Goal: Task Accomplishment & Management: Complete application form

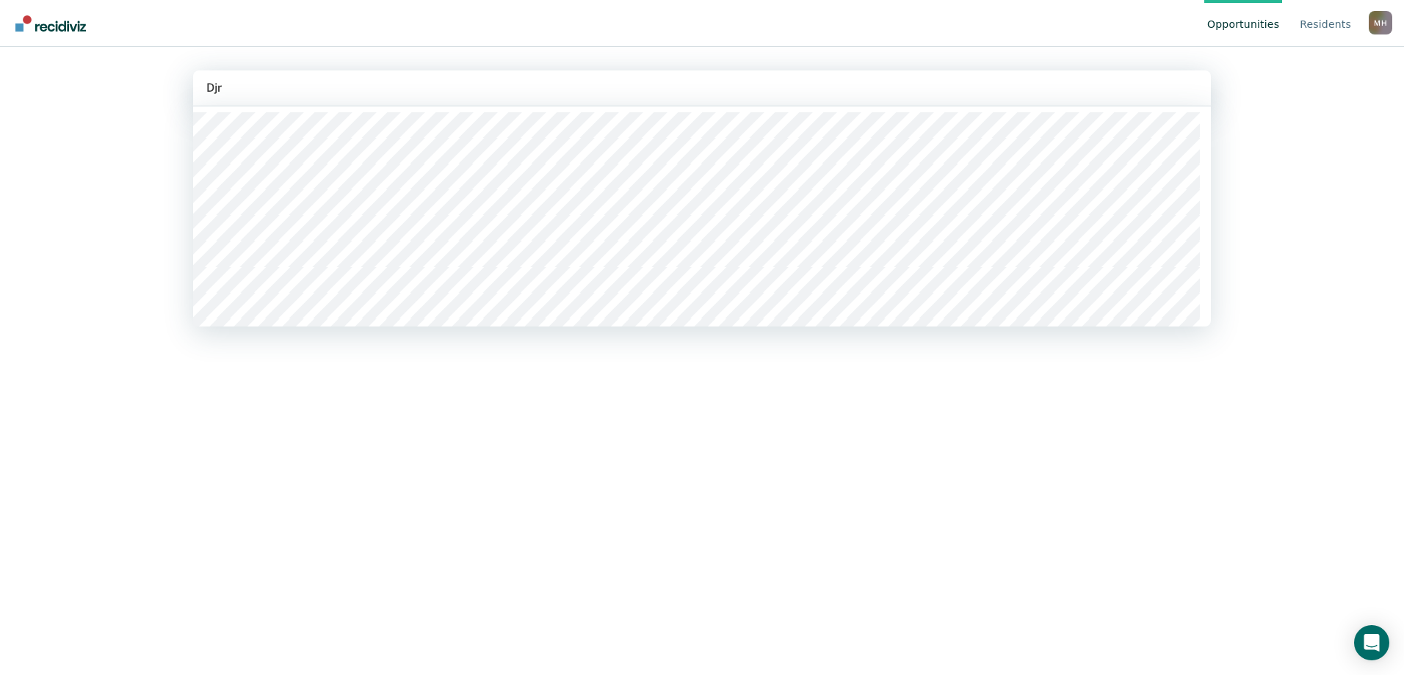
type input "Djrc"
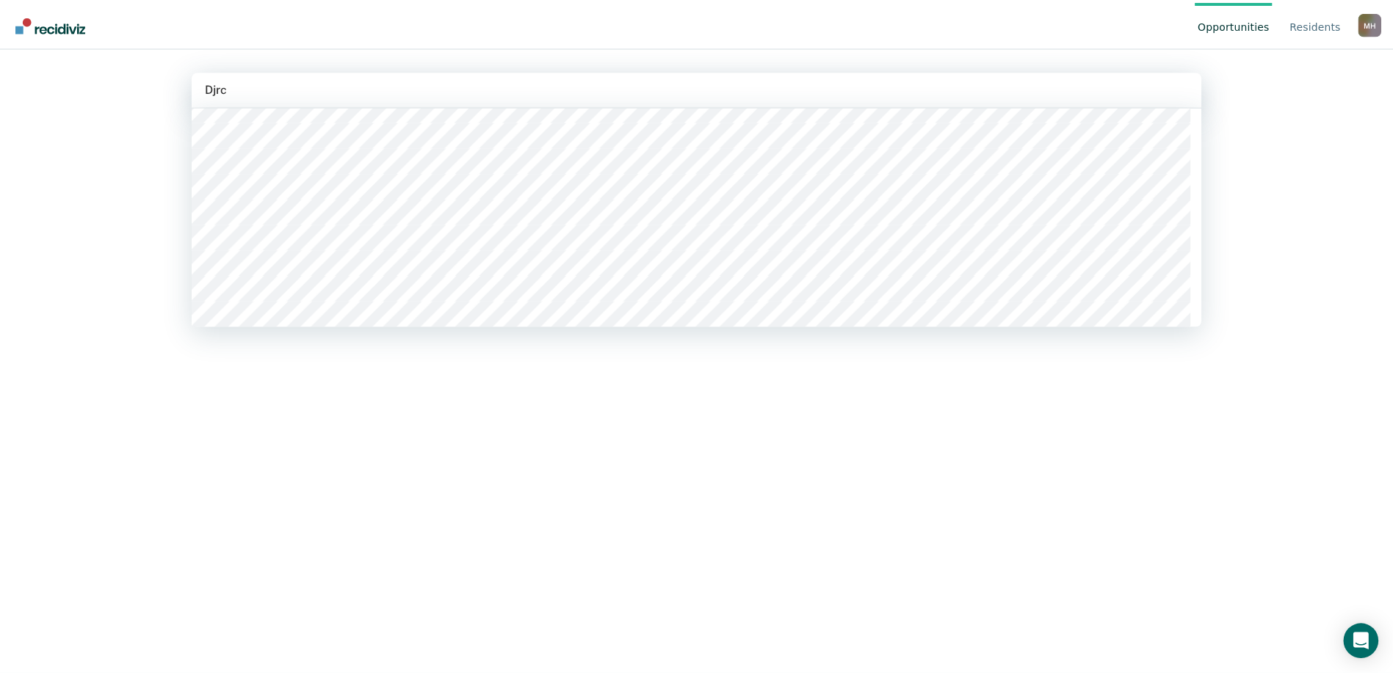
scroll to position [147, 0]
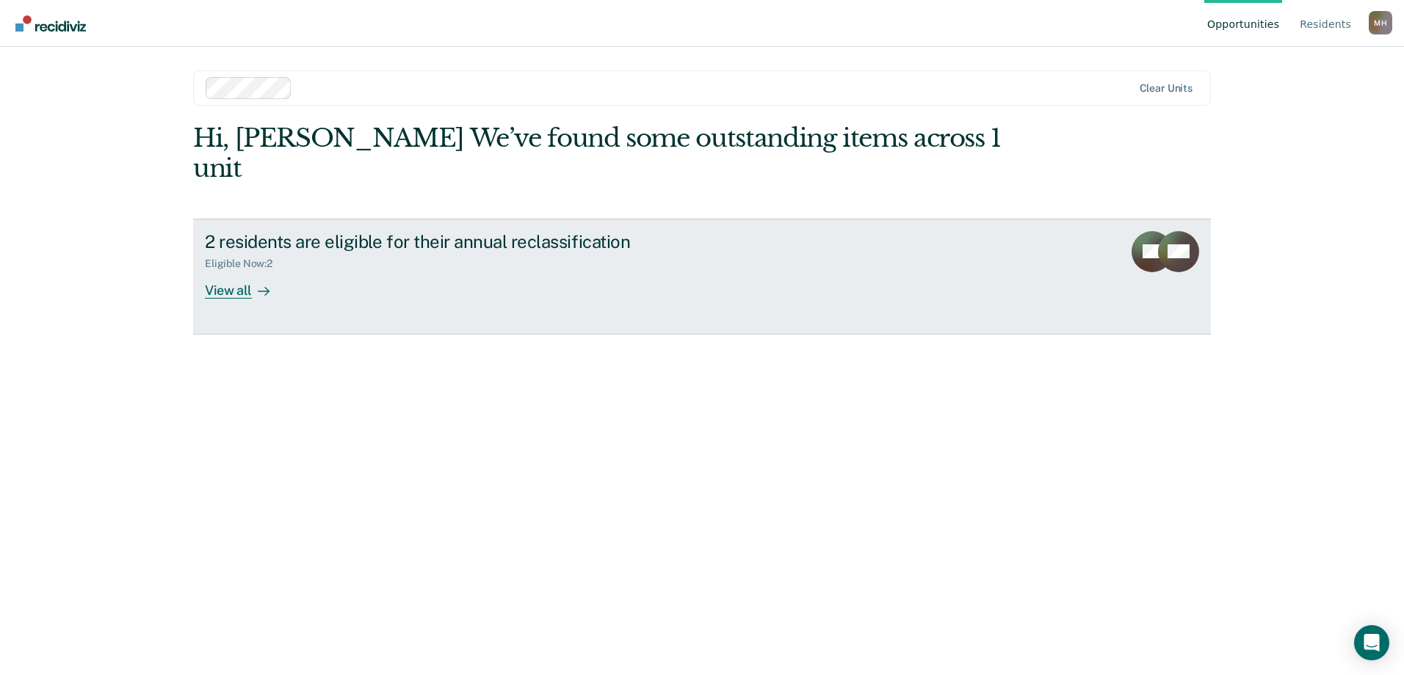
click at [253, 282] on div at bounding box center [261, 290] width 18 height 17
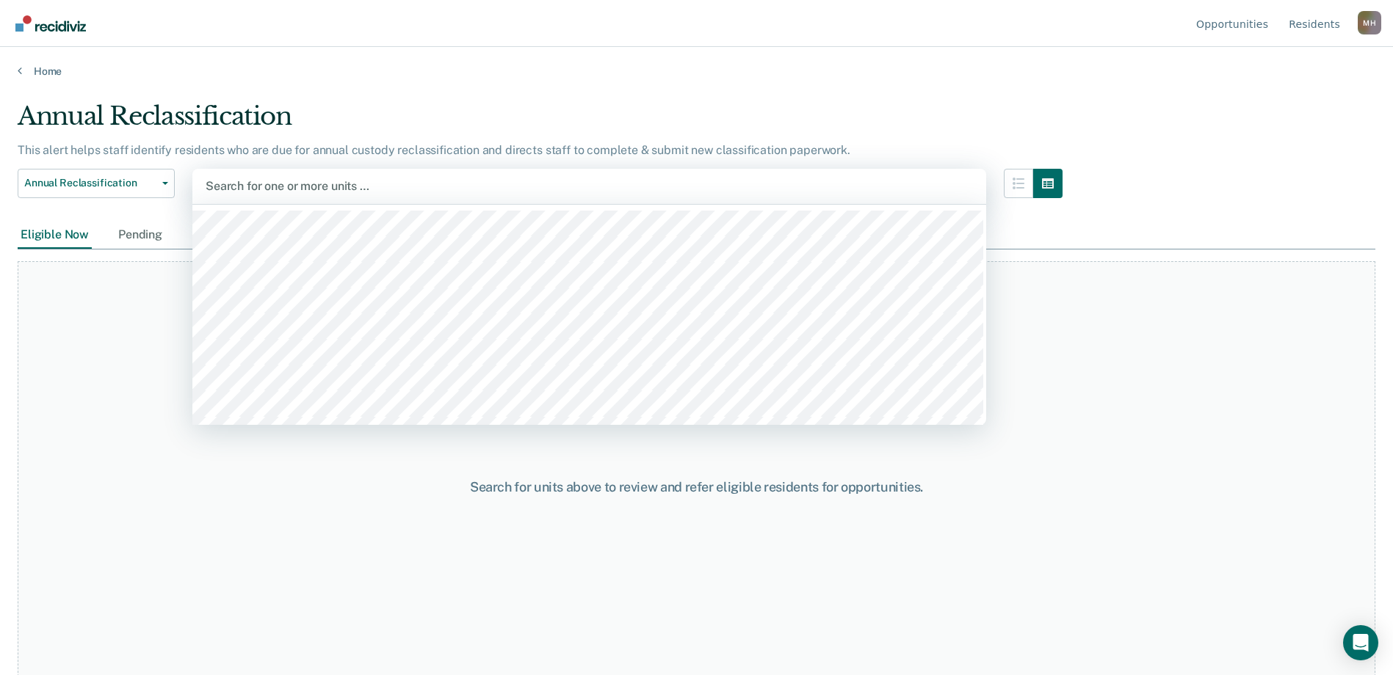
click at [280, 188] on div at bounding box center [589, 186] width 767 height 17
type input "djrc"
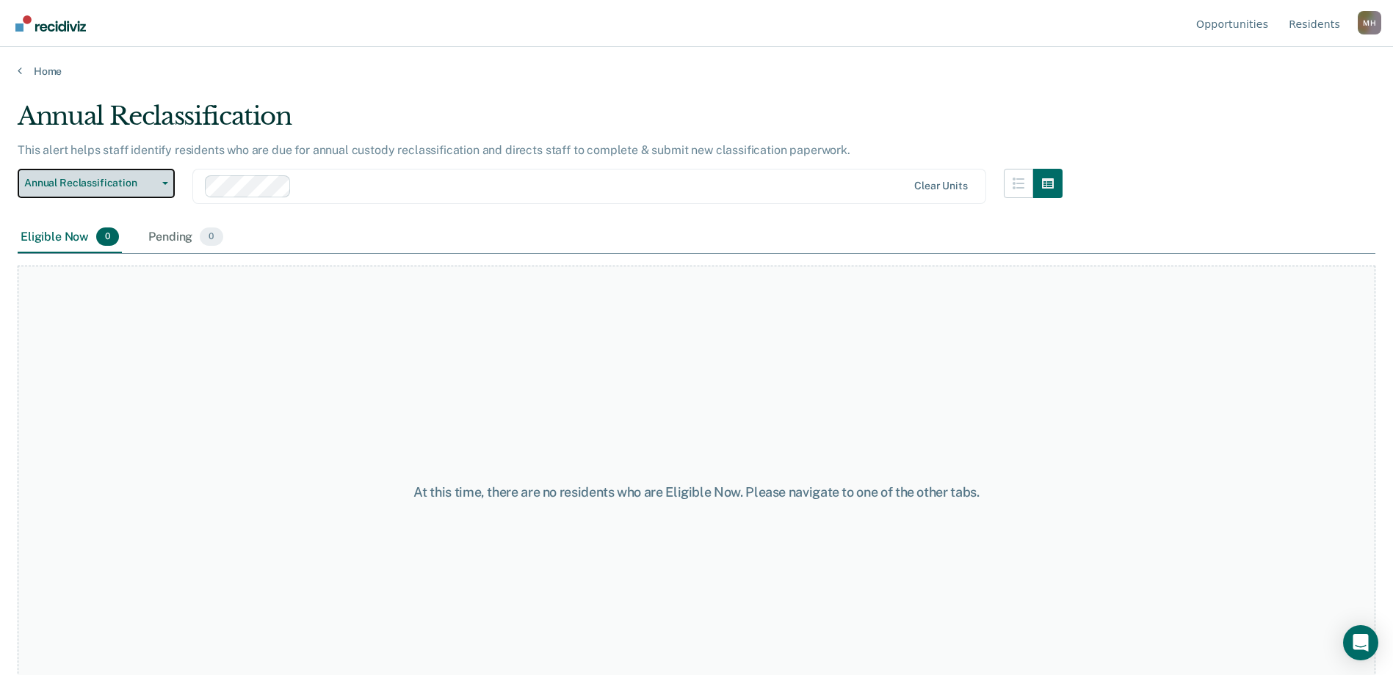
click at [163, 176] on button "Annual Reclassification" at bounding box center [96, 183] width 157 height 29
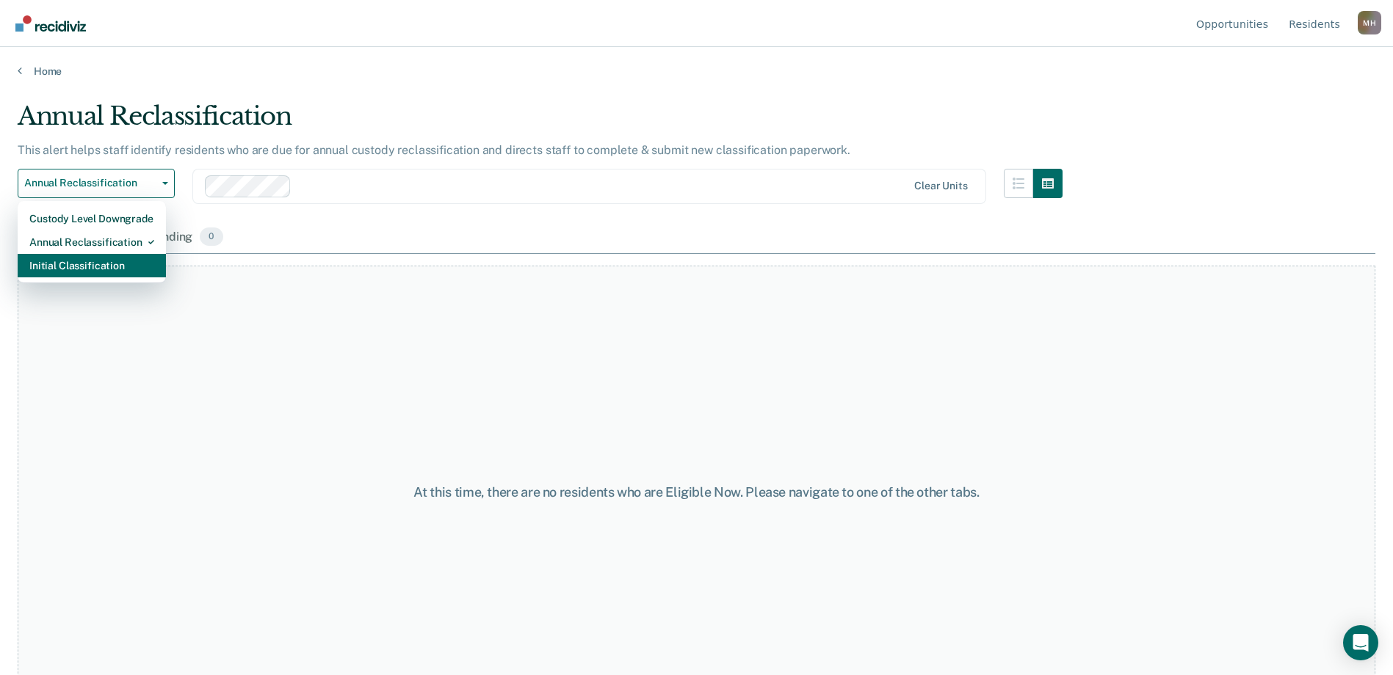
click at [127, 263] on div "Initial Classification" at bounding box center [91, 265] width 125 height 23
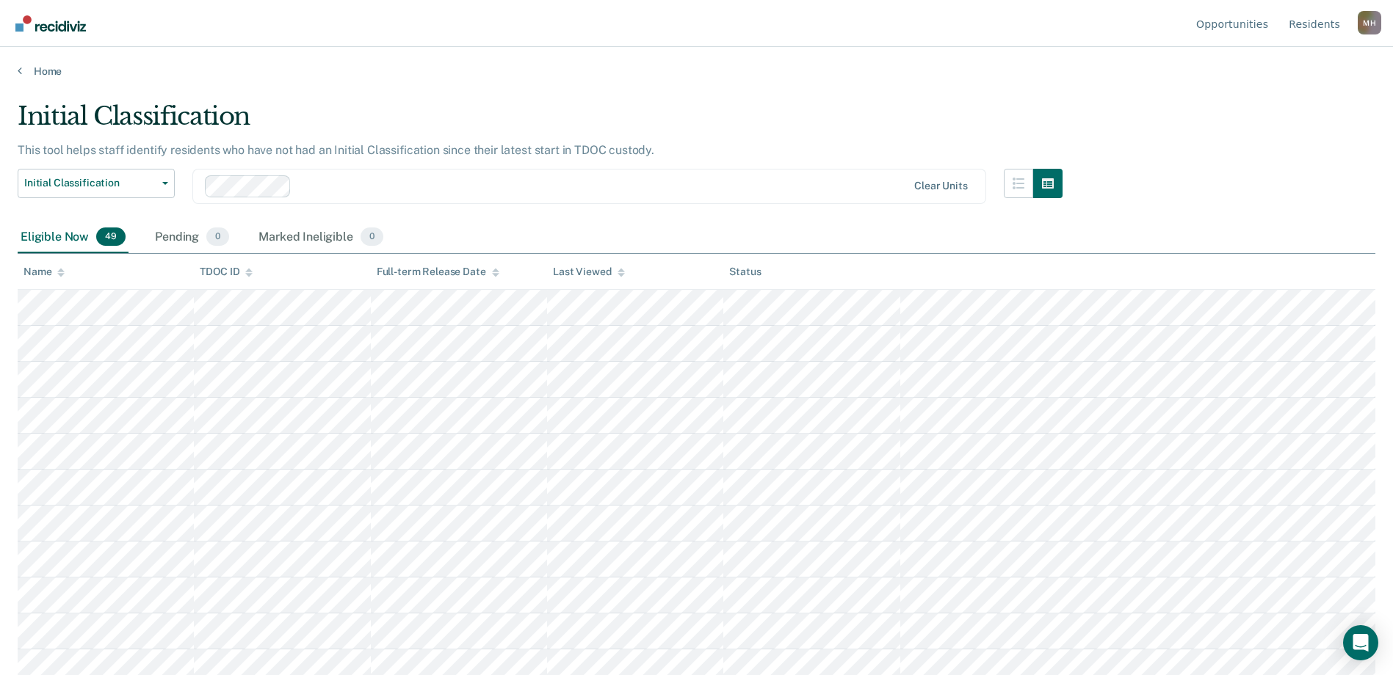
click at [330, 193] on div at bounding box center [601, 186] width 609 height 17
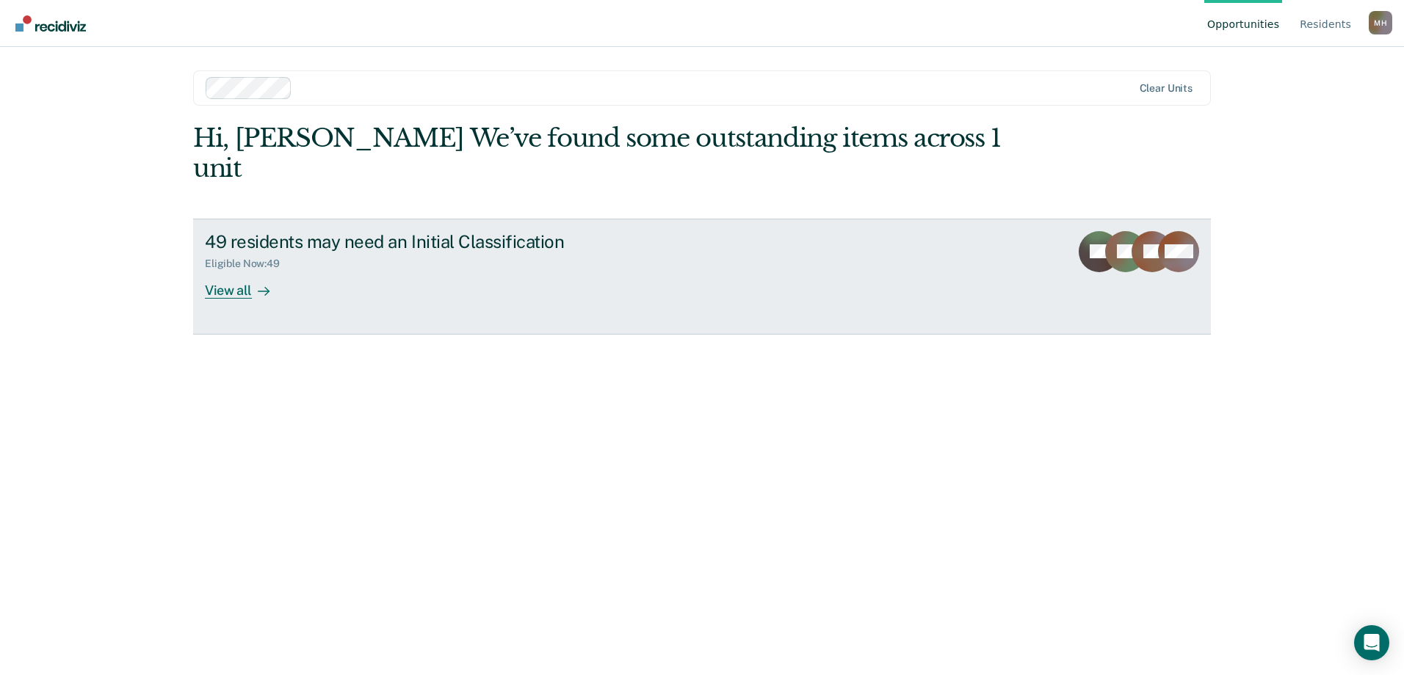
click at [258, 286] on icon at bounding box center [264, 292] width 12 height 12
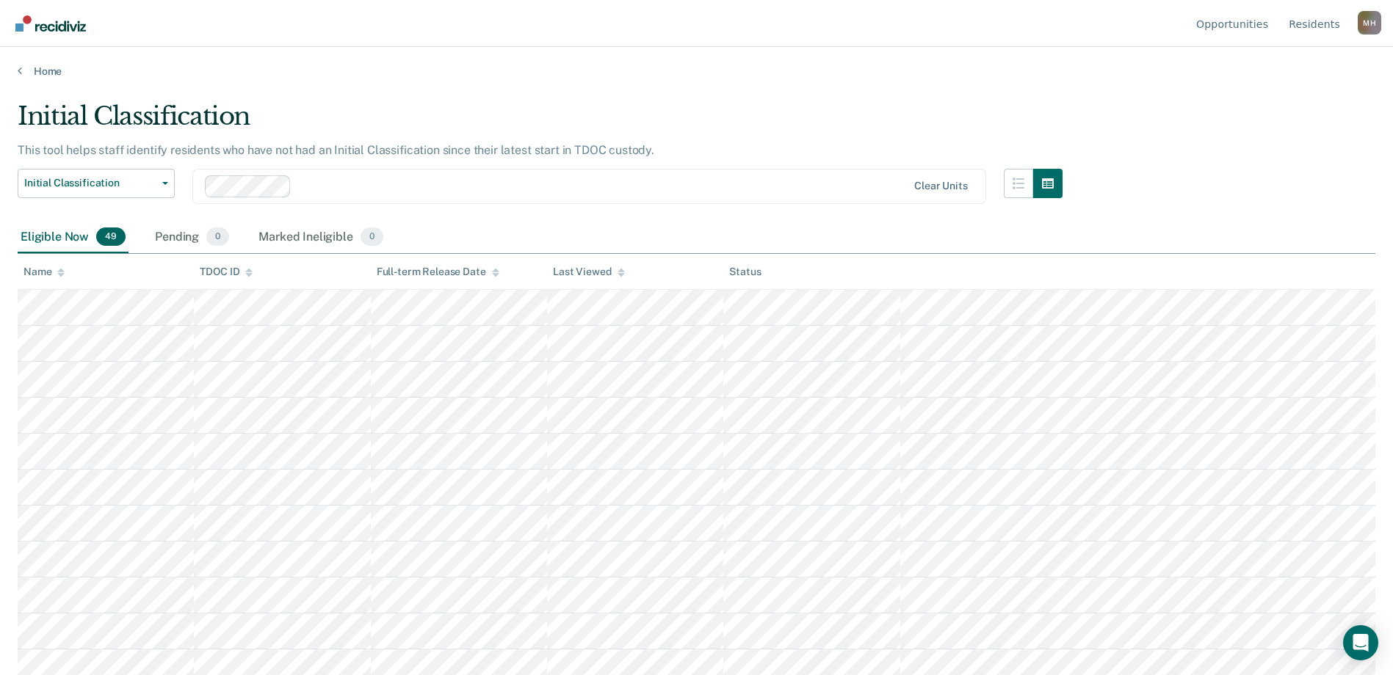
scroll to position [653, 0]
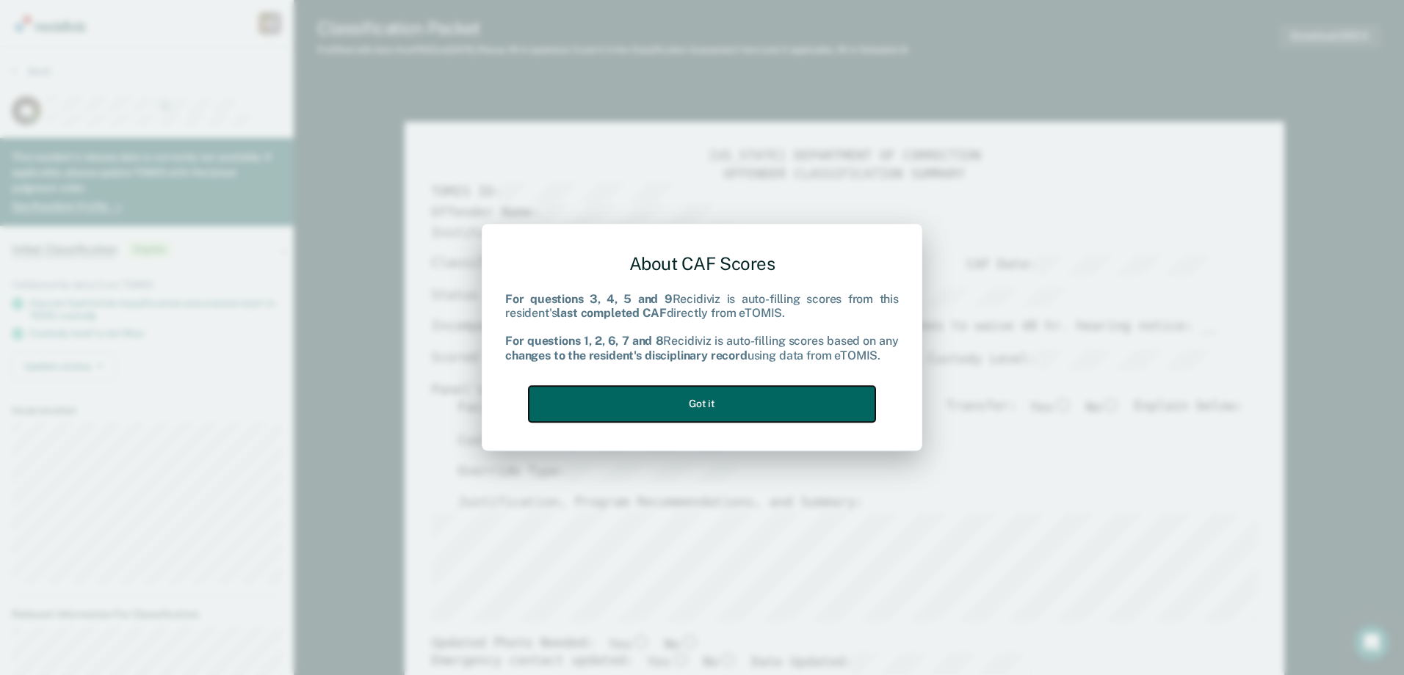
click at [769, 403] on button "Got it" at bounding box center [702, 404] width 347 height 36
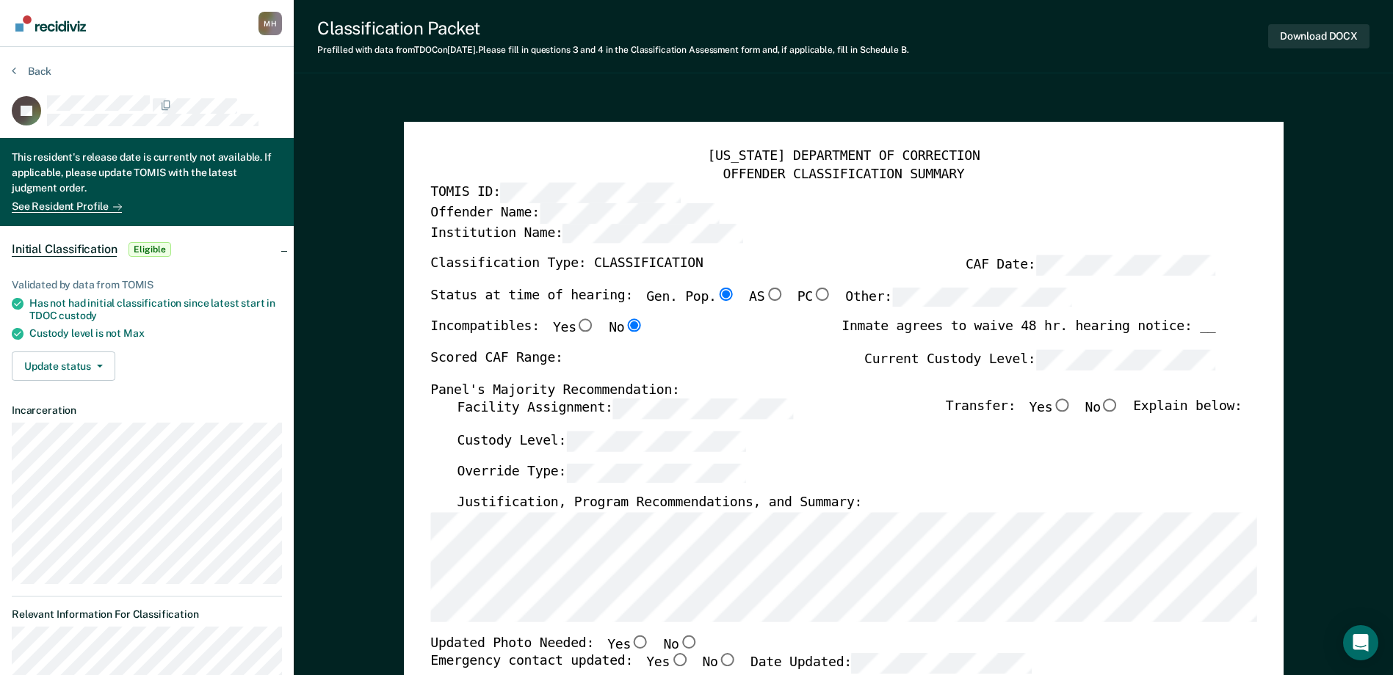
type textarea "x"
radio input "false"
click at [960, 357] on label "Current Custody Level:" at bounding box center [1039, 360] width 351 height 20
click at [742, 299] on div "Status at time of hearing: Gen. Pop. AS PC Other:" at bounding box center [751, 304] width 642 height 32
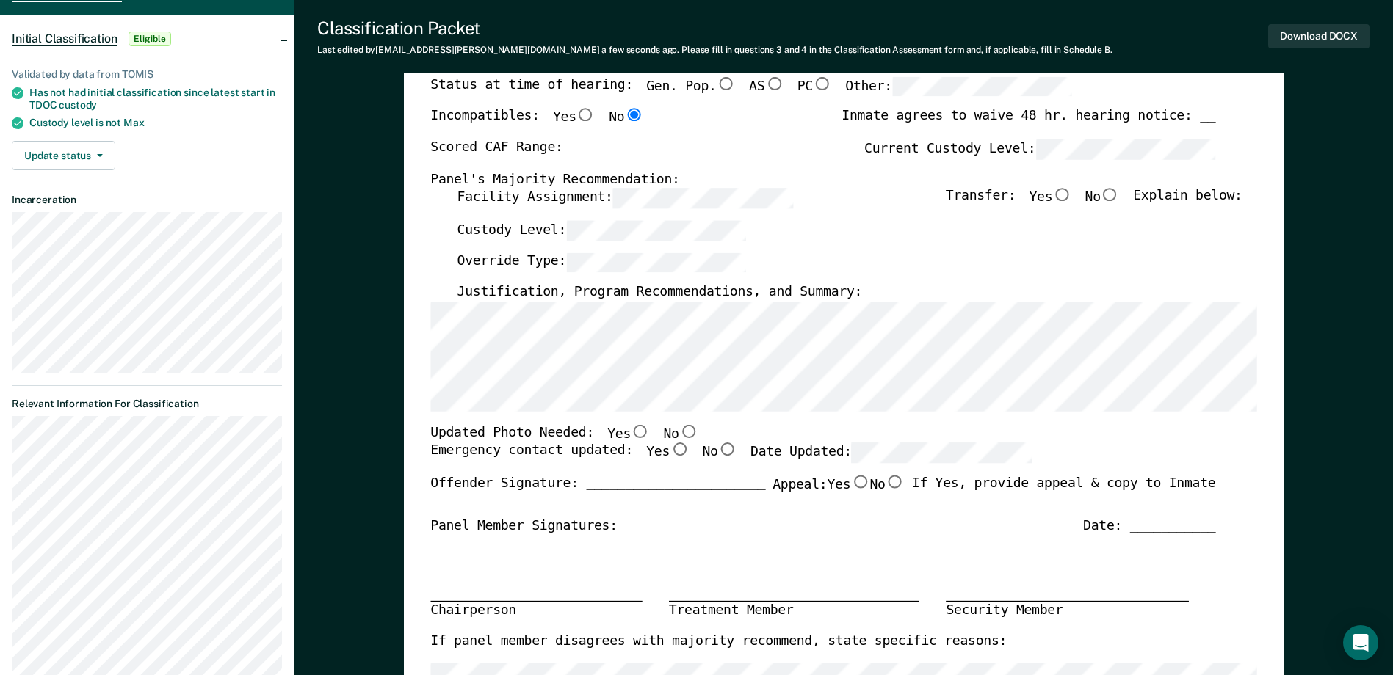
scroll to position [220, 0]
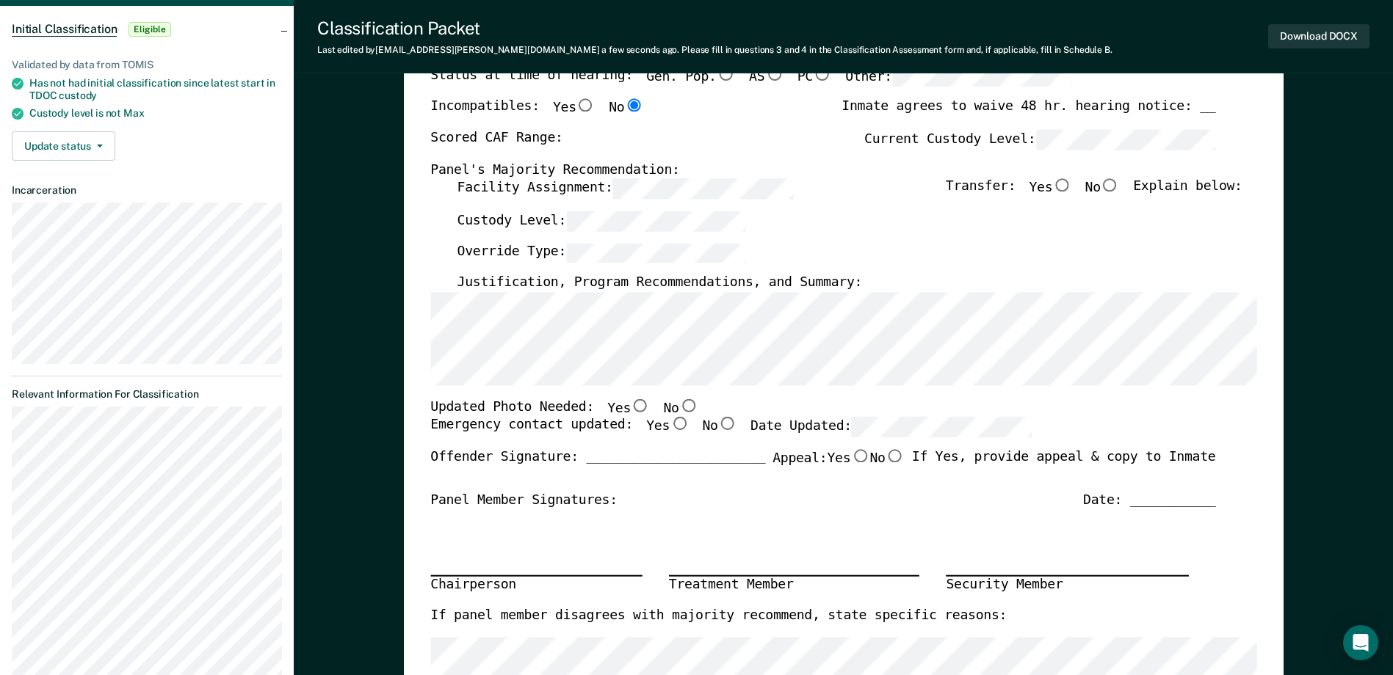
click at [425, 359] on div "[US_STATE] DEPARTMENT OF CORRECTION OFFENDER CLASSIFICATION SUMMARY TOMIS ID: O…" at bounding box center [844, 475] width 880 height 1146
click at [678, 411] on input "No" at bounding box center [687, 405] width 19 height 13
type textarea "x"
radio input "true"
click at [670, 430] on input "Yes" at bounding box center [679, 424] width 19 height 13
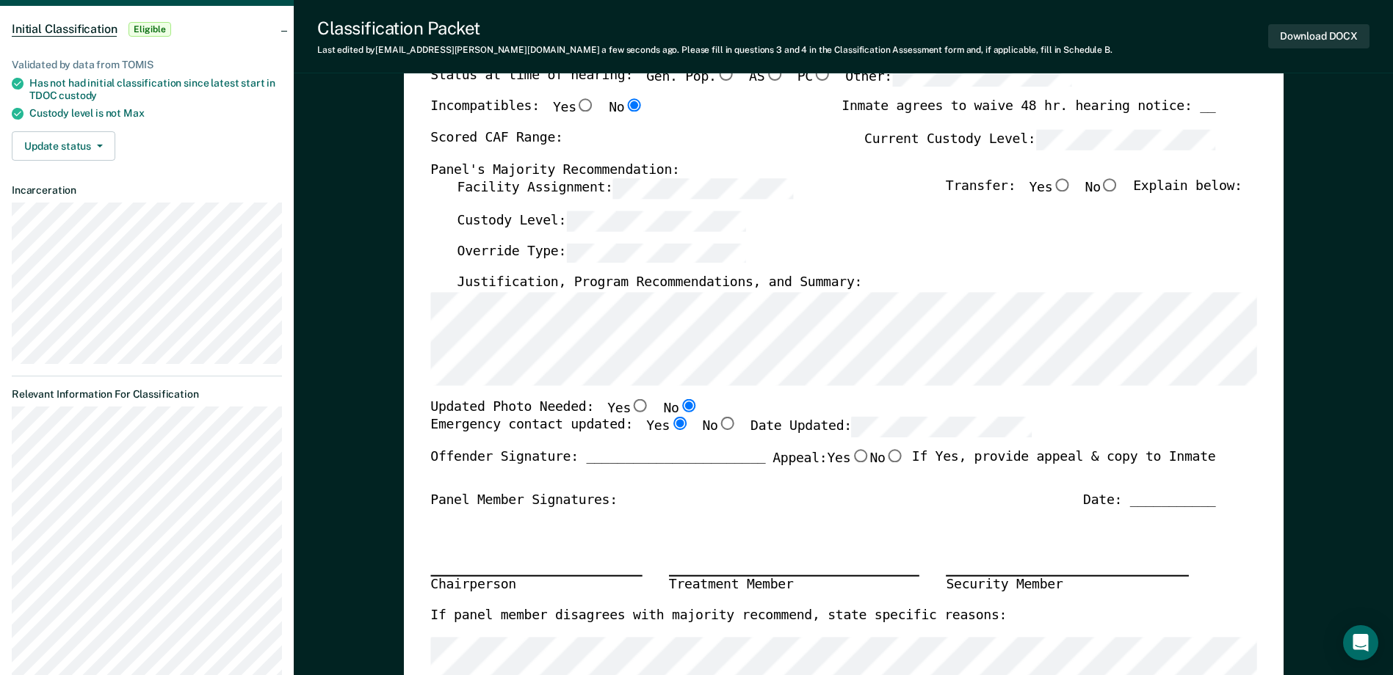
type textarea "x"
radio input "true"
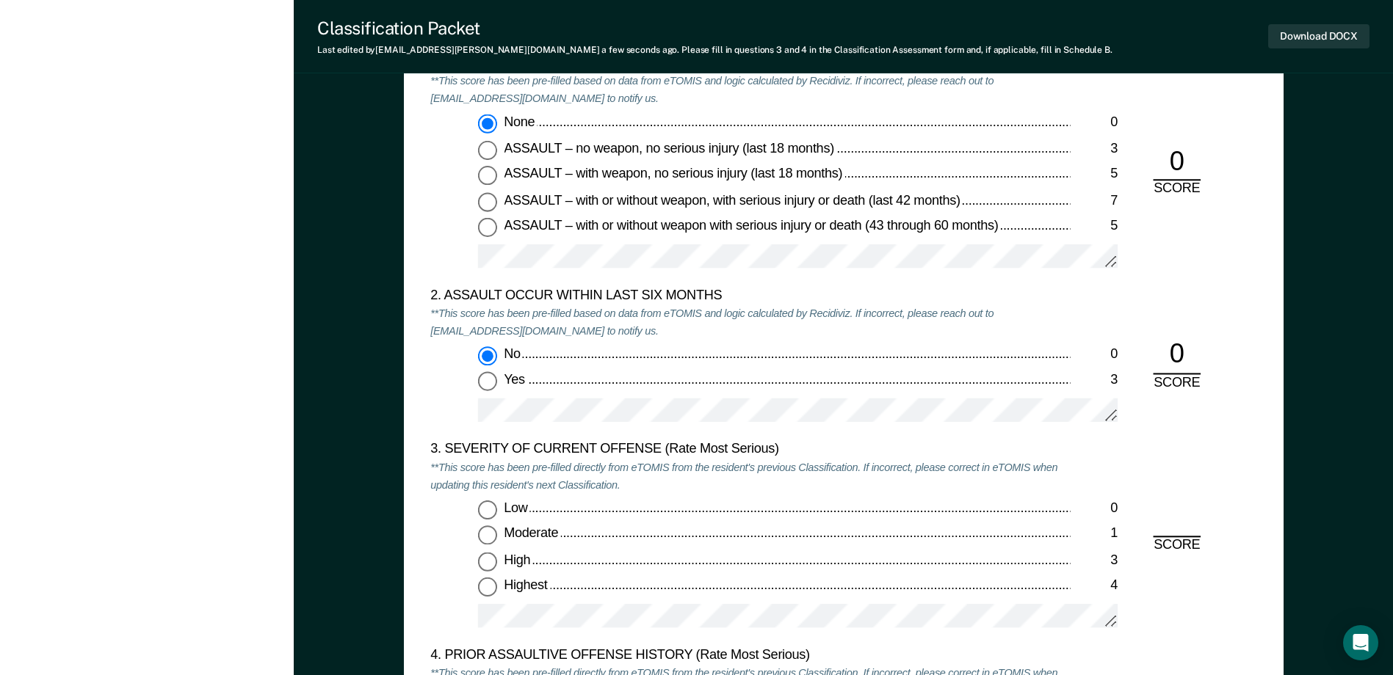
scroll to position [1615, 0]
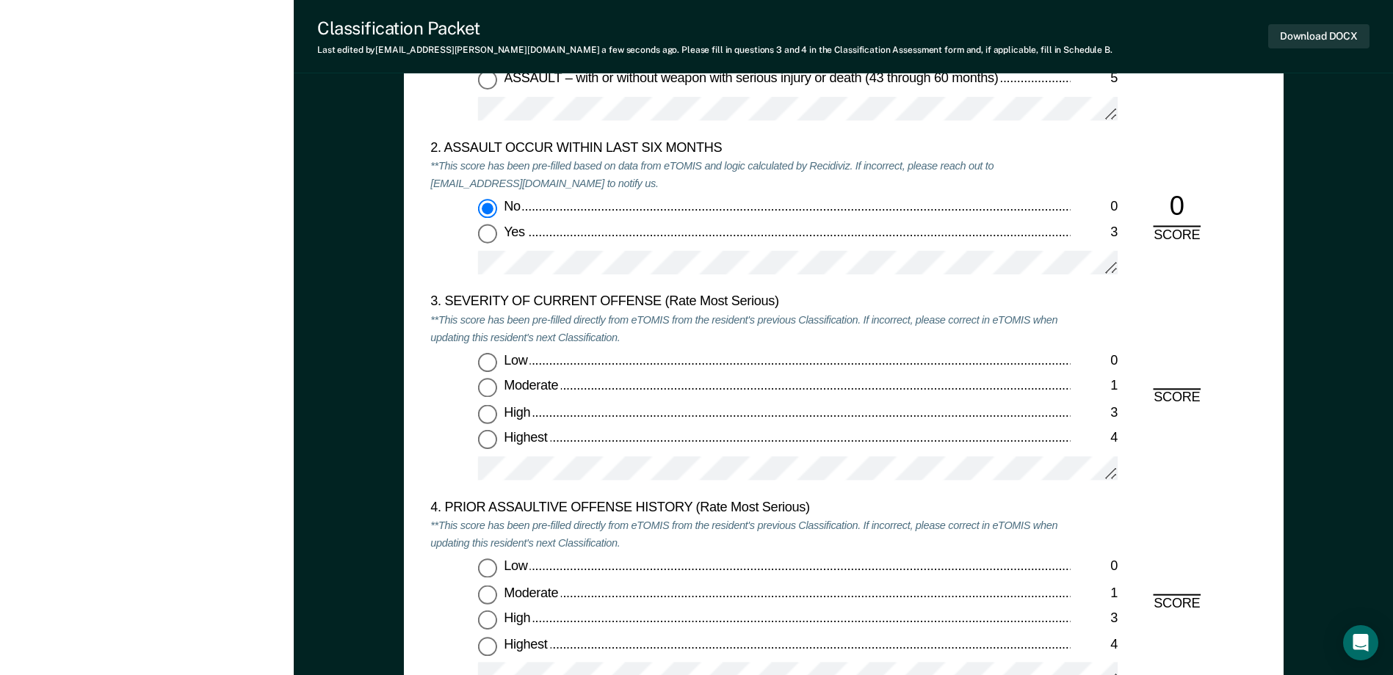
click at [493, 390] on input "Moderate 1" at bounding box center [487, 388] width 19 height 19
type textarea "x"
radio input "true"
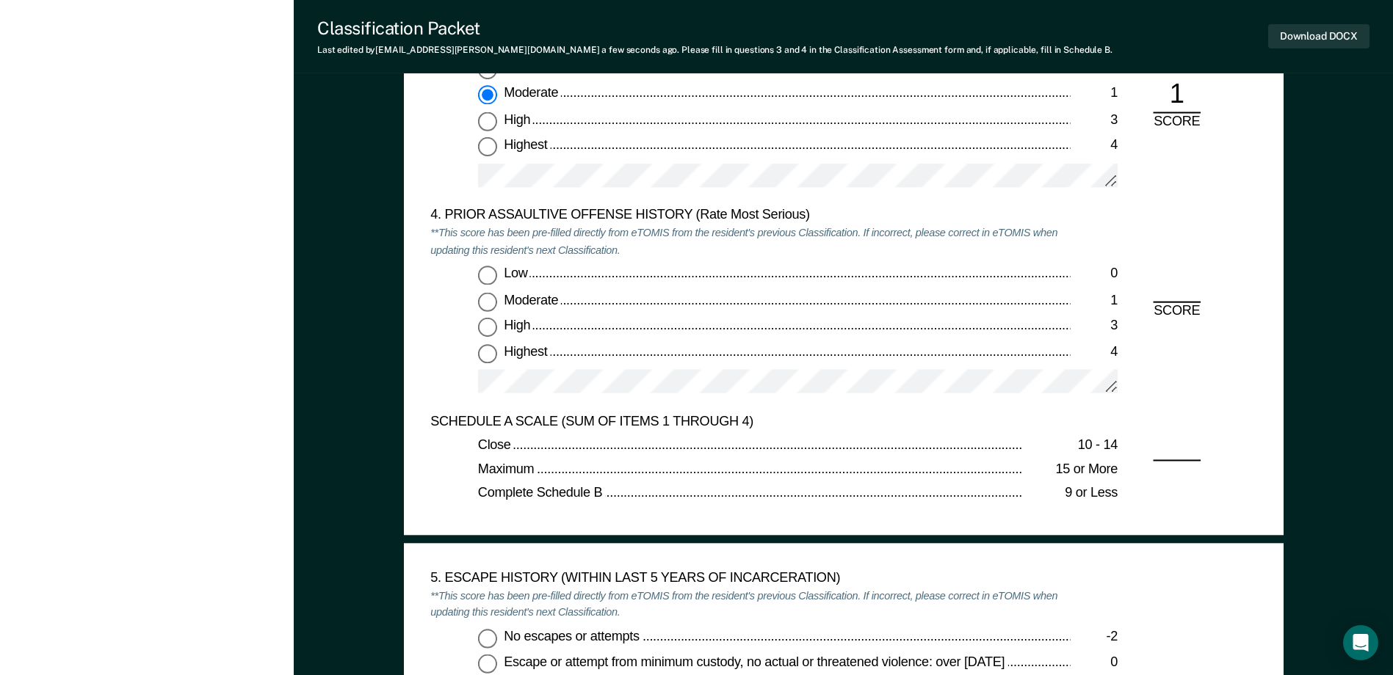
scroll to position [1909, 0]
click at [485, 273] on input "Low 0" at bounding box center [487, 275] width 19 height 19
type textarea "x"
radio input "true"
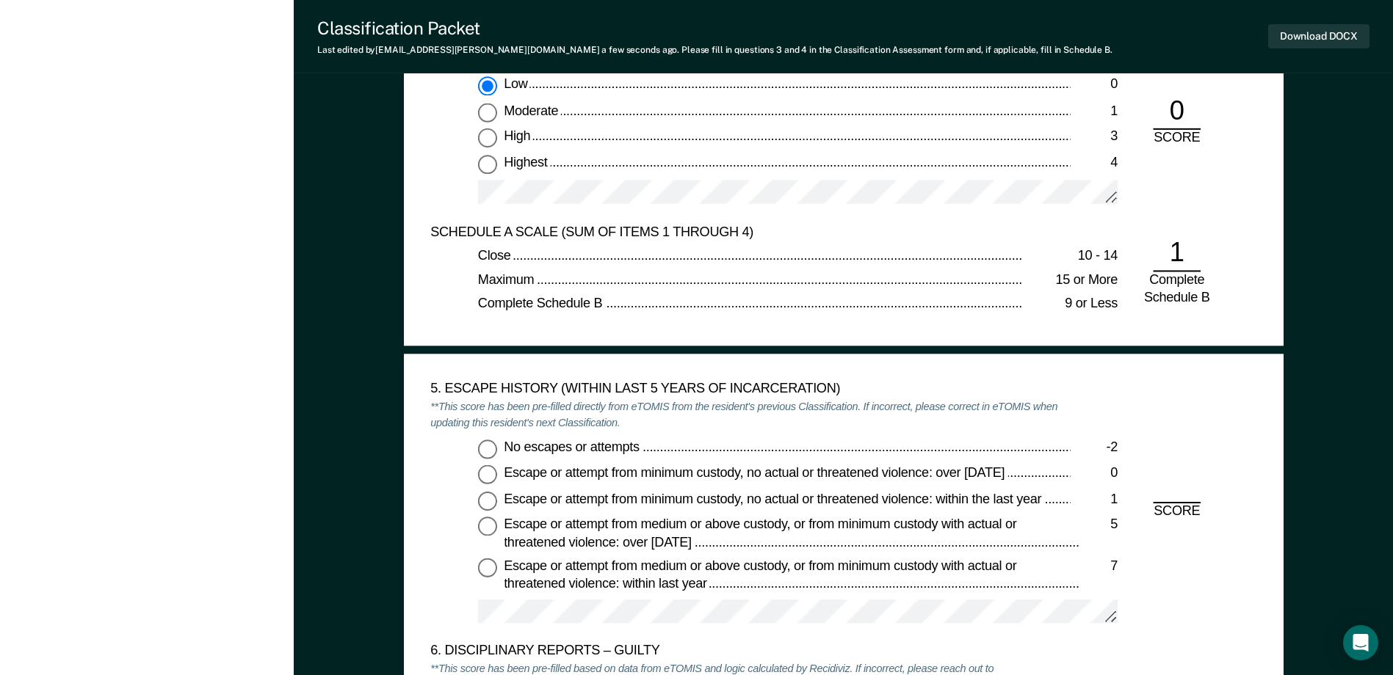
scroll to position [2276, 0]
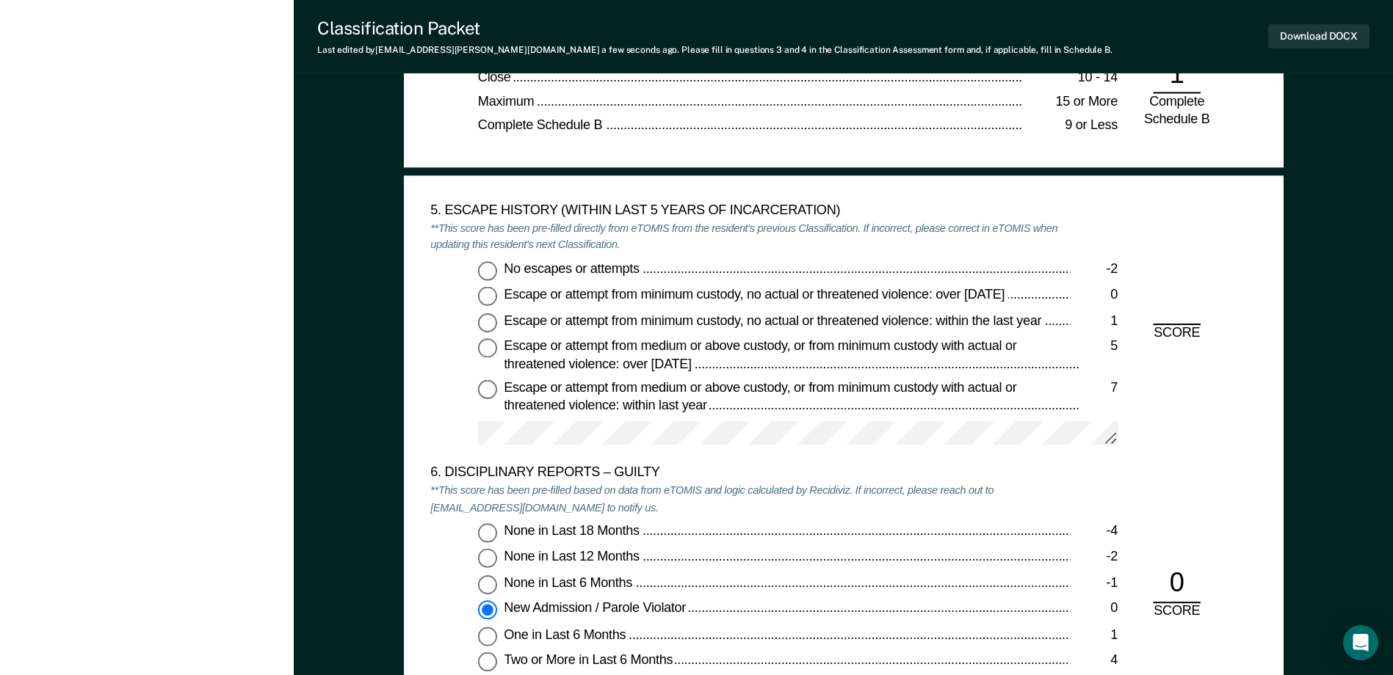
click at [487, 267] on input "No escapes or attempts -2" at bounding box center [487, 270] width 19 height 19
type textarea "x"
radio input "true"
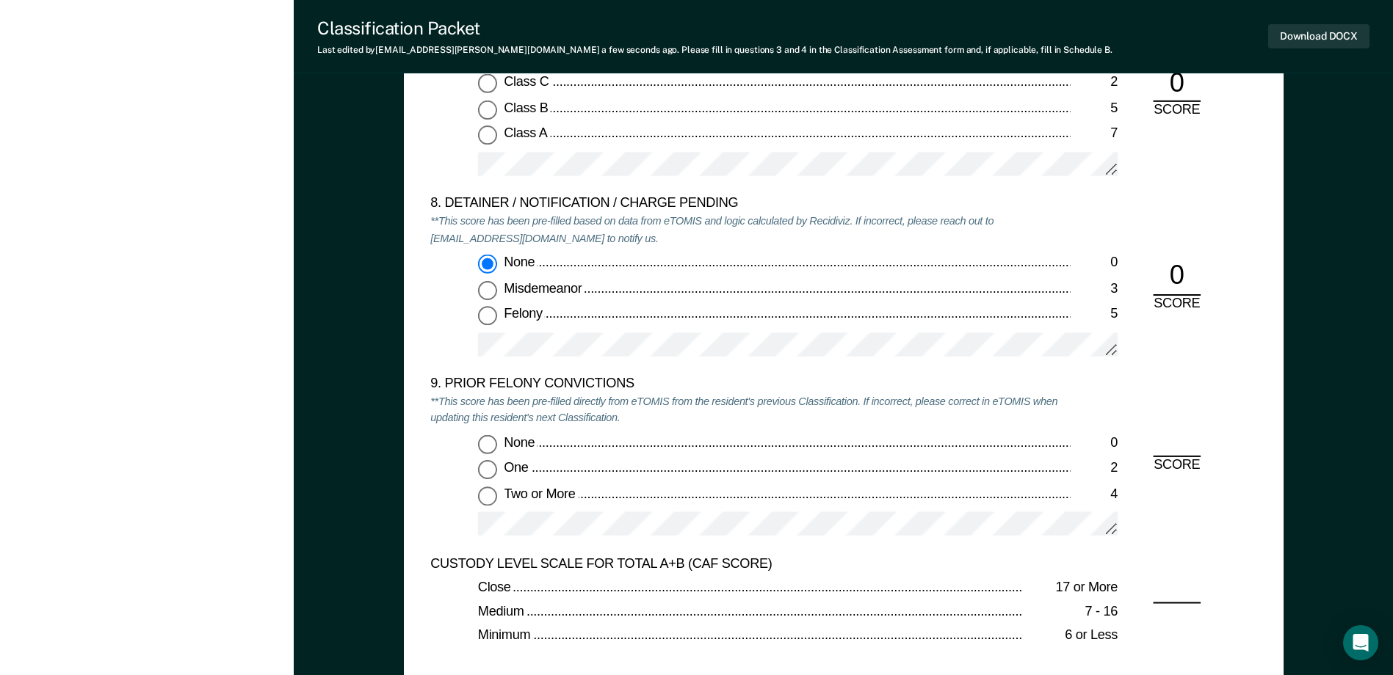
scroll to position [3010, 0]
click at [480, 496] on input "Two or More 4" at bounding box center [487, 494] width 19 height 19
type textarea "x"
radio input "true"
click at [1294, 35] on button "Download DOCX" at bounding box center [1318, 36] width 101 height 24
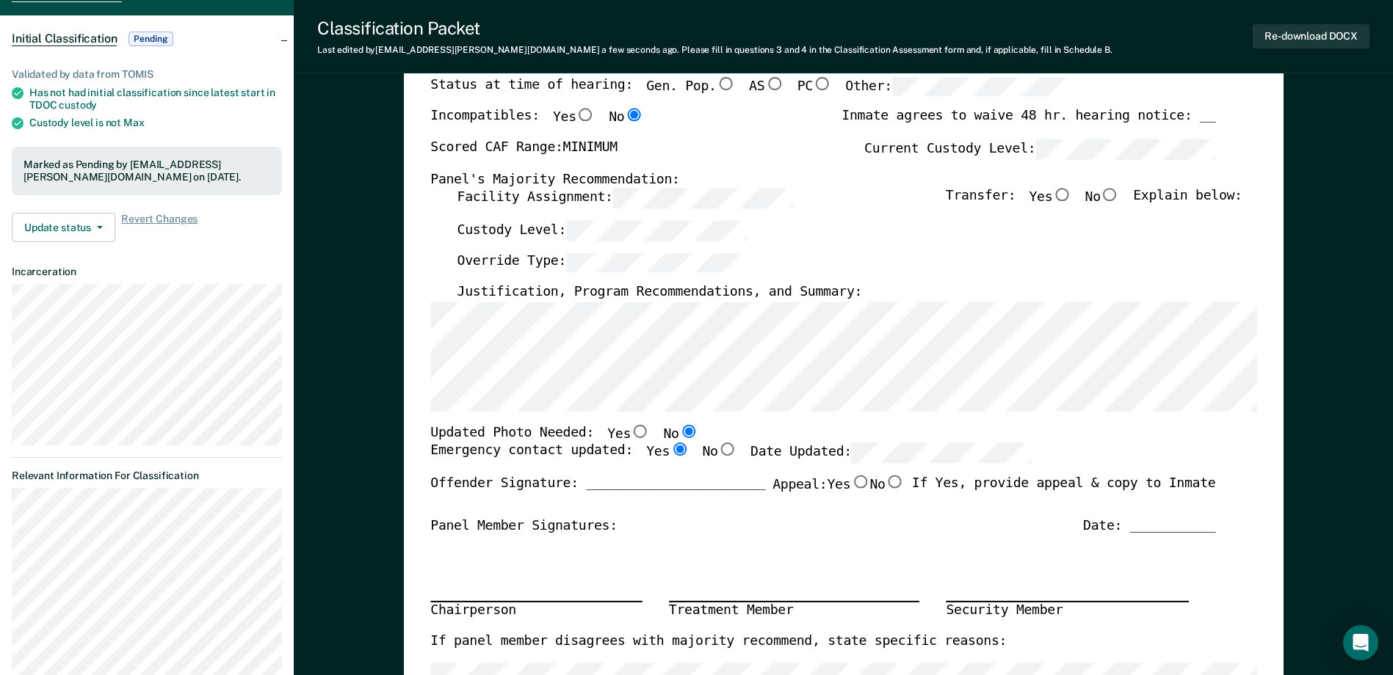
scroll to position [0, 0]
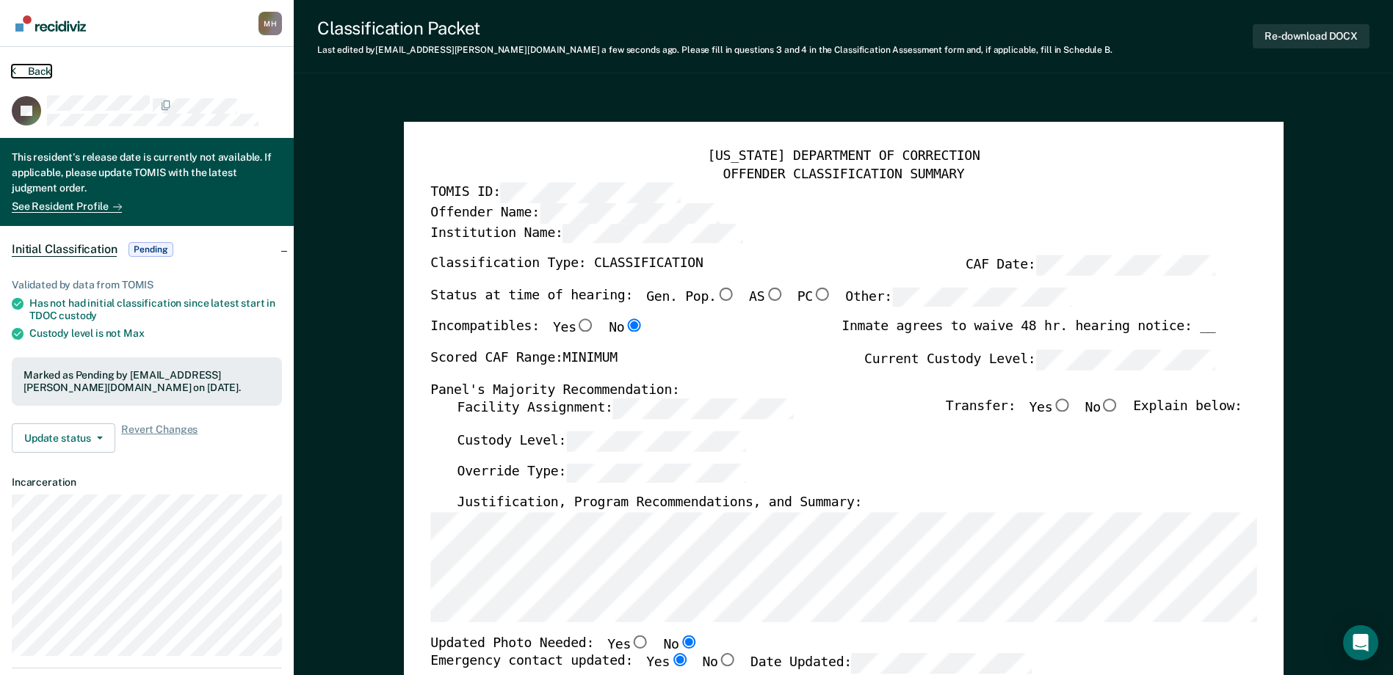
click at [39, 75] on button "Back" at bounding box center [32, 71] width 40 height 13
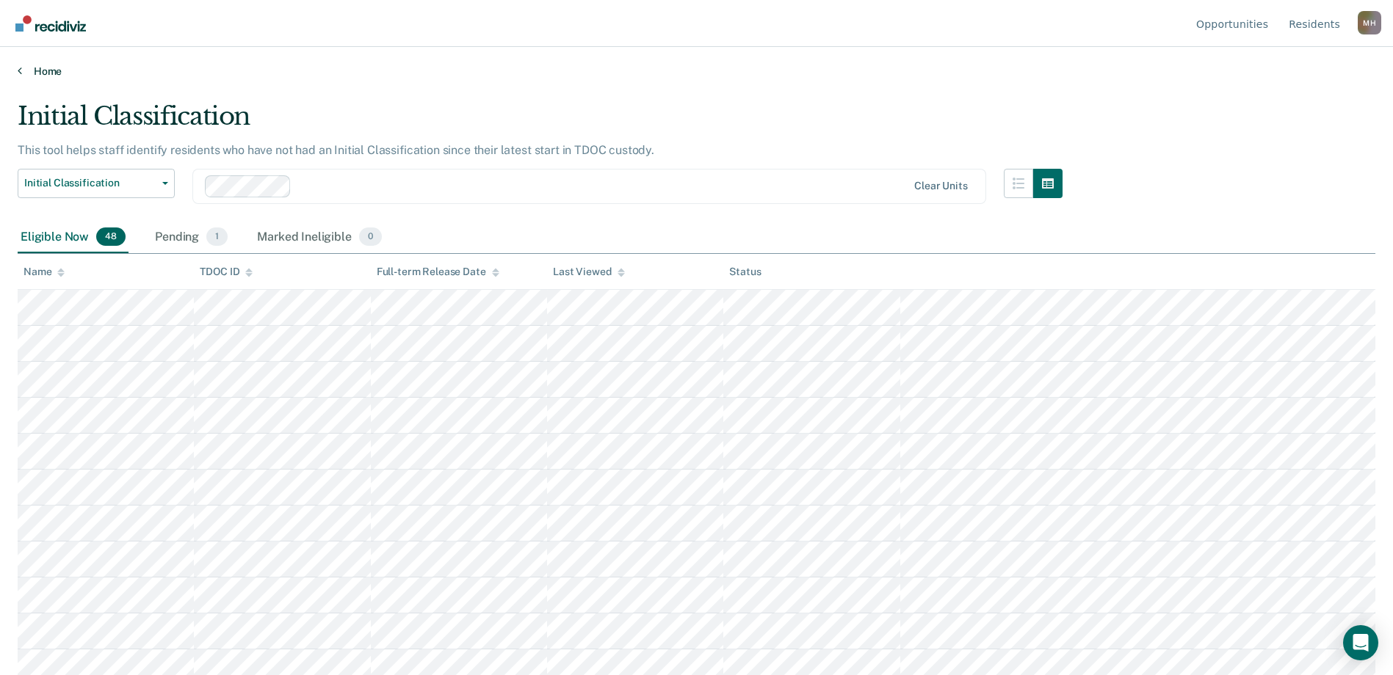
scroll to position [1013, 0]
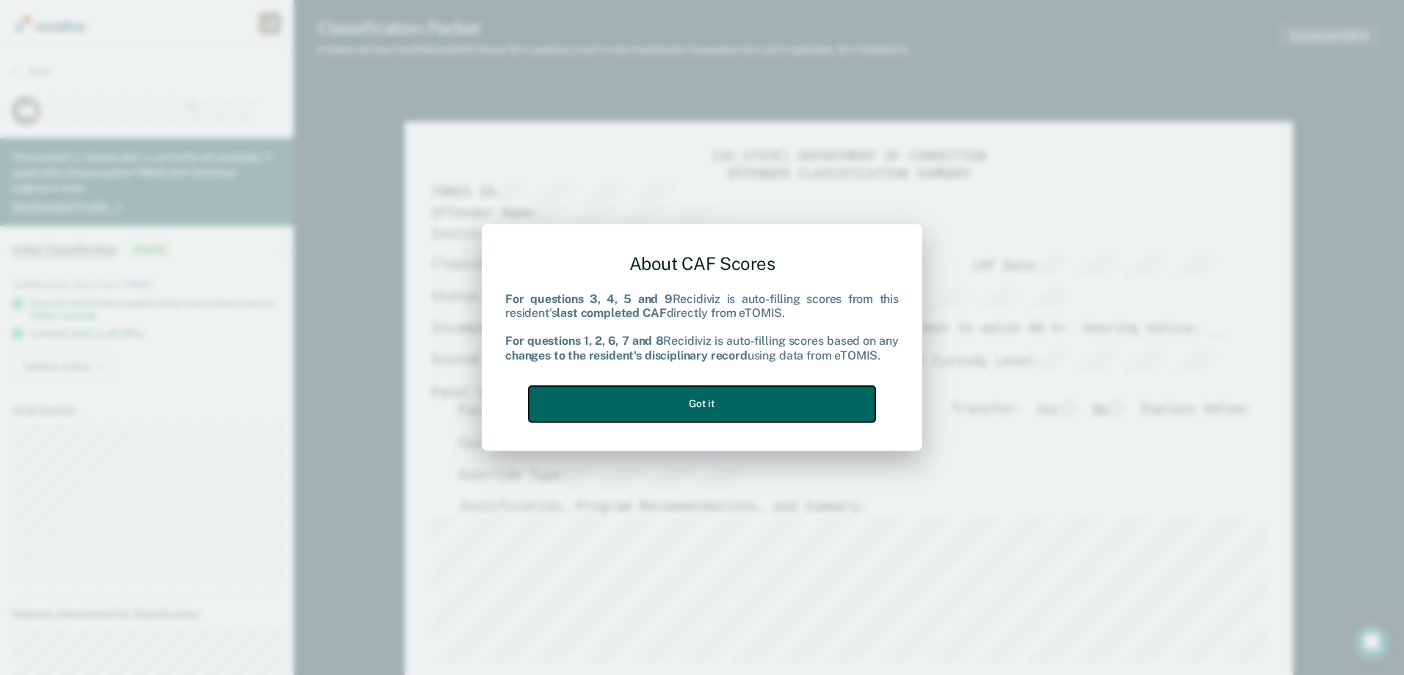
click at [776, 406] on button "Got it" at bounding box center [702, 404] width 347 height 36
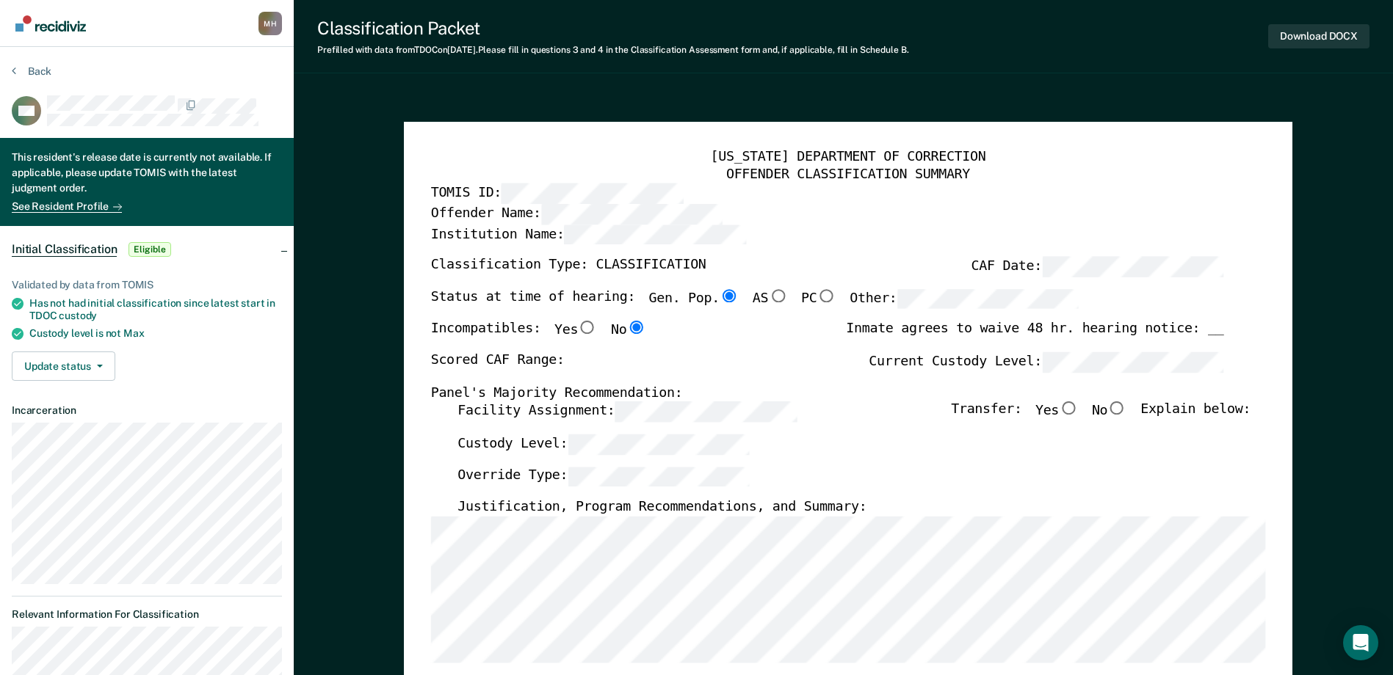
click at [852, 383] on div "Scored CAF Range: Current Custody Level:" at bounding box center [826, 368] width 793 height 32
type textarea "x"
radio input "false"
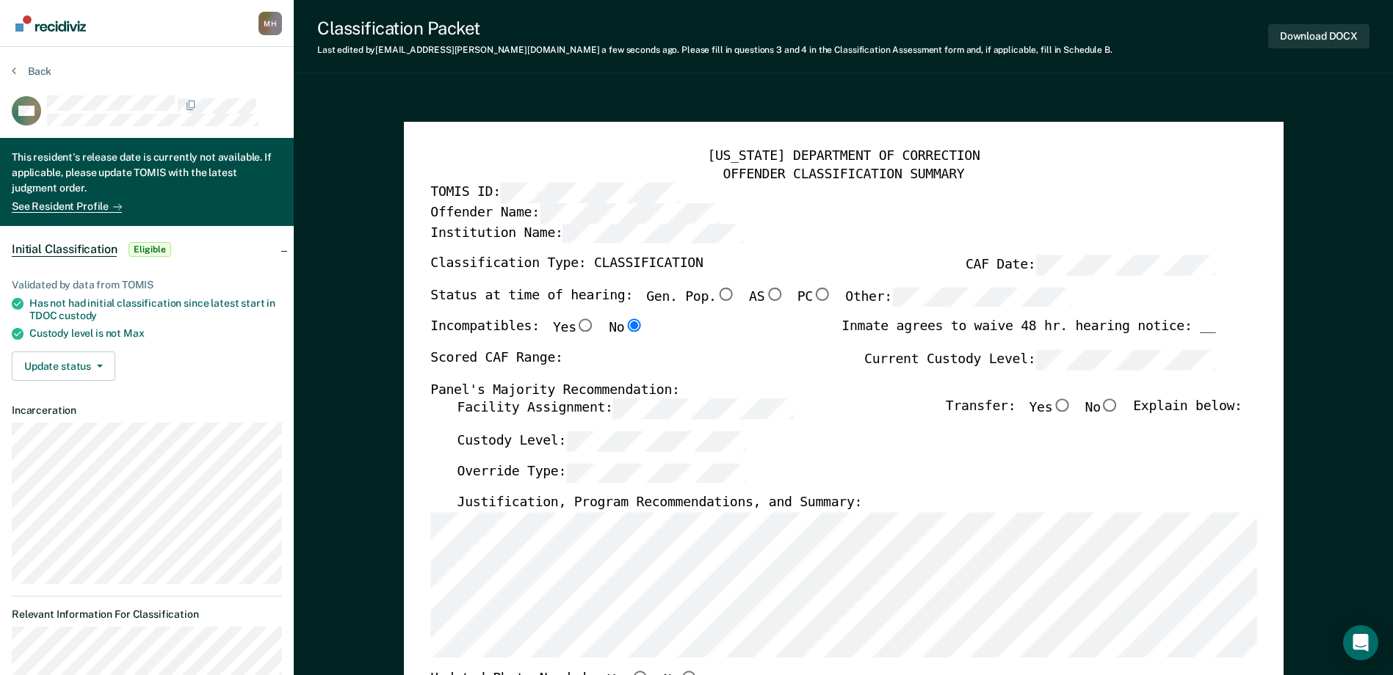
scroll to position [73, 0]
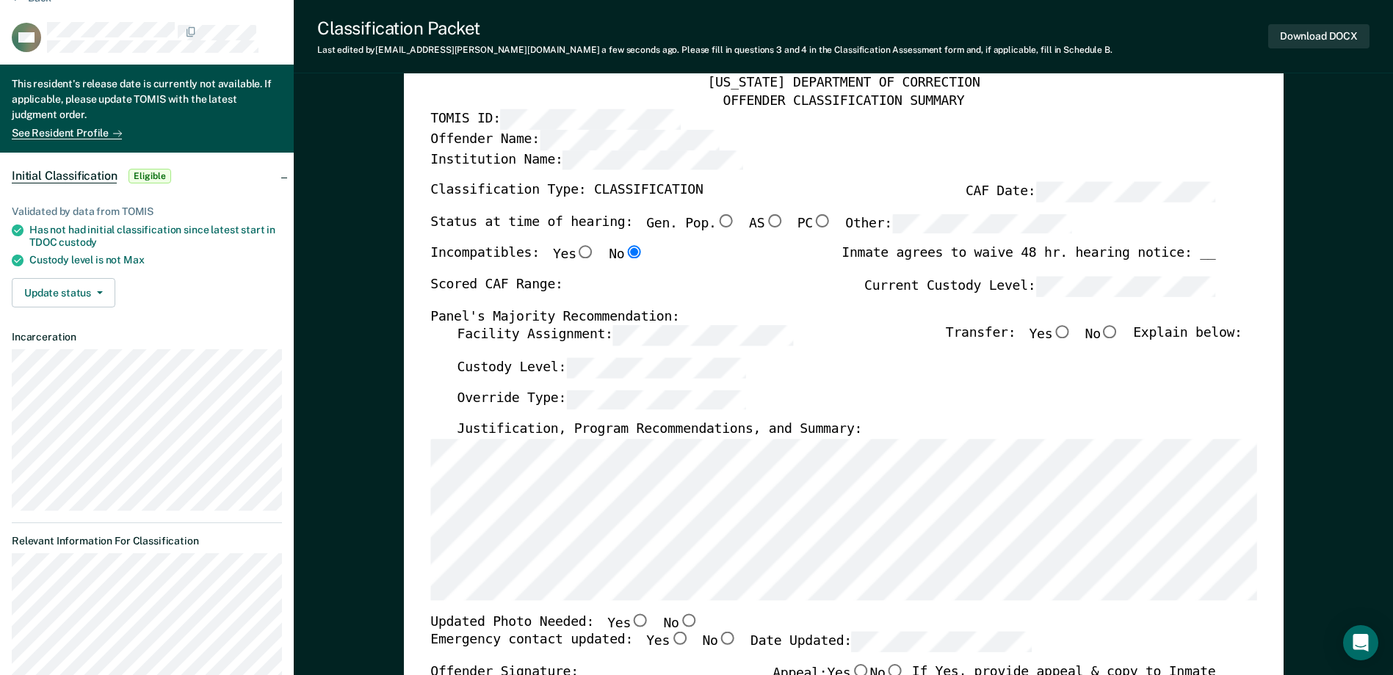
click at [496, 325] on div "[US_STATE] DEPARTMENT OF CORRECTION OFFENDER CLASSIFICATION SUMMARY TOMIS ID: O…" at bounding box center [843, 620] width 826 height 1090
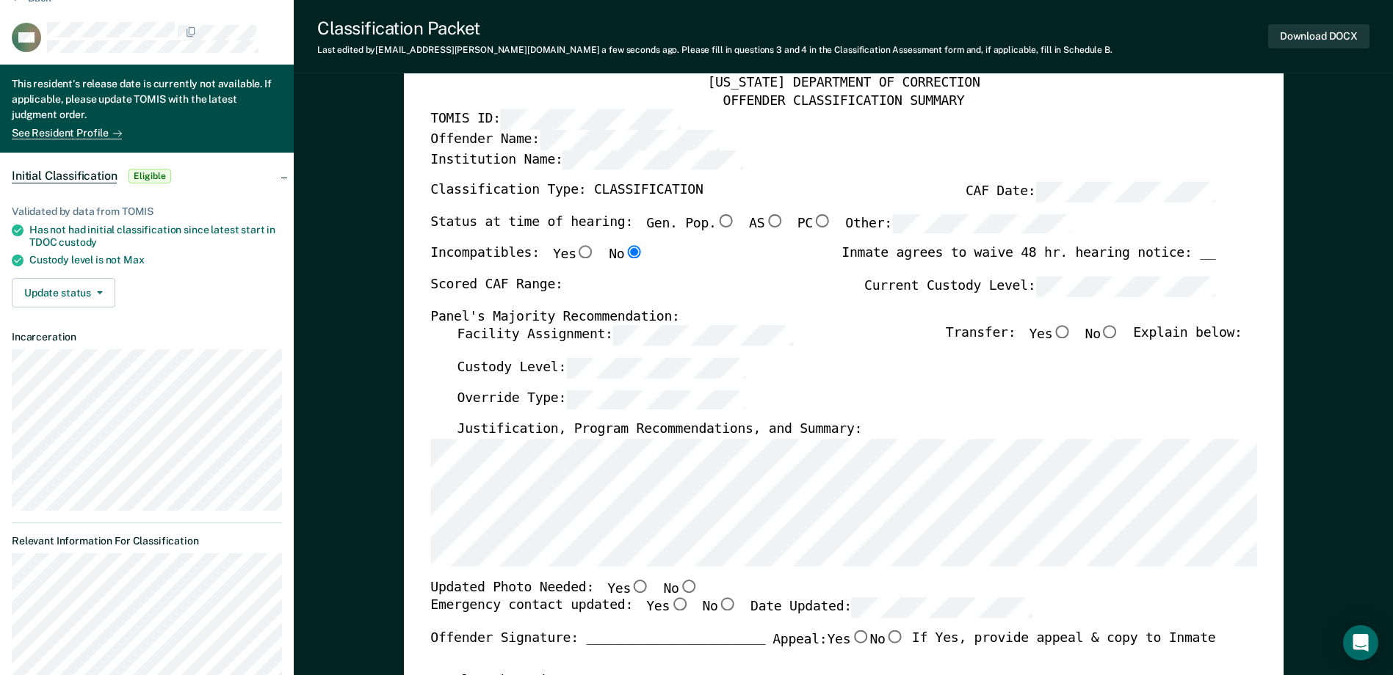
click at [426, 573] on div "[US_STATE] DEPARTMENT OF CORRECTION OFFENDER CLASSIFICATION SUMMARY TOMIS ID: O…" at bounding box center [844, 621] width 880 height 1146
click at [678, 593] on input "No" at bounding box center [687, 586] width 19 height 13
type textarea "x"
radio input "true"
click at [670, 611] on input "Yes" at bounding box center [679, 604] width 19 height 13
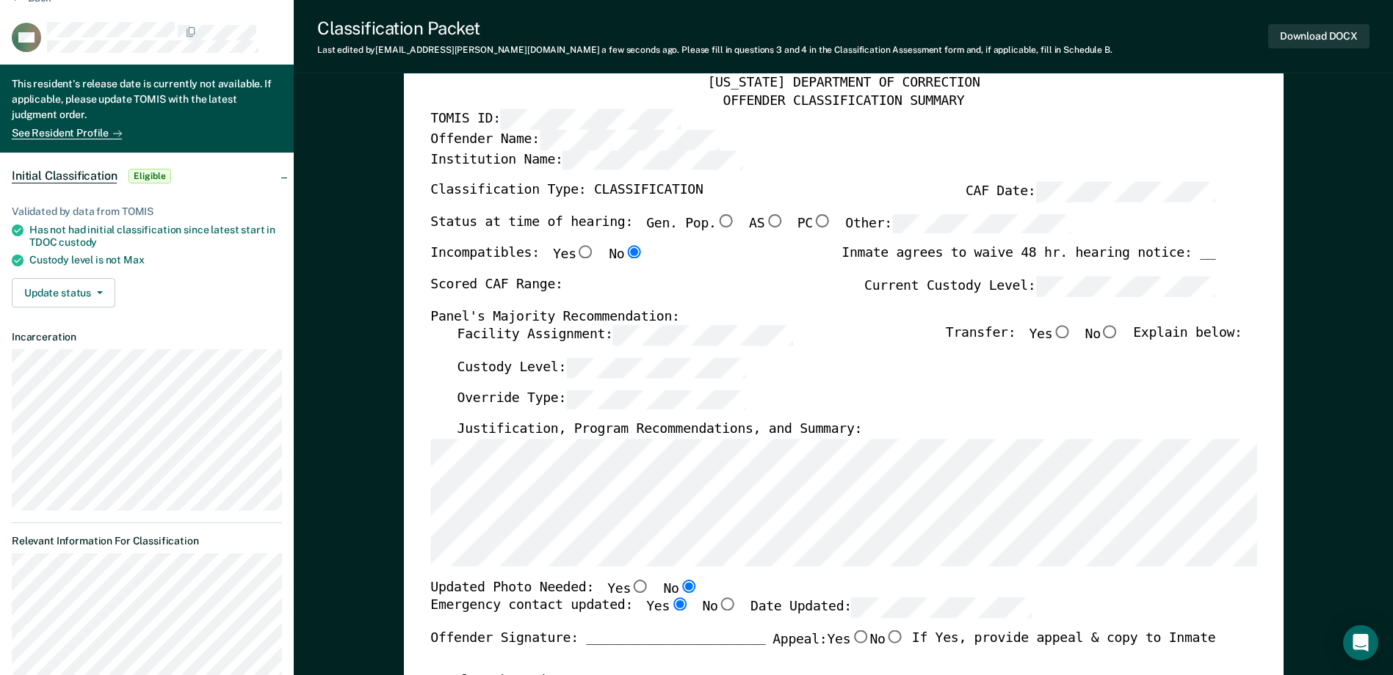
type textarea "x"
radio input "true"
click at [1120, 337] on input "No" at bounding box center [1110, 332] width 19 height 13
type textarea "x"
radio input "true"
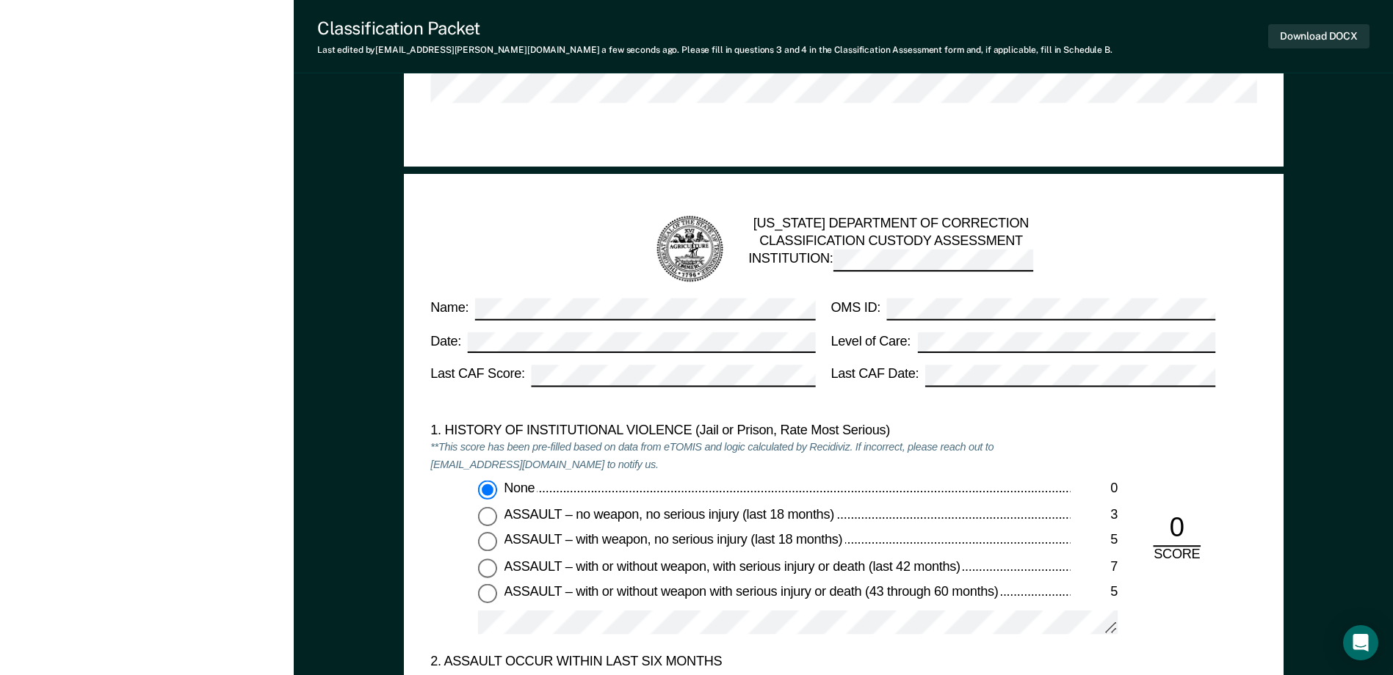
scroll to position [1689, 0]
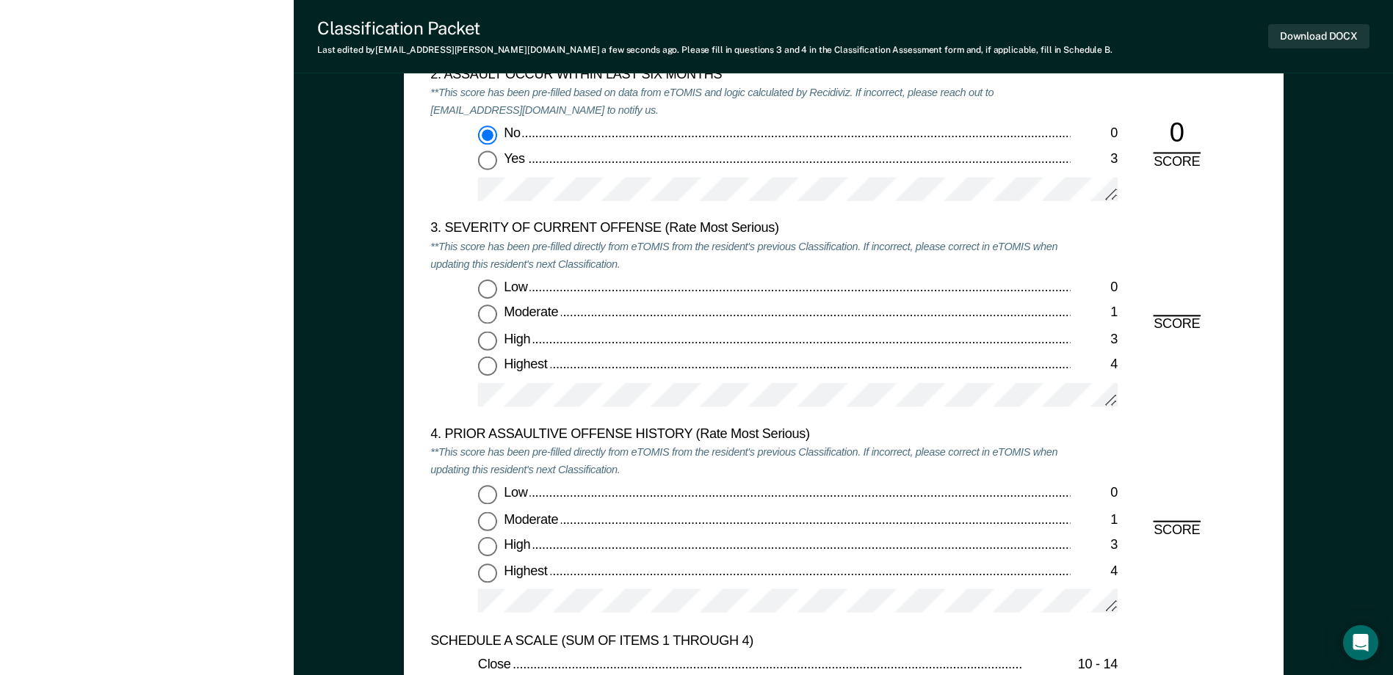
drag, startPoint x: 488, startPoint y: 316, endPoint x: 485, endPoint y: 353, distance: 37.6
click at [488, 316] on input "Moderate 1" at bounding box center [487, 314] width 19 height 19
type textarea "x"
radio input "true"
click at [486, 493] on input "Low 0" at bounding box center [487, 495] width 19 height 19
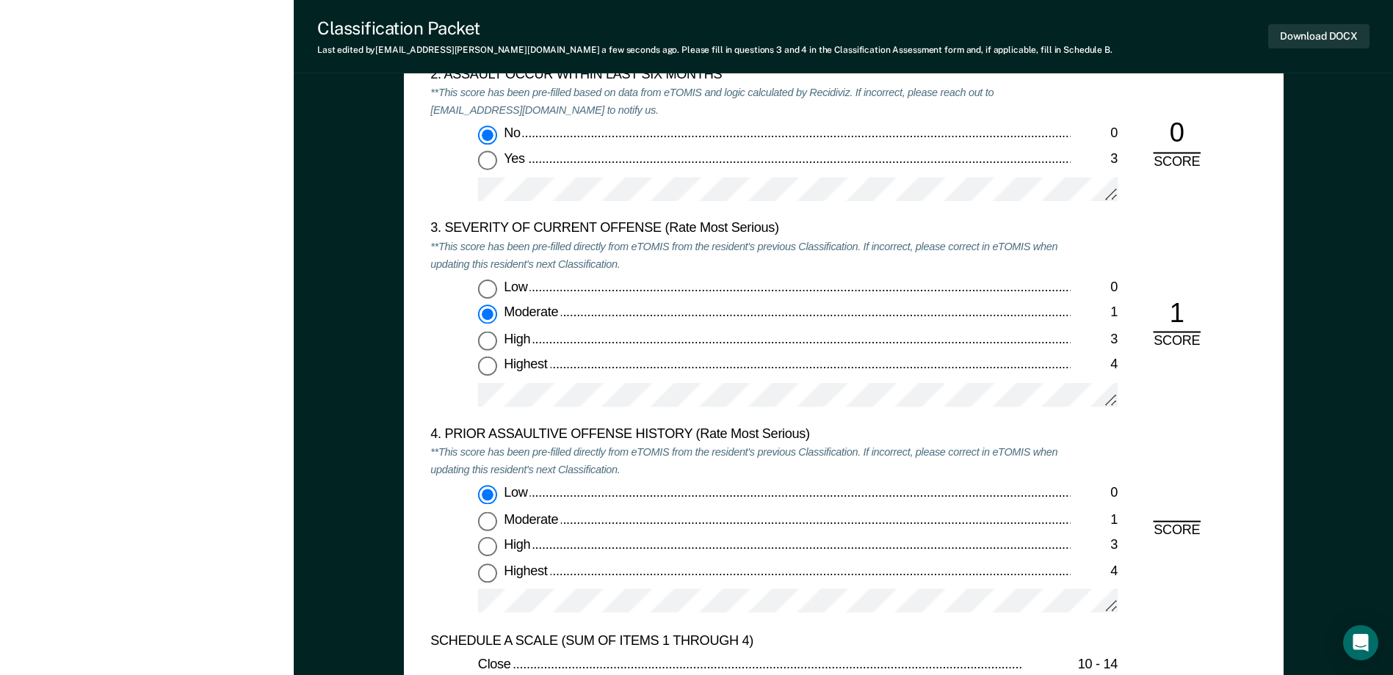
type textarea "x"
radio input "true"
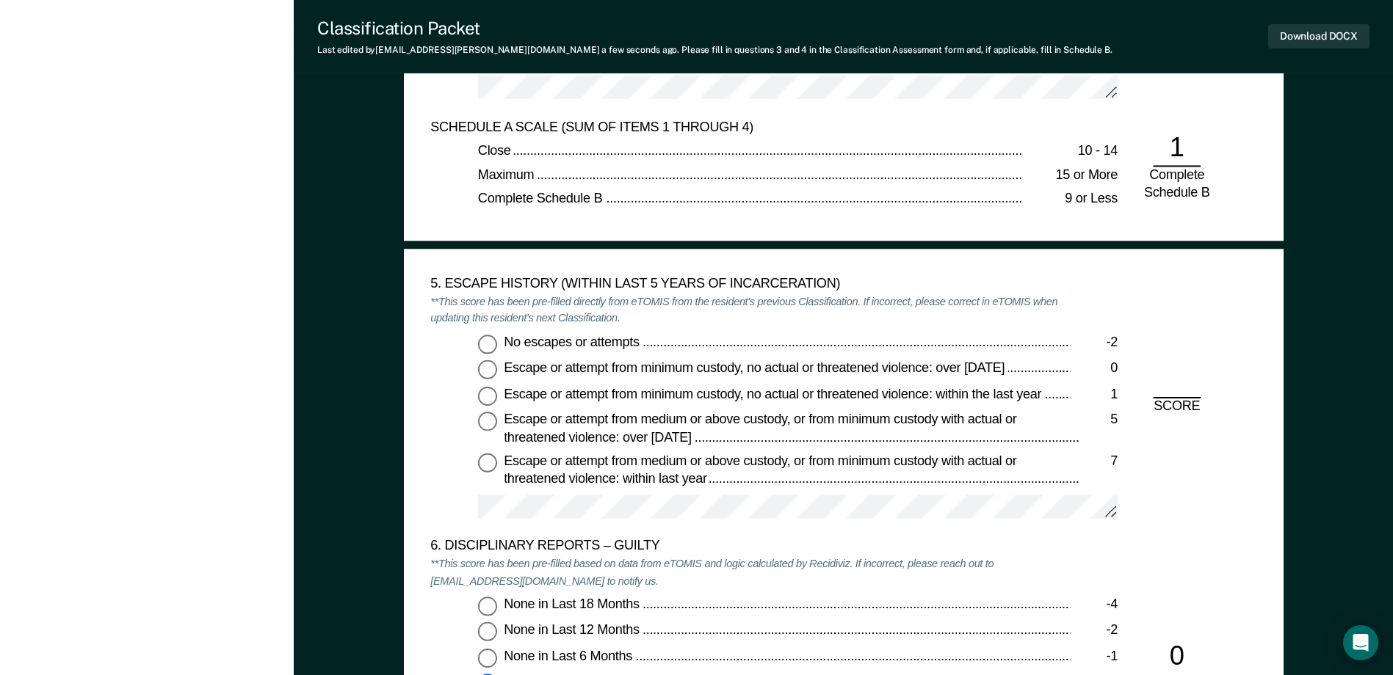
click at [482, 341] on input "No escapes or attempts -2" at bounding box center [487, 344] width 19 height 19
type textarea "x"
radio input "true"
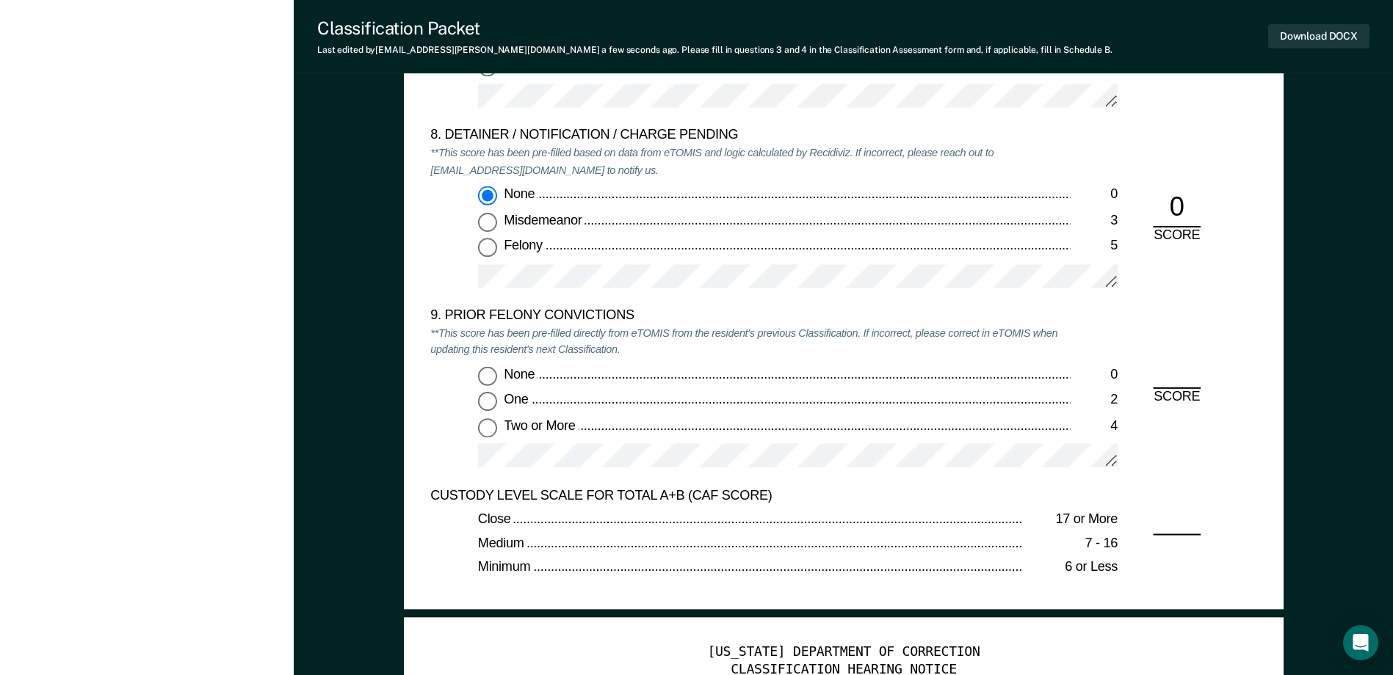
scroll to position [3157, 0]
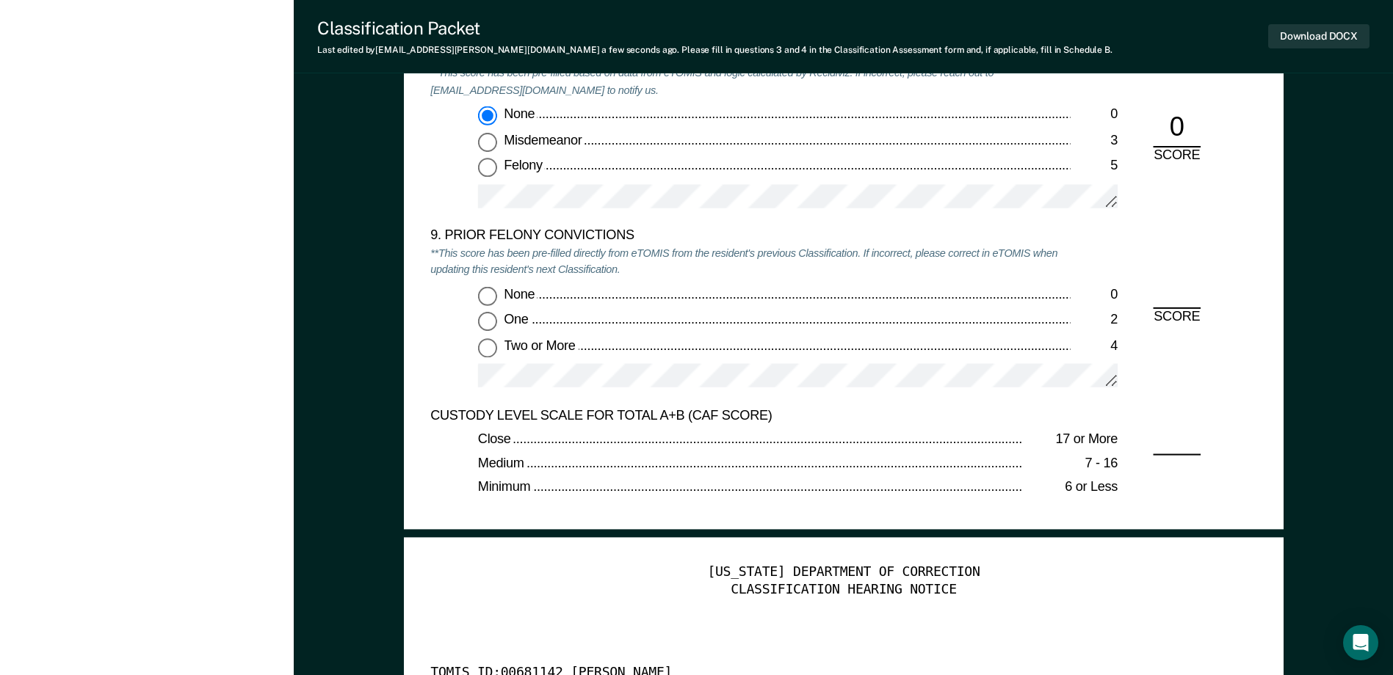
click at [488, 305] on input "None 0" at bounding box center [487, 295] width 19 height 19
type textarea "x"
radio input "true"
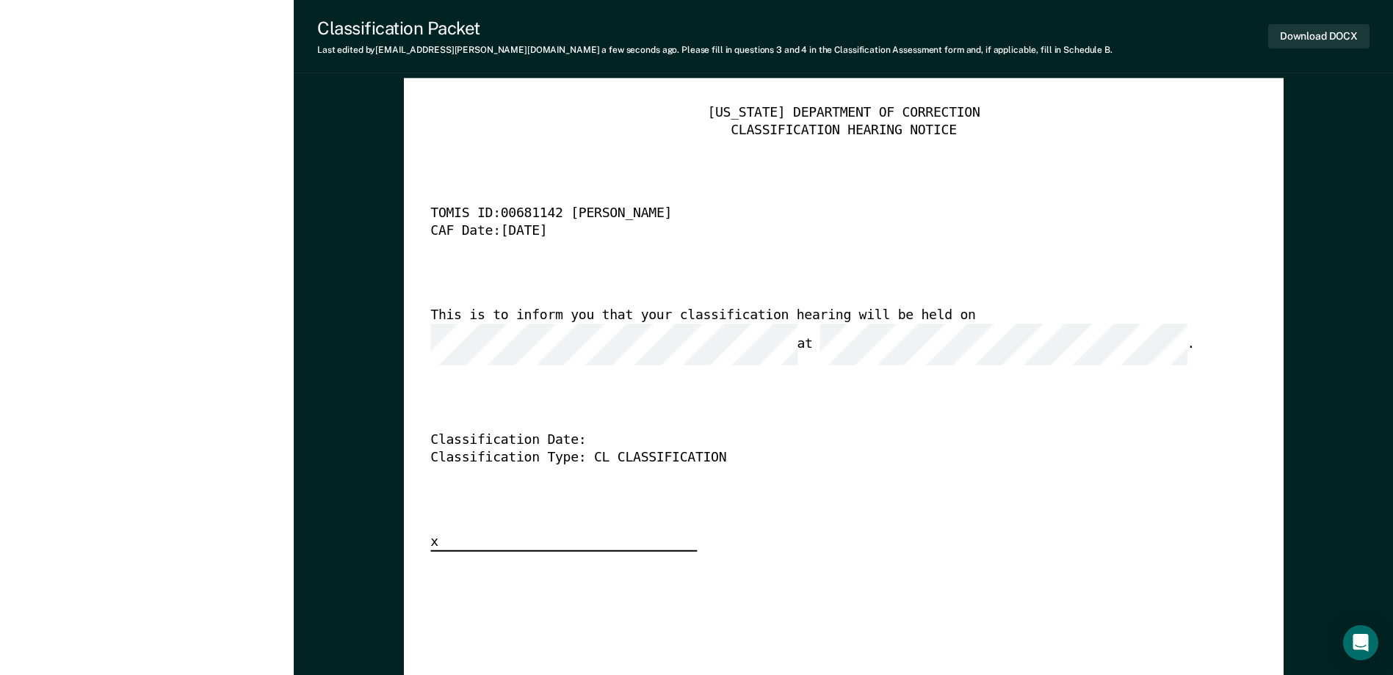
scroll to position [4038, 0]
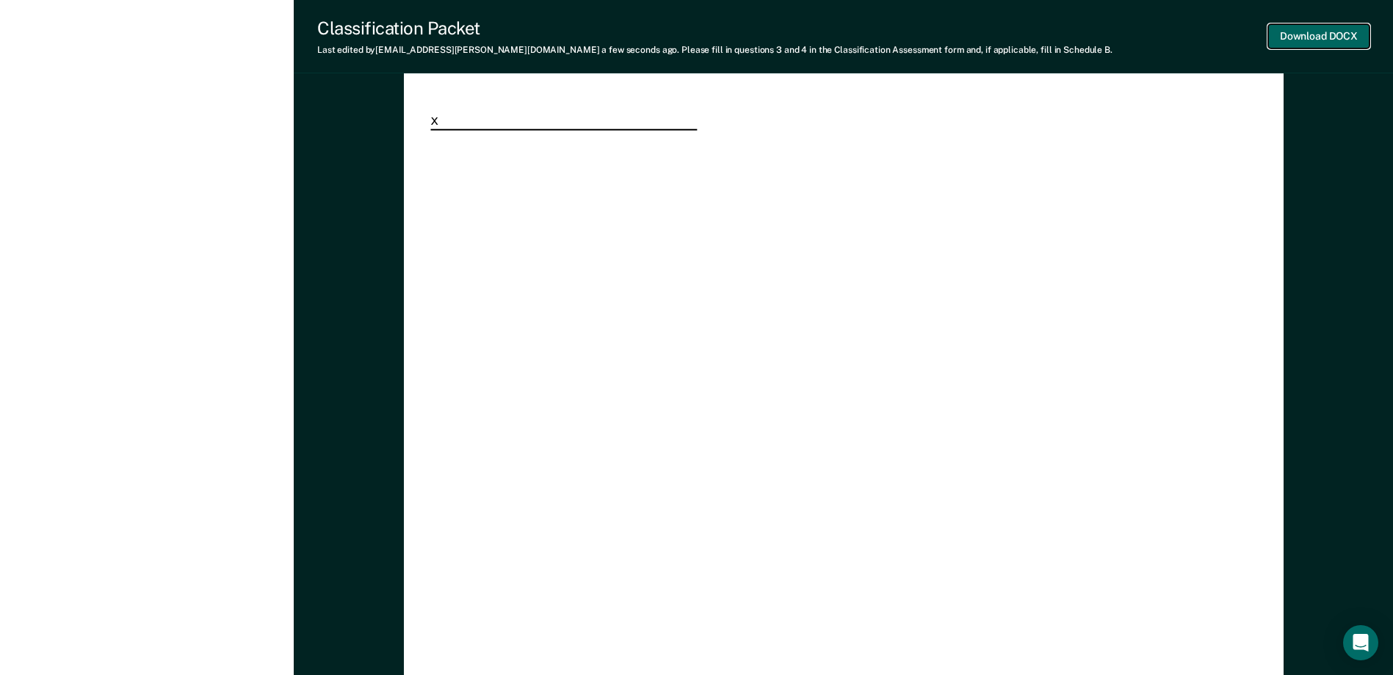
click at [1330, 45] on button "Download DOCX" at bounding box center [1318, 36] width 101 height 24
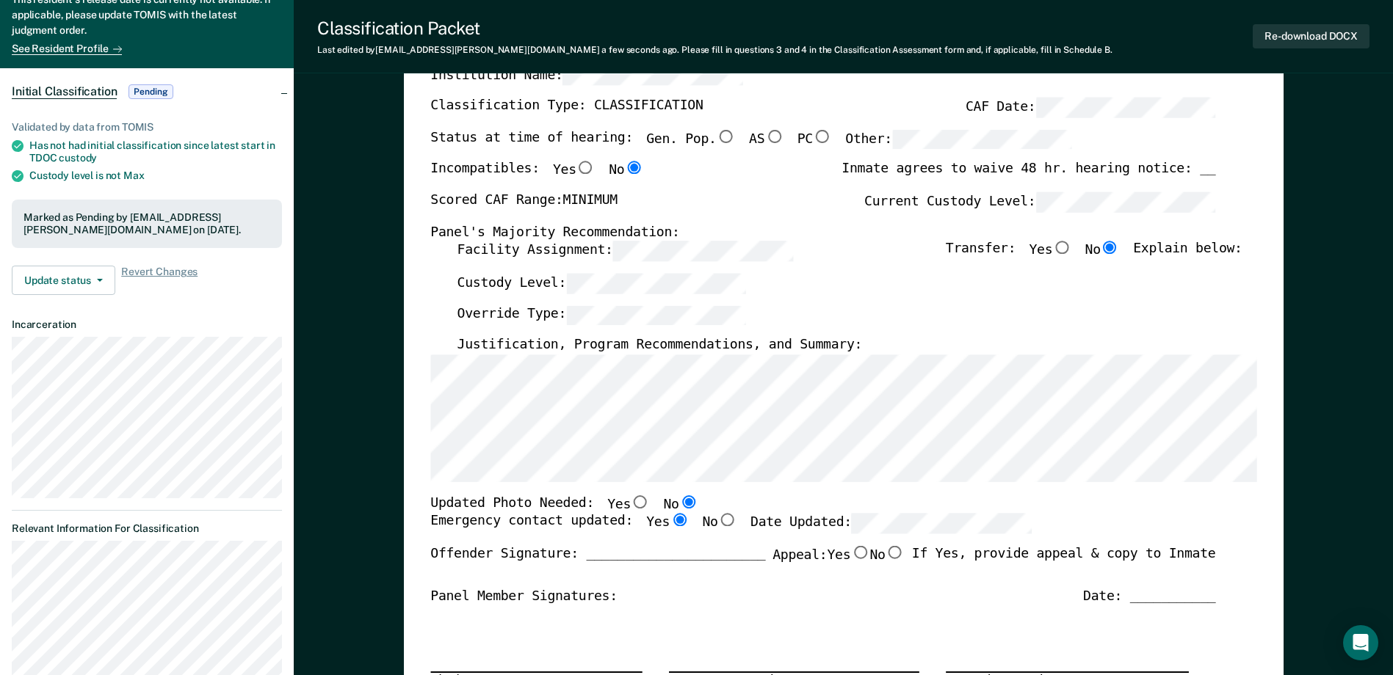
scroll to position [0, 0]
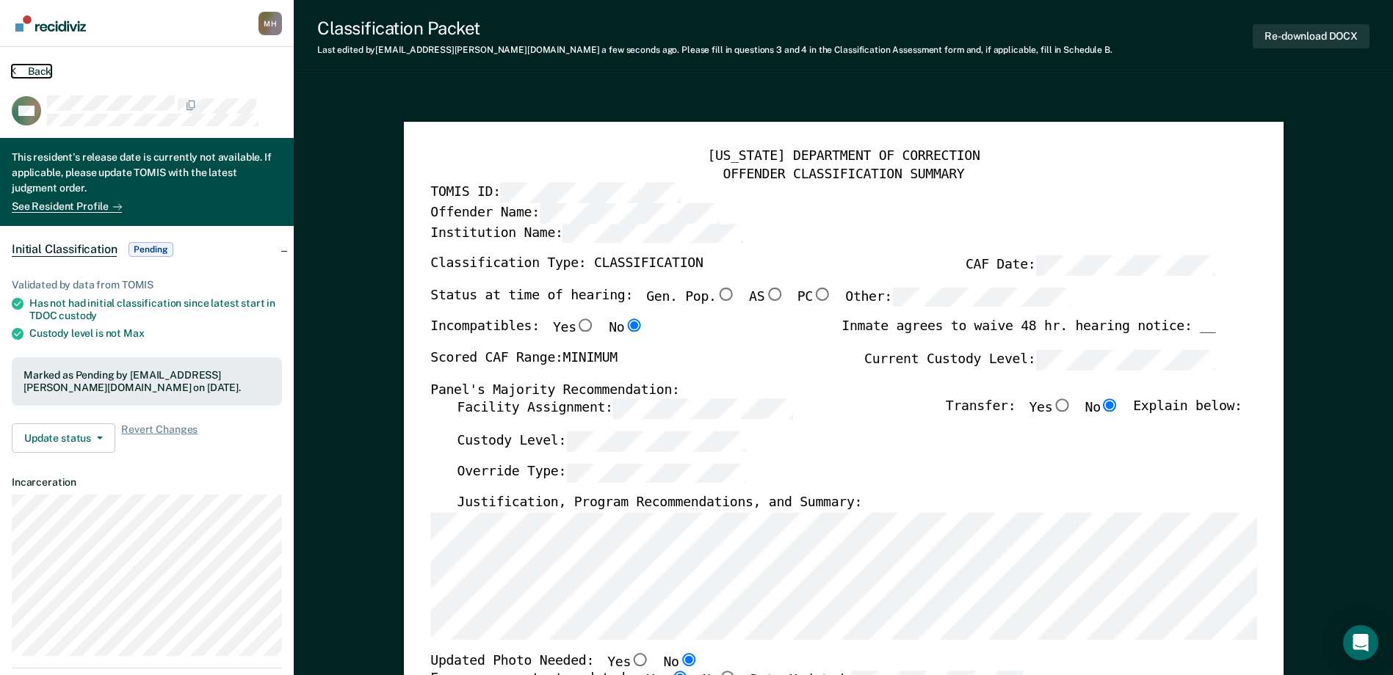
click at [48, 74] on button "Back" at bounding box center [32, 71] width 40 height 13
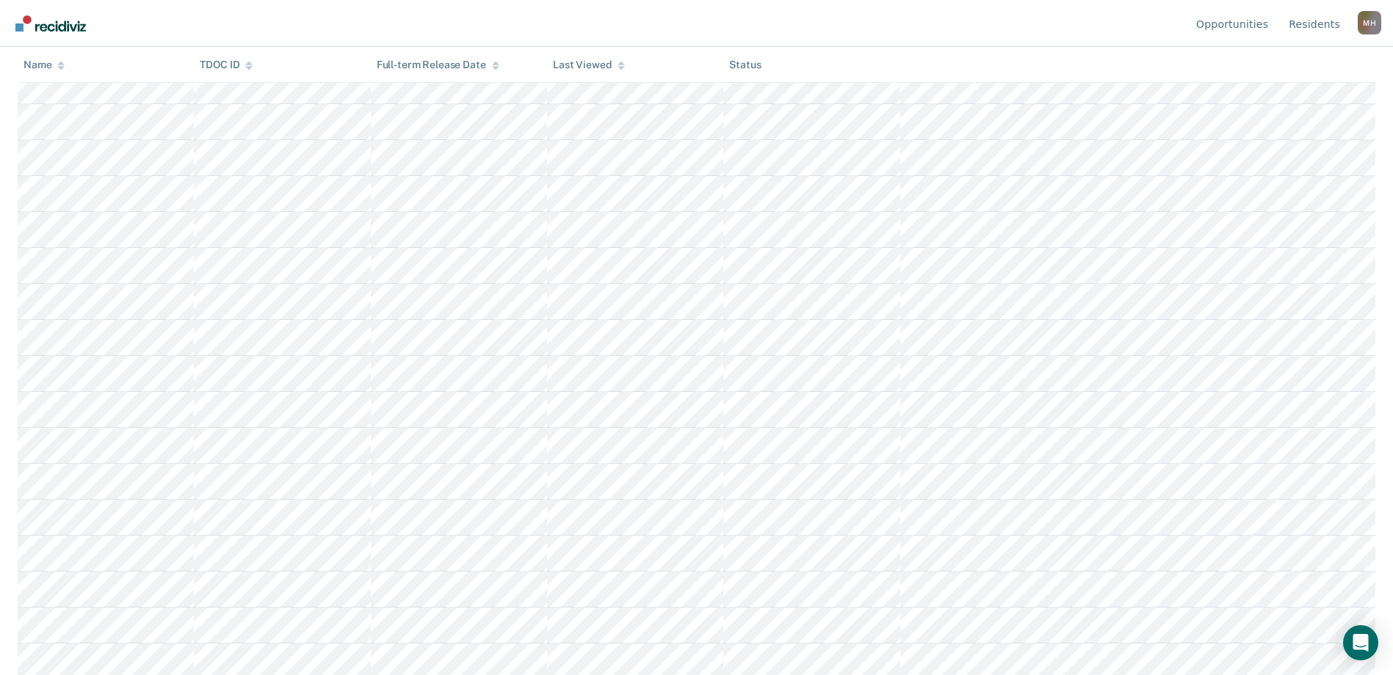
scroll to position [1305, 0]
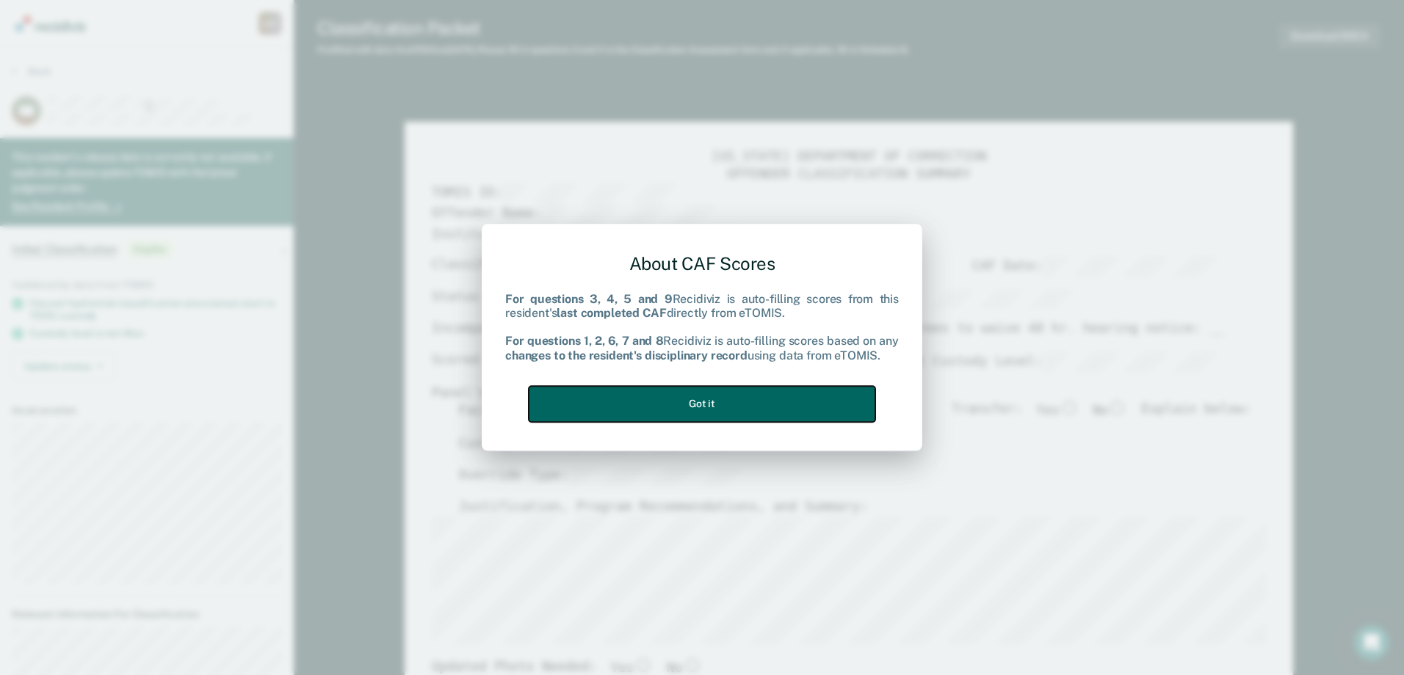
click at [728, 407] on button "Got it" at bounding box center [702, 404] width 347 height 36
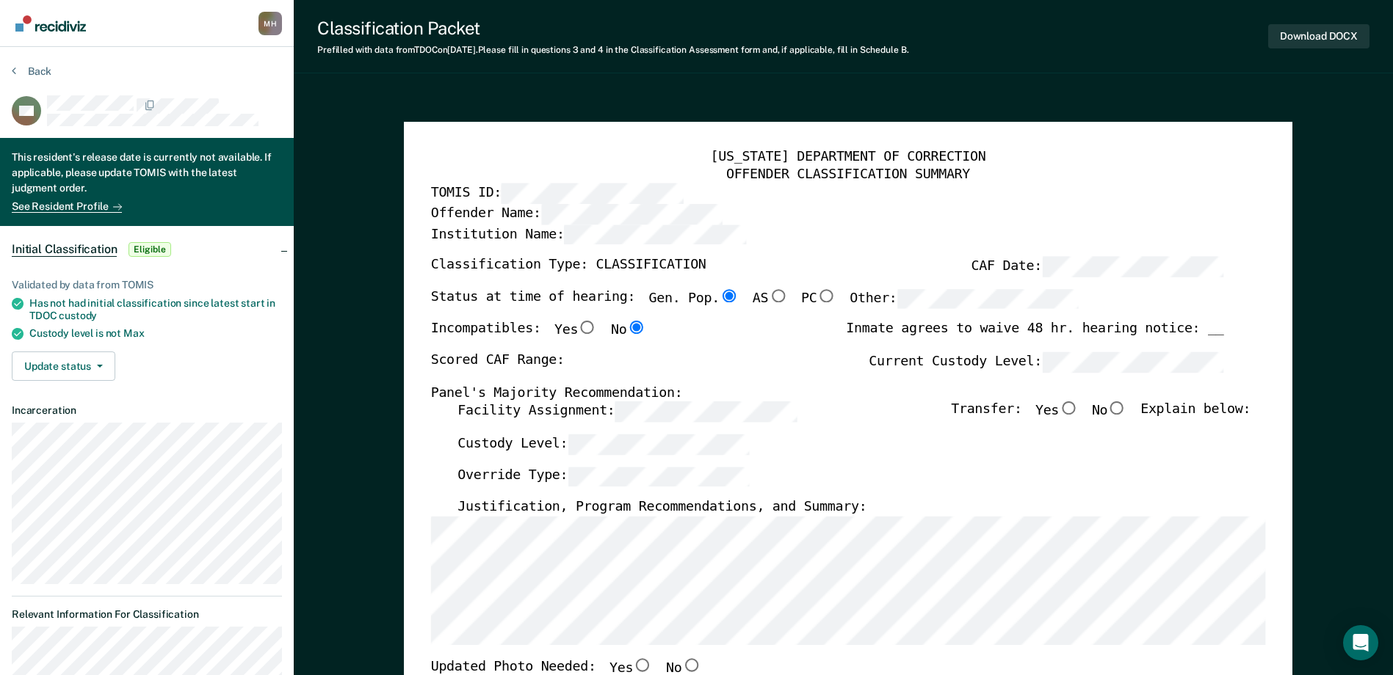
type textarea "x"
radio input "false"
click at [589, 414] on label "Facility Assignment:" at bounding box center [626, 412] width 339 height 21
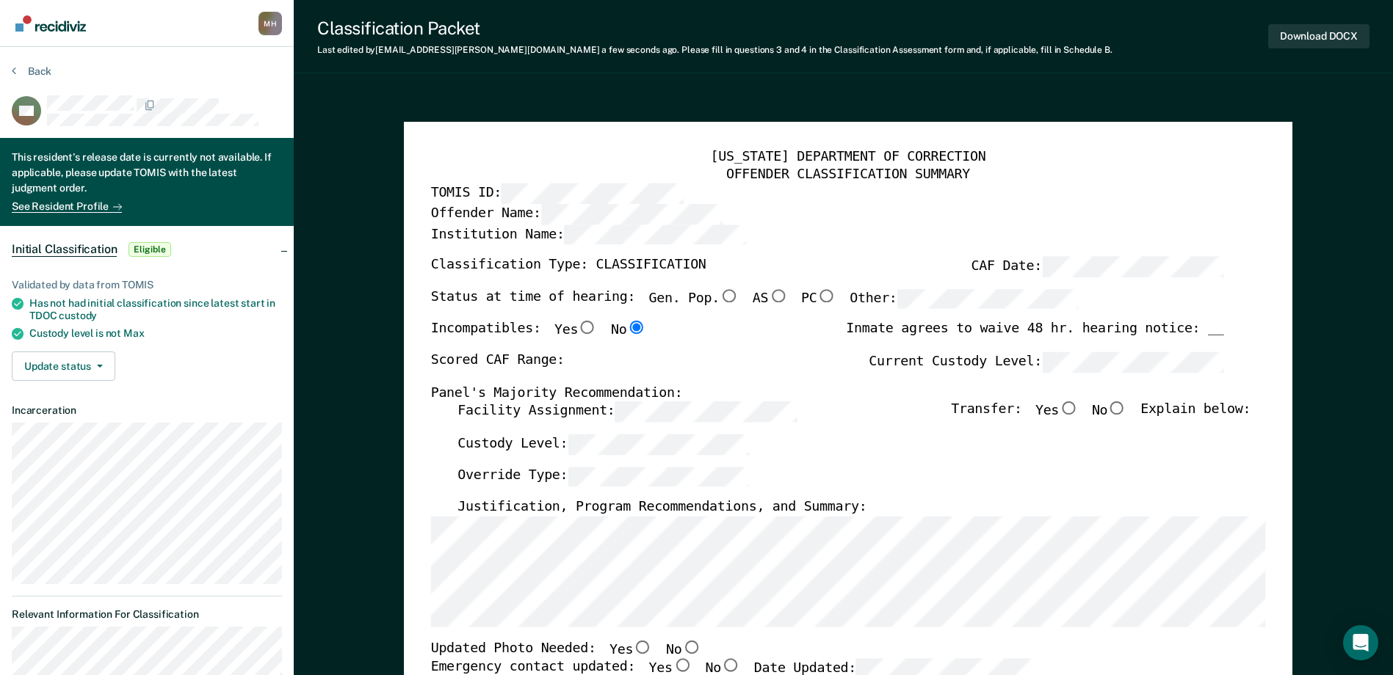
click at [988, 361] on label "Current Custody Level:" at bounding box center [1046, 362] width 355 height 21
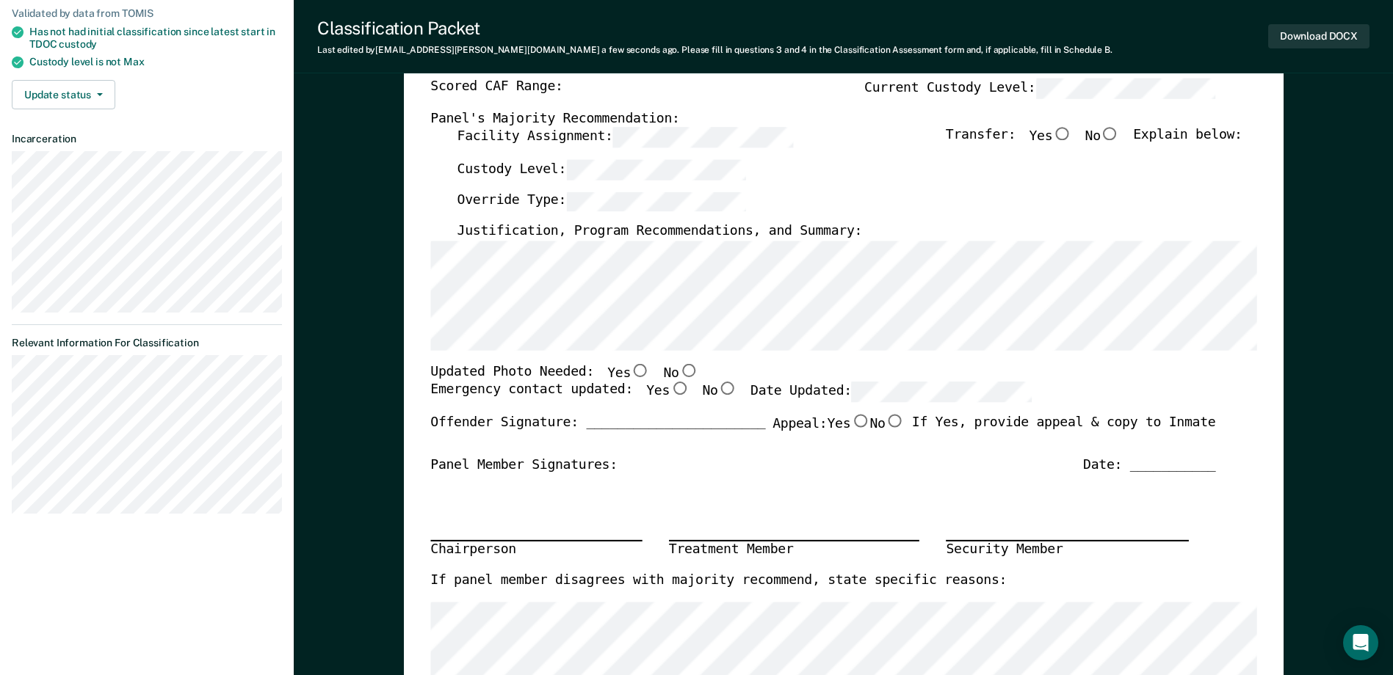
scroll to position [294, 0]
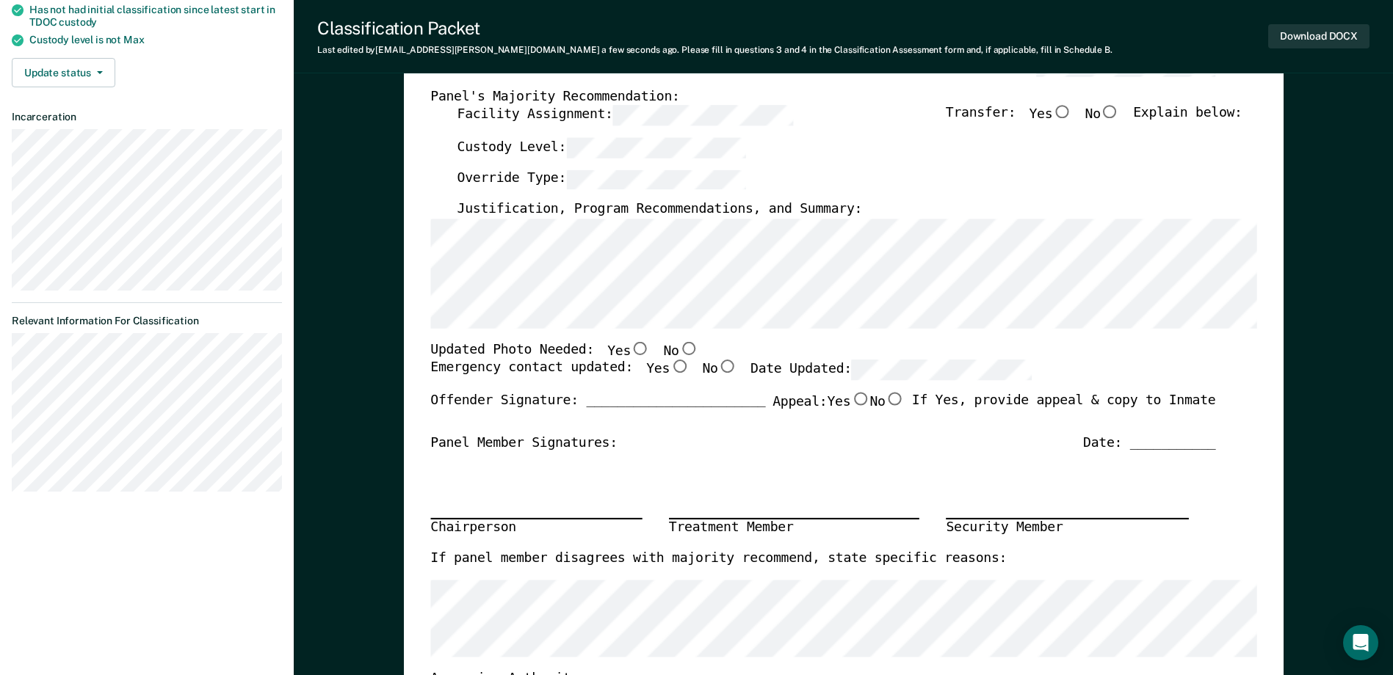
click at [678, 349] on input "No" at bounding box center [687, 348] width 19 height 13
type textarea "x"
radio input "true"
click at [670, 364] on input "Yes" at bounding box center [679, 367] width 19 height 13
type textarea "x"
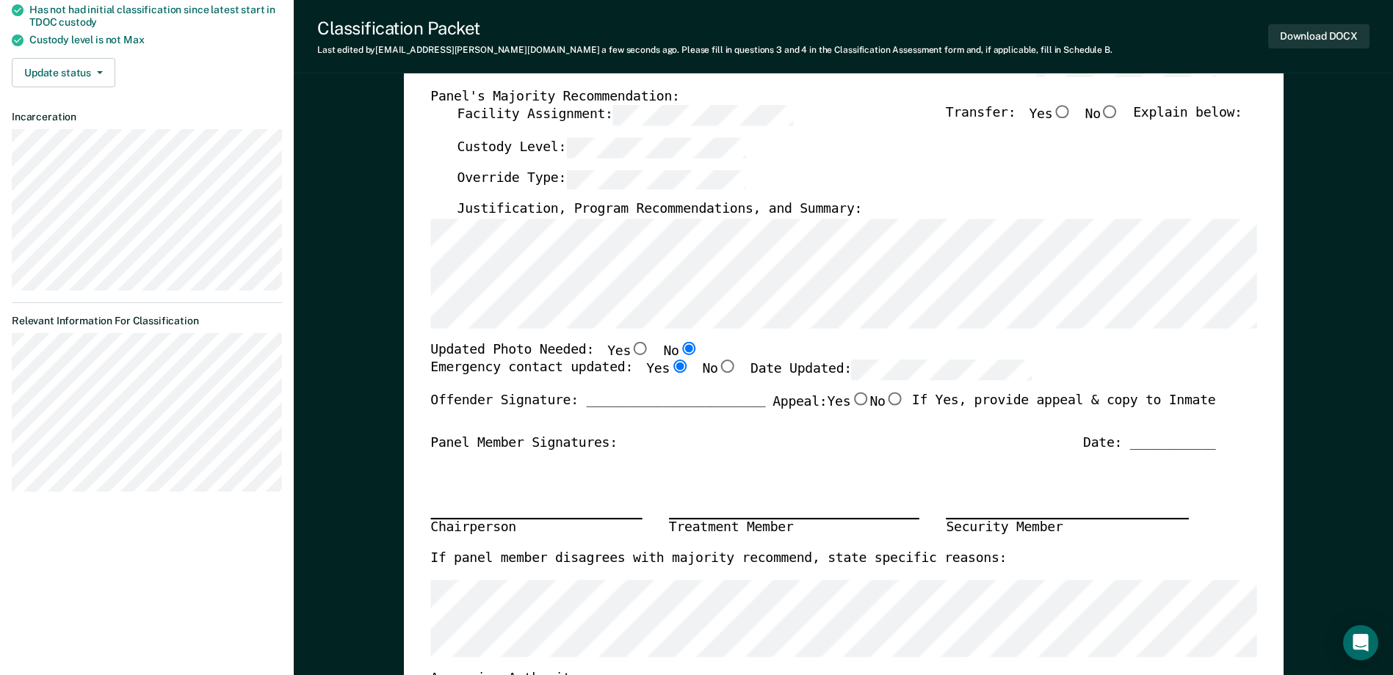
radio input "true"
click at [836, 461] on div "Chairperson Treatment Member Security Member" at bounding box center [822, 501] width 785 height 98
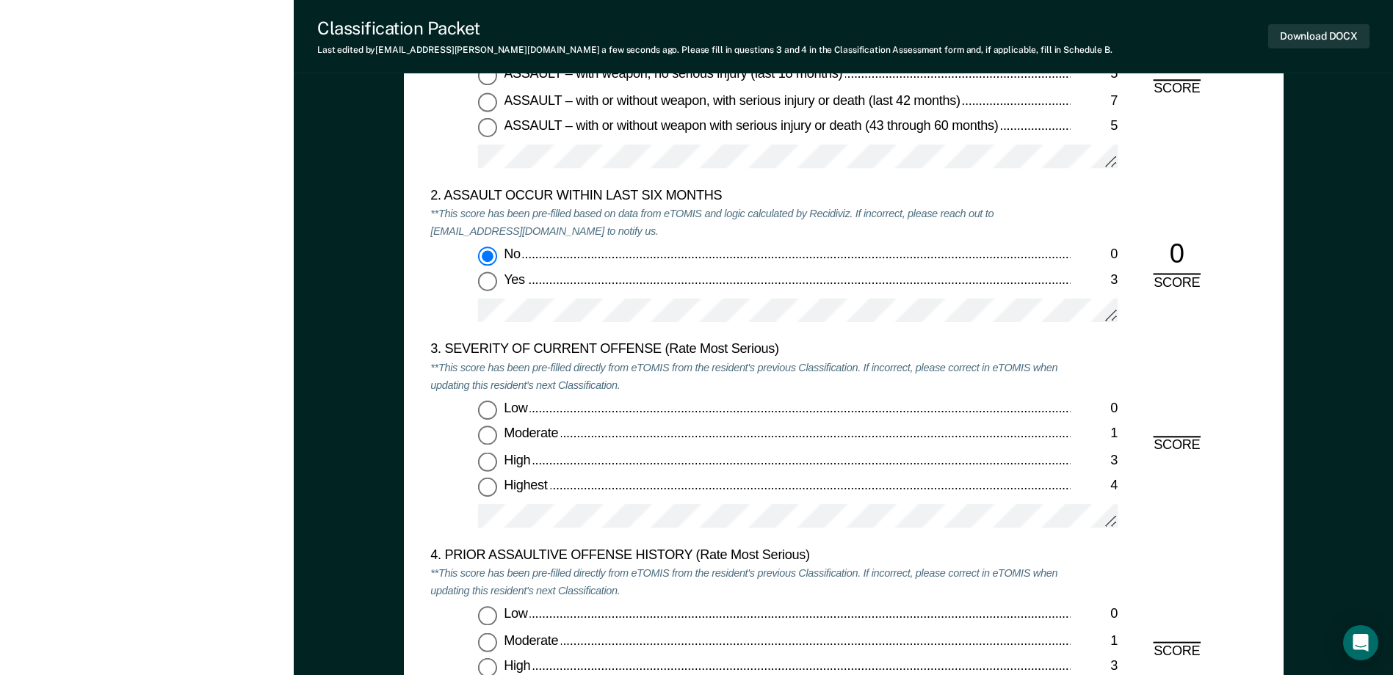
scroll to position [1615, 0]
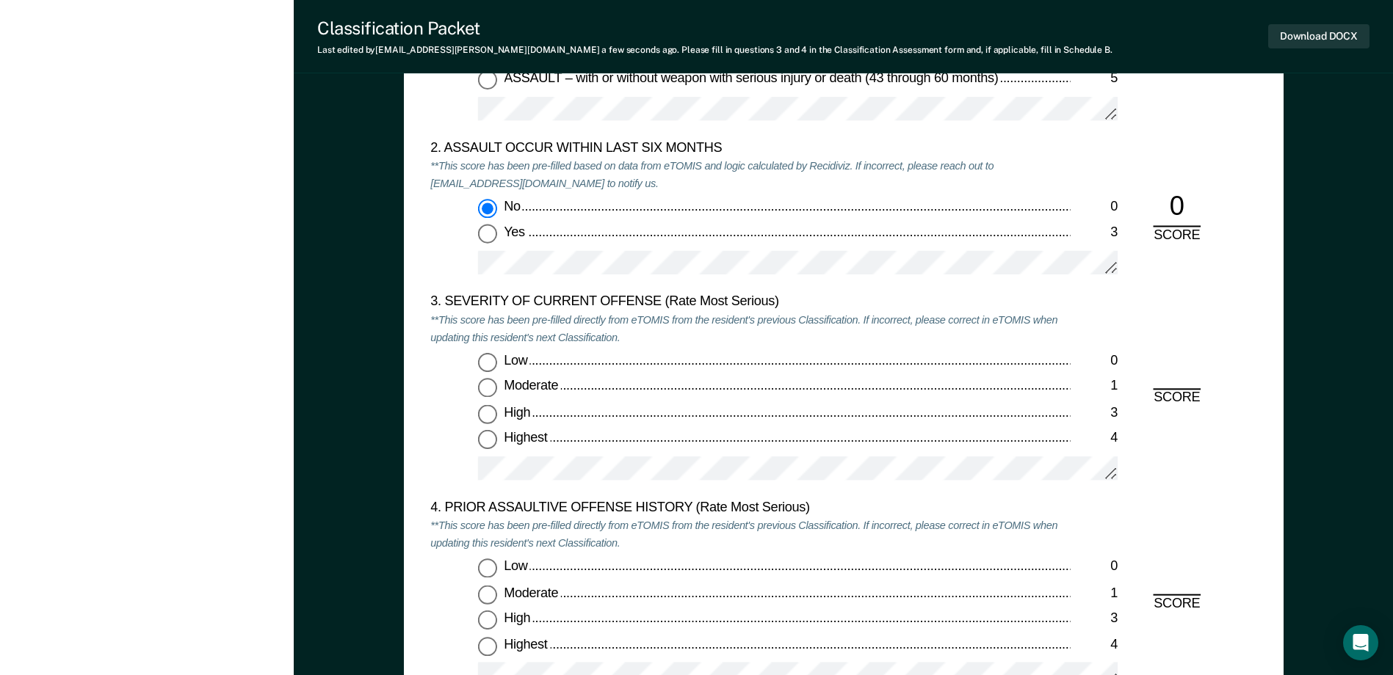
click at [486, 383] on input "Moderate 1" at bounding box center [487, 388] width 19 height 19
type textarea "x"
radio input "true"
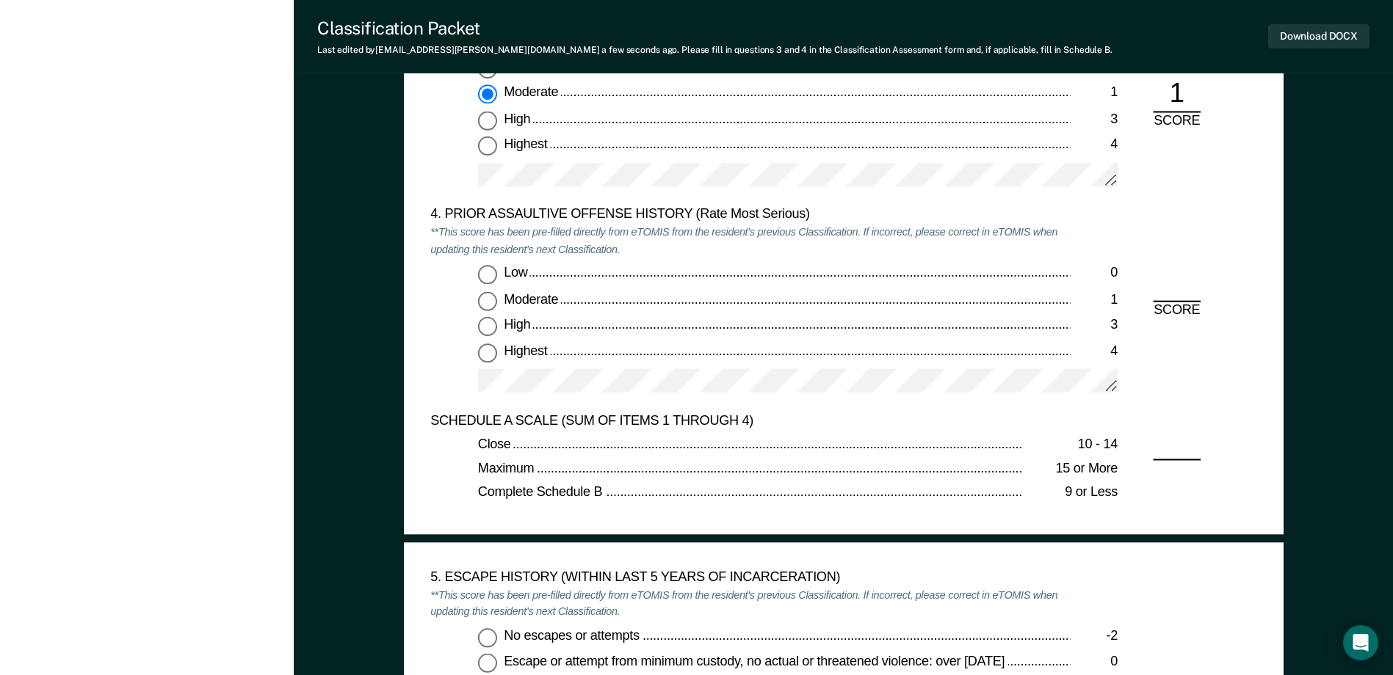
click at [495, 275] on input "Low 0" at bounding box center [487, 275] width 19 height 19
type textarea "x"
radio input "true"
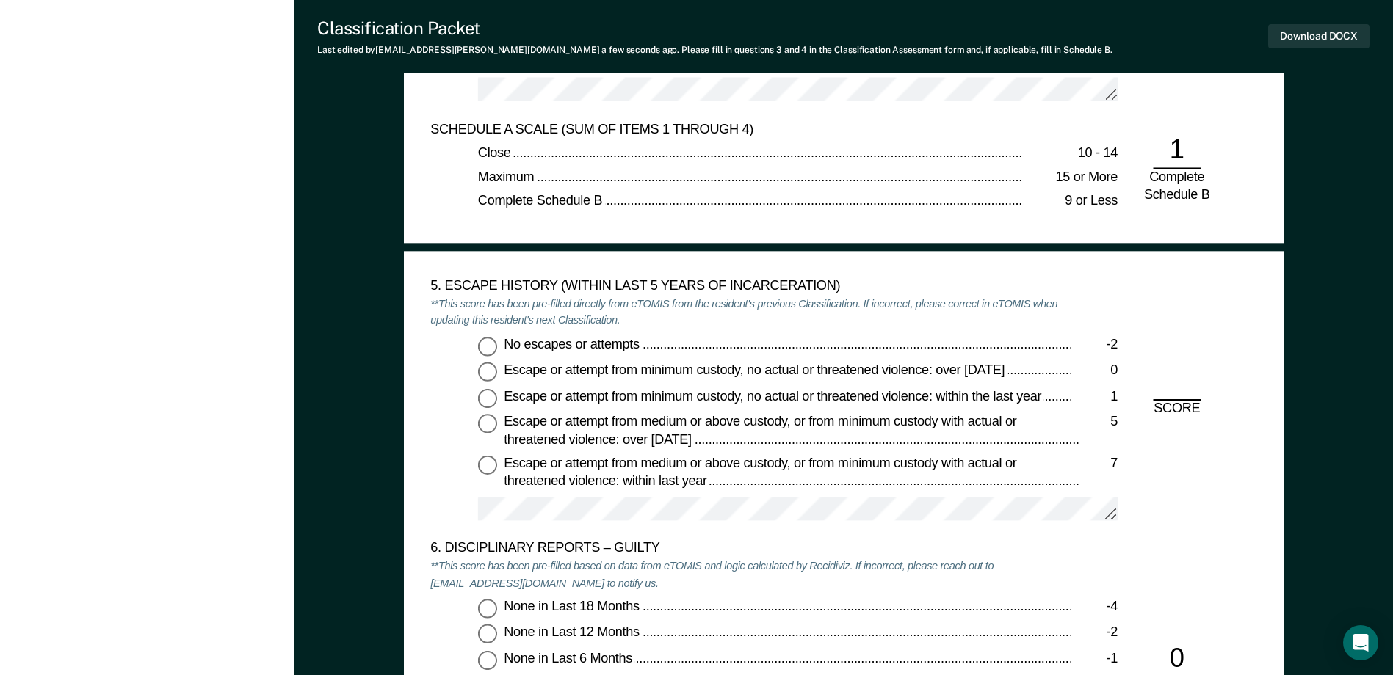
scroll to position [2203, 0]
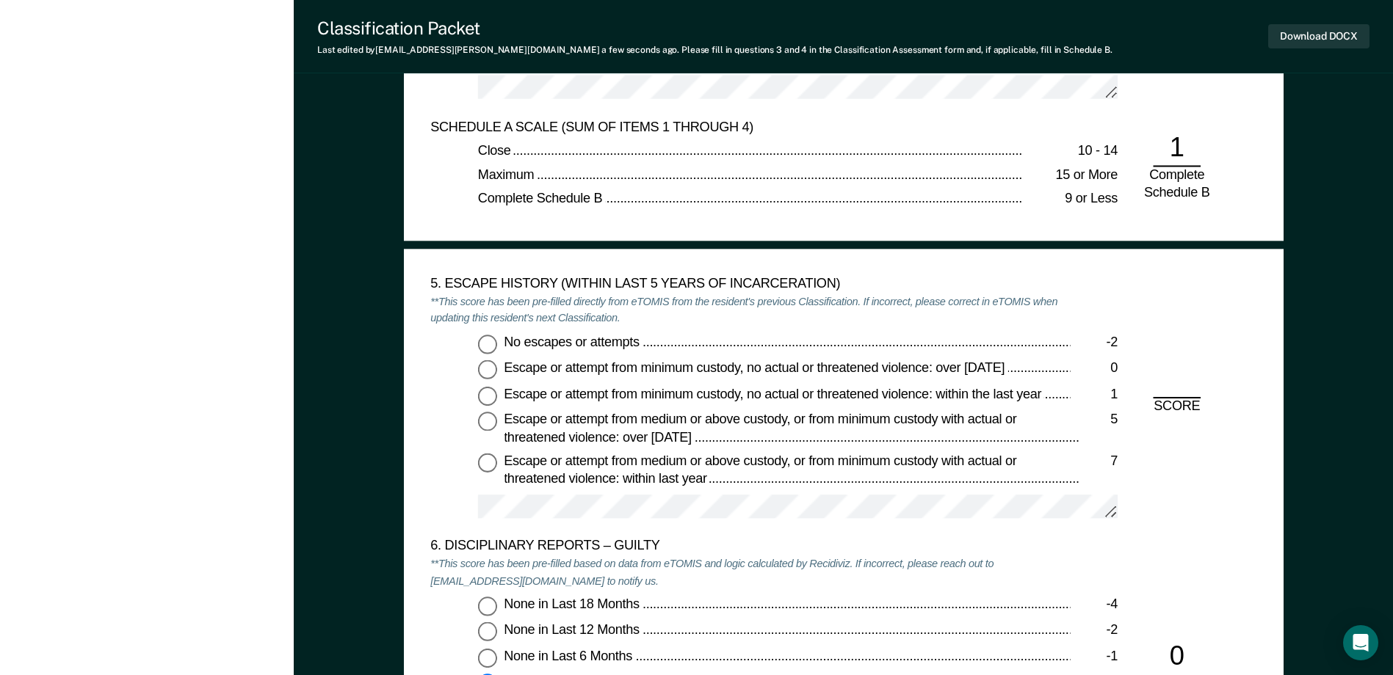
click at [488, 347] on input "No escapes or attempts -2" at bounding box center [487, 344] width 19 height 19
type textarea "x"
radio input "true"
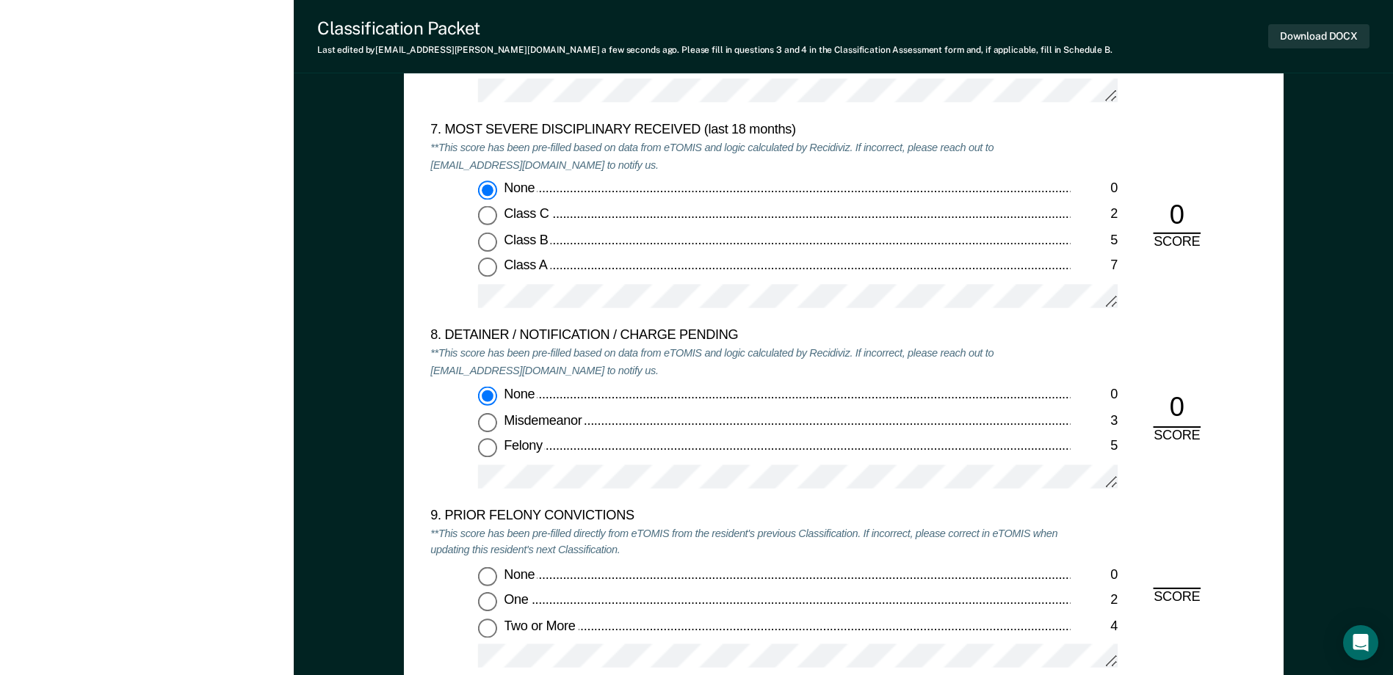
scroll to position [3010, 0]
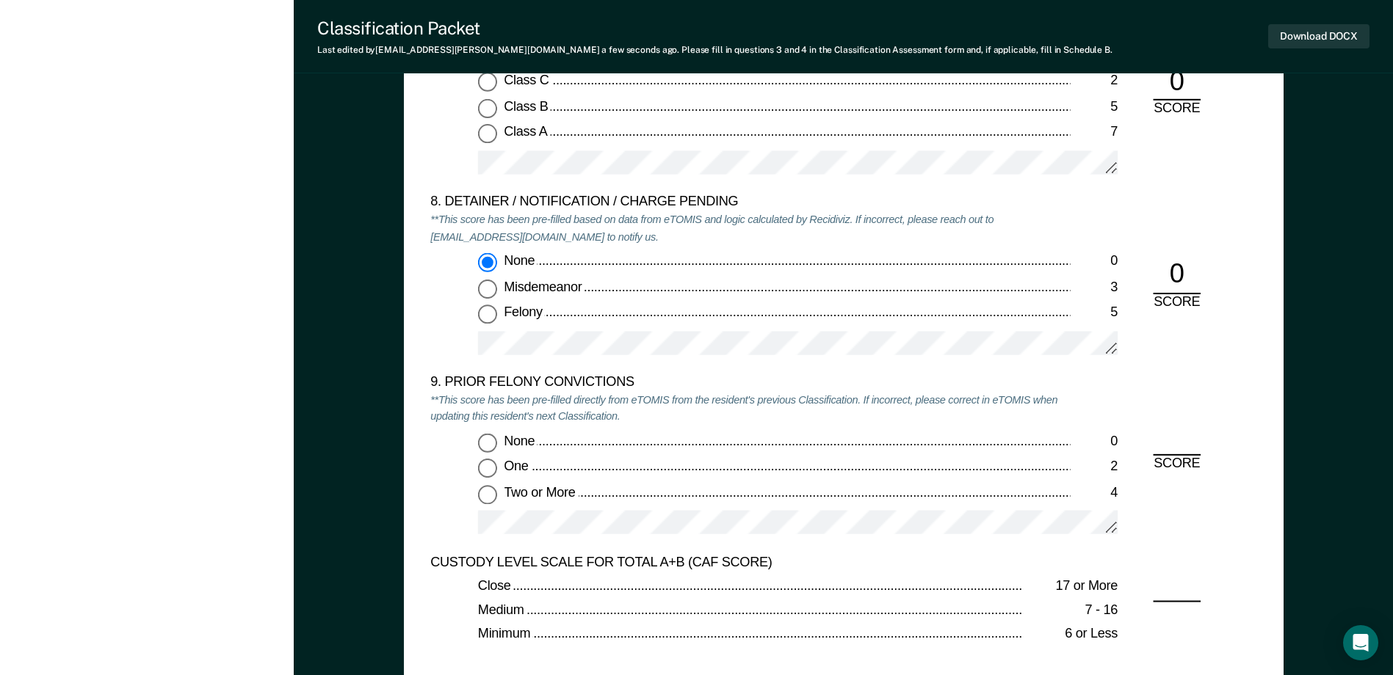
click at [490, 460] on input "One 2" at bounding box center [487, 468] width 19 height 19
type textarea "x"
radio input "true"
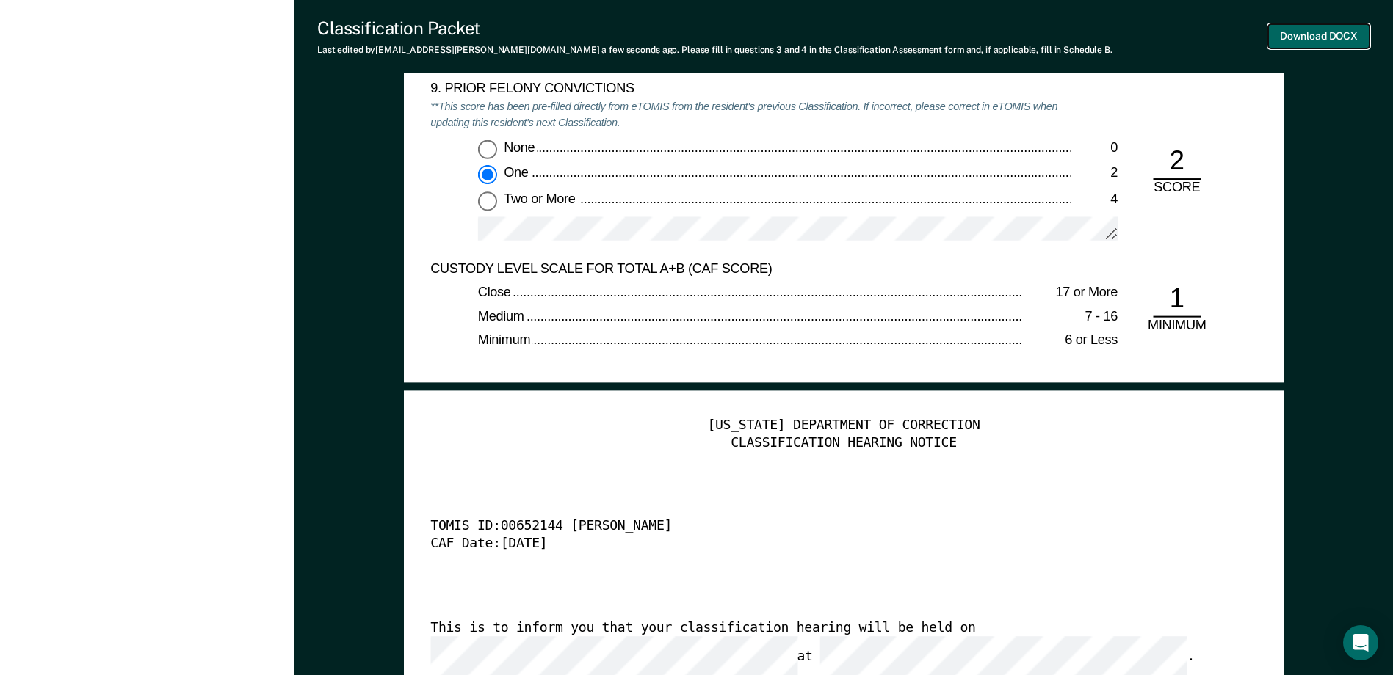
click at [1300, 35] on button "Download DOCX" at bounding box center [1318, 36] width 101 height 24
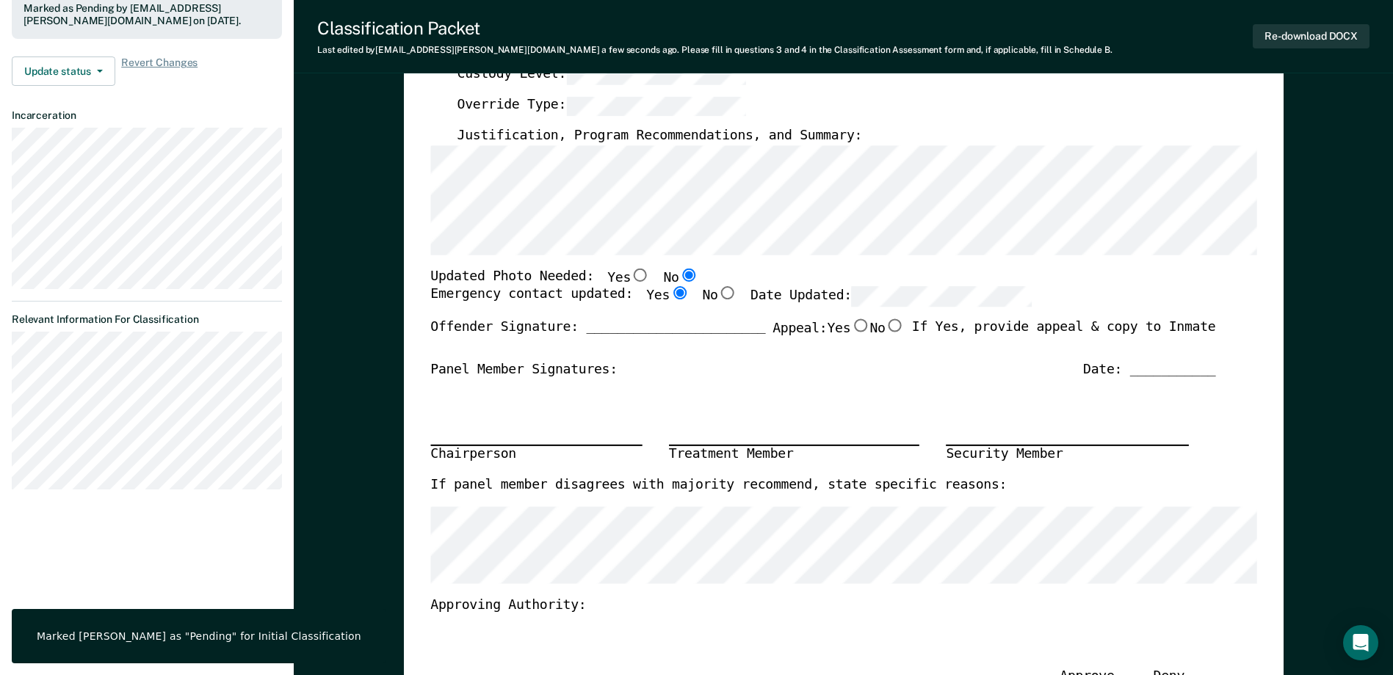
scroll to position [0, 0]
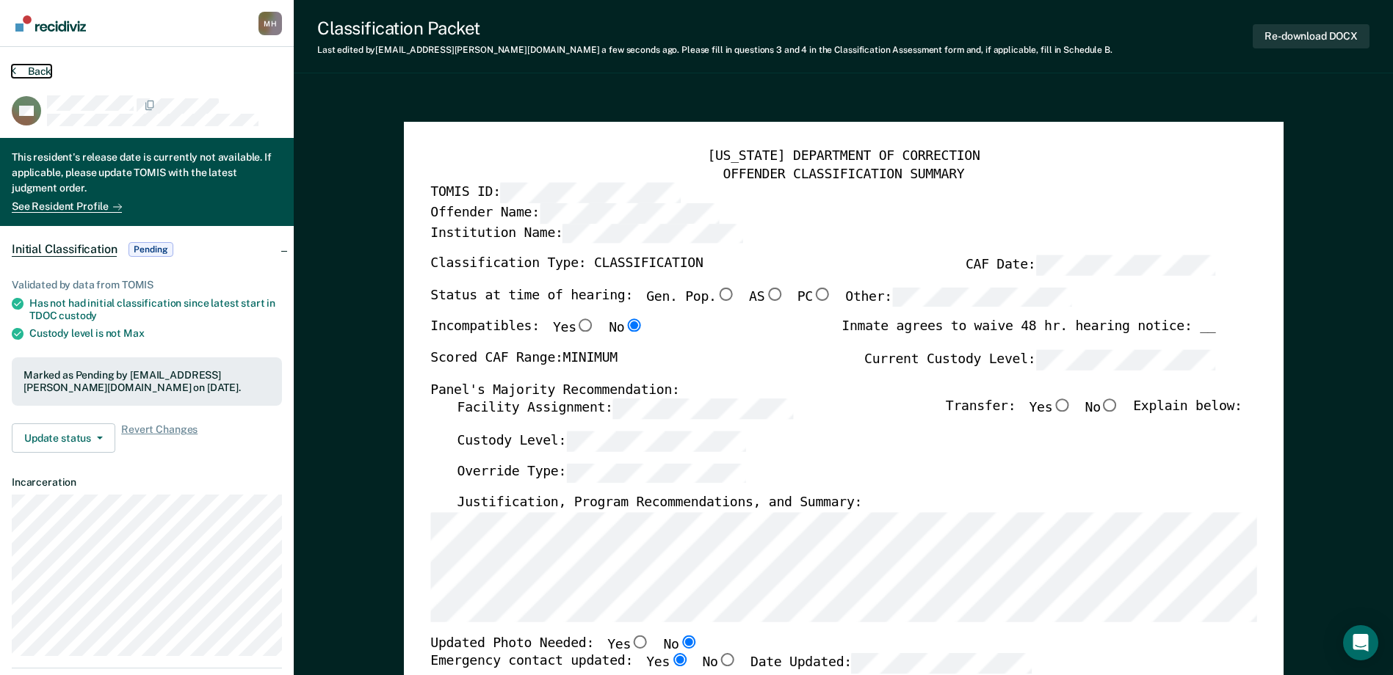
click at [36, 74] on button "Back" at bounding box center [32, 71] width 40 height 13
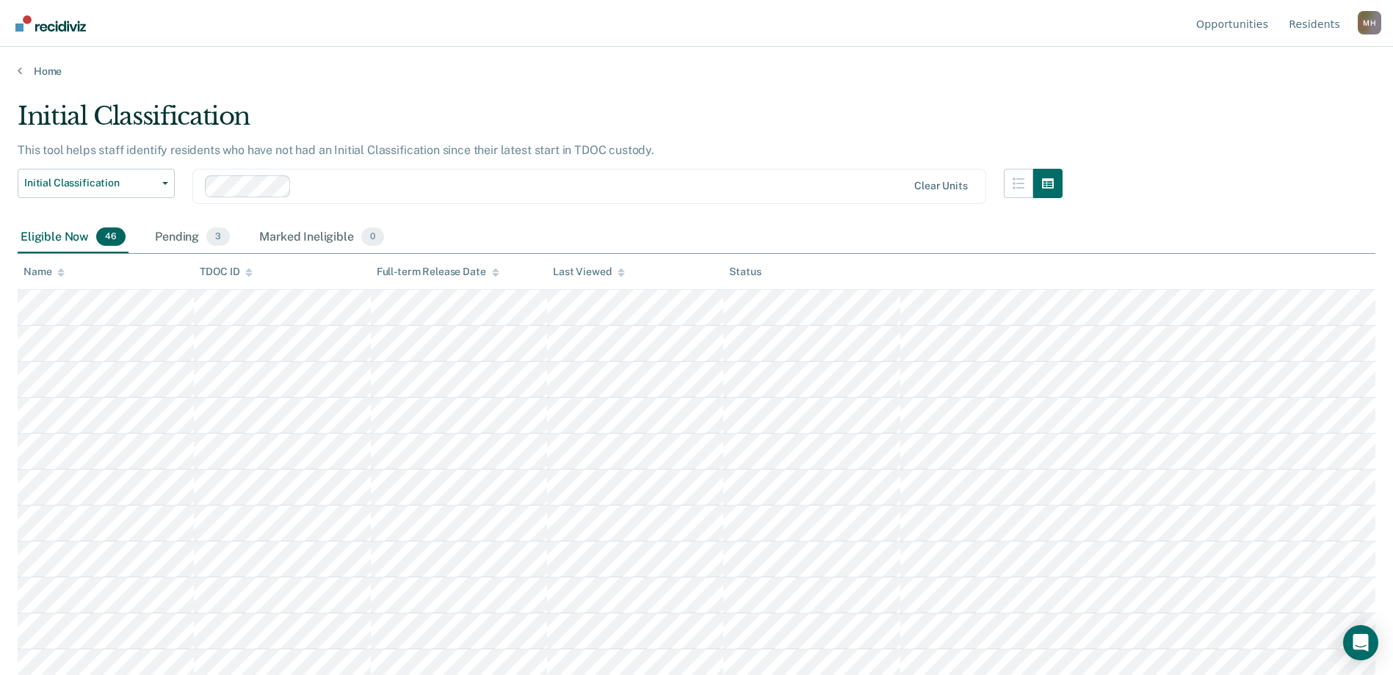
scroll to position [1269, 0]
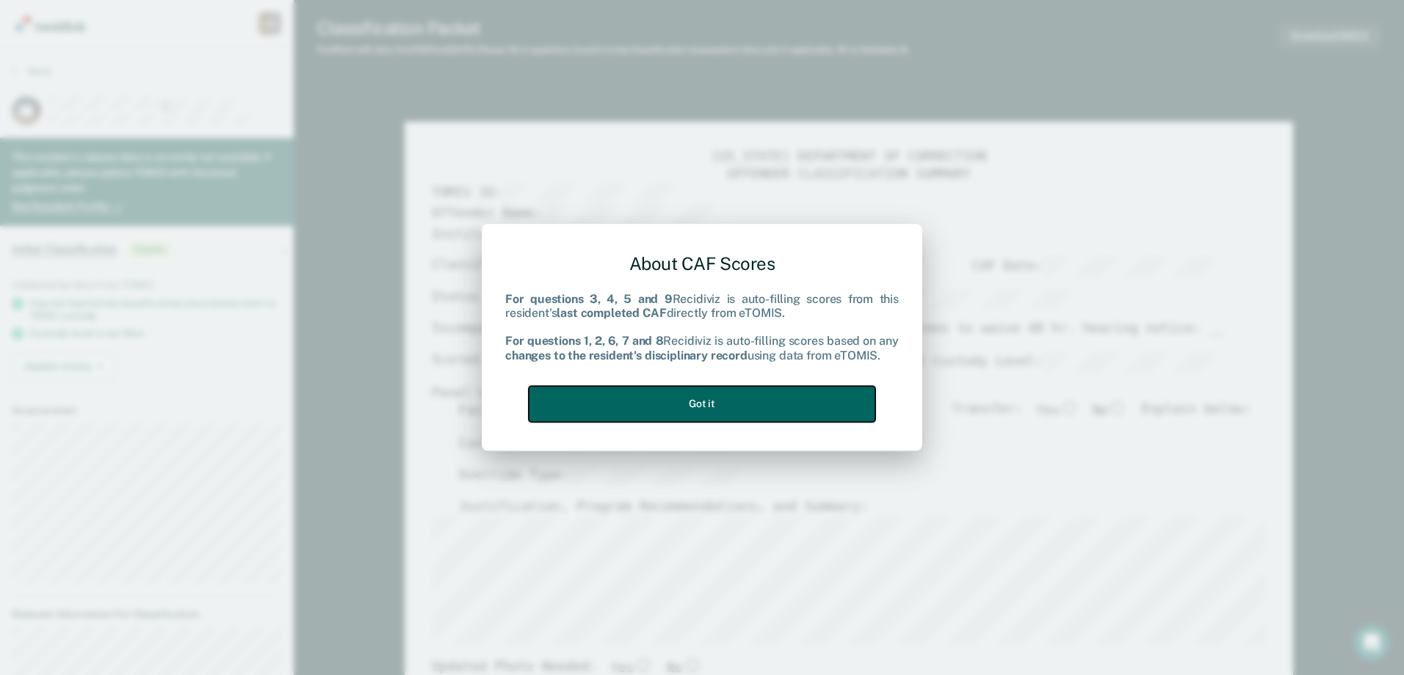
click at [819, 401] on button "Got it" at bounding box center [702, 404] width 347 height 36
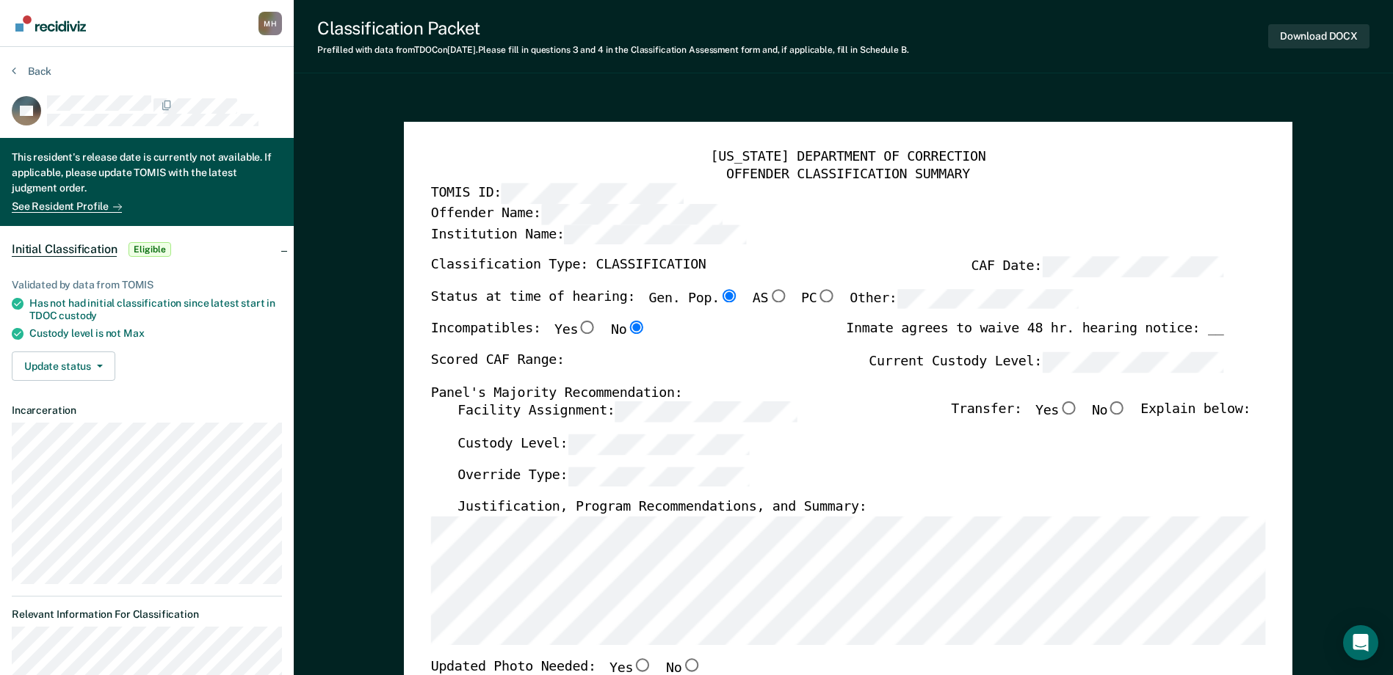
click at [437, 407] on div "[US_STATE] DEPARTMENT OF CORRECTION OFFENDER CLASSIFICATION SUMMARY TOMIS ID: O…" at bounding box center [847, 682] width 835 height 1066
click at [932, 358] on label "Current Custody Level:" at bounding box center [1046, 362] width 355 height 21
type textarea "x"
radio input "false"
click at [663, 455] on div "Custody Level:" at bounding box center [853, 451] width 793 height 32
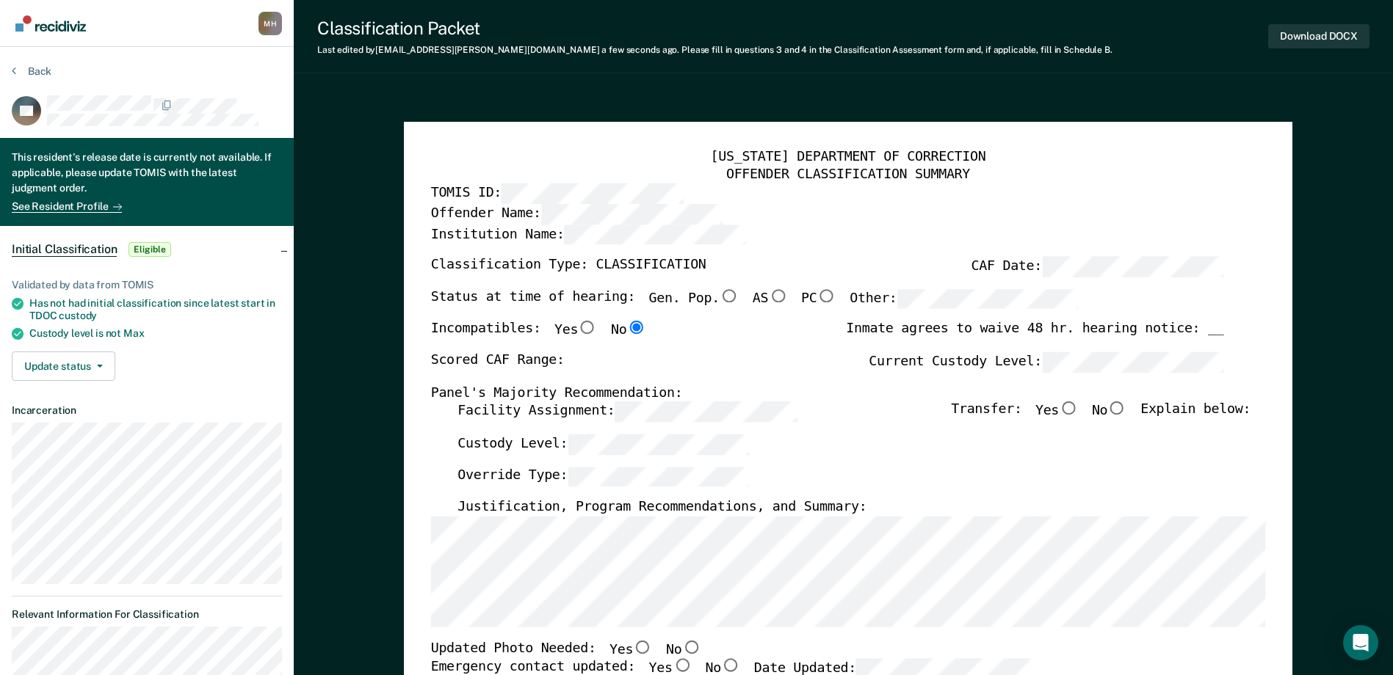
drag, startPoint x: 663, startPoint y: 456, endPoint x: 419, endPoint y: 627, distance: 297.8
click at [681, 651] on input "No" at bounding box center [690, 647] width 19 height 13
type textarea "x"
radio input "true"
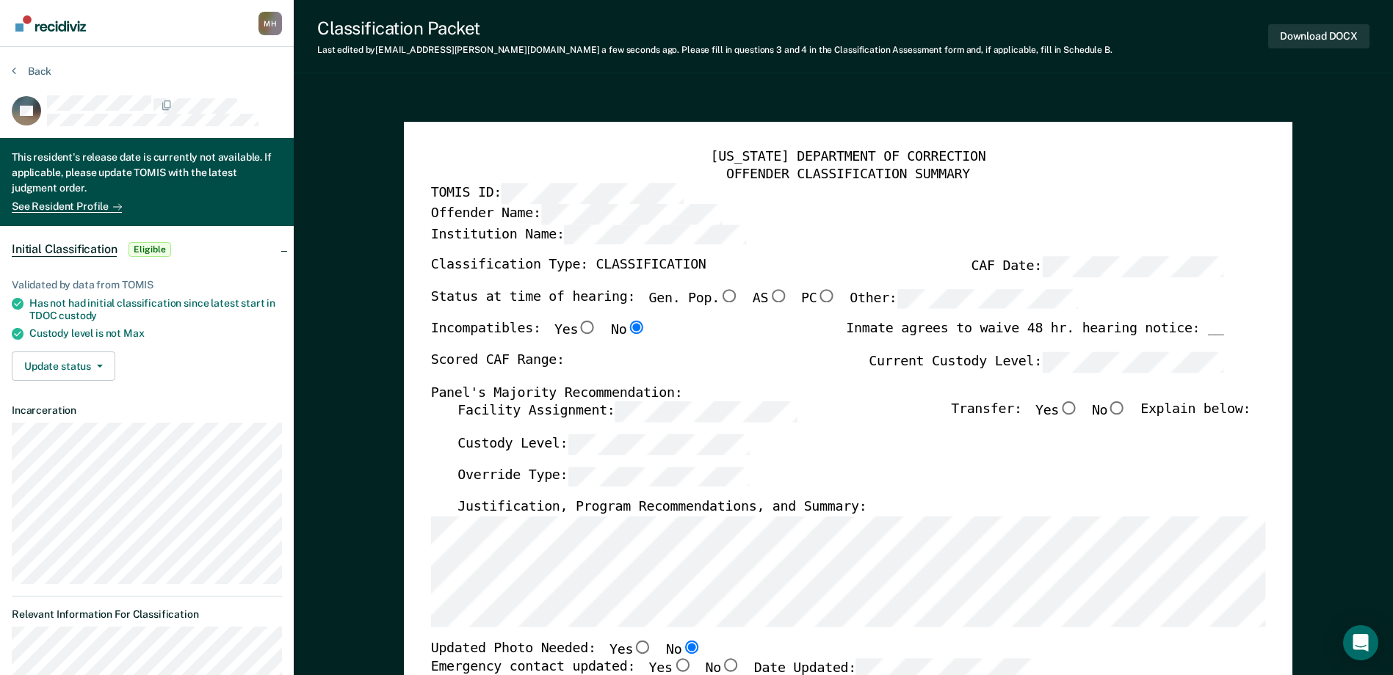
click at [672, 663] on input "Yes" at bounding box center [681, 665] width 19 height 13
type textarea "x"
radio input "true"
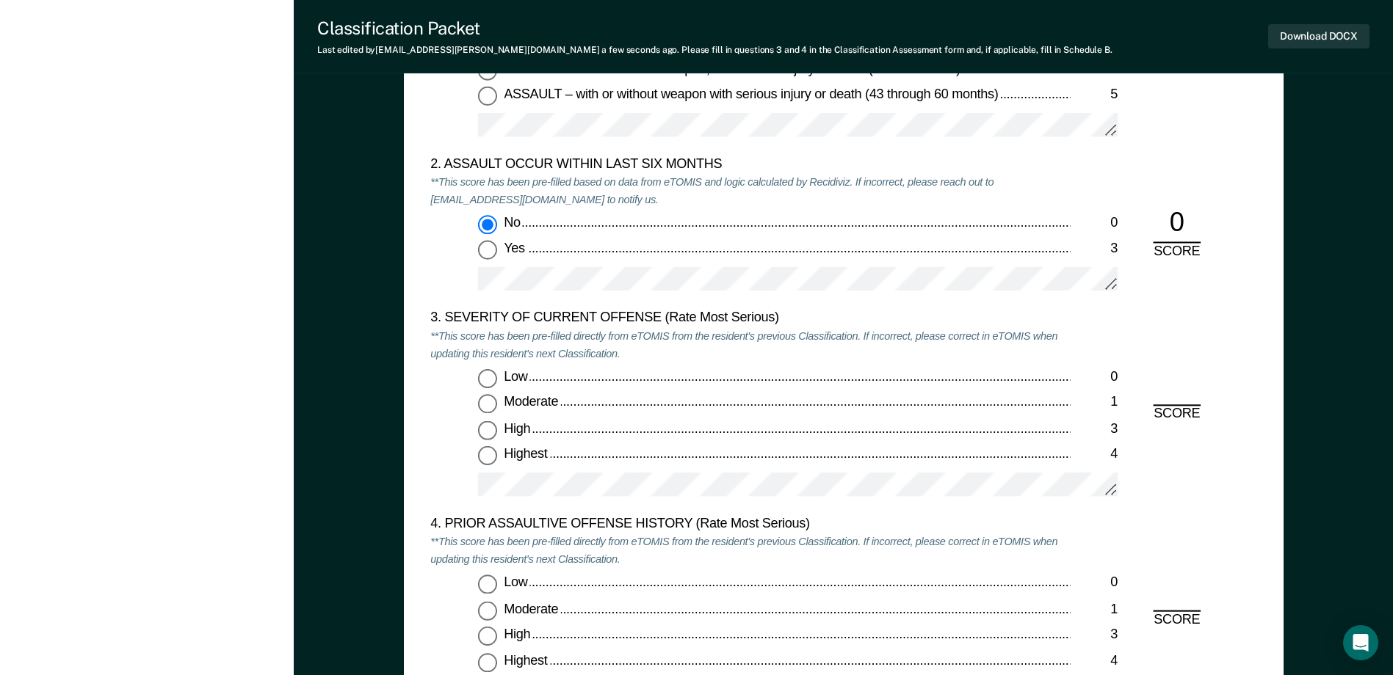
scroll to position [1839, 0]
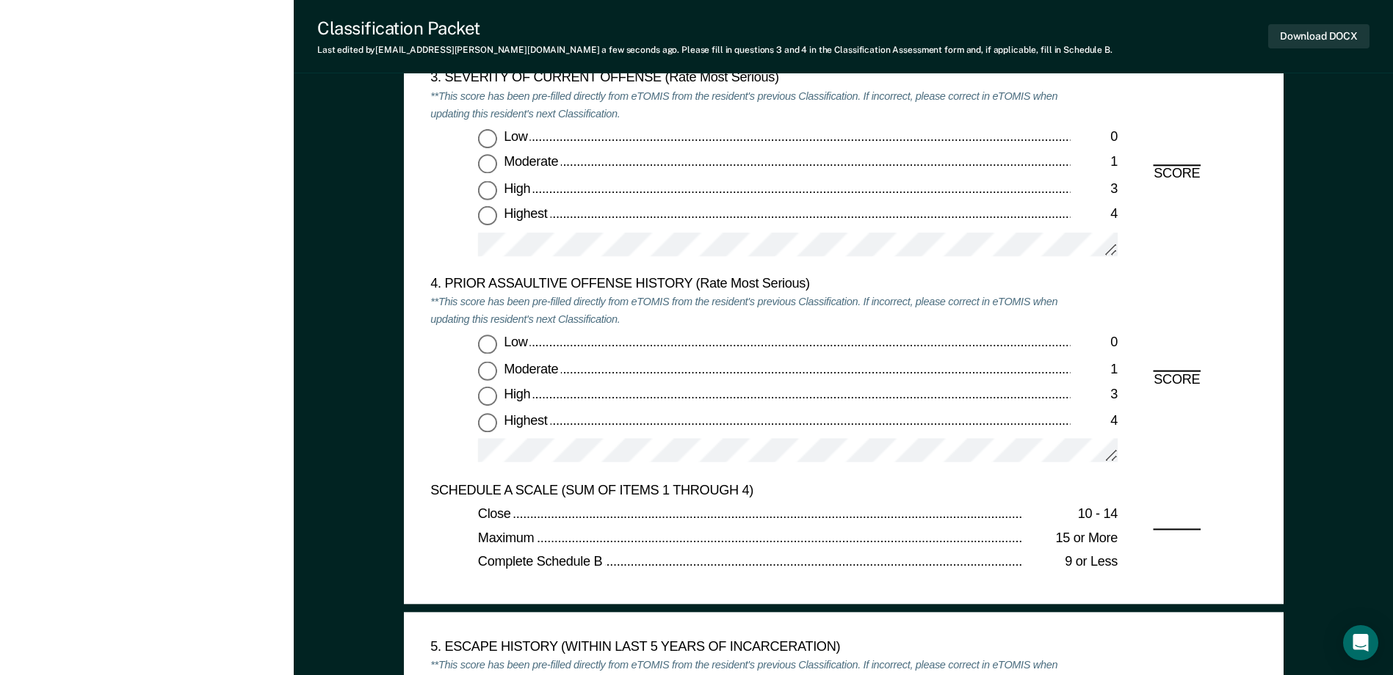
click at [482, 217] on input "Highest 4" at bounding box center [487, 216] width 19 height 19
type textarea "x"
radio input "true"
click at [490, 351] on input "Low 0" at bounding box center [487, 345] width 19 height 19
type textarea "x"
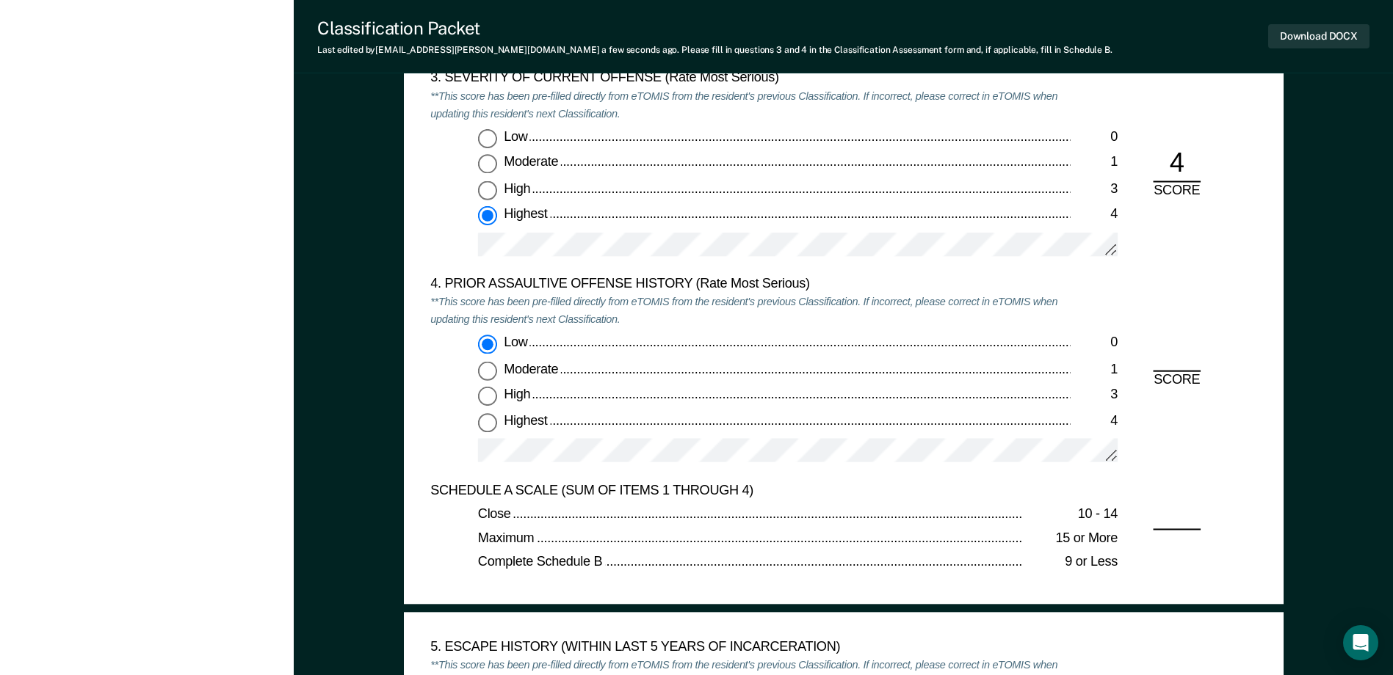
radio input "true"
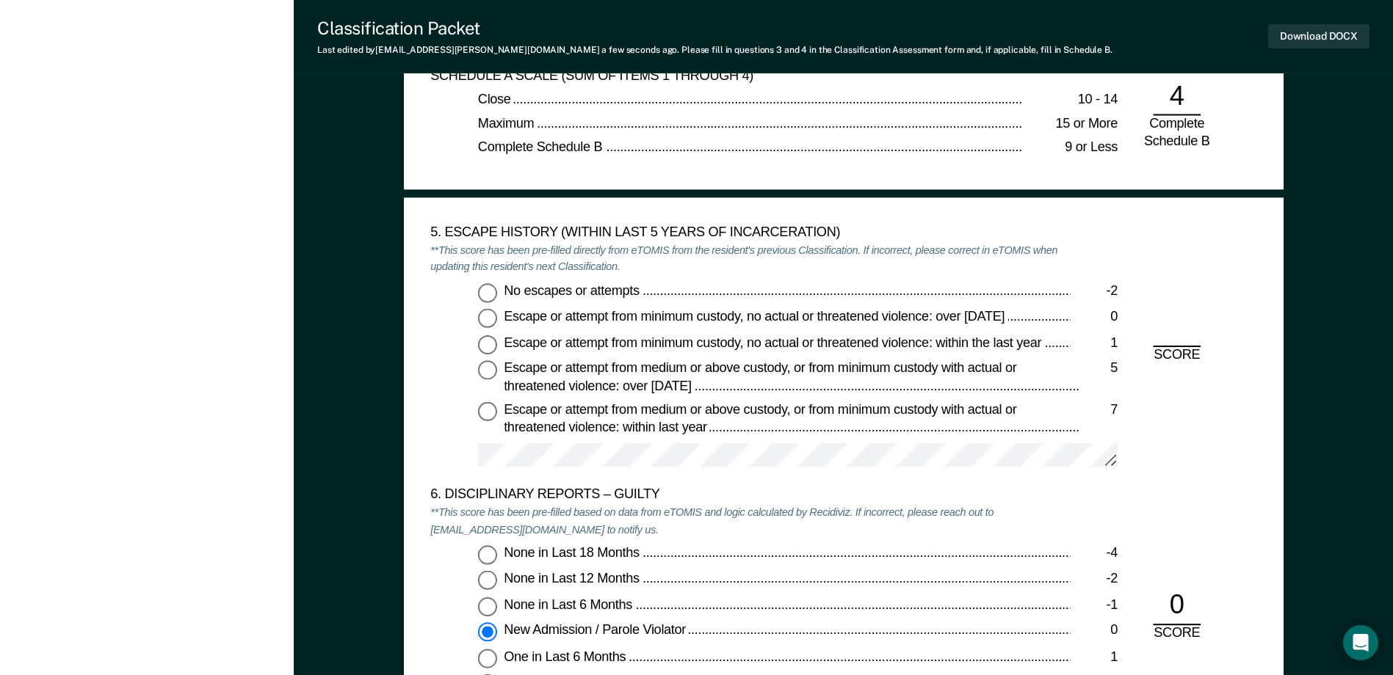
scroll to position [2280, 0]
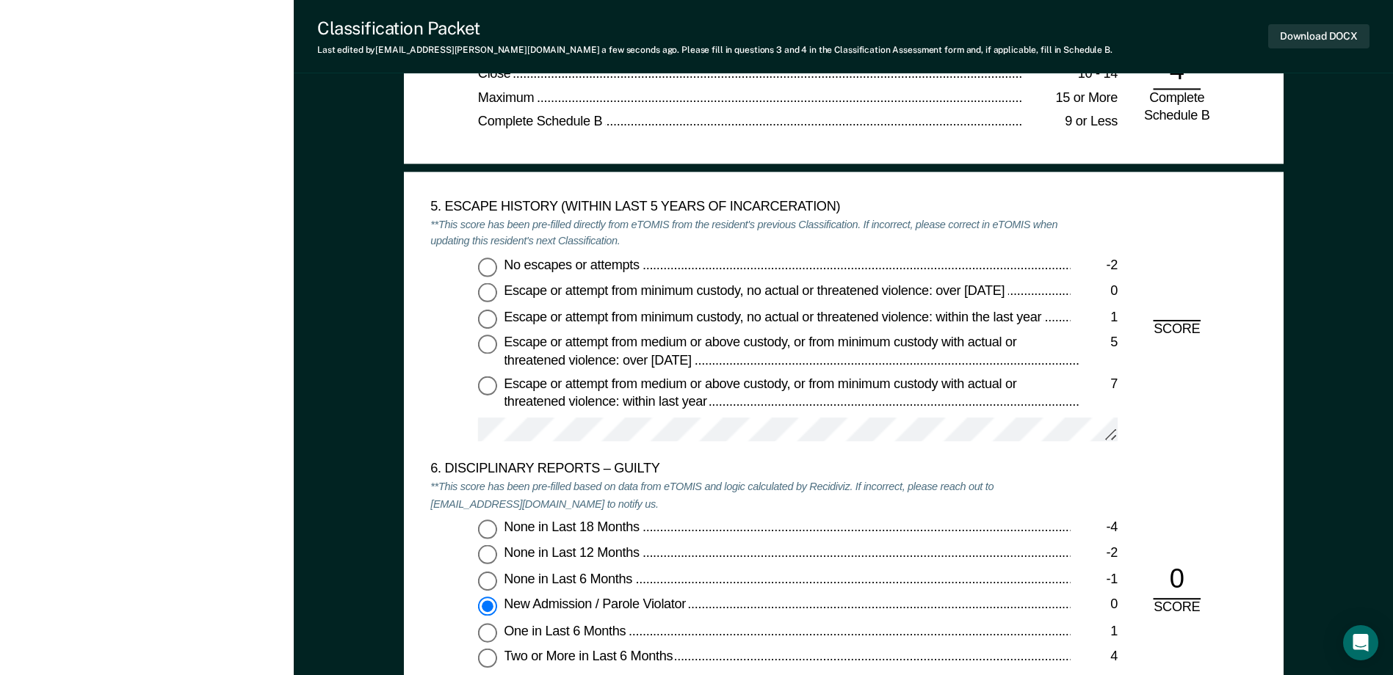
click at [495, 269] on input "No escapes or attempts -2" at bounding box center [487, 267] width 19 height 19
type textarea "x"
radio input "true"
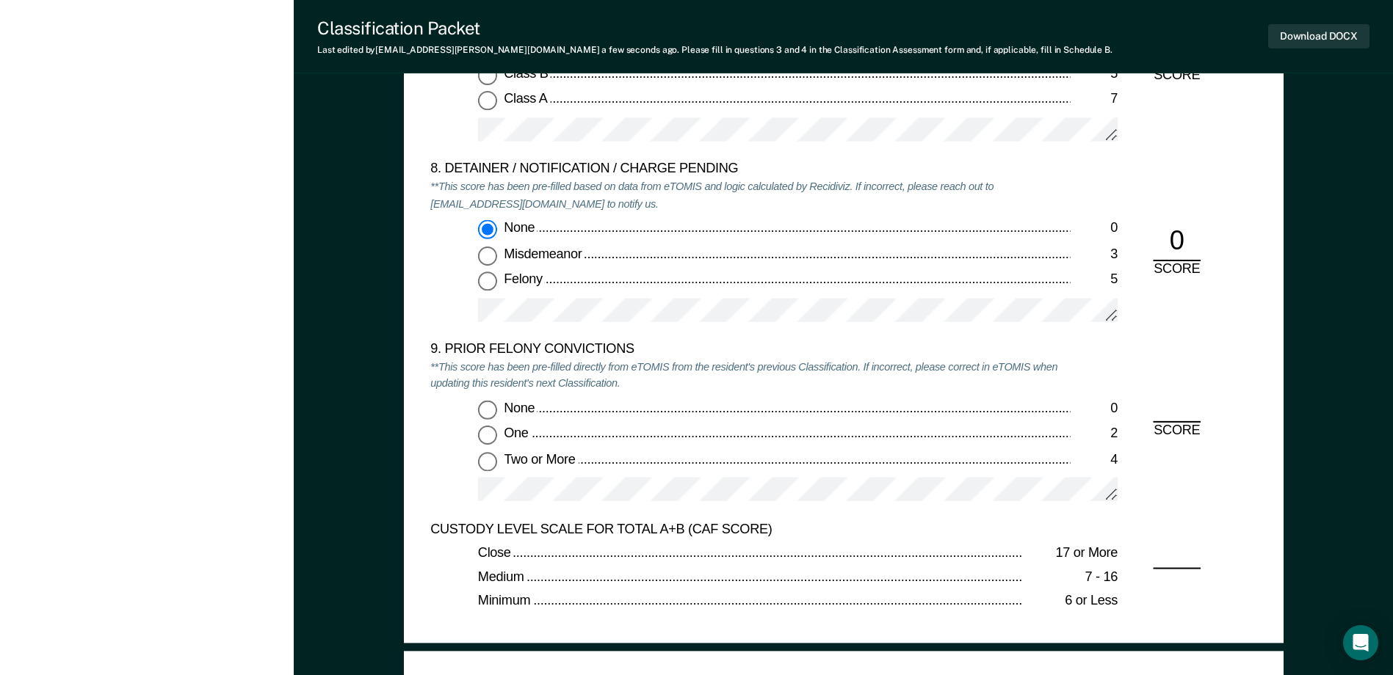
scroll to position [3087, 0]
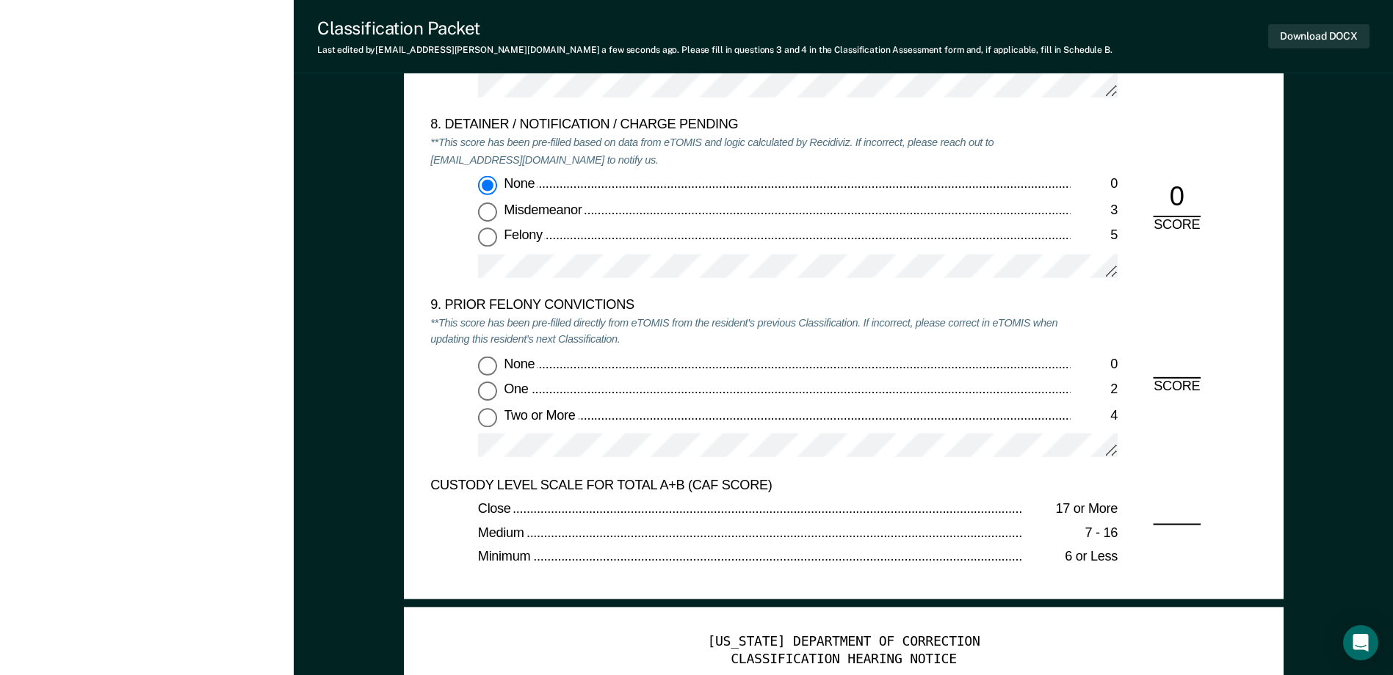
click at [487, 418] on input "Two or More 4" at bounding box center [487, 417] width 19 height 19
type textarea "x"
radio input "true"
click at [488, 392] on input "One 2" at bounding box center [487, 391] width 19 height 19
type textarea "x"
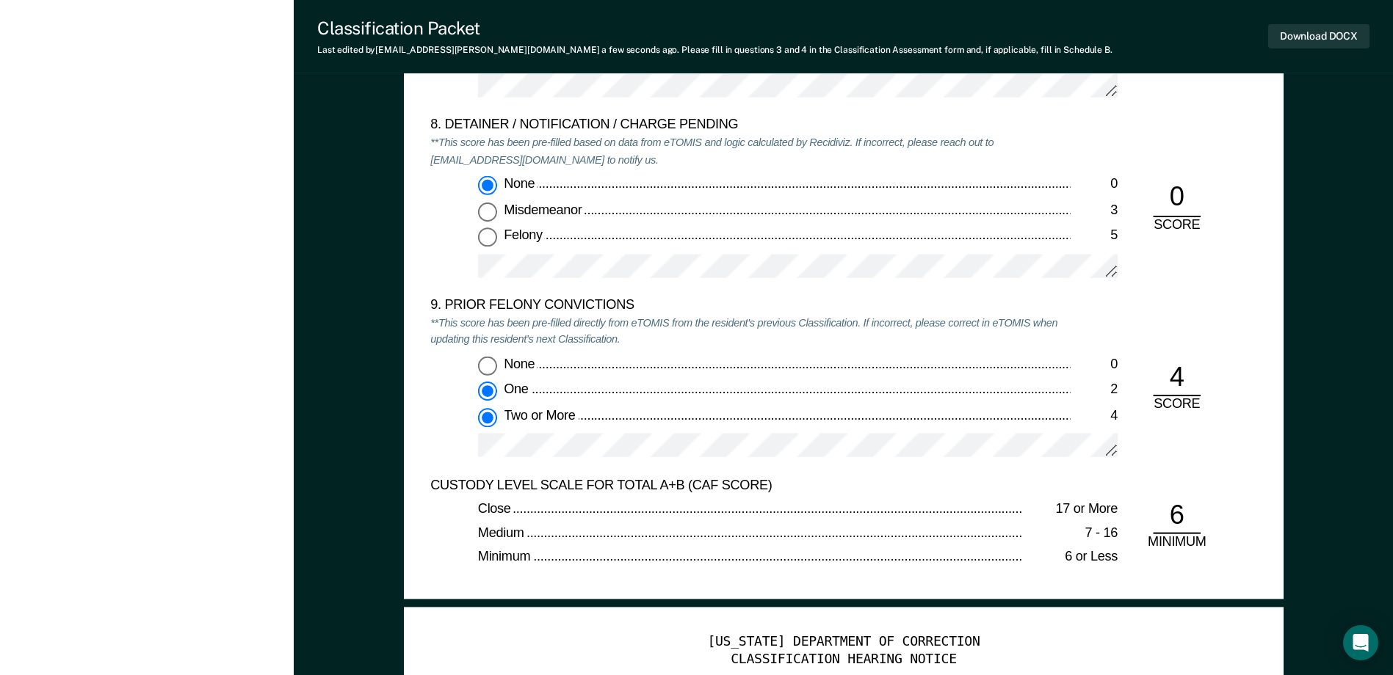
radio input "true"
radio input "false"
click at [490, 369] on input "None 0" at bounding box center [487, 365] width 19 height 19
type textarea "x"
radio input "true"
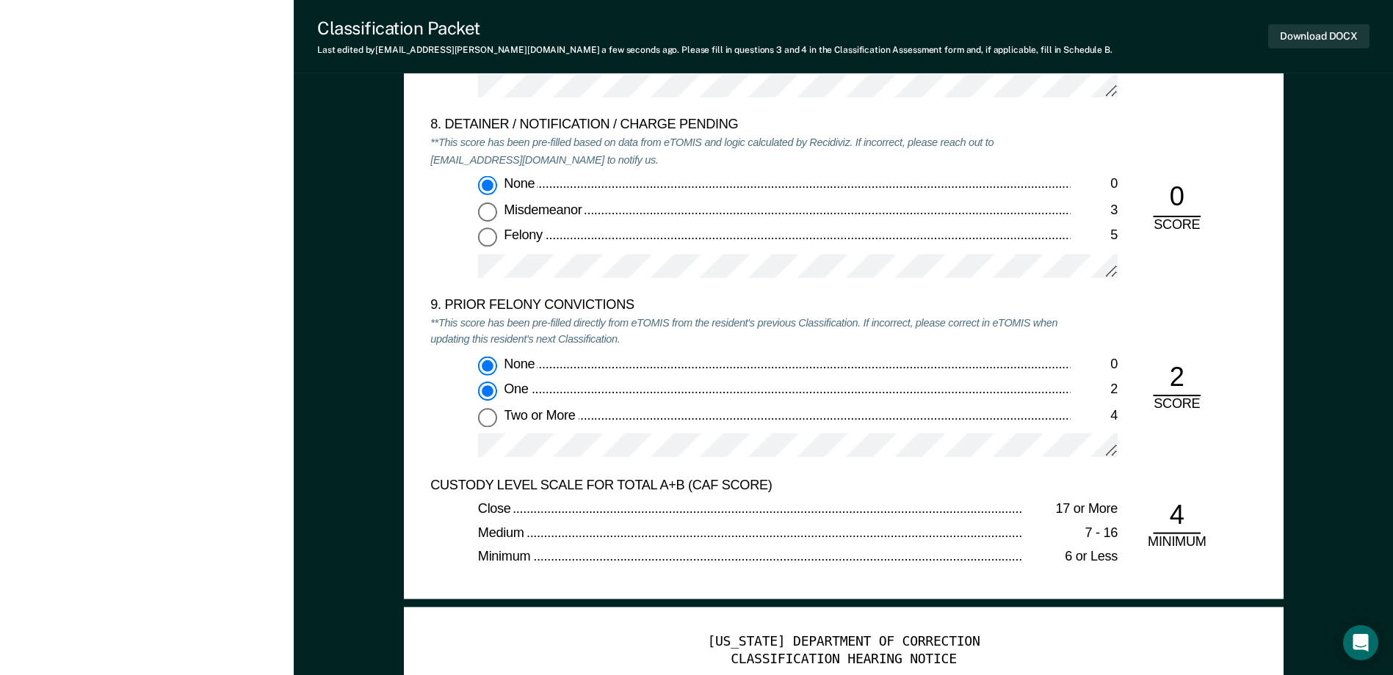
radio input "false"
click at [1277, 43] on button "Download DOCX" at bounding box center [1318, 36] width 101 height 24
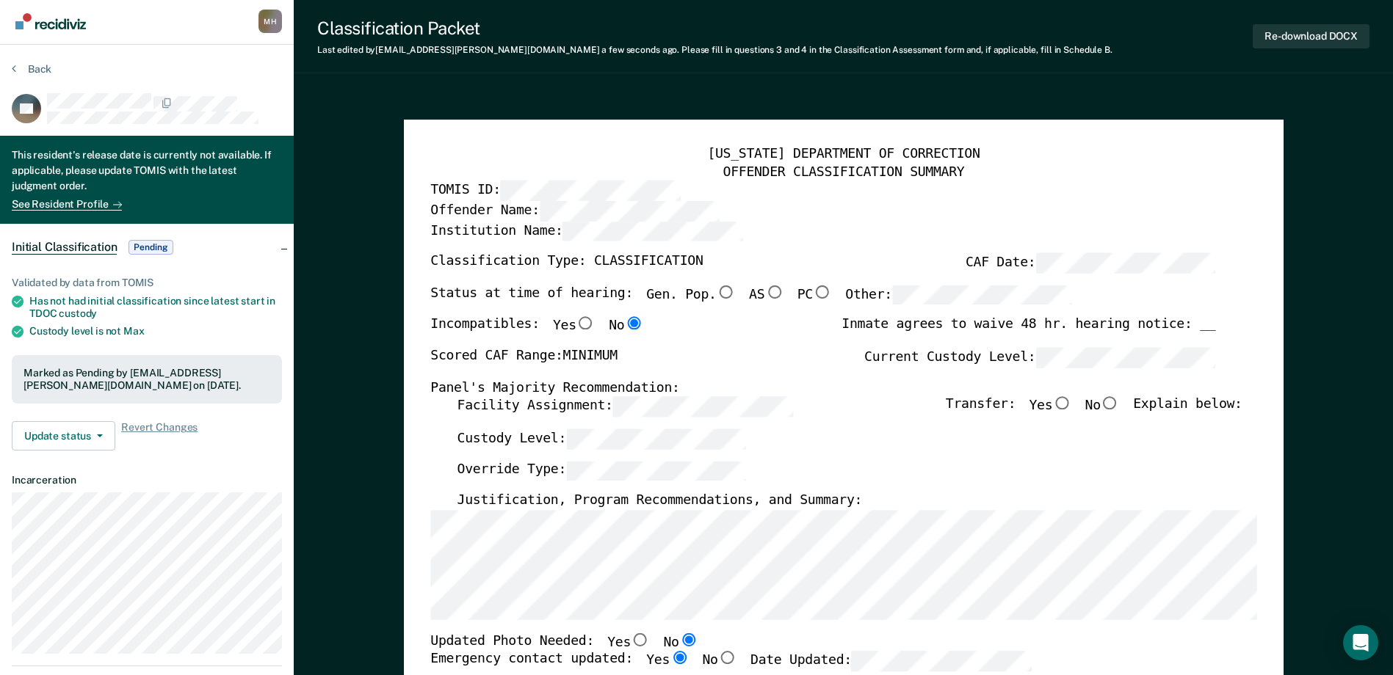
scroll to position [0, 0]
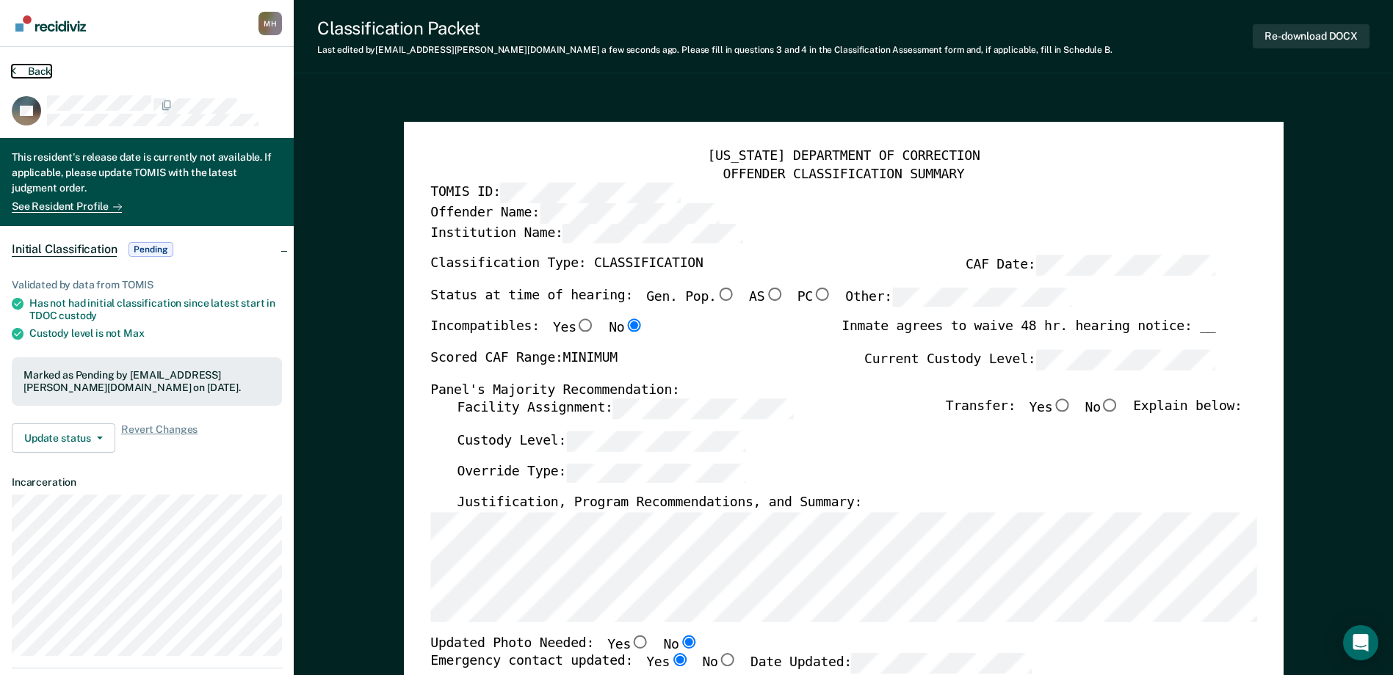
click at [40, 68] on button "Back" at bounding box center [32, 71] width 40 height 13
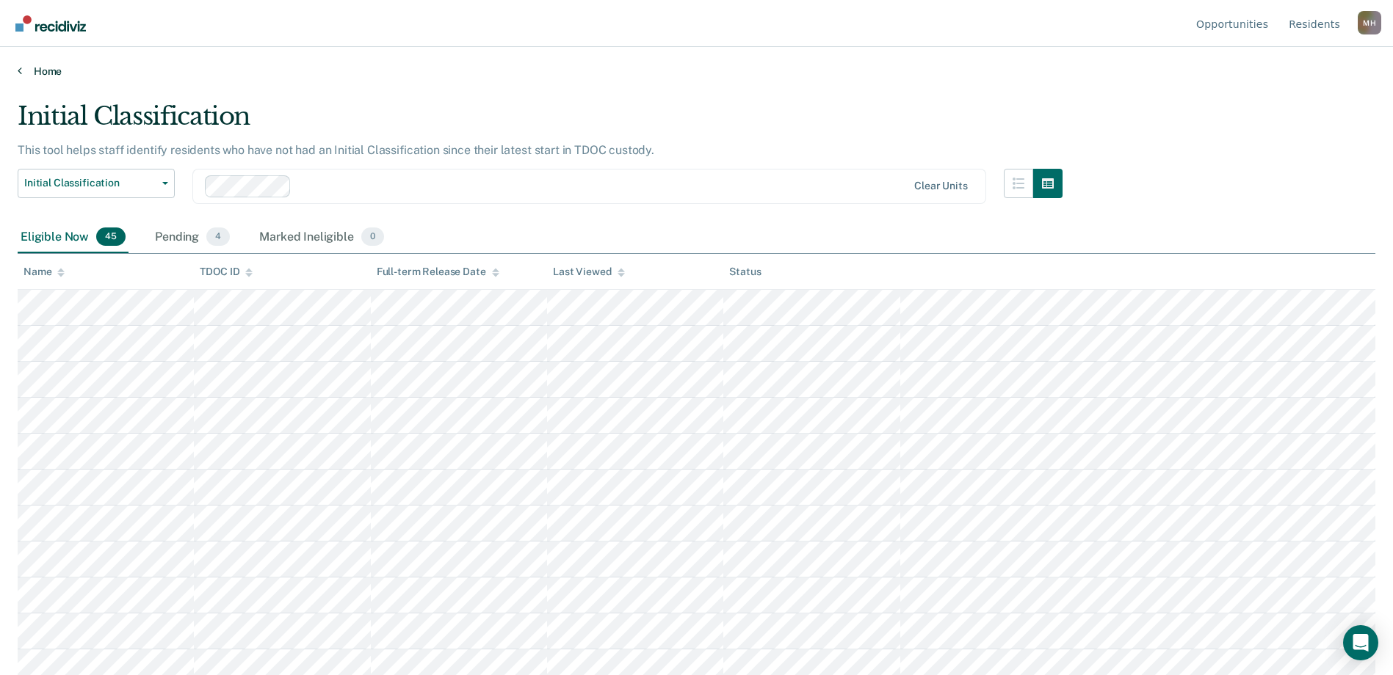
scroll to position [438, 0]
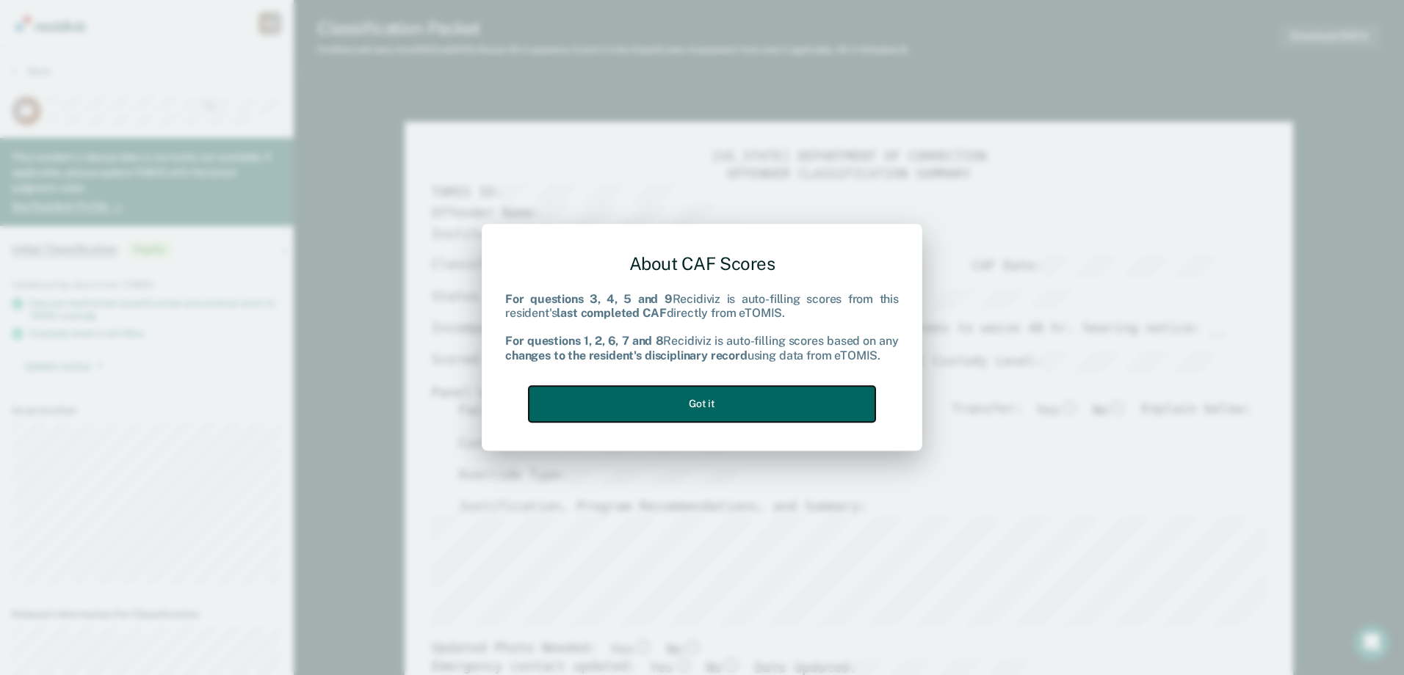
click at [643, 407] on button "Got it" at bounding box center [702, 404] width 347 height 36
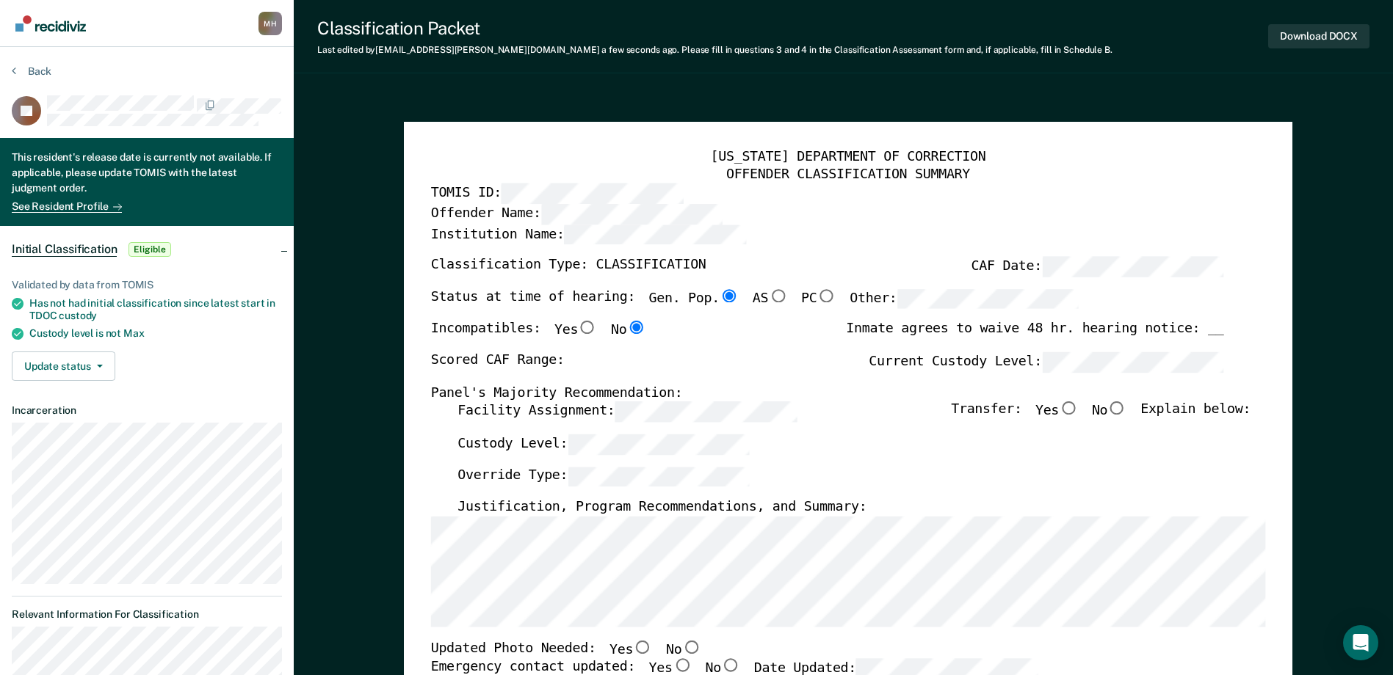
click at [459, 414] on label "Facility Assignment:" at bounding box center [626, 412] width 339 height 21
click at [1078, 408] on input "Yes" at bounding box center [1068, 408] width 19 height 13
type textarea "x"
radio input "true"
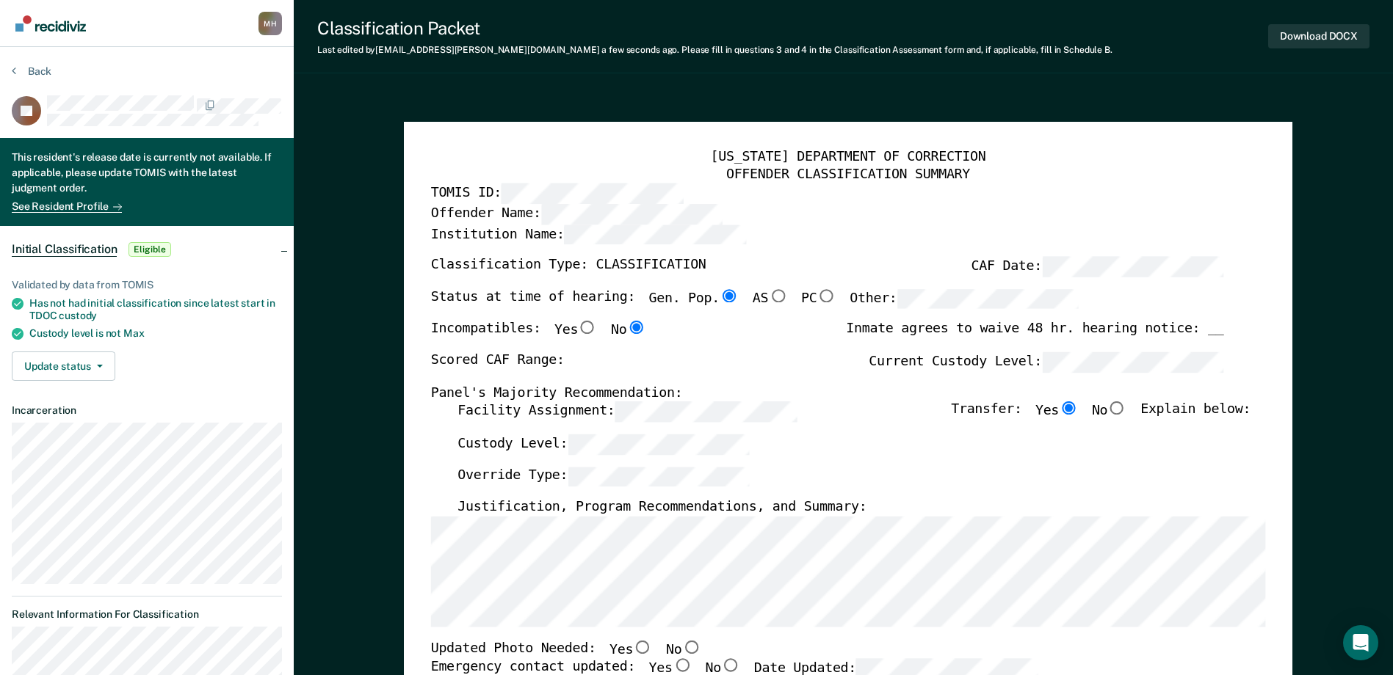
click at [976, 369] on label "Current Custody Level:" at bounding box center [1046, 362] width 355 height 21
type textarea "x"
radio input "false"
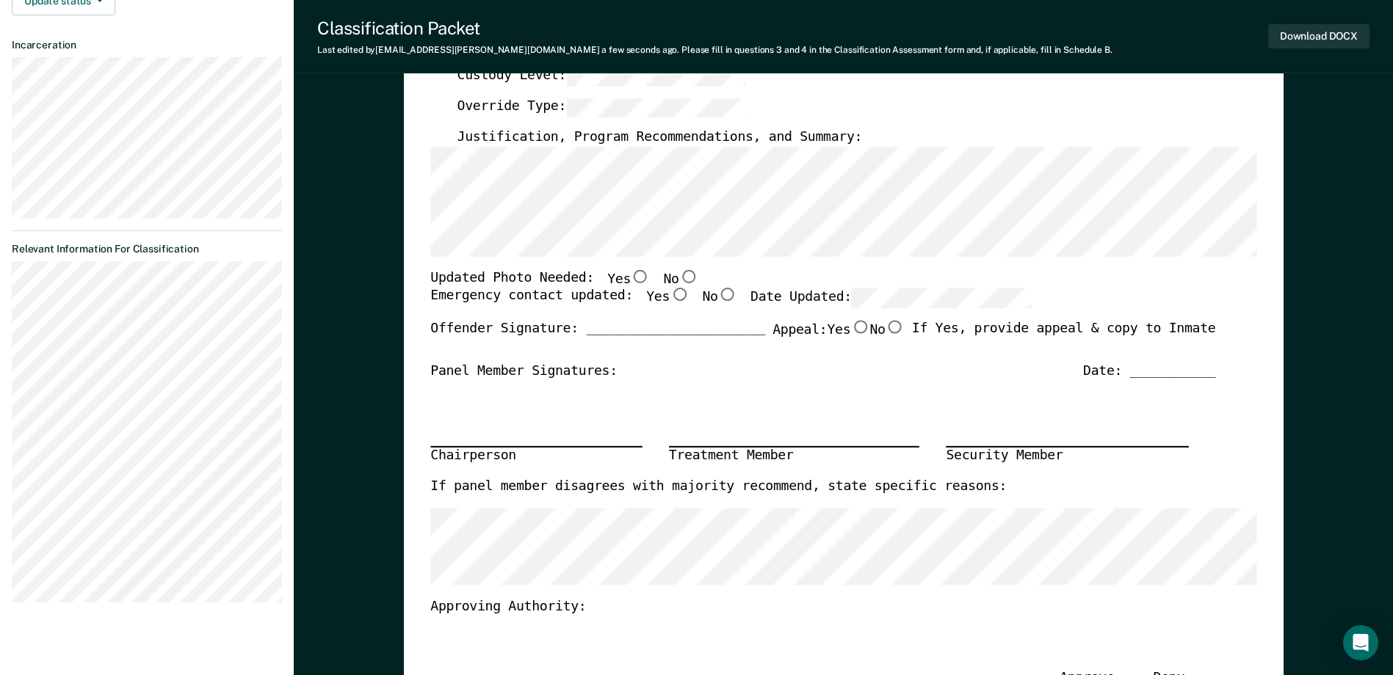
scroll to position [367, 0]
click at [678, 279] on input "No" at bounding box center [687, 275] width 19 height 13
type textarea "x"
radio input "true"
click at [670, 291] on input "Yes" at bounding box center [679, 293] width 19 height 13
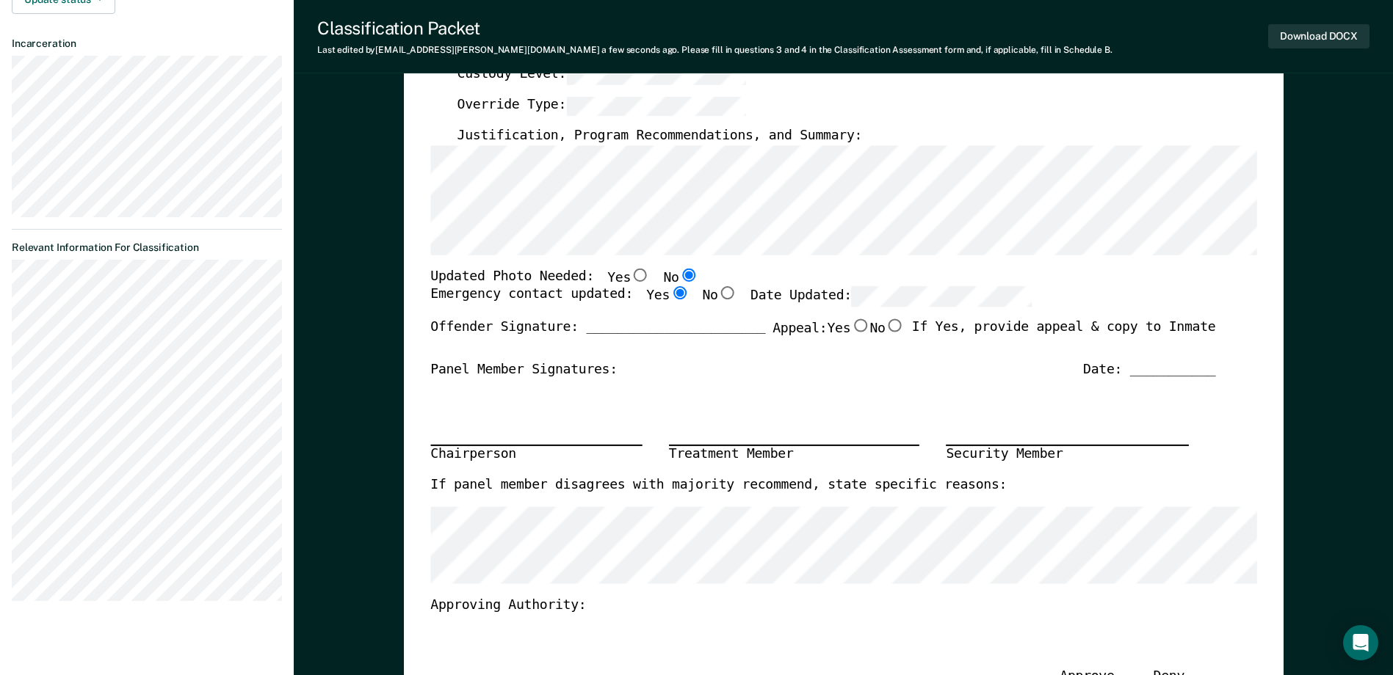
type textarea "x"
radio input "true"
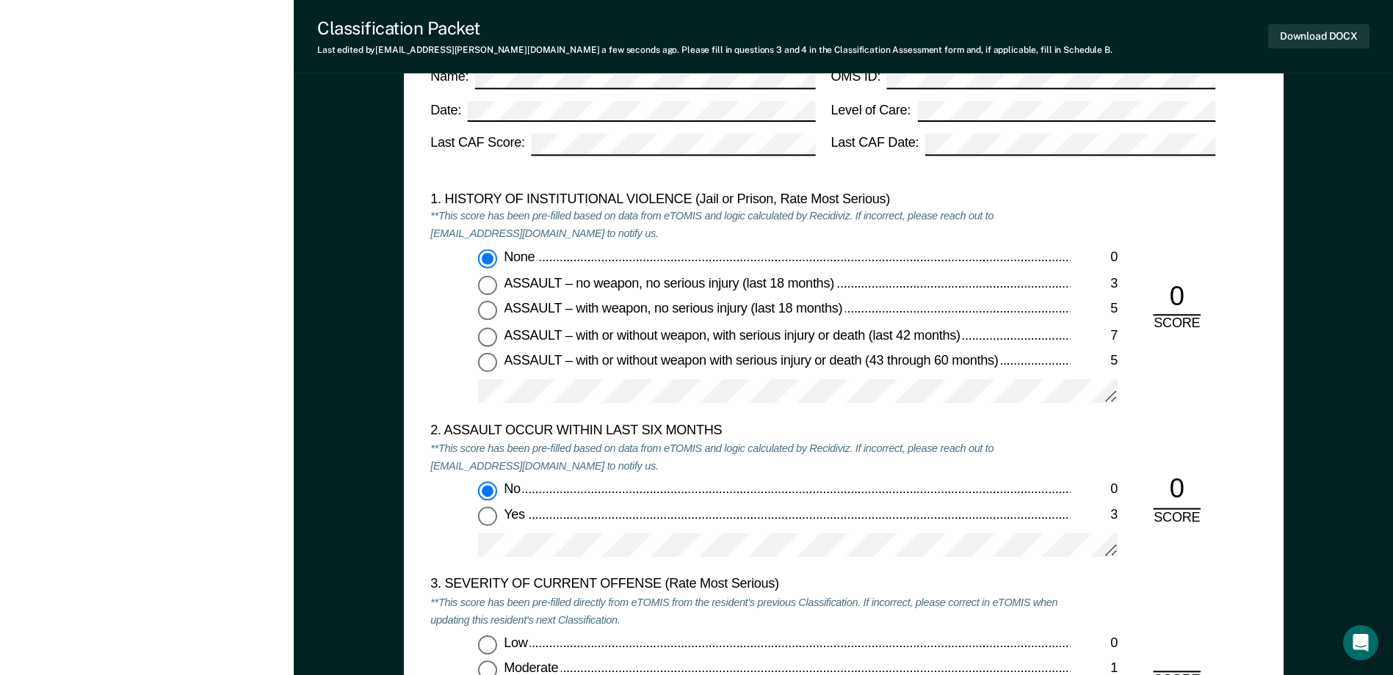
scroll to position [1542, 0]
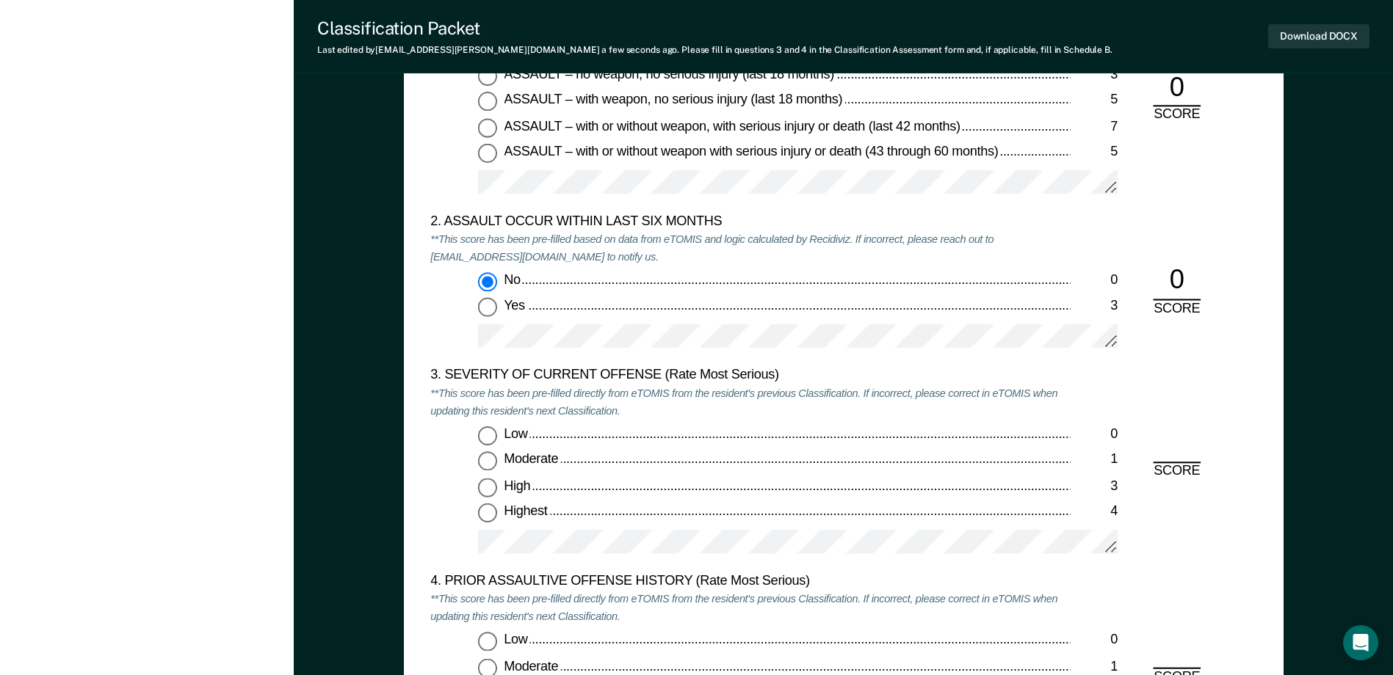
click at [495, 462] on input "Moderate 1" at bounding box center [487, 461] width 19 height 19
type textarea "x"
radio input "true"
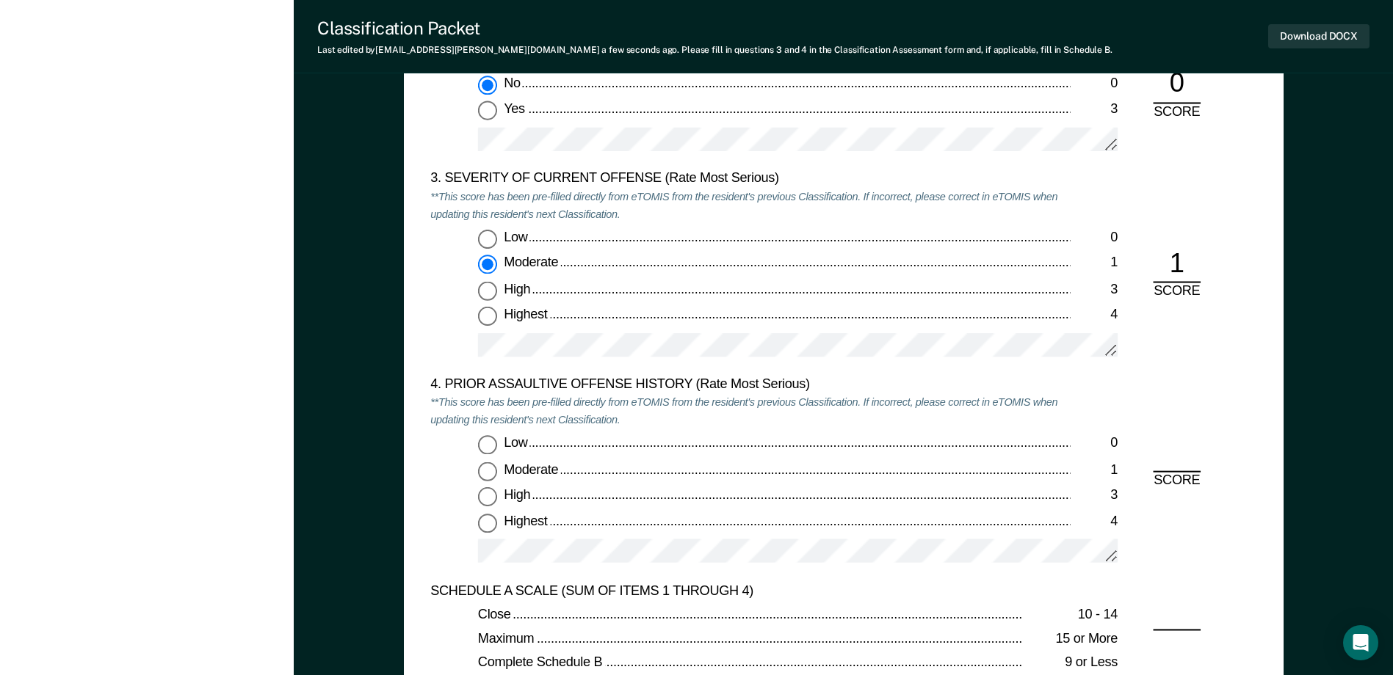
scroll to position [1982, 0]
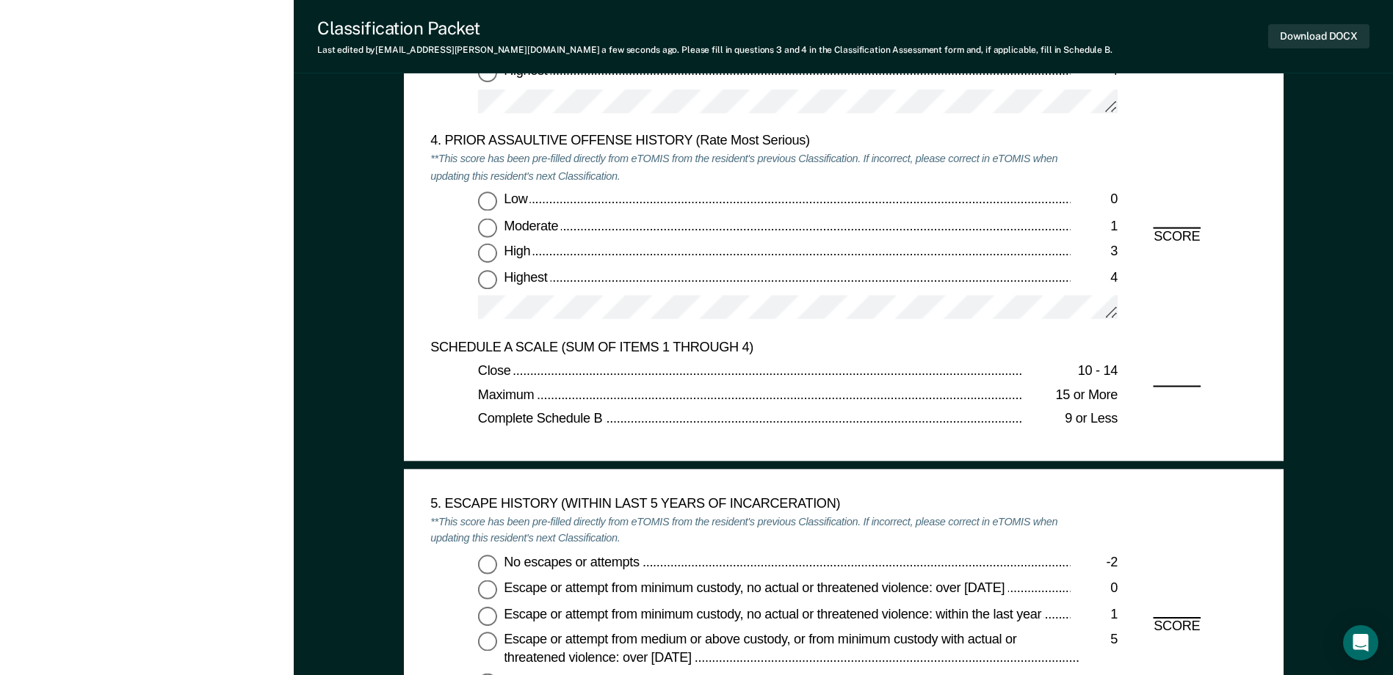
click at [490, 207] on input "Low 0" at bounding box center [487, 201] width 19 height 19
type textarea "x"
radio input "true"
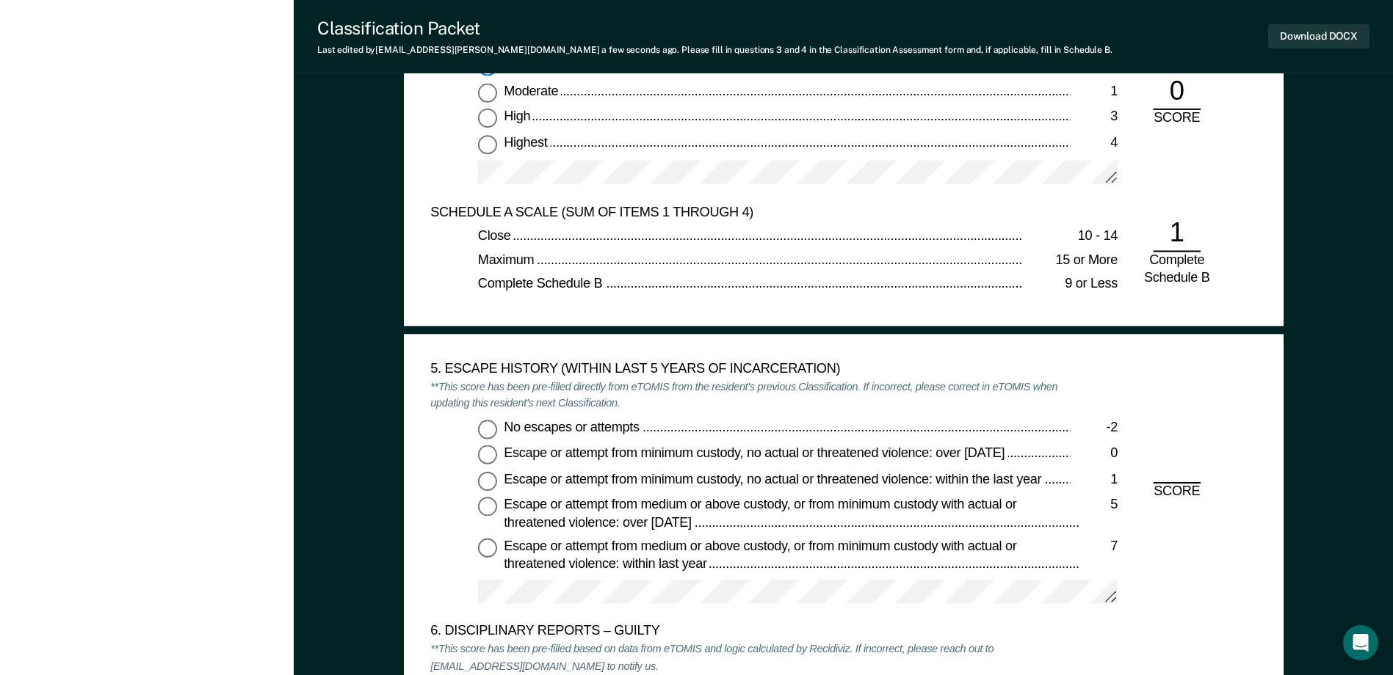
scroll to position [2350, 0]
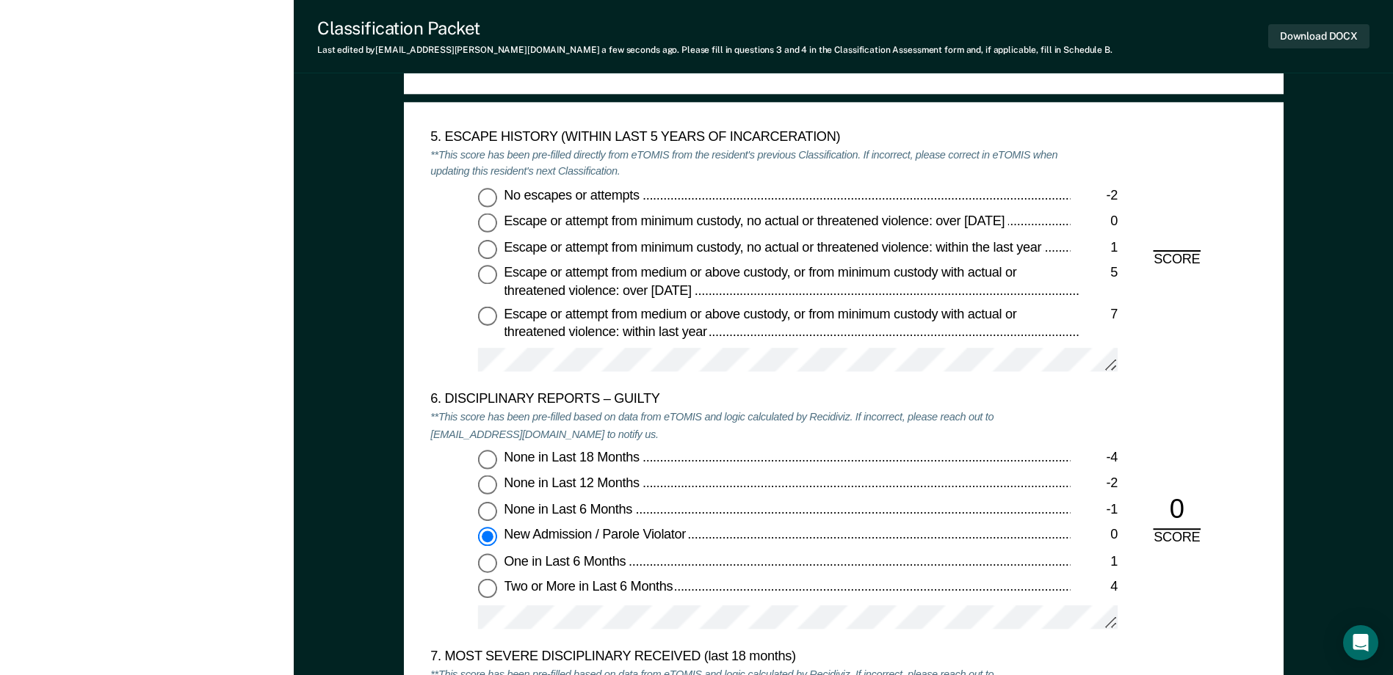
click at [484, 203] on input "No escapes or attempts -2" at bounding box center [487, 197] width 19 height 19
type textarea "x"
radio input "true"
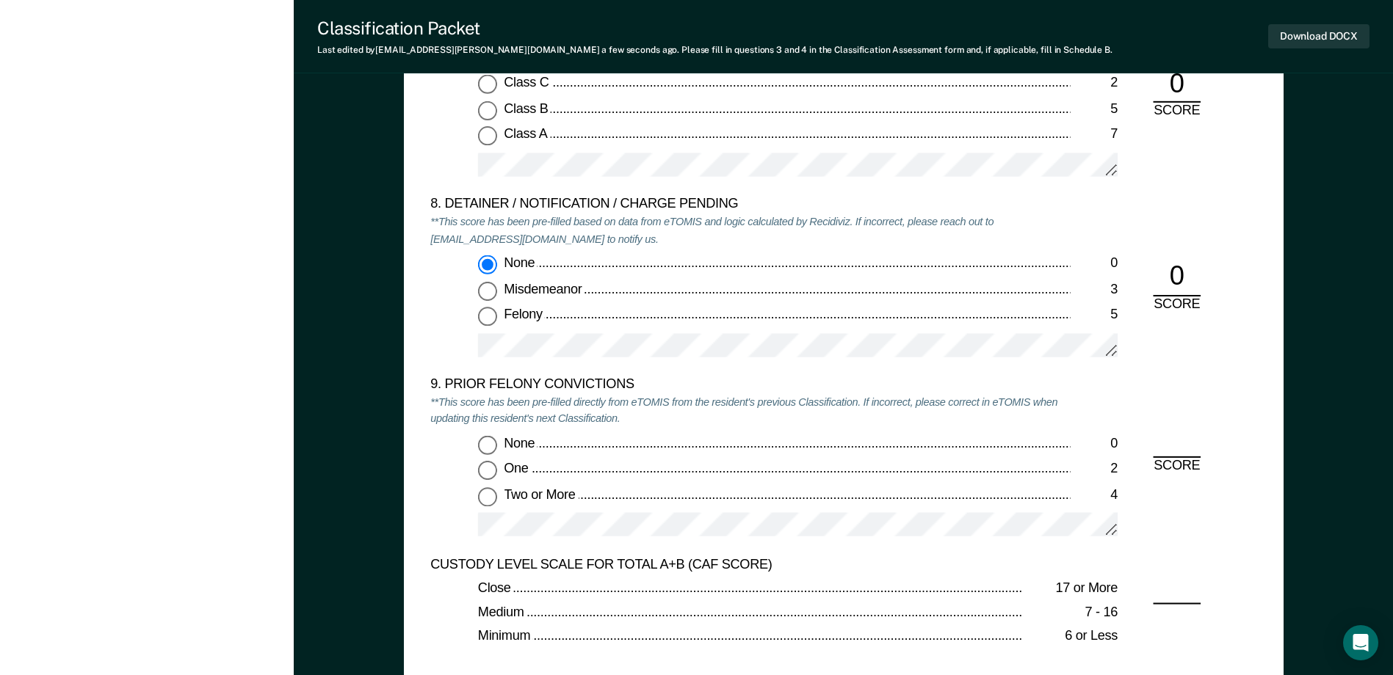
scroll to position [3010, 0]
click at [489, 505] on div "None 0 One 2 Two or More 4" at bounding box center [750, 490] width 640 height 115
click at [494, 495] on input "Two or More 4" at bounding box center [487, 494] width 19 height 19
type textarea "x"
radio input "true"
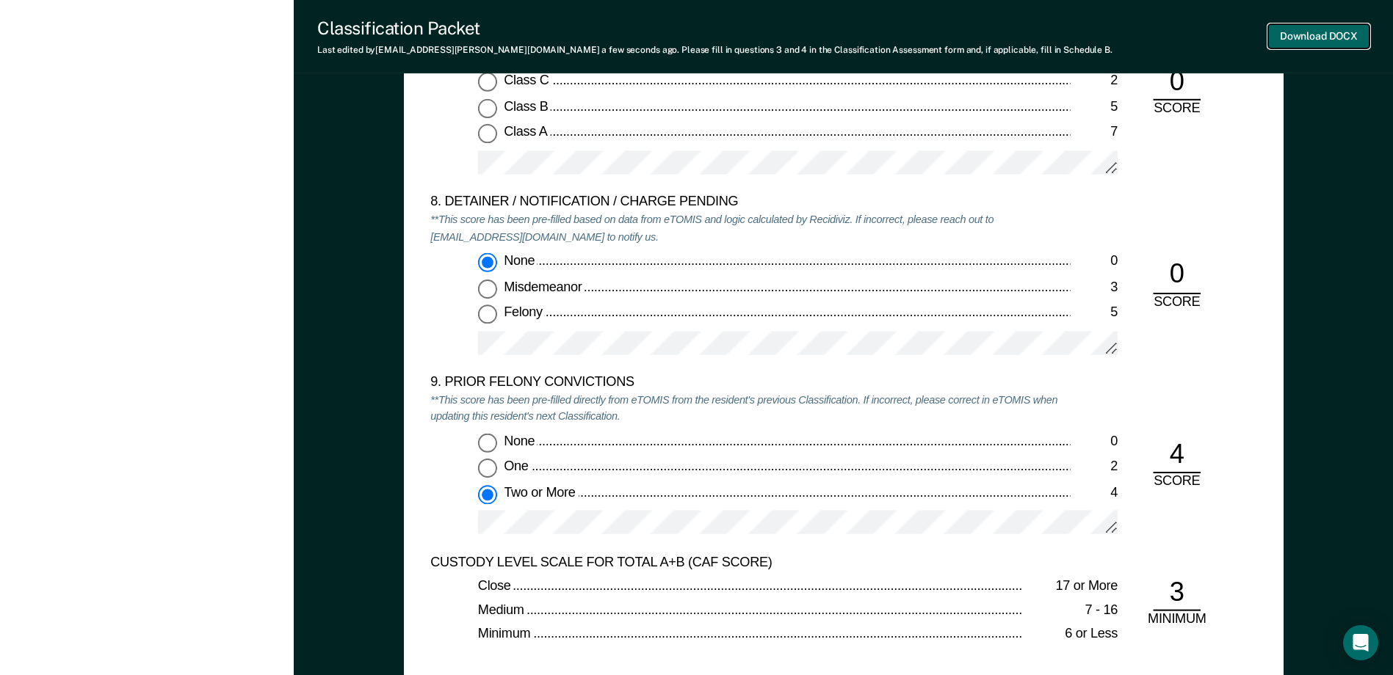
click at [1287, 33] on button "Download DOCX" at bounding box center [1318, 36] width 101 height 24
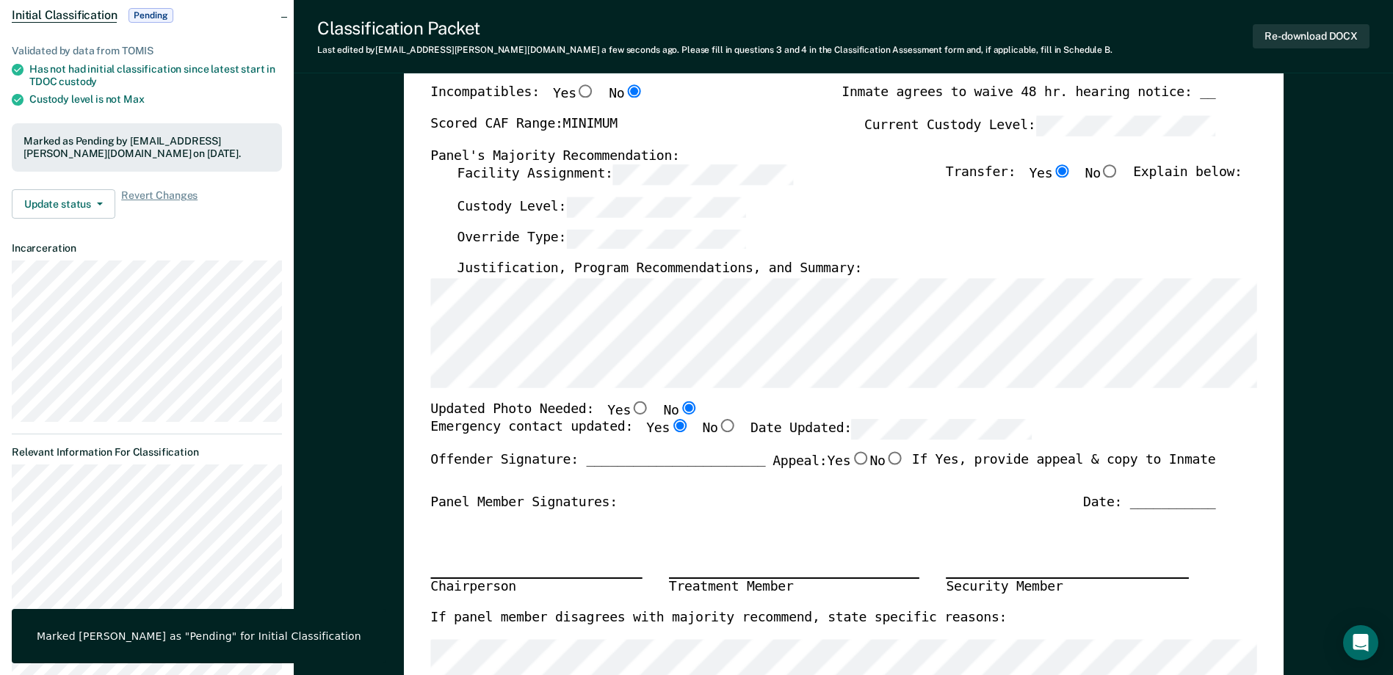
scroll to position [0, 0]
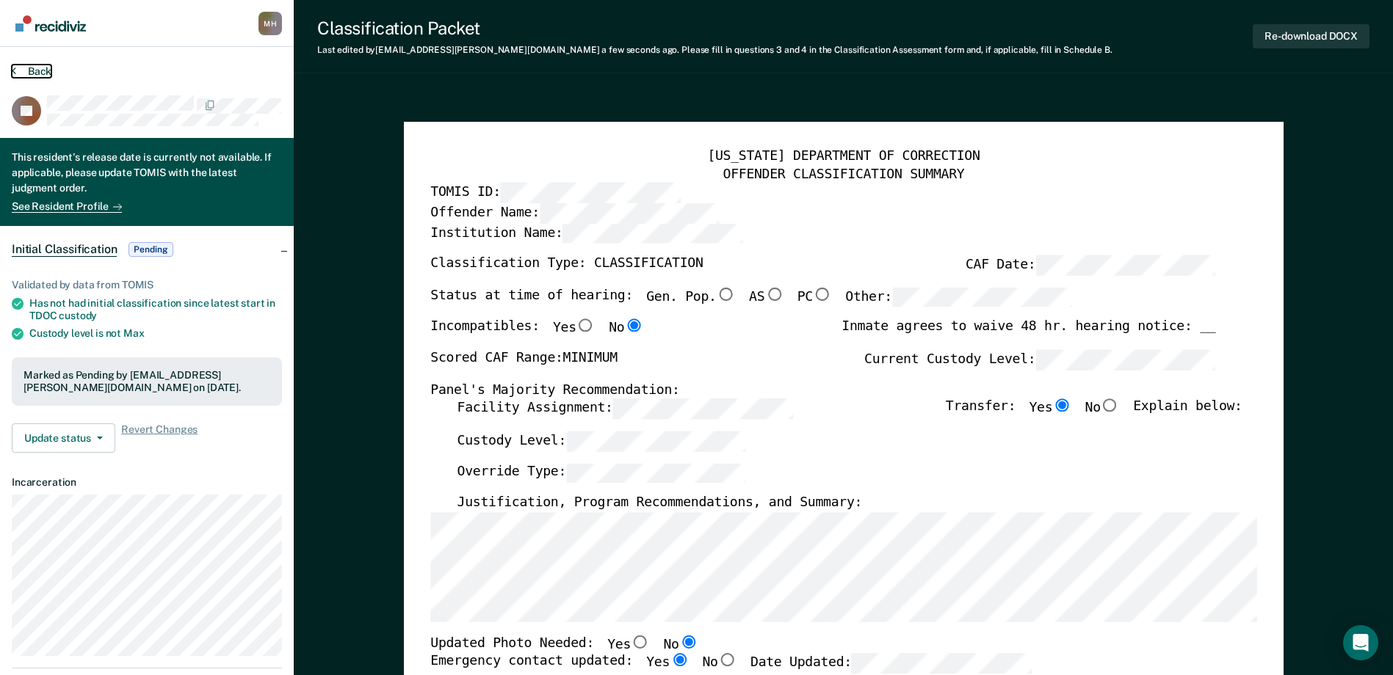
click at [36, 73] on button "Back" at bounding box center [32, 71] width 40 height 13
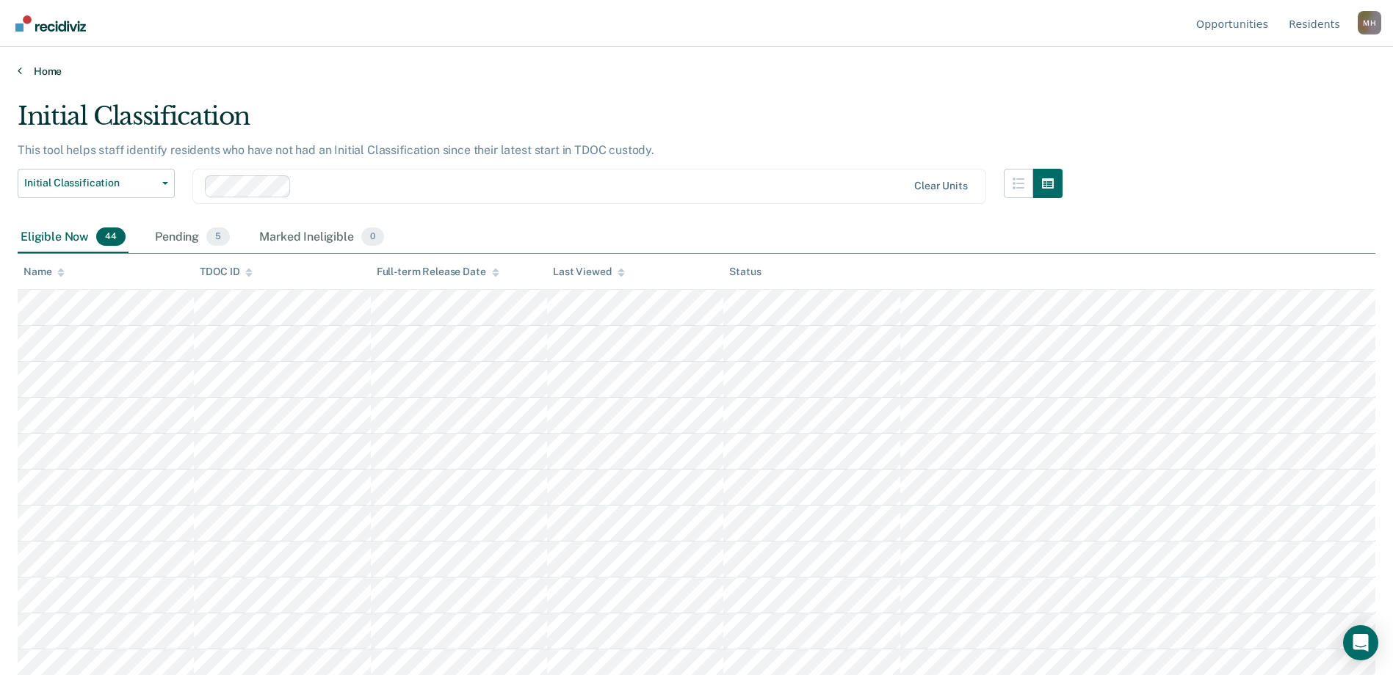
scroll to position [725, 0]
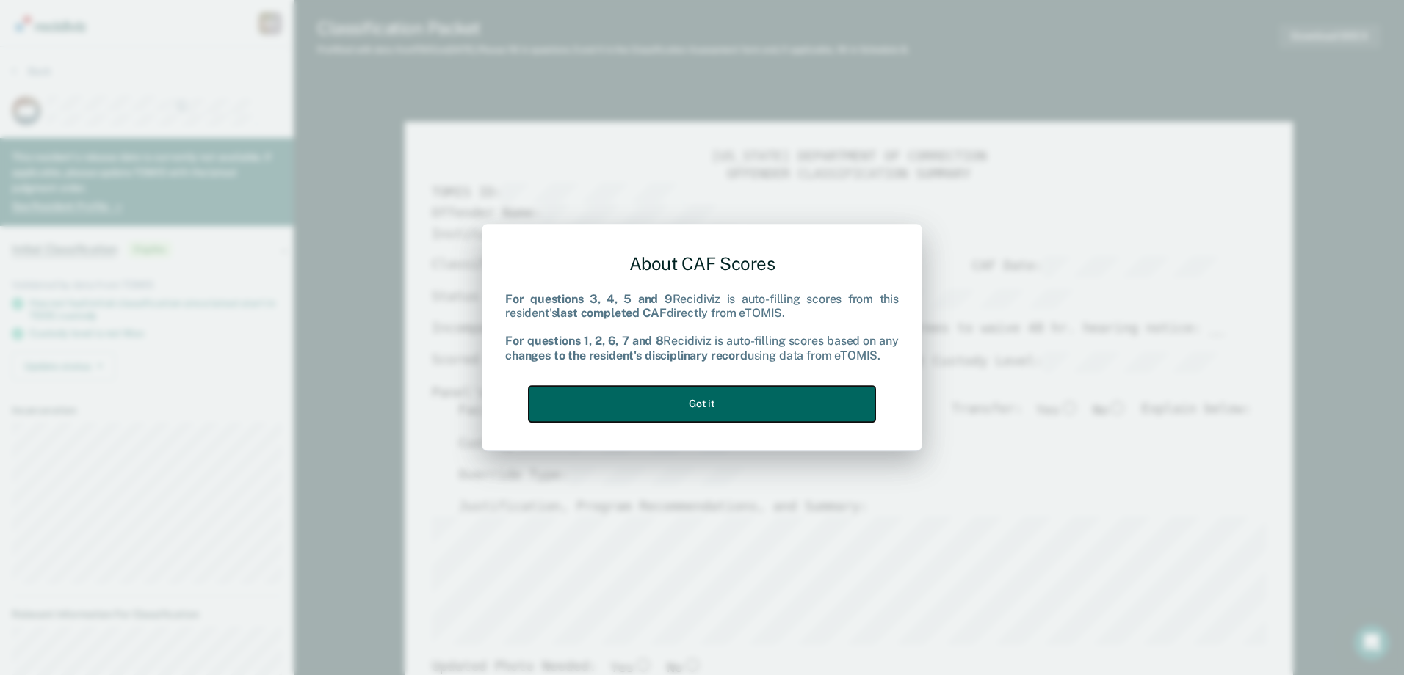
click at [601, 408] on button "Got it" at bounding box center [702, 404] width 347 height 36
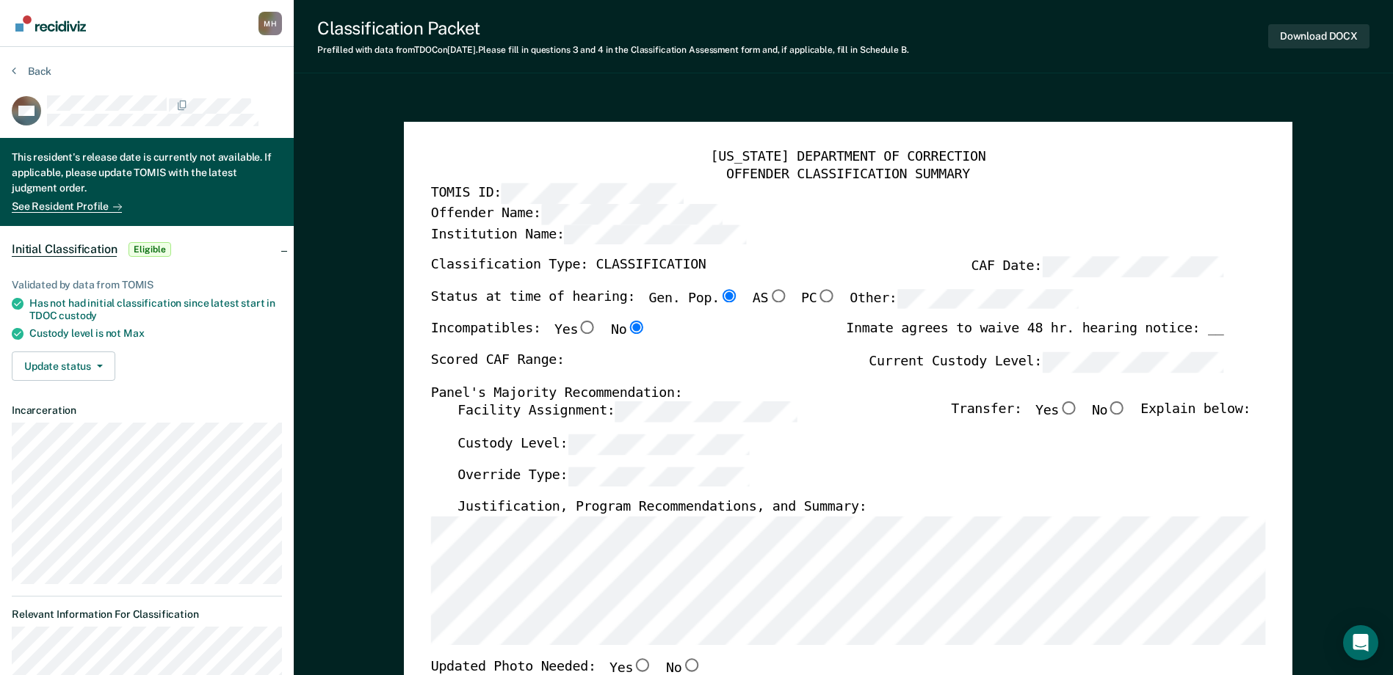
click at [554, 415] on label "Facility Assignment:" at bounding box center [626, 412] width 339 height 21
click at [897, 315] on div "Status at time of hearing: Gen. Pop. AS PC Other:" at bounding box center [754, 305] width 648 height 32
click at [955, 363] on label "Current Custody Level:" at bounding box center [1046, 362] width 355 height 21
type textarea "x"
radio input "false"
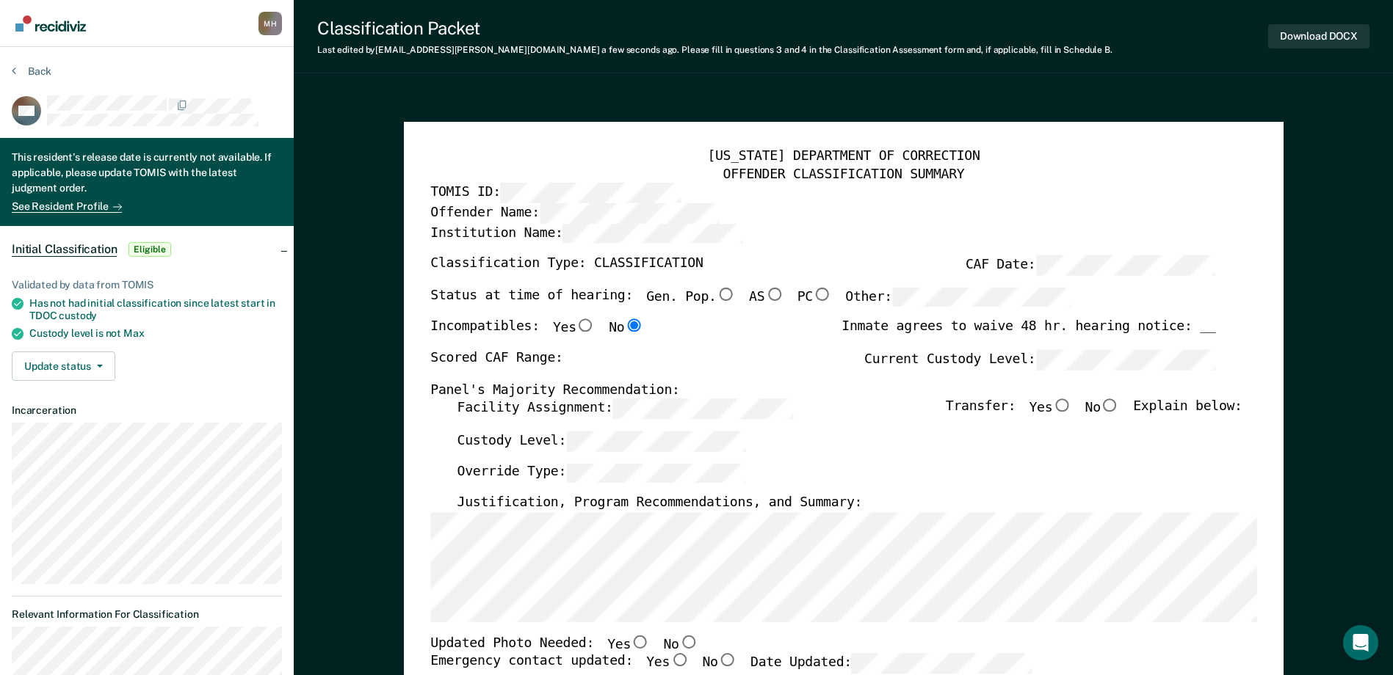
click at [589, 424] on div "Facility Assignment: Transfer: Yes No Explain below:" at bounding box center [849, 415] width 785 height 32
click at [570, 299] on div "Status at time of hearing: Gen. Pop. AS PC Other:" at bounding box center [751, 304] width 642 height 32
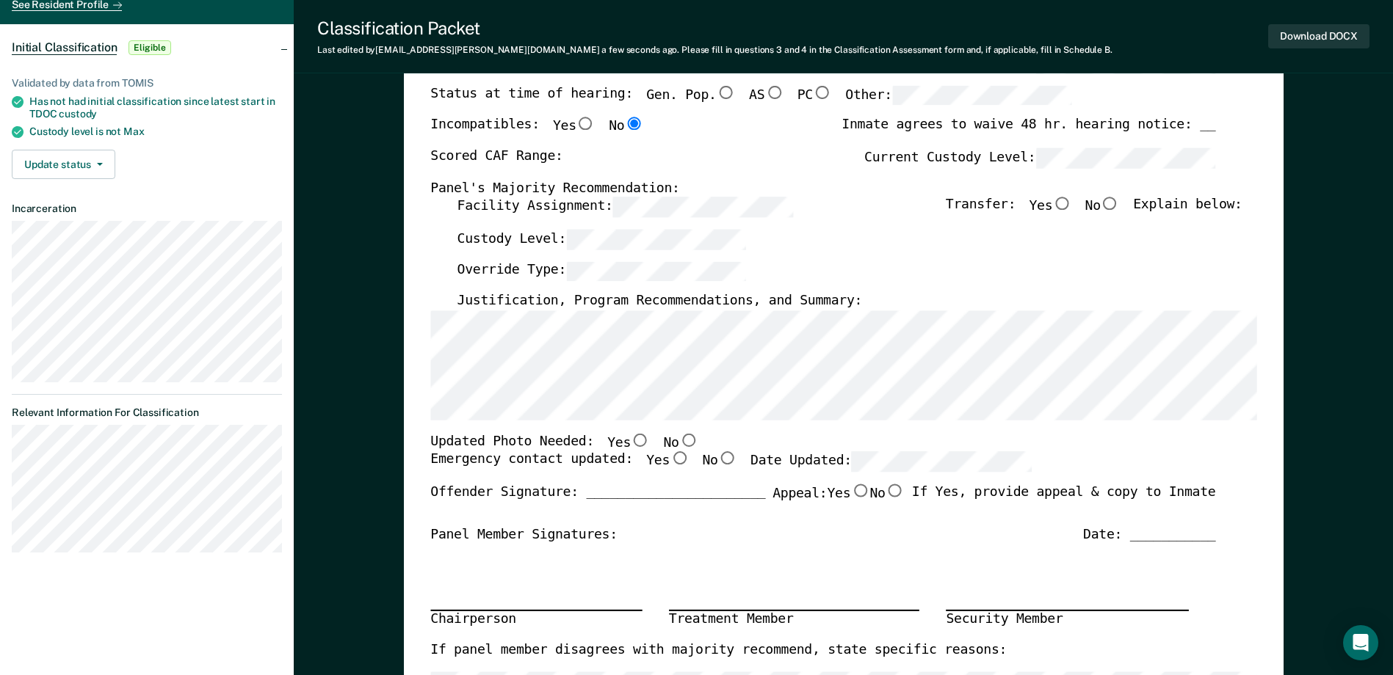
scroll to position [220, 0]
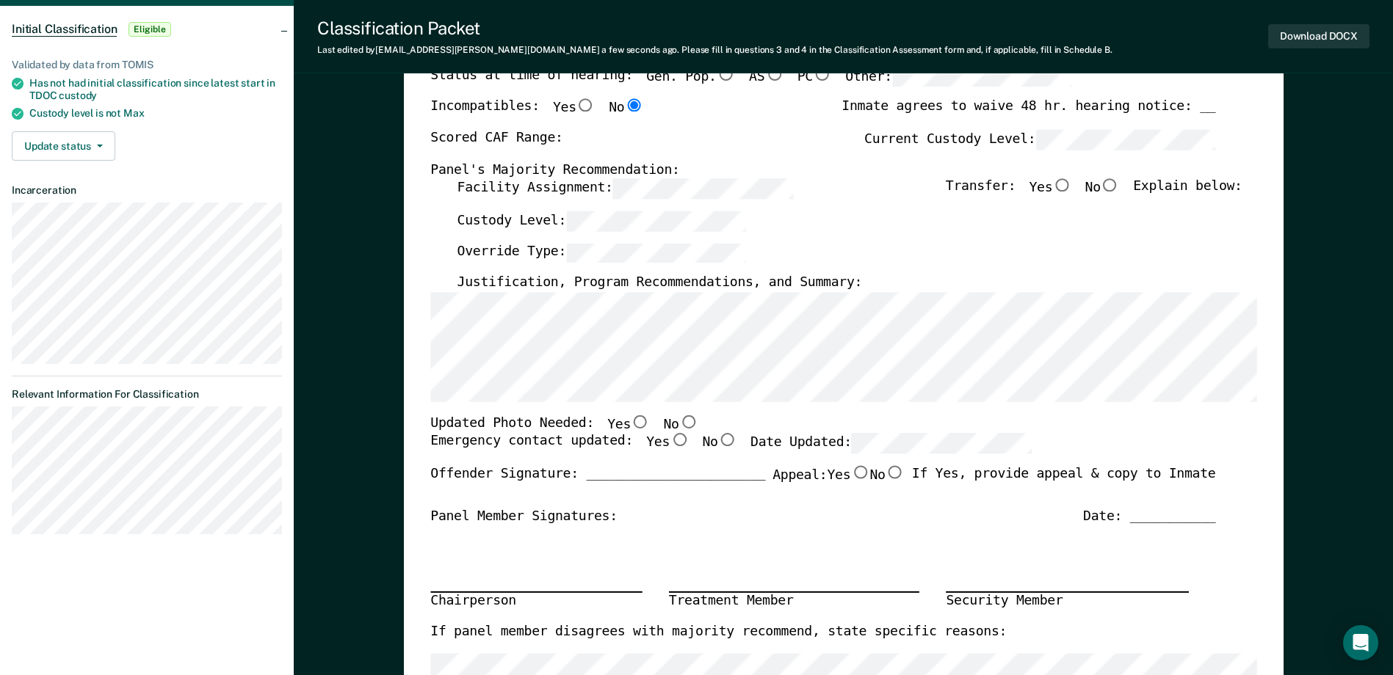
click at [678, 421] on input "No" at bounding box center [687, 422] width 19 height 13
type textarea "x"
radio input "true"
click at [670, 446] on input "Yes" at bounding box center [679, 440] width 19 height 13
type textarea "x"
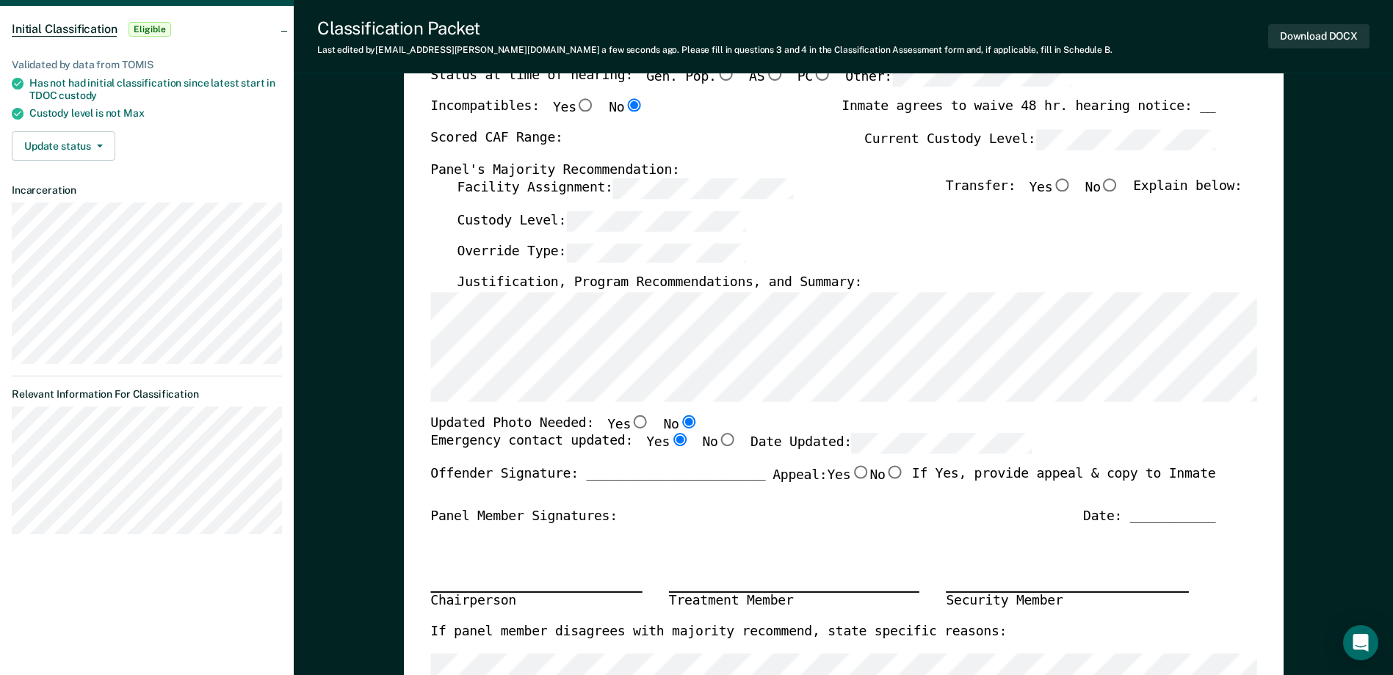
radio input "true"
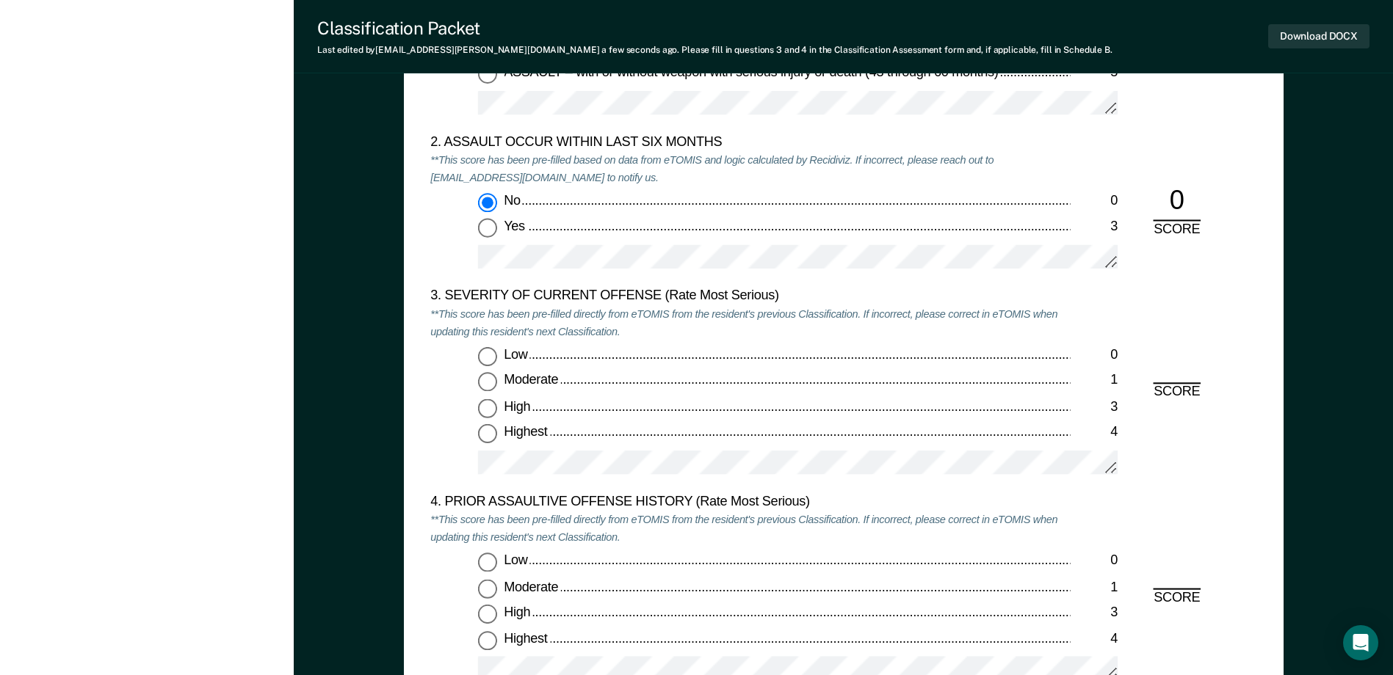
scroll to position [1689, 0]
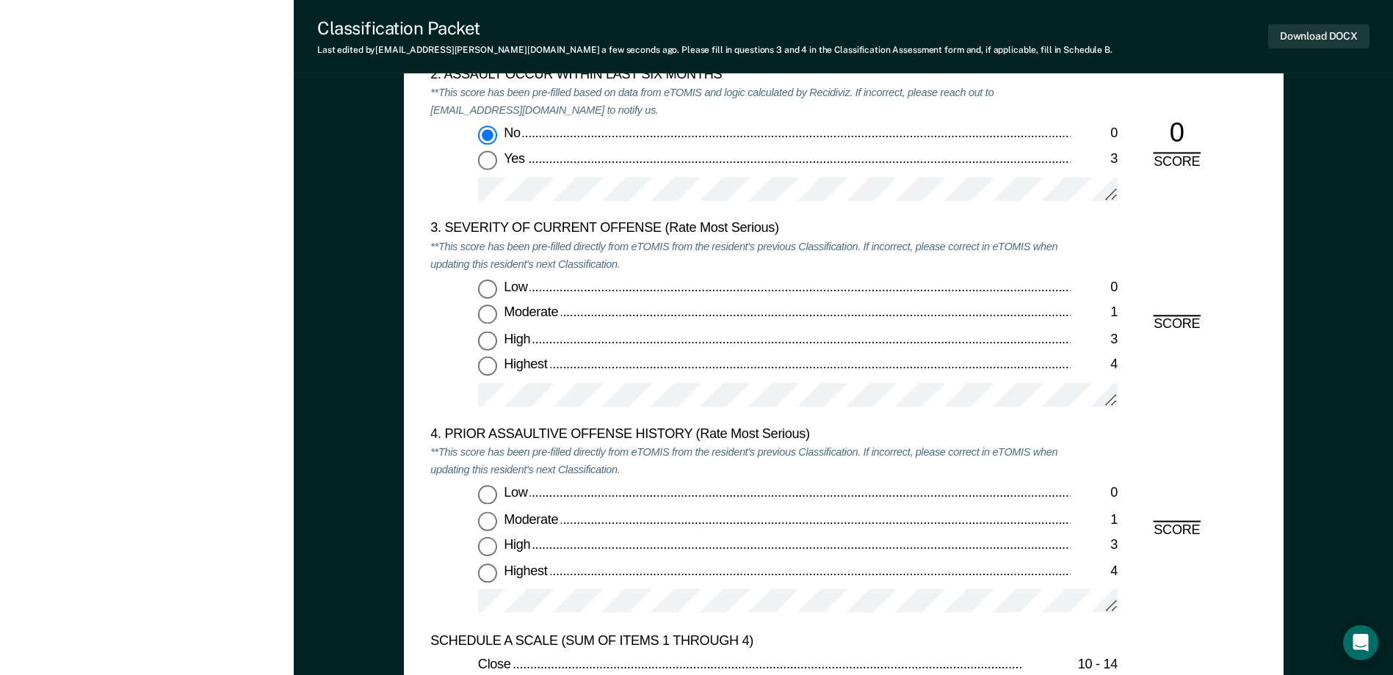
click at [492, 316] on input "Moderate 1" at bounding box center [487, 314] width 19 height 19
type textarea "x"
radio input "true"
click at [496, 500] on input "Low 0" at bounding box center [487, 495] width 19 height 19
type textarea "x"
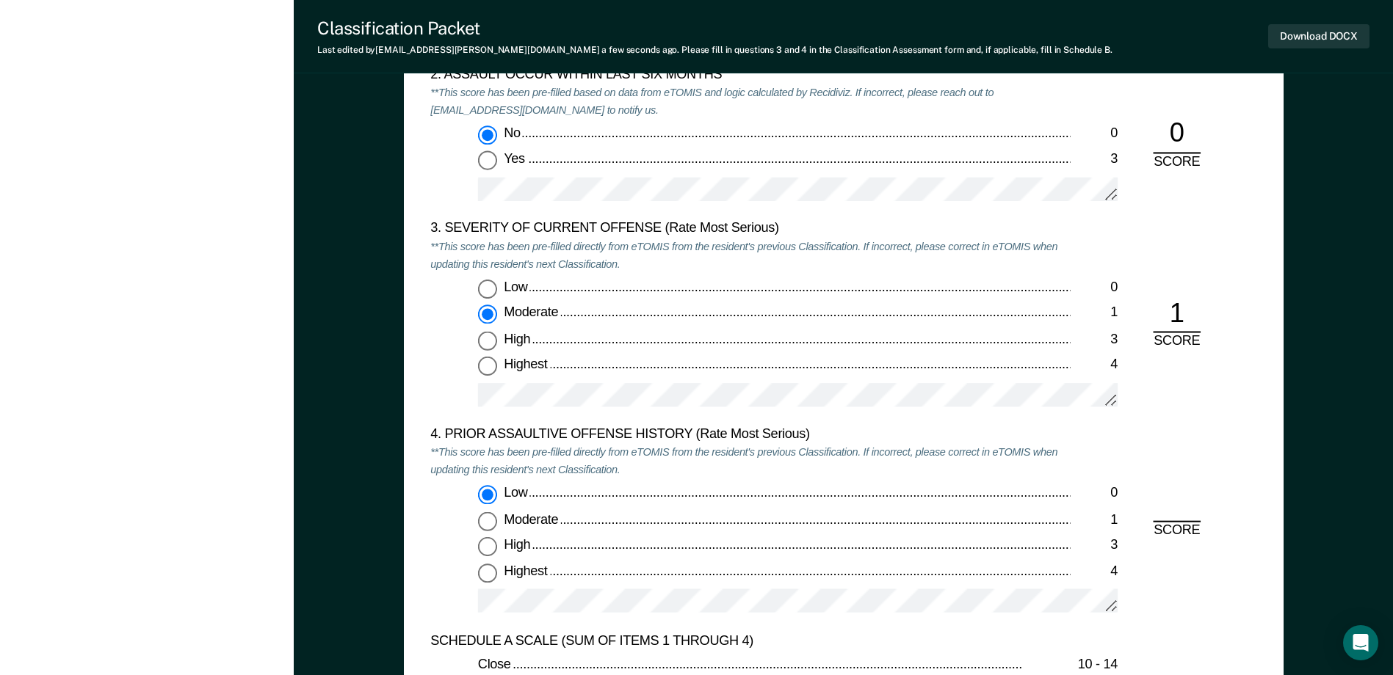
radio input "true"
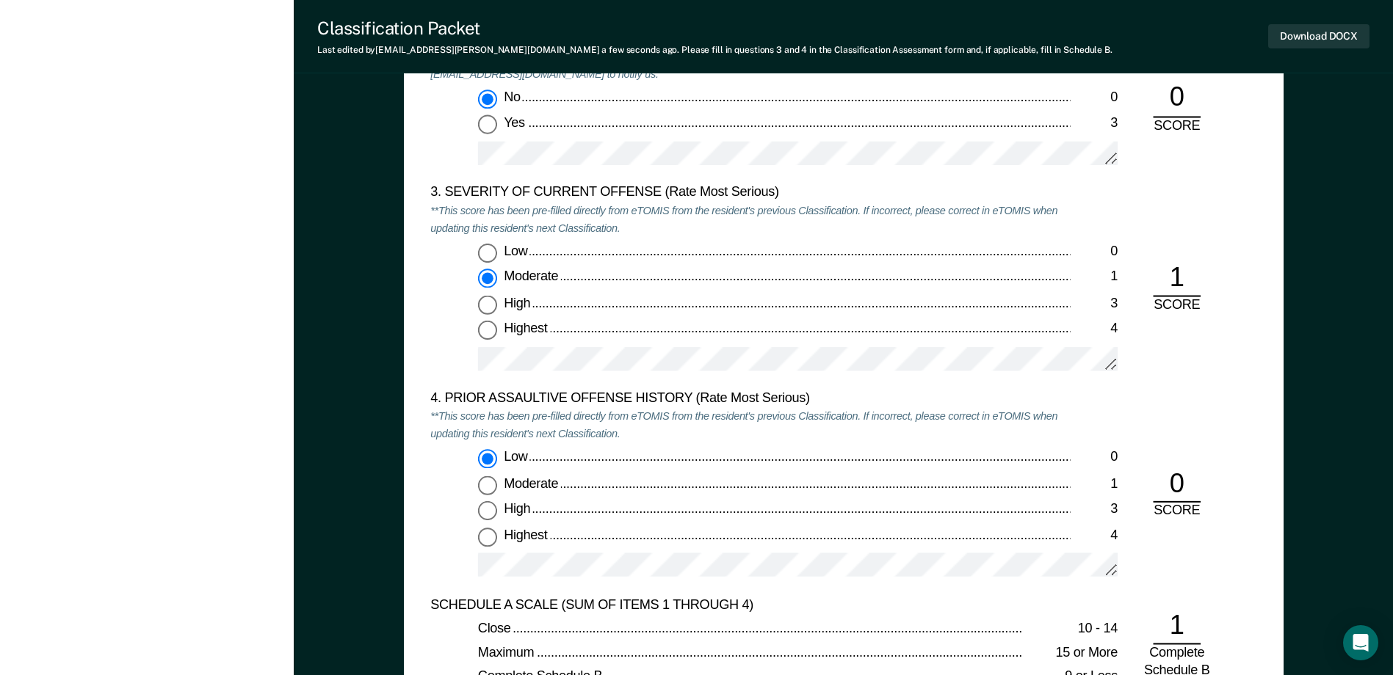
scroll to position [2203, 0]
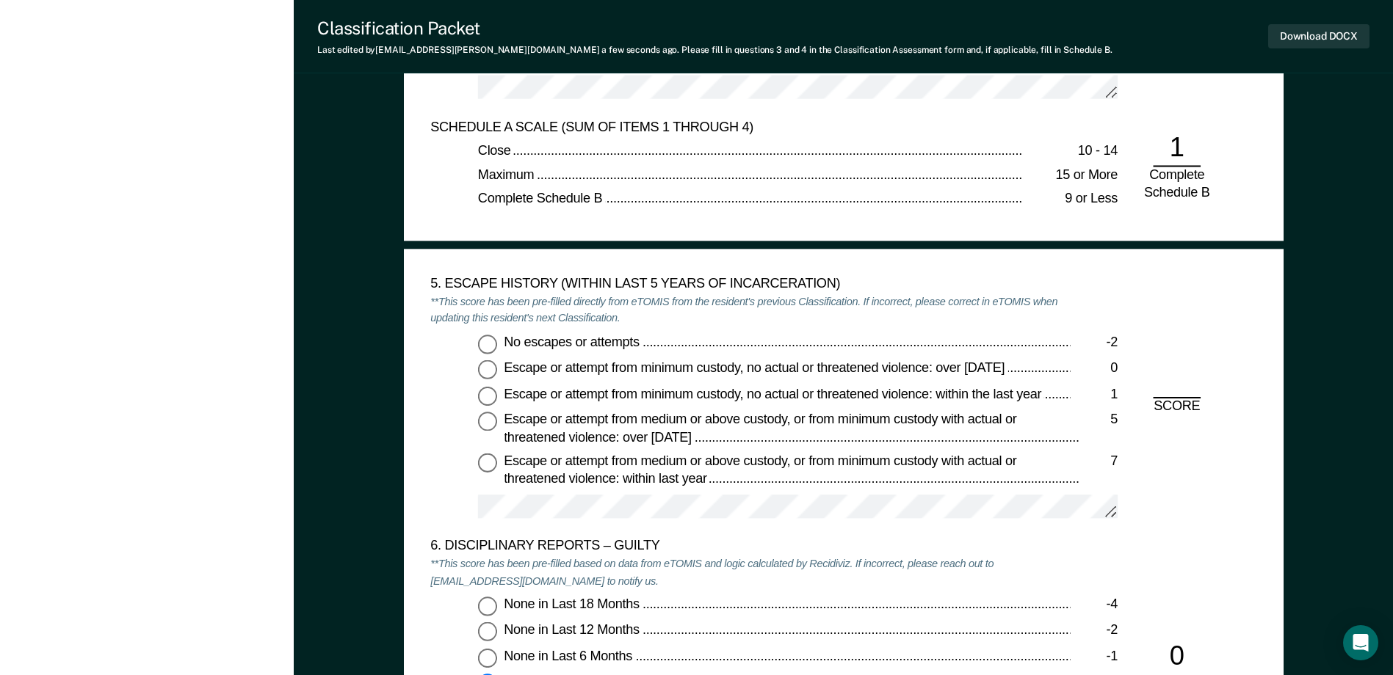
click at [498, 345] on label "No escapes or attempts -2" at bounding box center [798, 344] width 640 height 19
click at [497, 345] on input "No escapes or attempts -2" at bounding box center [487, 344] width 19 height 19
type textarea "x"
radio input "true"
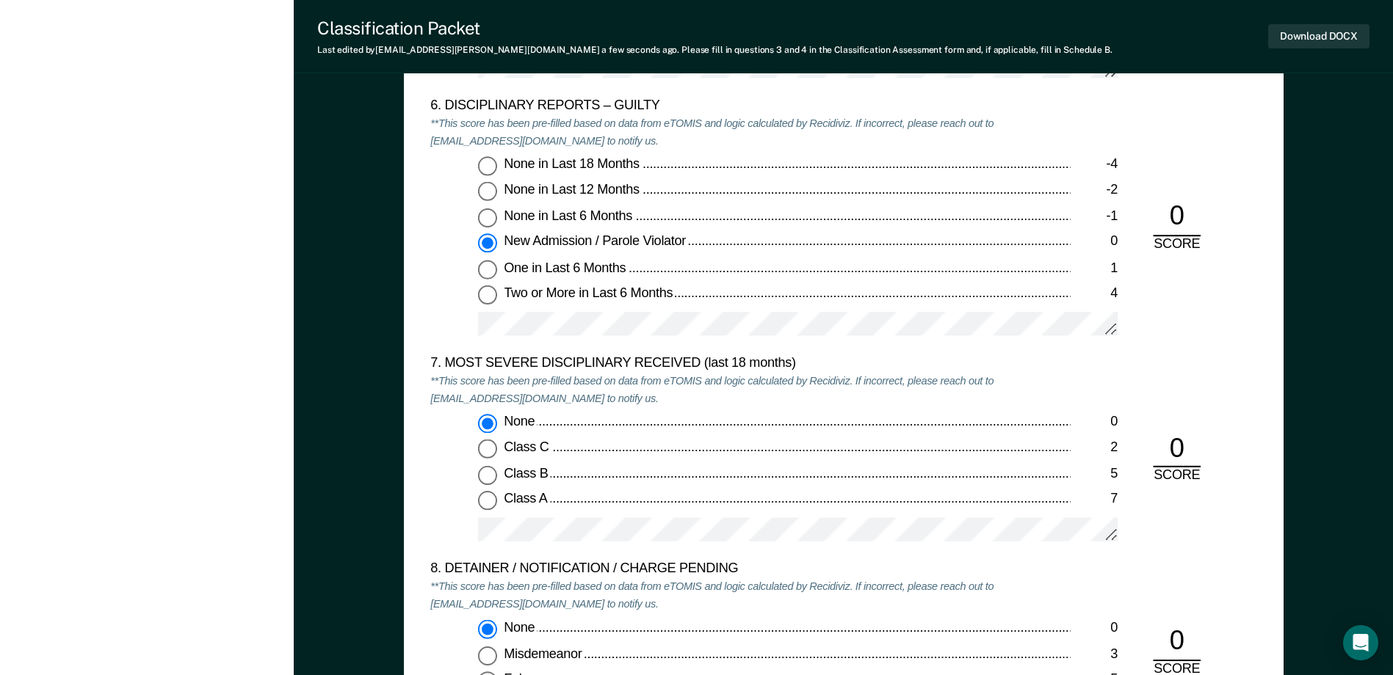
scroll to position [3157, 0]
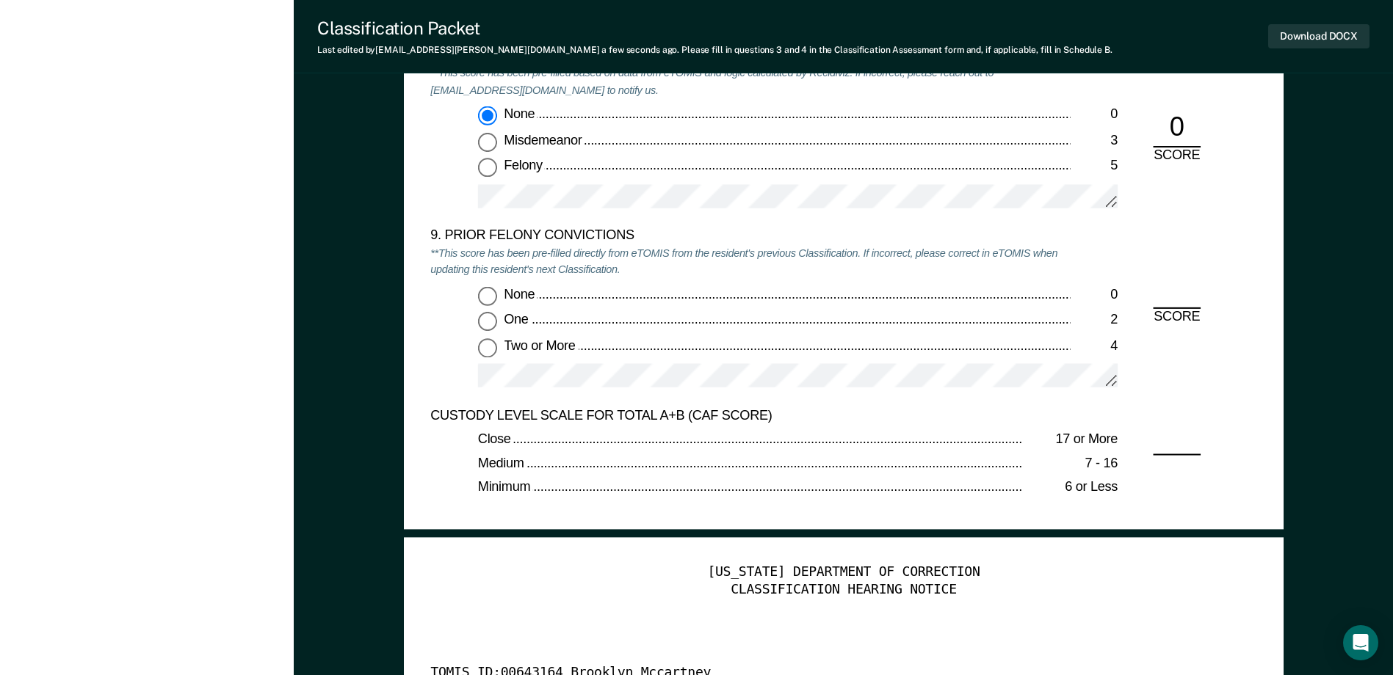
click at [493, 325] on input "One 2" at bounding box center [487, 321] width 19 height 19
type textarea "x"
radio input "true"
click at [1293, 39] on button "Download DOCX" at bounding box center [1318, 36] width 101 height 24
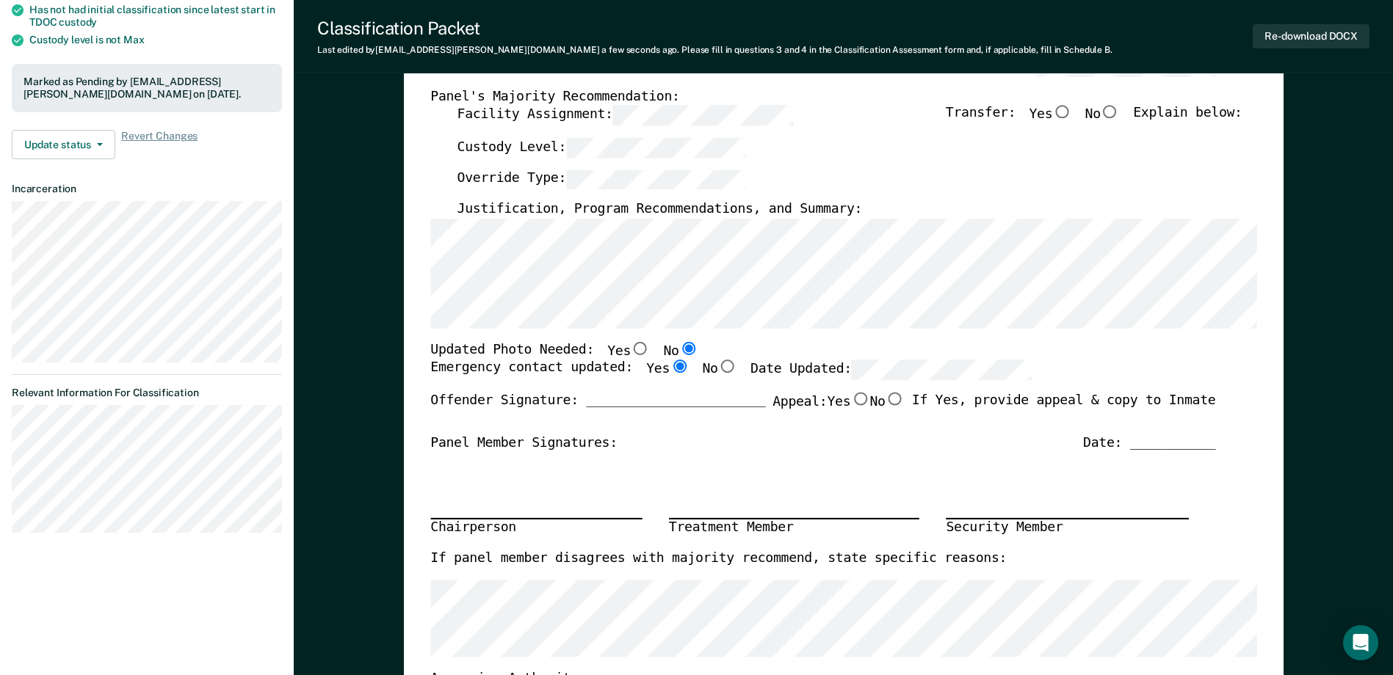
scroll to position [0, 0]
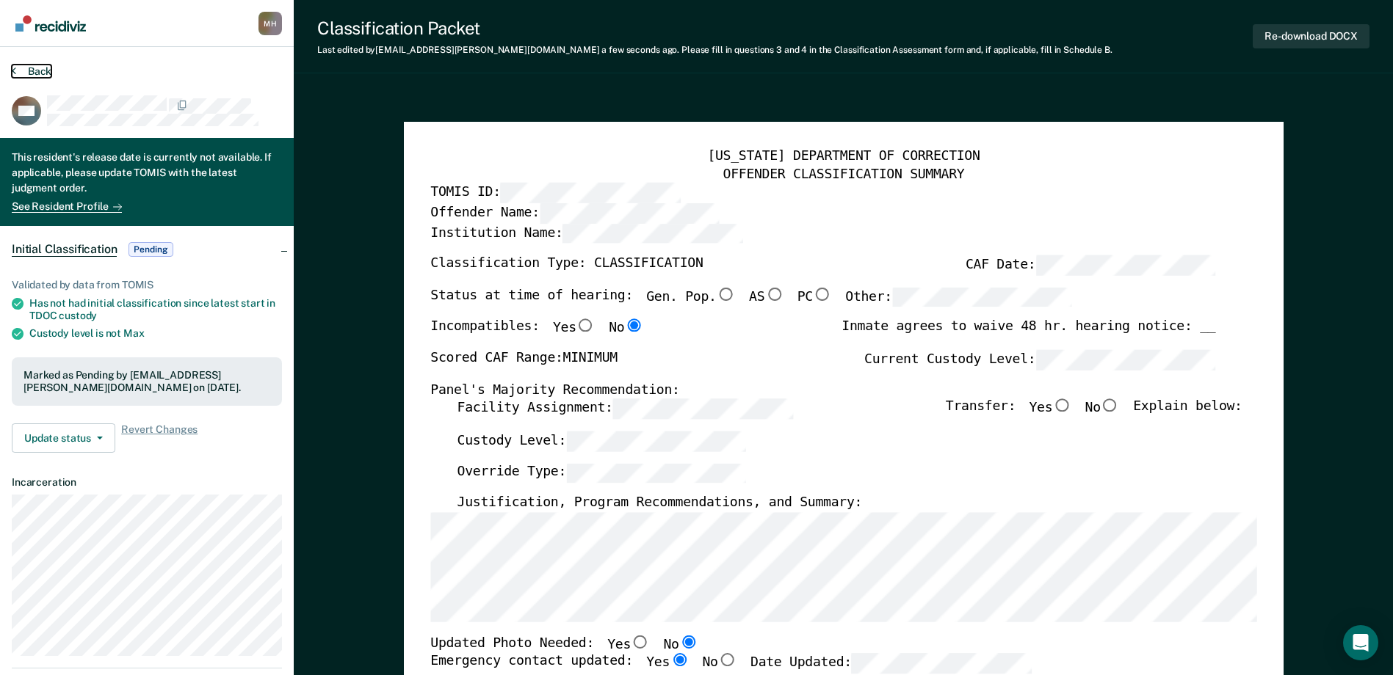
click at [45, 76] on button "Back" at bounding box center [32, 71] width 40 height 13
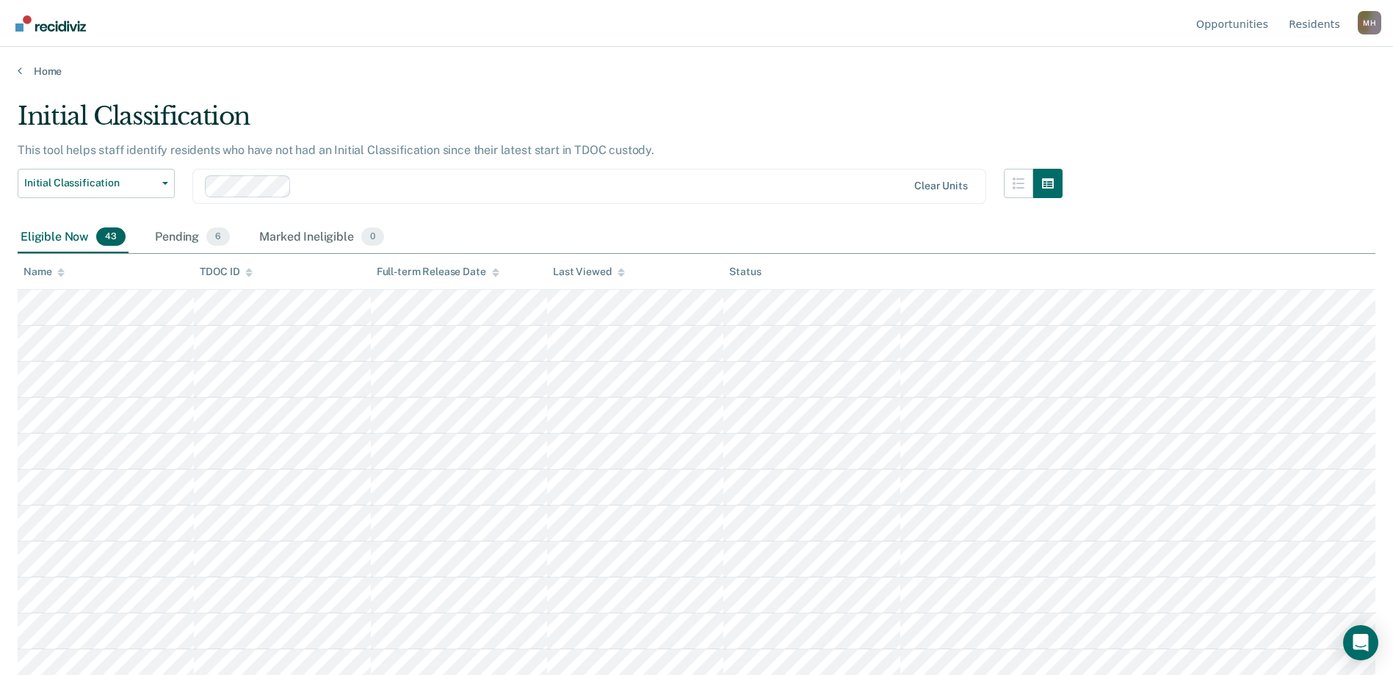
scroll to position [402, 0]
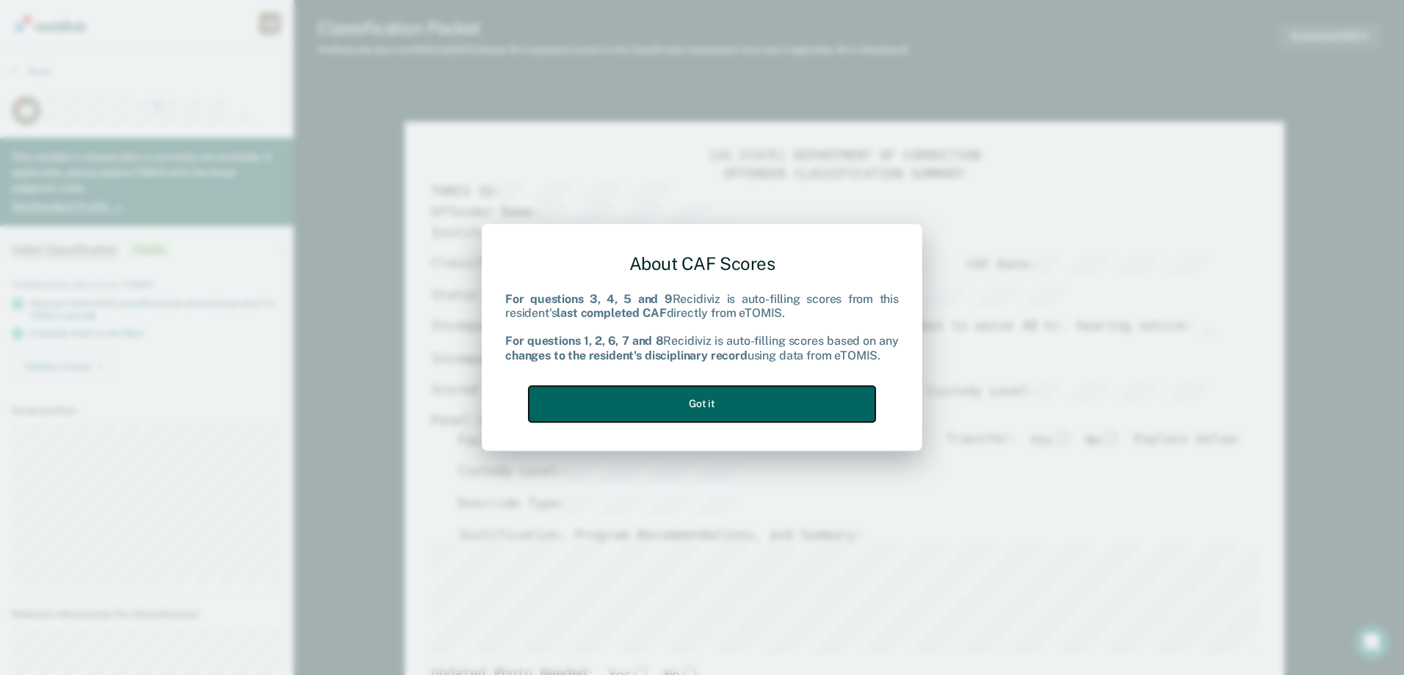
click at [620, 403] on button "Got it" at bounding box center [702, 404] width 347 height 36
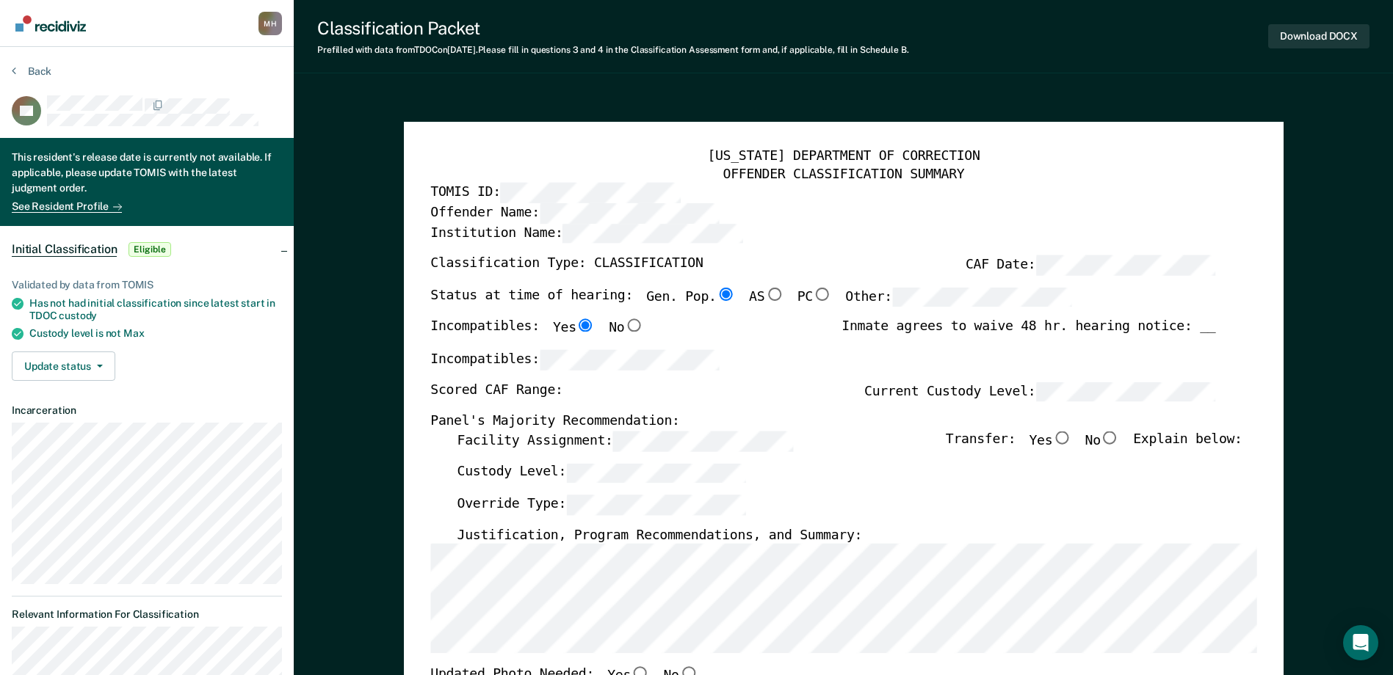
click at [765, 369] on div "Incompatibles:" at bounding box center [822, 366] width 785 height 32
drag, startPoint x: 766, startPoint y: 369, endPoint x: 807, endPoint y: 329, distance: 57.6
click at [807, 329] on div "Incompatibles: Yes No Inmate agrees to waive 48 hr. hearing notice: __" at bounding box center [822, 334] width 785 height 31
click at [530, 449] on label "Facility Assignment:" at bounding box center [625, 442] width 336 height 20
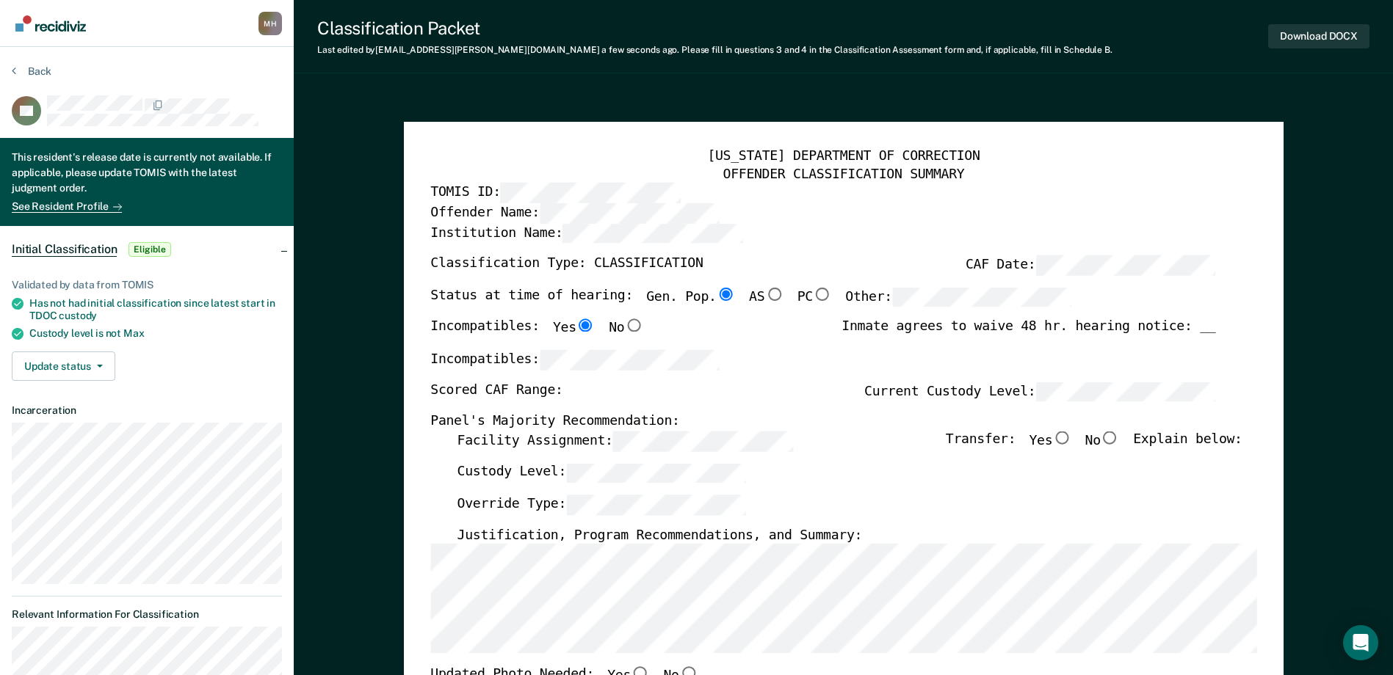
type textarea "x"
radio input "false"
click at [1039, 404] on div "Scored CAF Range: Current Custody Level:" at bounding box center [822, 398] width 785 height 32
click at [829, 379] on div "Incompatibles:" at bounding box center [822, 366] width 785 height 32
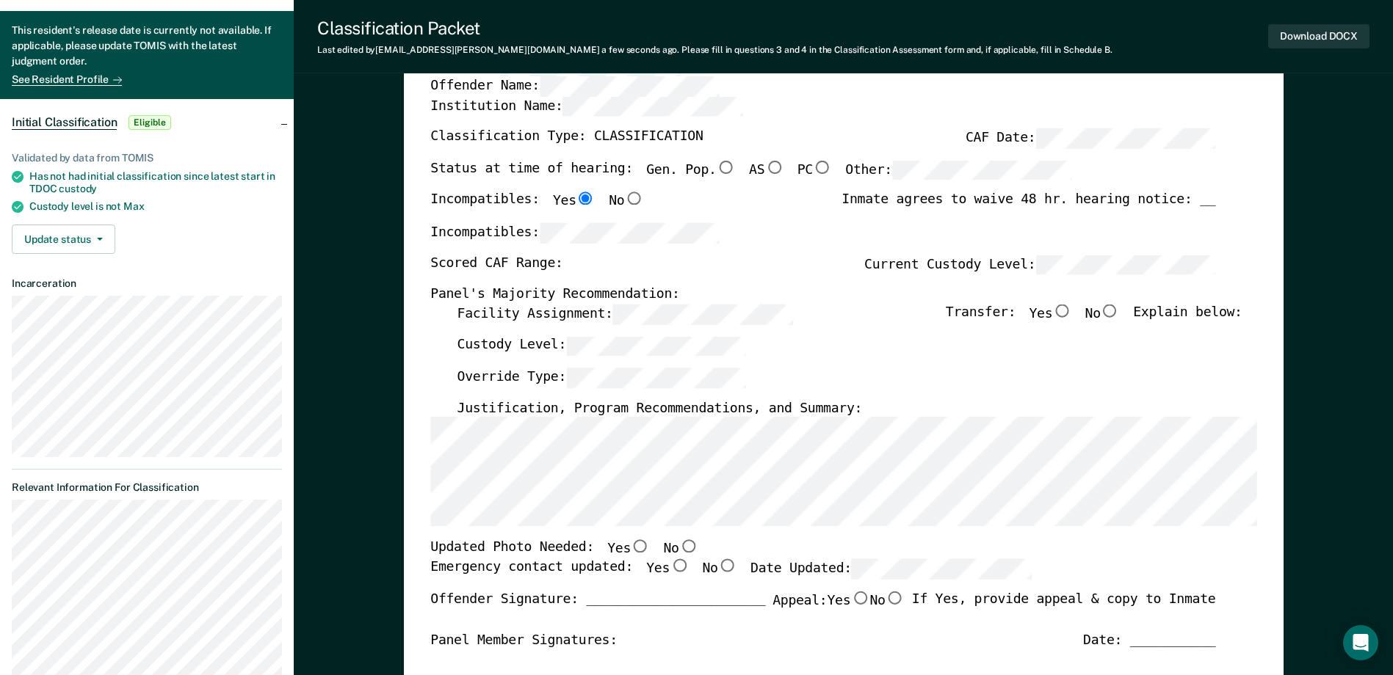
scroll to position [147, 0]
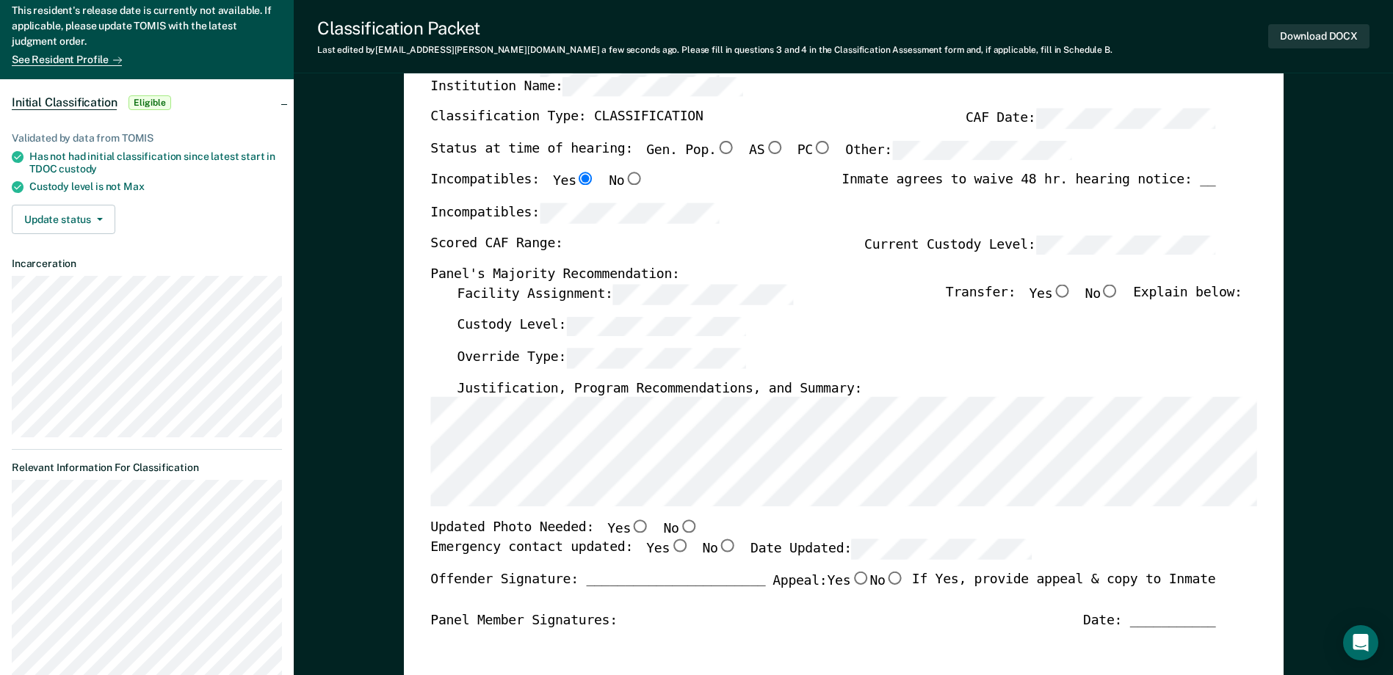
click at [678, 529] on input "No" at bounding box center [687, 527] width 19 height 13
type textarea "x"
radio input "true"
click at [670, 547] on input "Yes" at bounding box center [679, 546] width 19 height 13
type textarea "x"
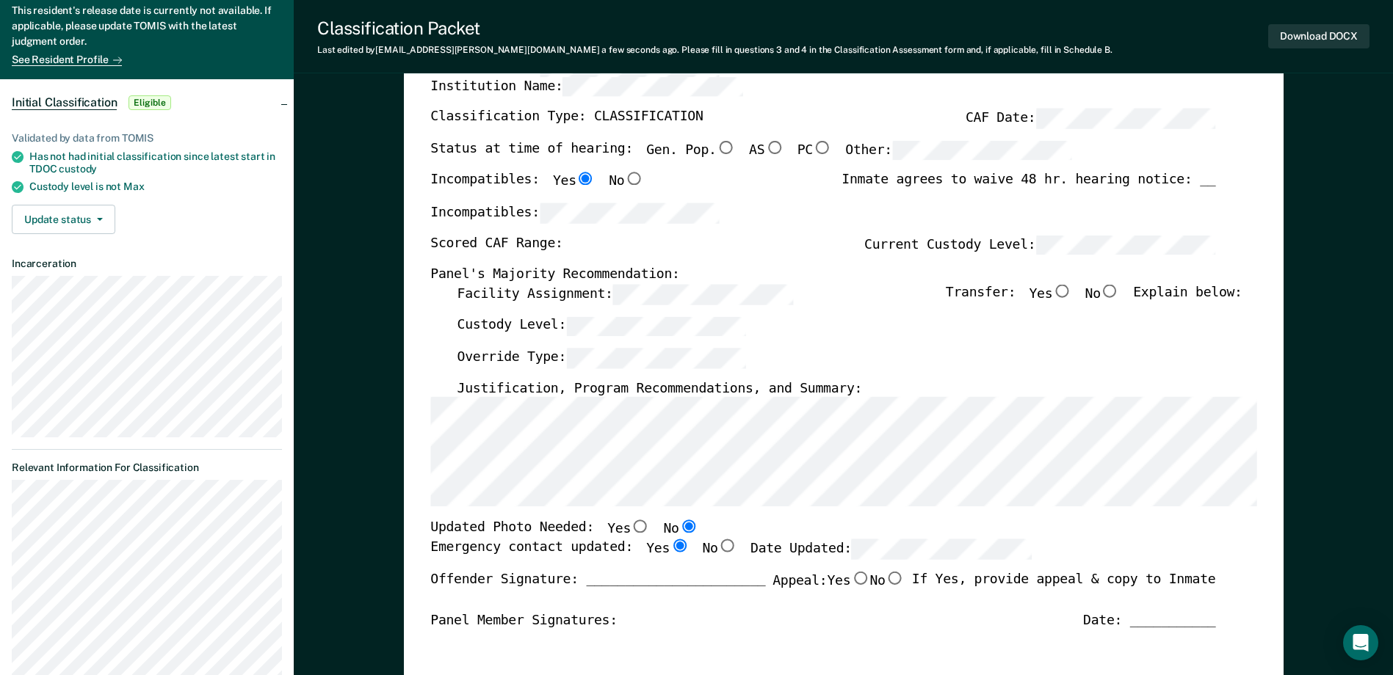
radio input "true"
click at [858, 539] on div "Updated Photo Needed: Yes No" at bounding box center [822, 530] width 785 height 19
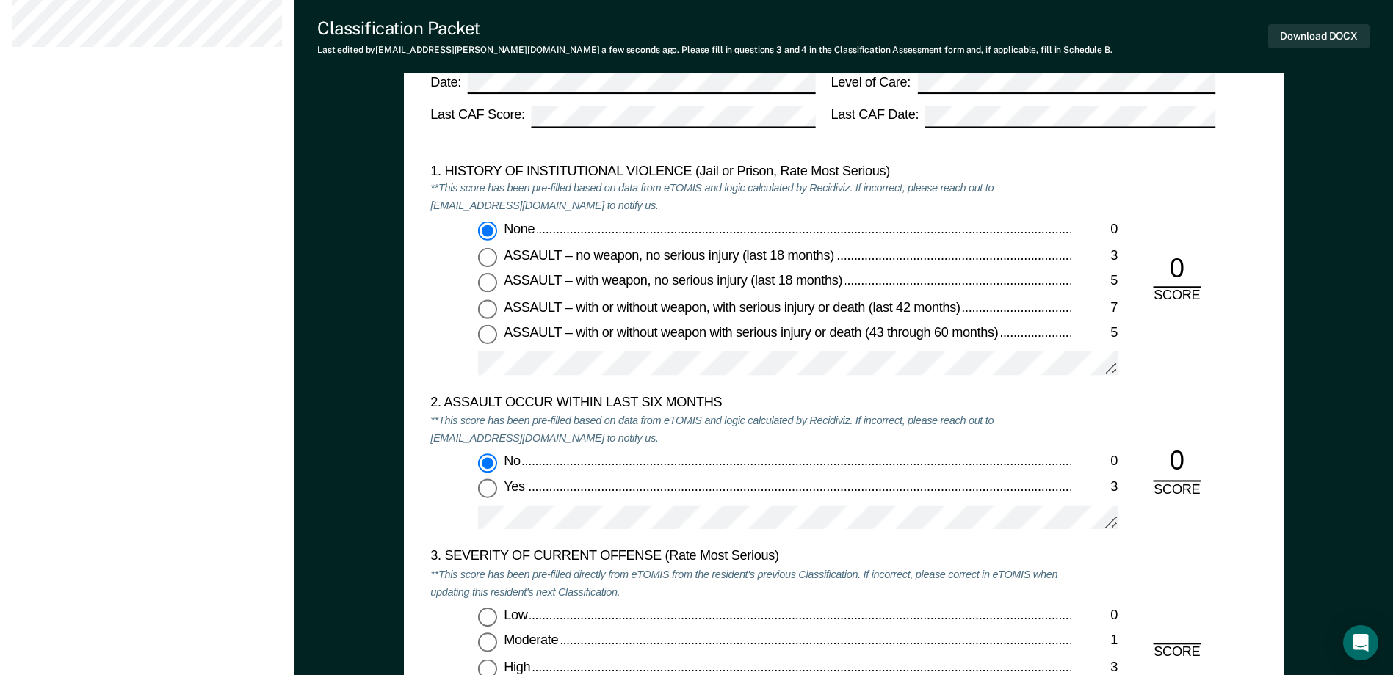
scroll to position [1615, 0]
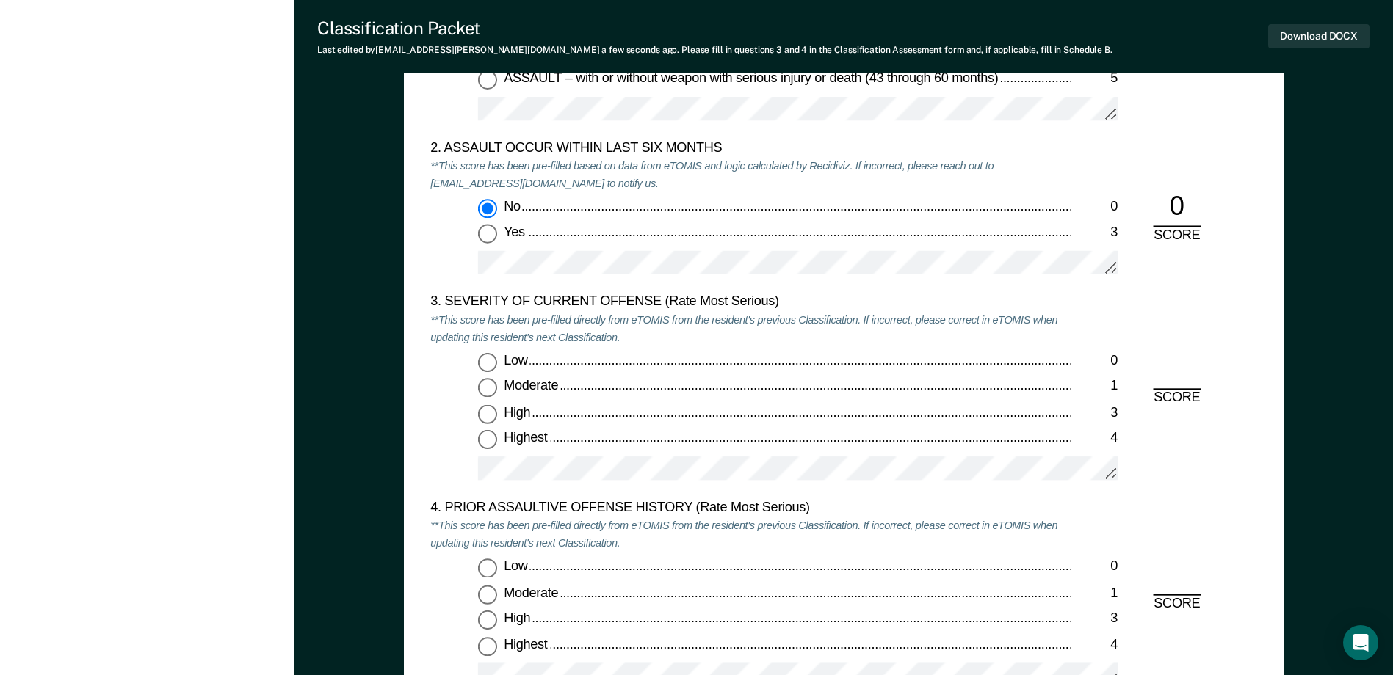
drag, startPoint x: 486, startPoint y: 386, endPoint x: 493, endPoint y: 397, distance: 12.8
click at [486, 386] on input "Moderate 1" at bounding box center [487, 388] width 19 height 19
type textarea "x"
radio input "true"
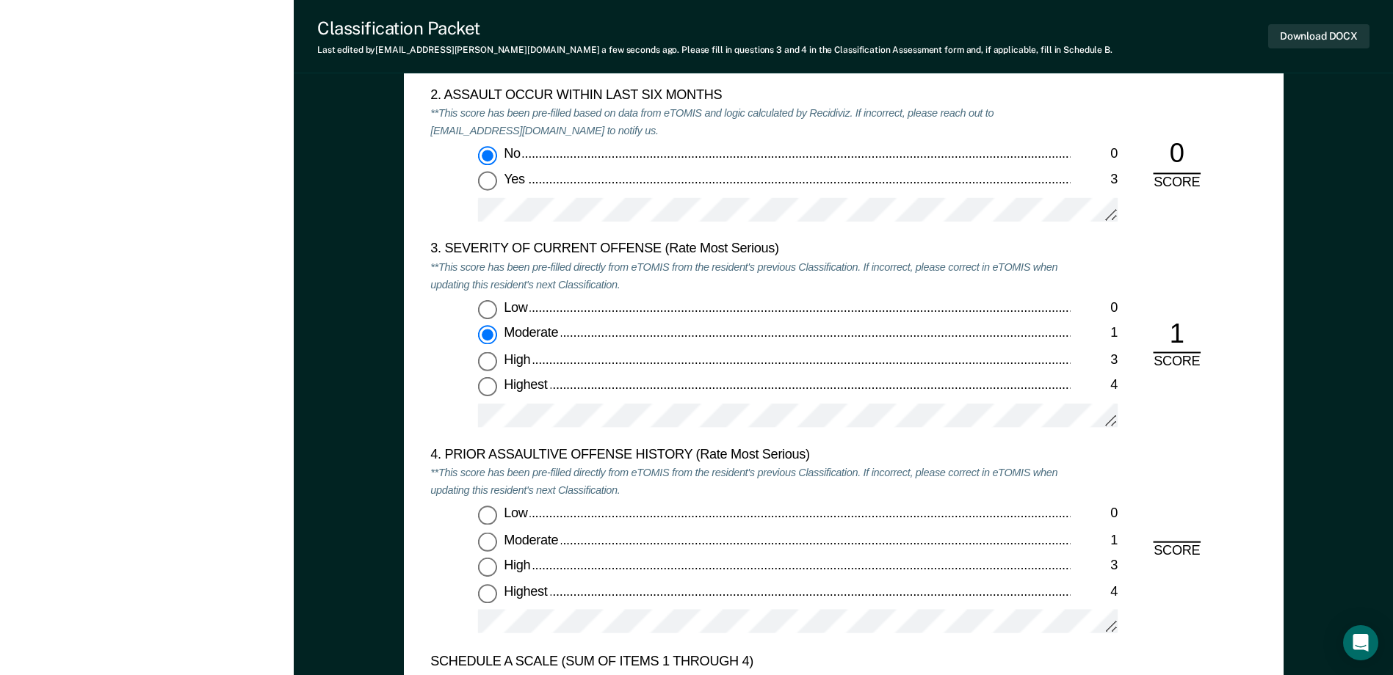
scroll to position [1909, 0]
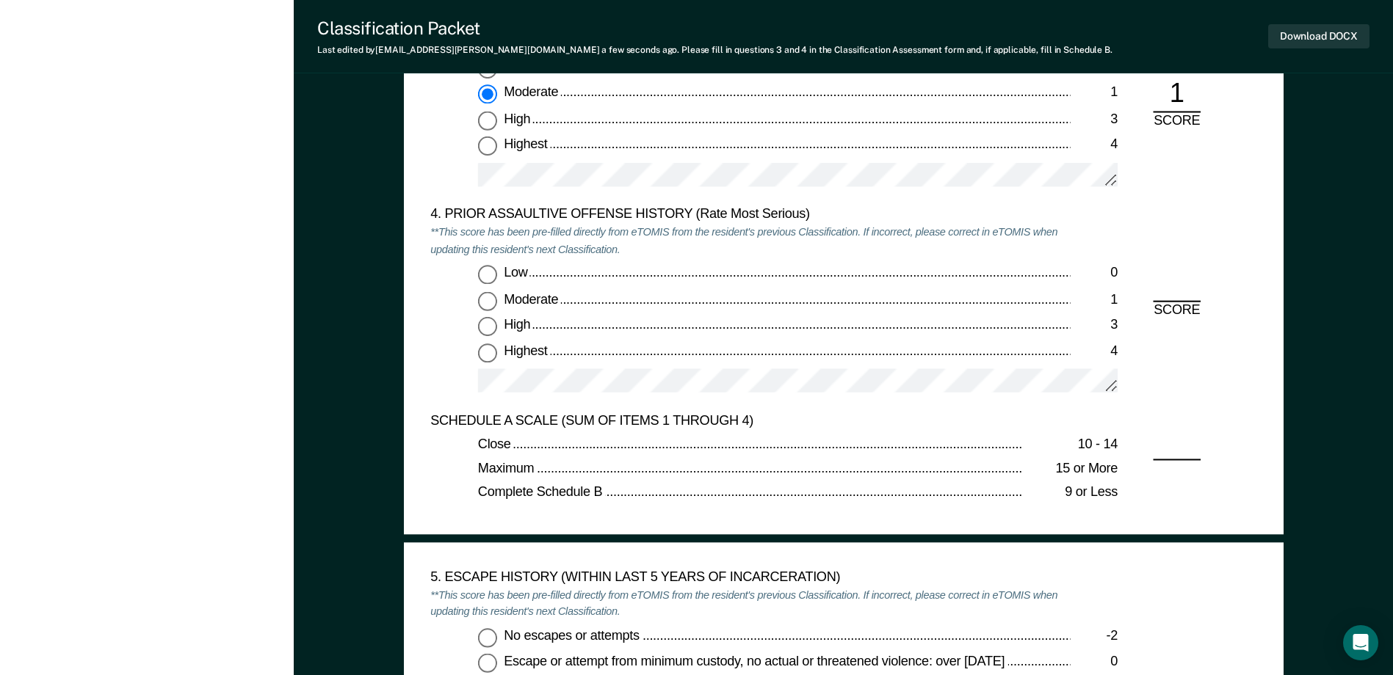
click at [489, 272] on input "Low 0" at bounding box center [487, 275] width 19 height 19
type textarea "x"
radio input "true"
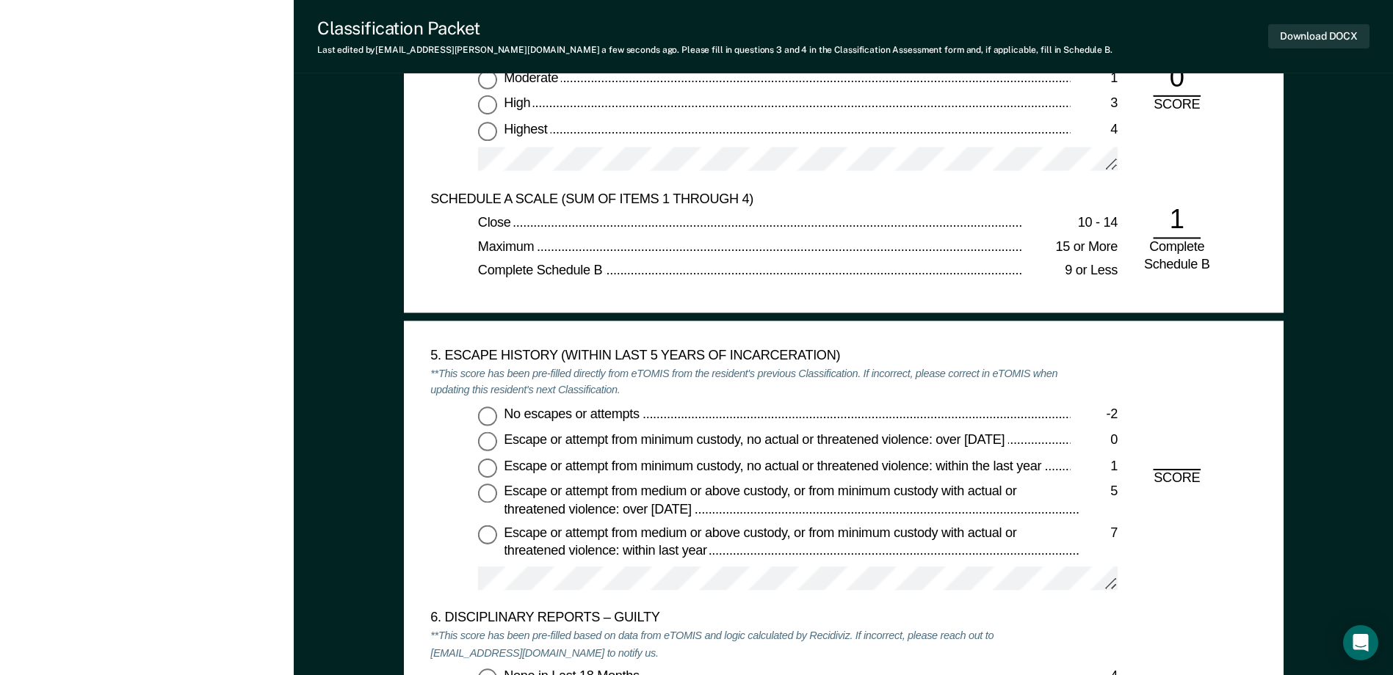
scroll to position [2276, 0]
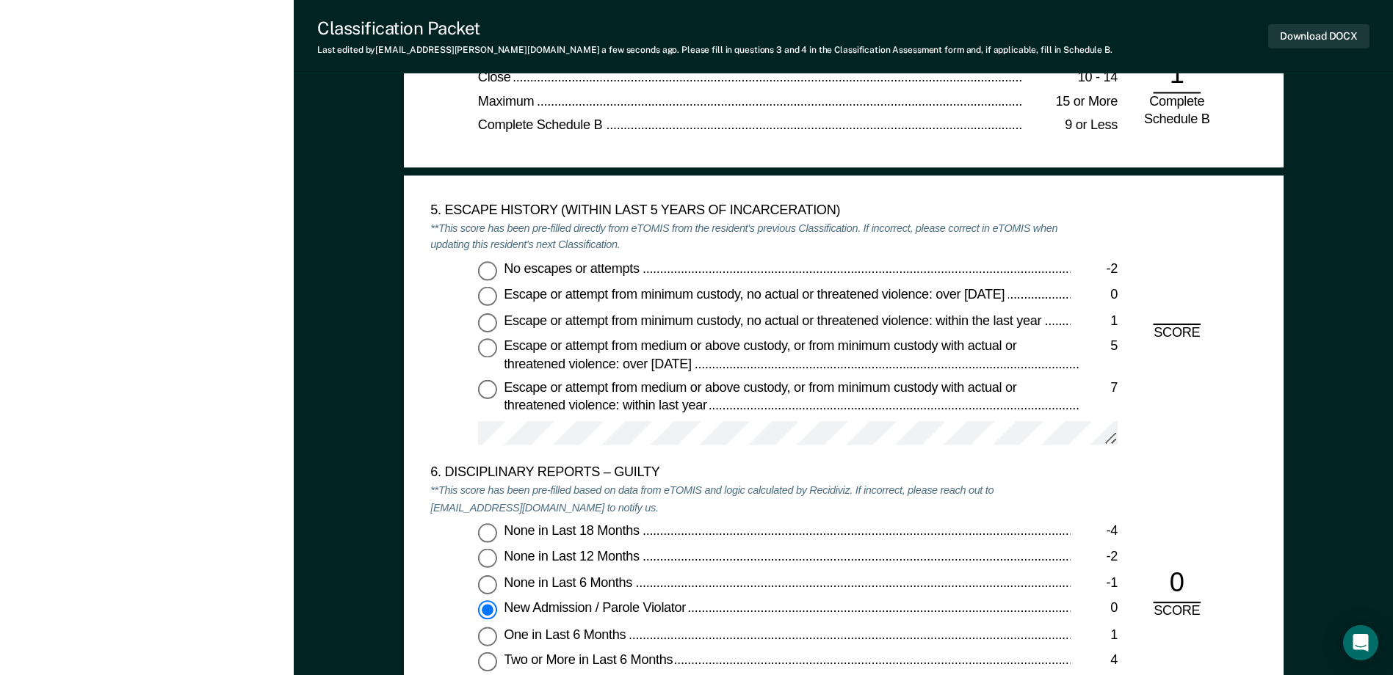
click at [490, 278] on input "No escapes or attempts -2" at bounding box center [487, 270] width 19 height 19
type textarea "x"
radio input "true"
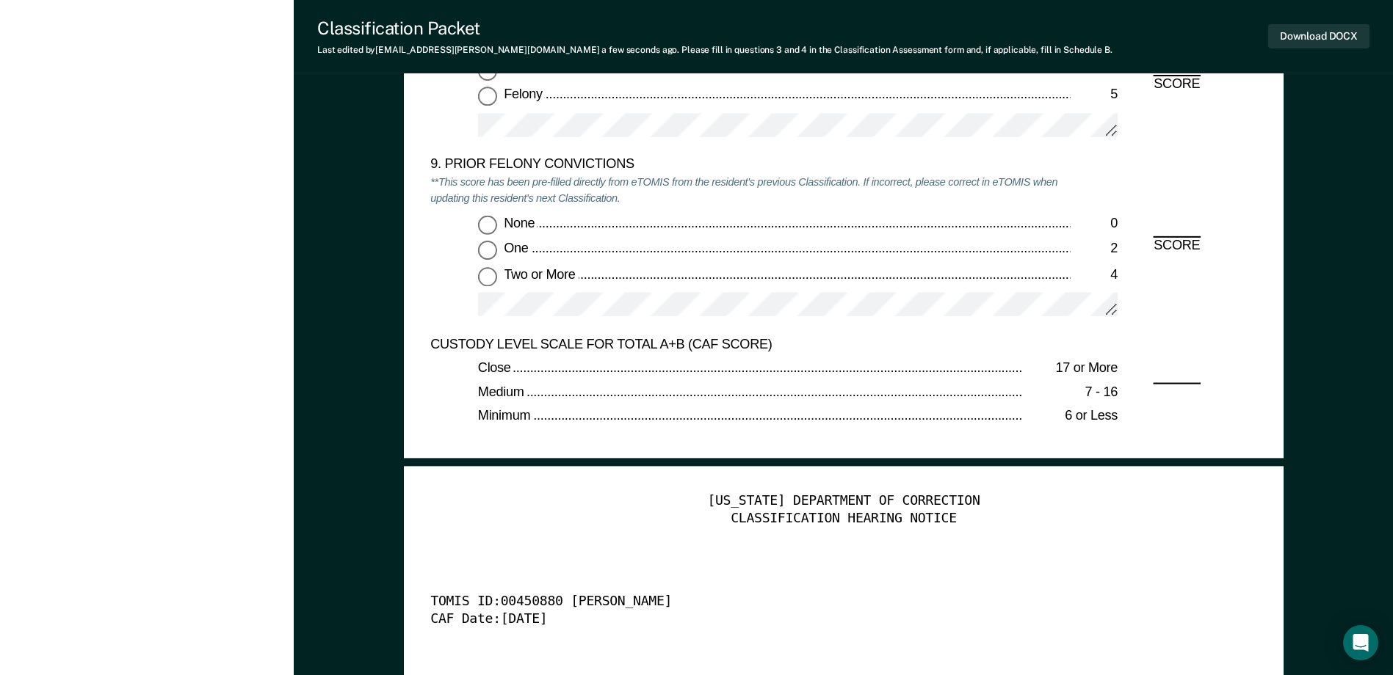
scroll to position [3231, 0]
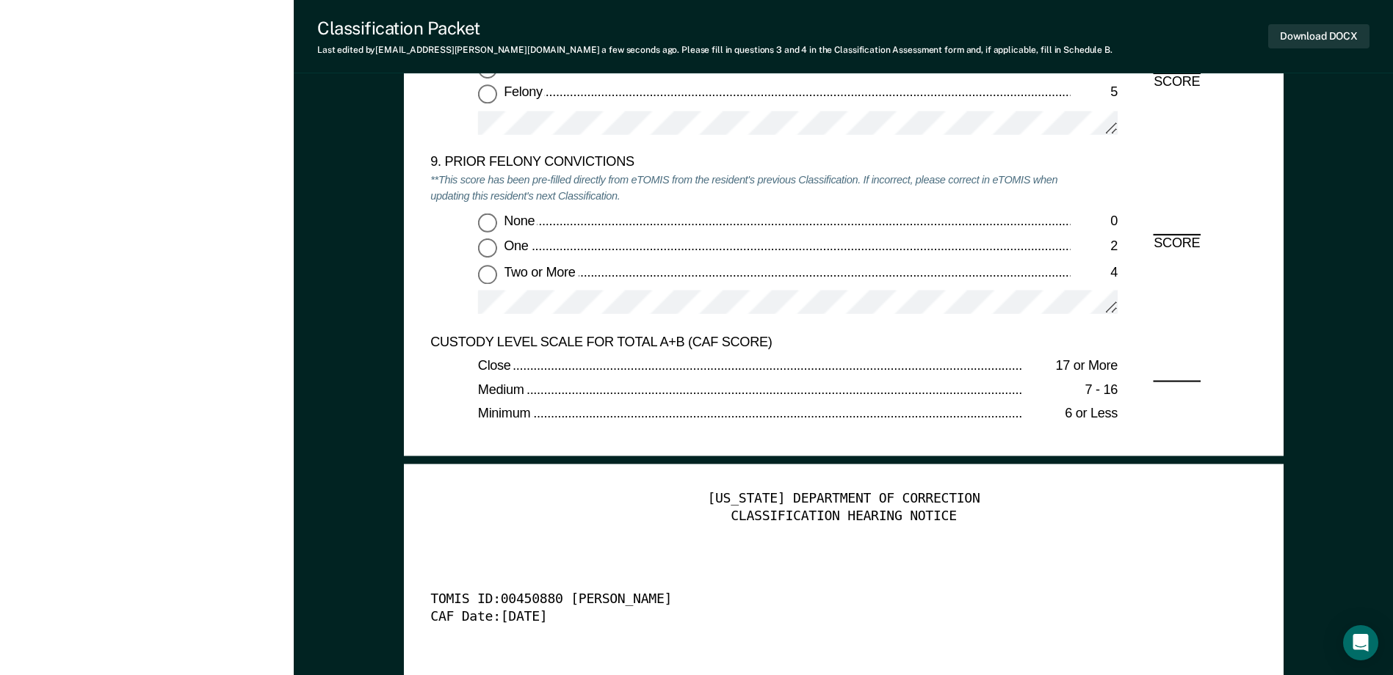
click at [483, 276] on input "Two or More 4" at bounding box center [487, 274] width 19 height 19
type textarea "x"
radio input "true"
click at [1313, 37] on button "Download DOCX" at bounding box center [1318, 36] width 101 height 24
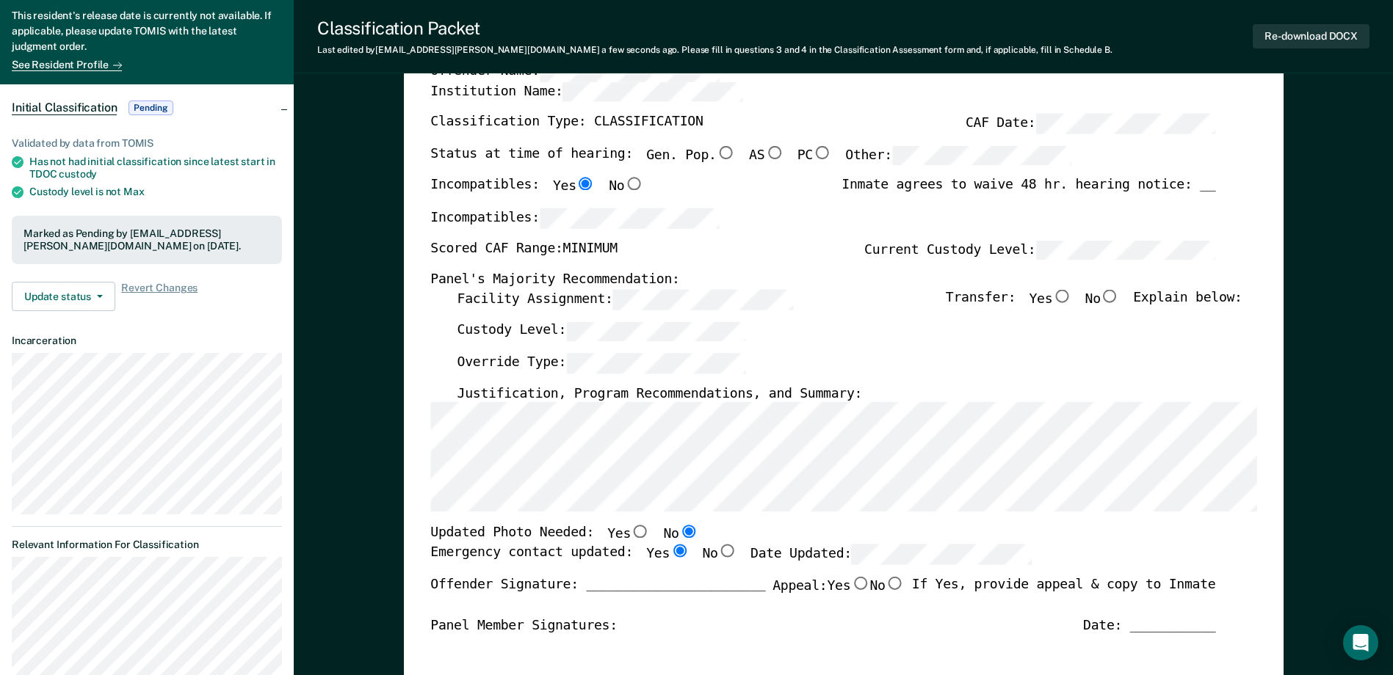
scroll to position [0, 0]
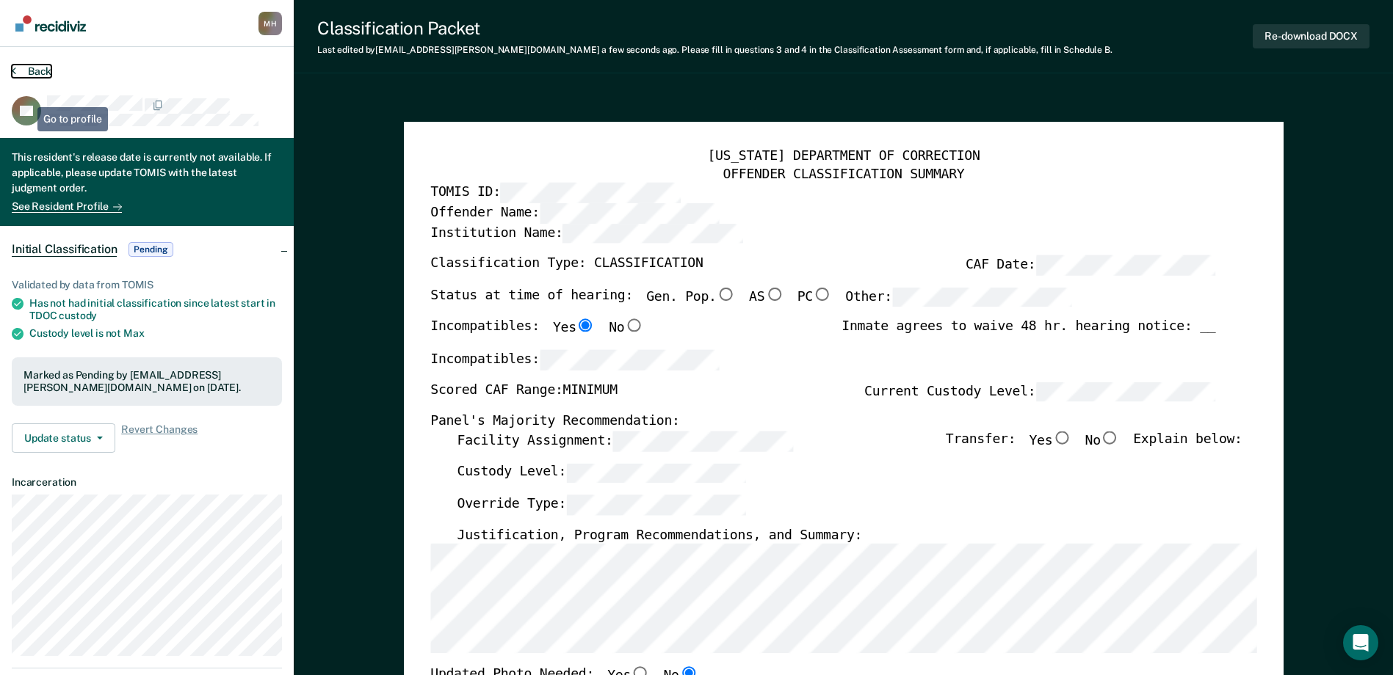
click at [30, 70] on button "Back" at bounding box center [32, 71] width 40 height 13
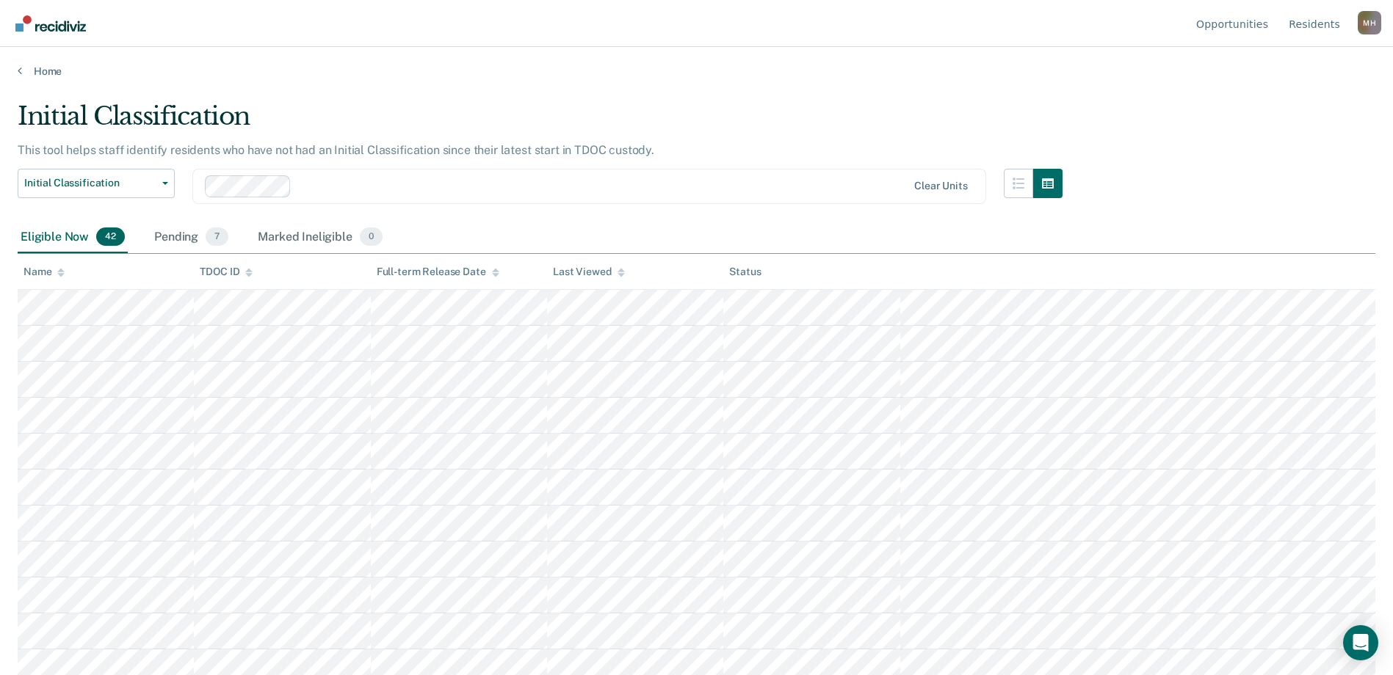
scroll to position [869, 0]
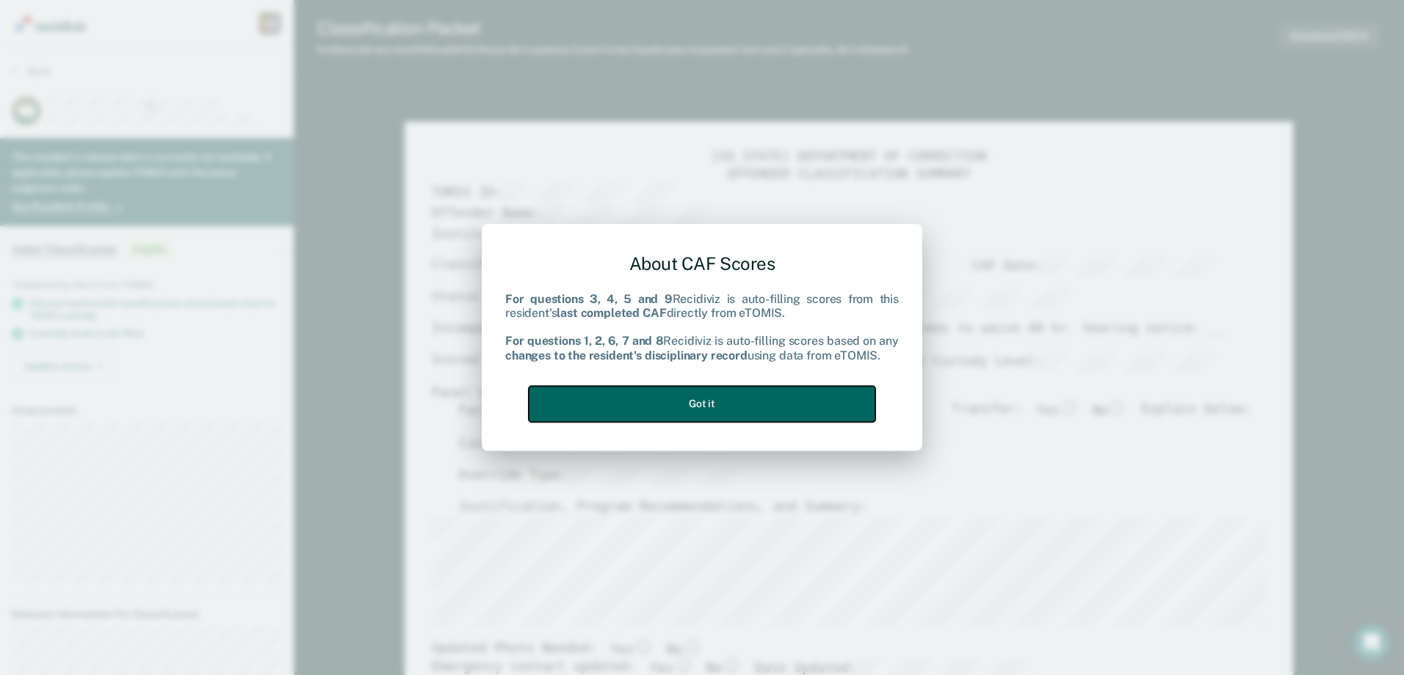
click at [718, 407] on button "Got it" at bounding box center [702, 404] width 347 height 36
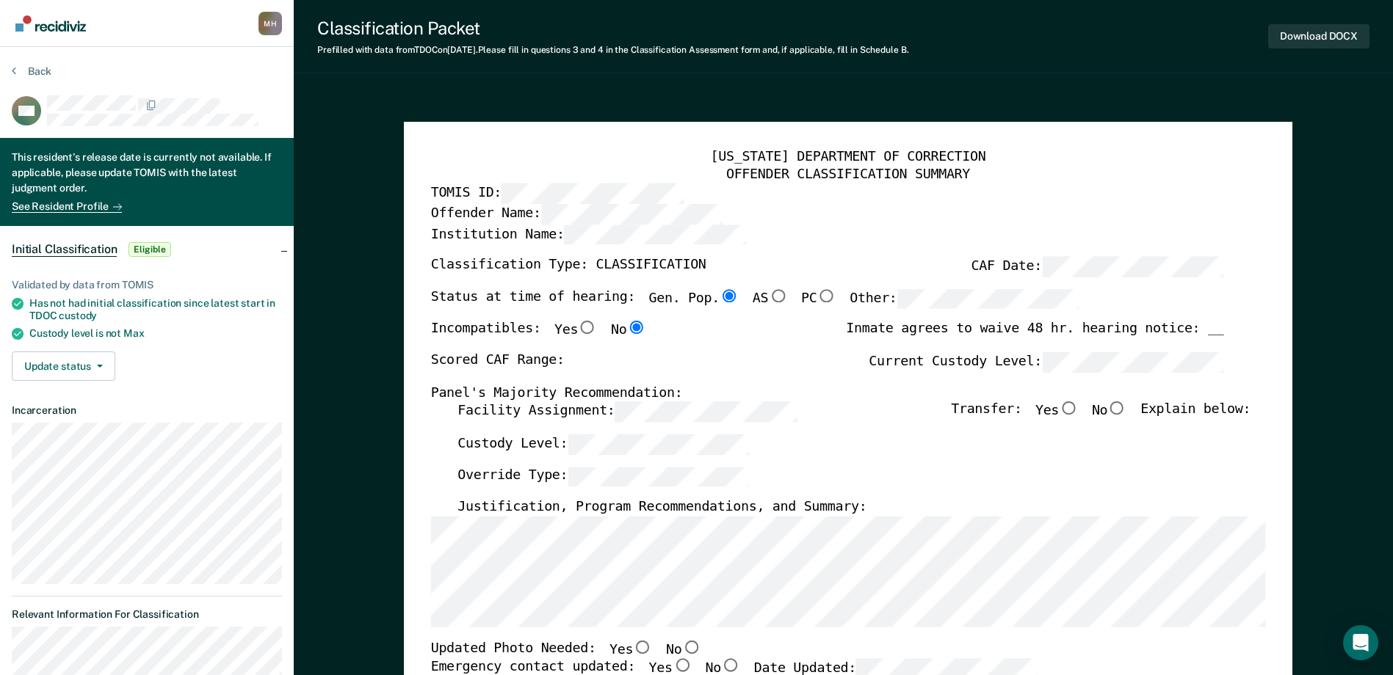
click at [955, 287] on div "Classification Type: CLASSIFICATION CAF Date:" at bounding box center [826, 273] width 793 height 32
type textarea "x"
radio input "false"
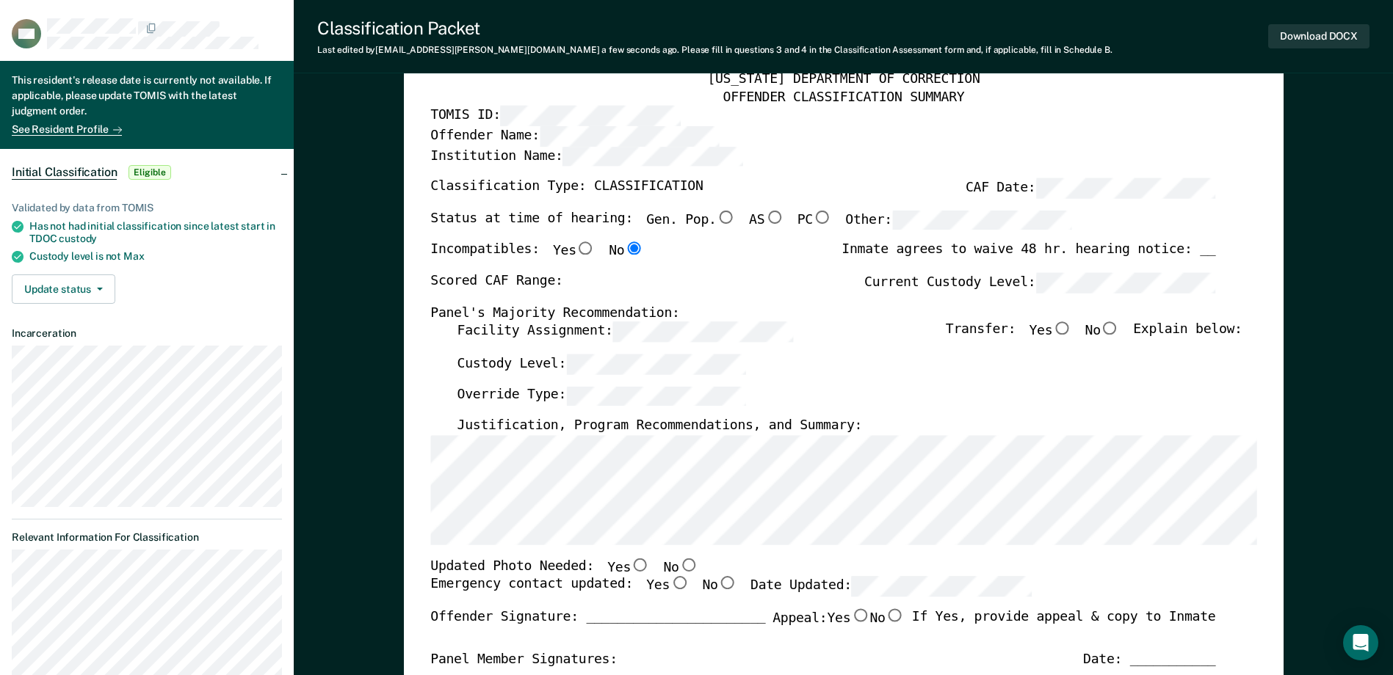
scroll to position [220, 0]
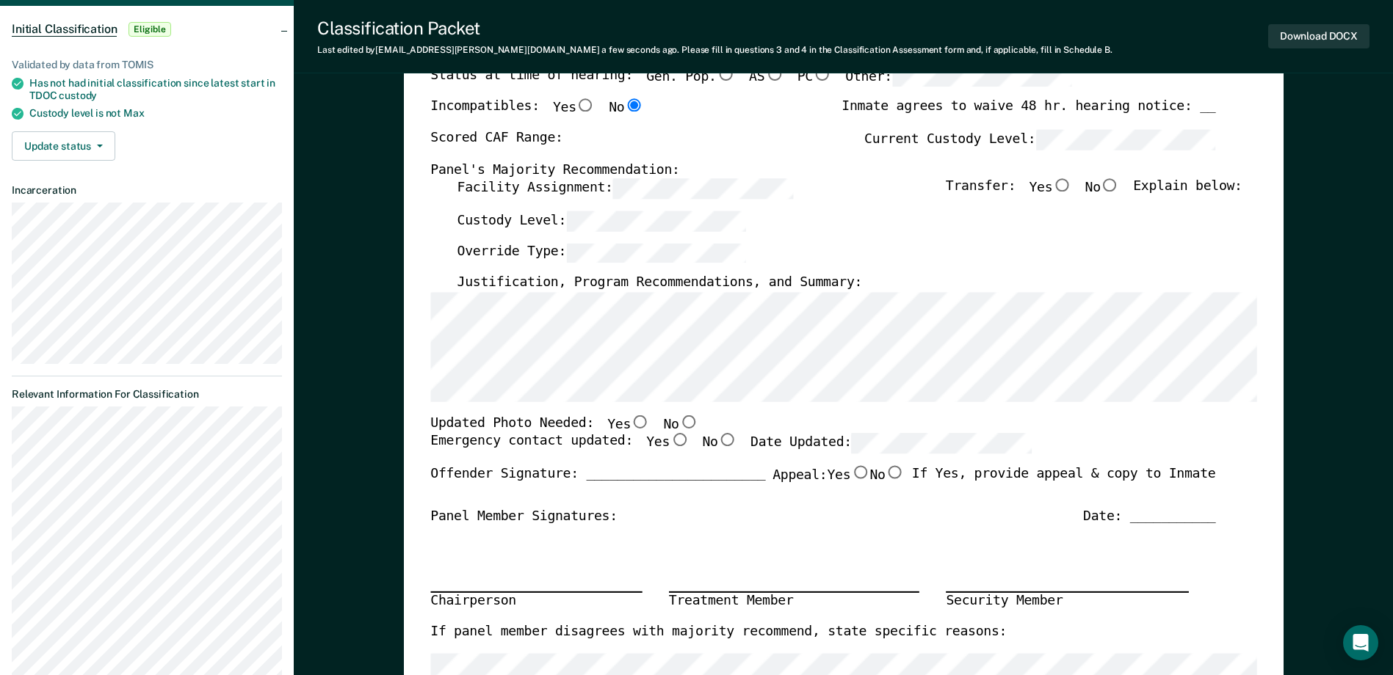
click at [944, 134] on label "Current Custody Level:" at bounding box center [1039, 140] width 351 height 20
click at [678, 423] on input "No" at bounding box center [687, 422] width 19 height 13
type textarea "x"
radio input "true"
click at [665, 434] on label "No" at bounding box center [680, 425] width 35 height 19
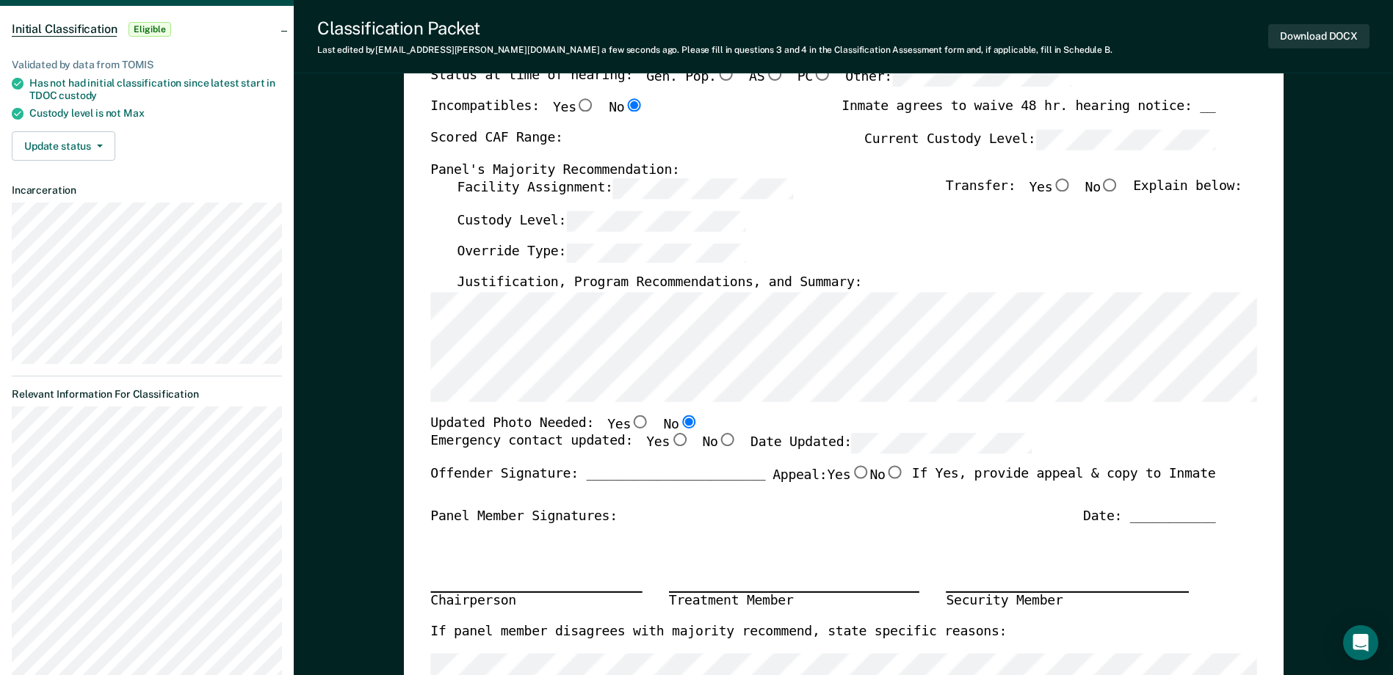
click at [678, 429] on input "No" at bounding box center [687, 422] width 19 height 13
click at [670, 440] on input "Yes" at bounding box center [679, 440] width 19 height 13
type textarea "x"
radio input "true"
click at [900, 458] on div "Emergency contact updated: Yes No Date Updated:" at bounding box center [730, 450] width 601 height 32
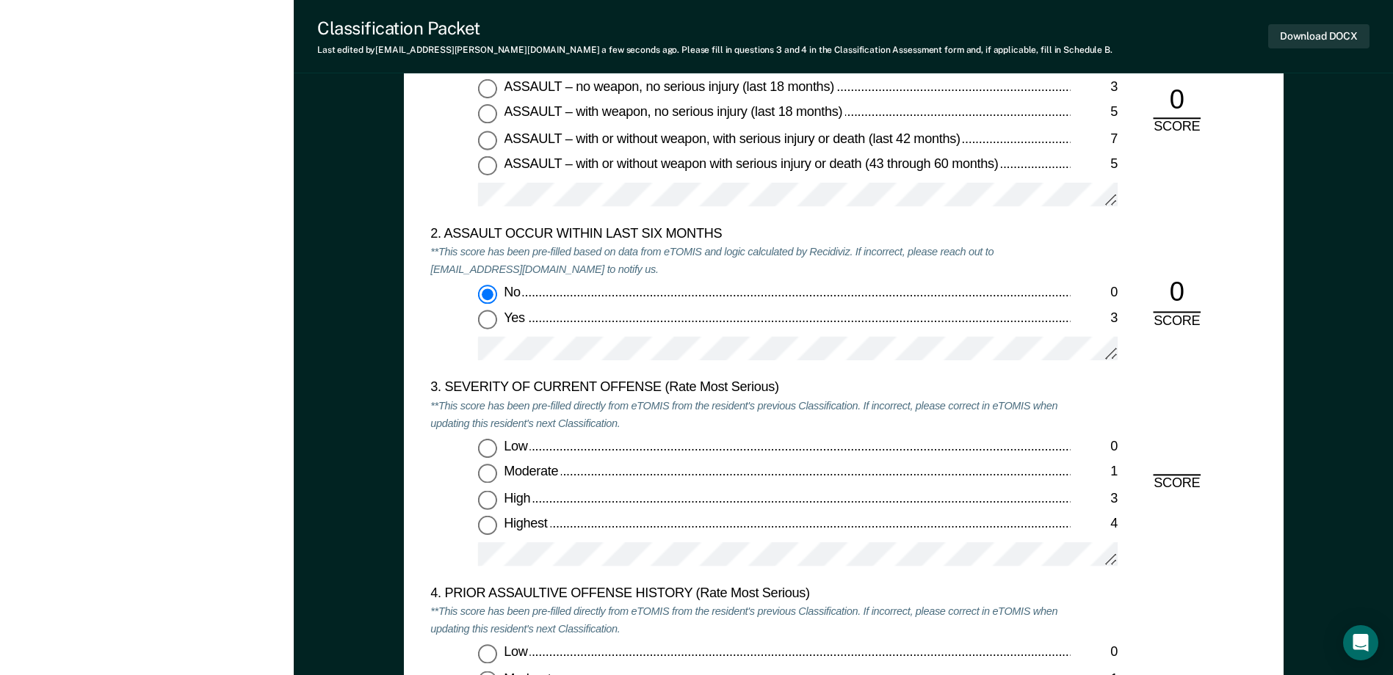
scroll to position [1689, 0]
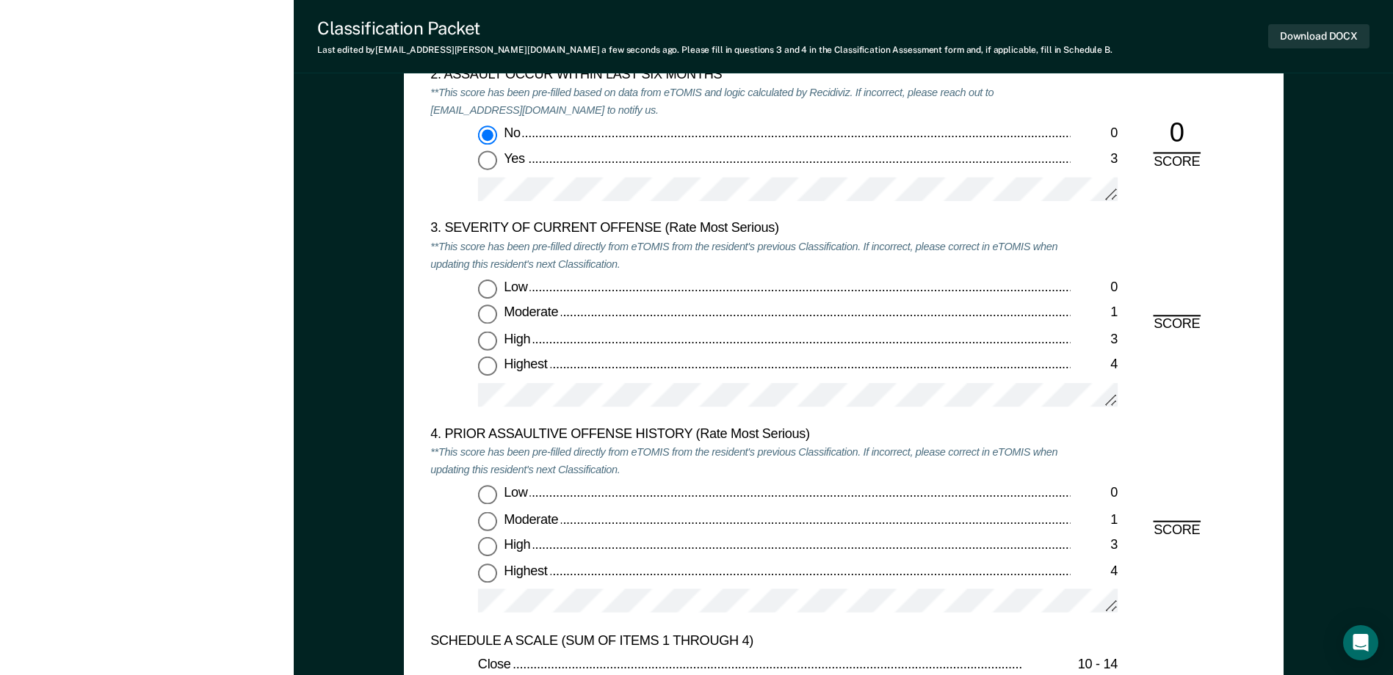
click at [493, 369] on input "Highest 4" at bounding box center [487, 367] width 19 height 19
type textarea "x"
radio input "true"
click at [478, 499] on input "Low 0" at bounding box center [487, 495] width 19 height 19
type textarea "x"
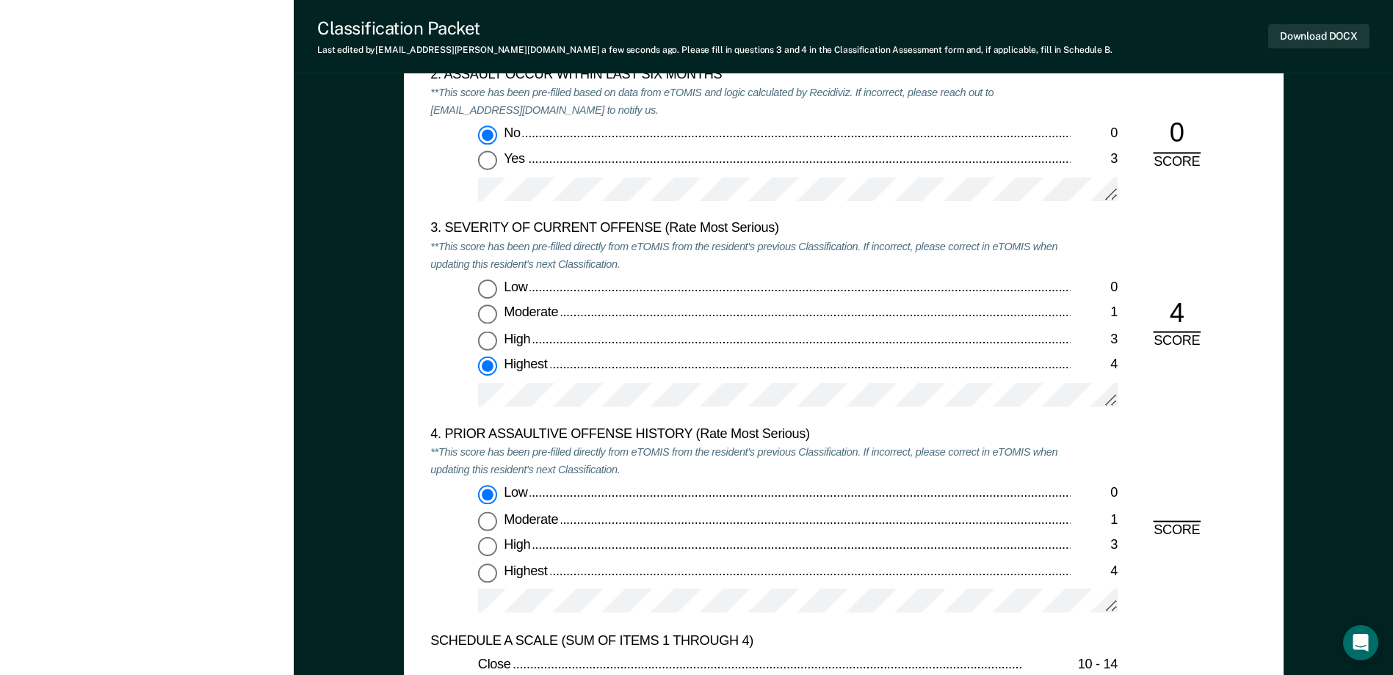
radio input "true"
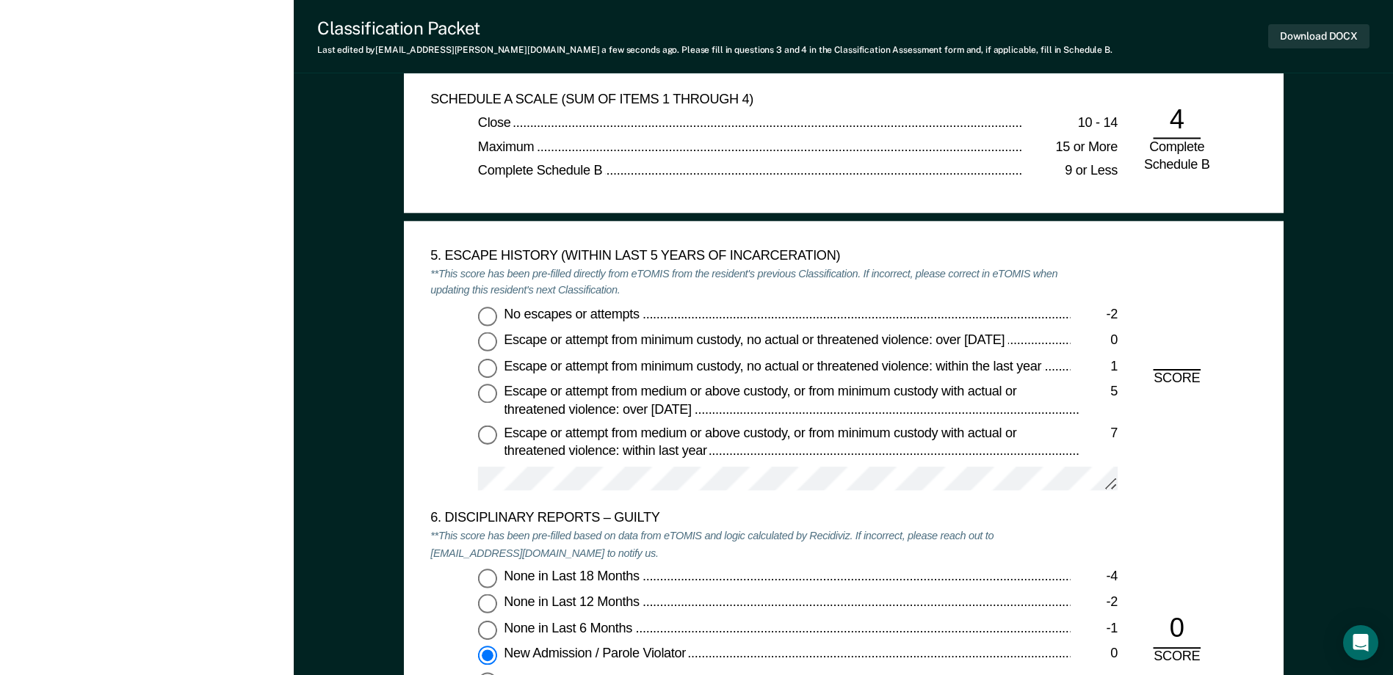
scroll to position [2289, 0]
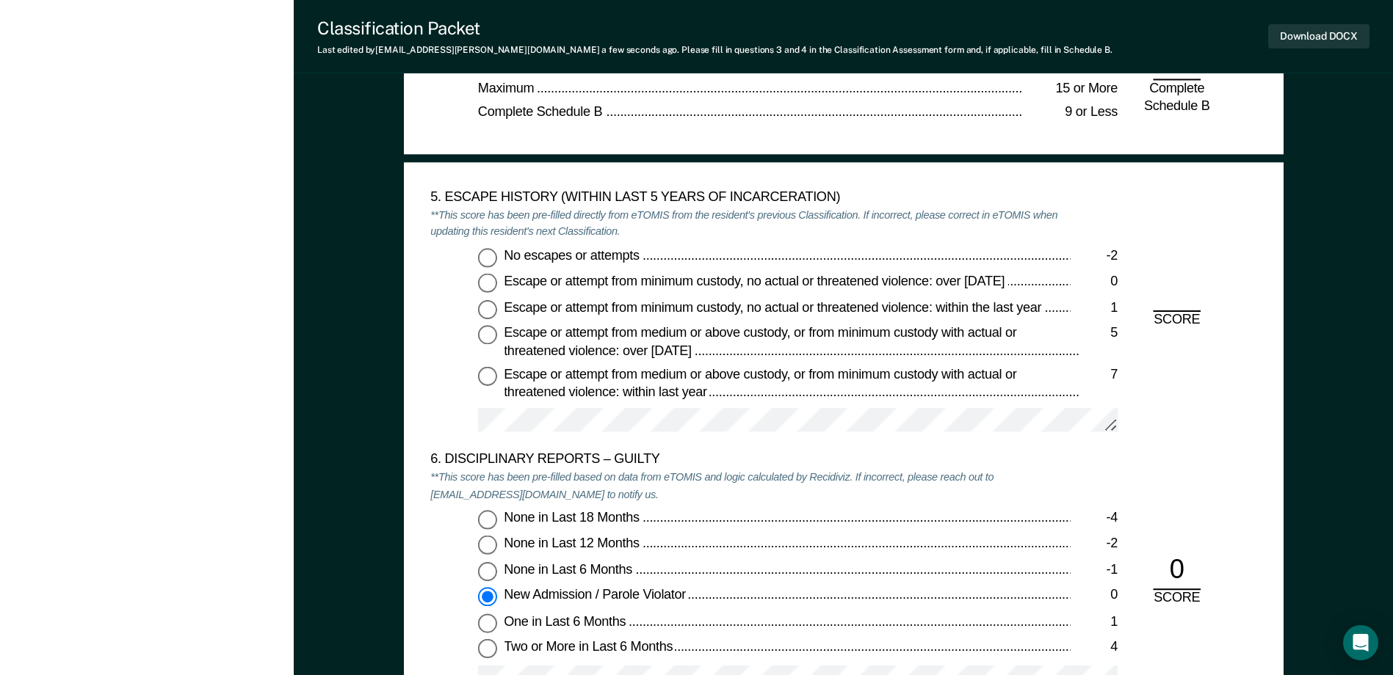
click at [488, 266] on input "No escapes or attempts -2" at bounding box center [487, 257] width 19 height 19
type textarea "x"
radio input "true"
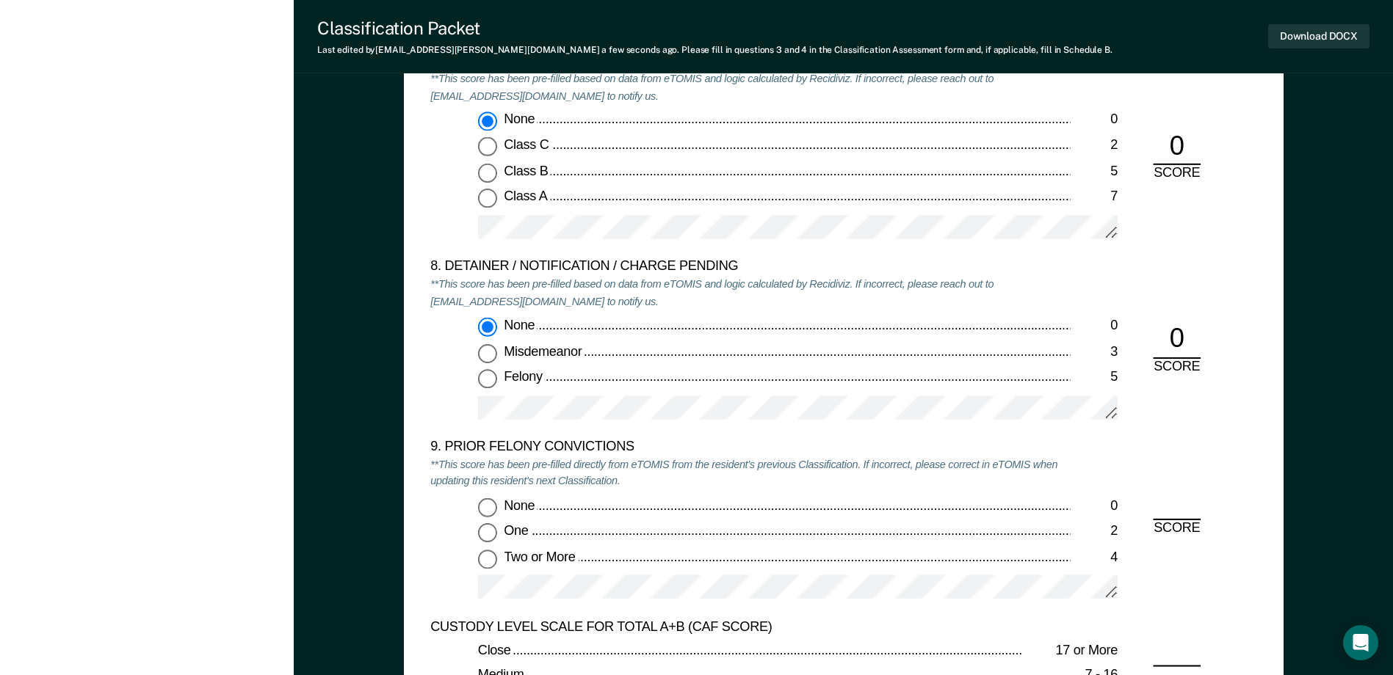
scroll to position [3170, 0]
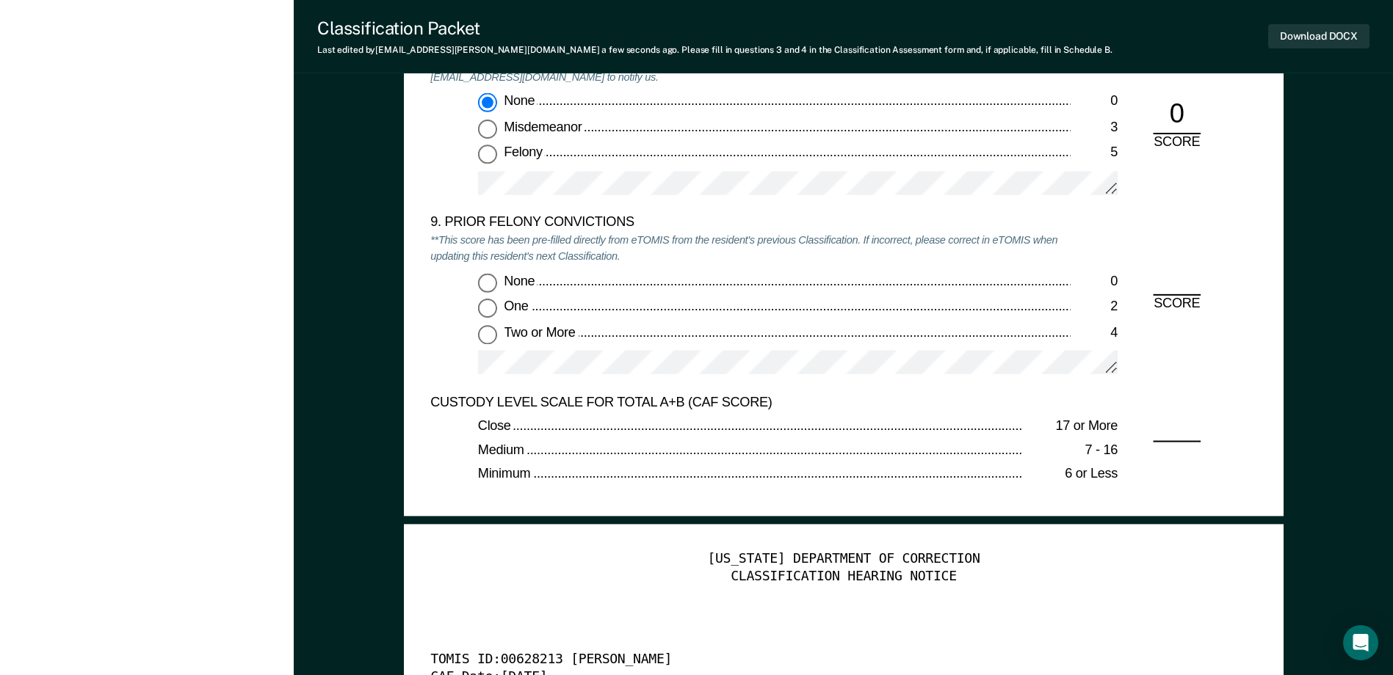
click at [487, 282] on input "None 0" at bounding box center [487, 282] width 19 height 19
type textarea "x"
radio input "true"
click at [1320, 39] on button "Download DOCX" at bounding box center [1318, 36] width 101 height 24
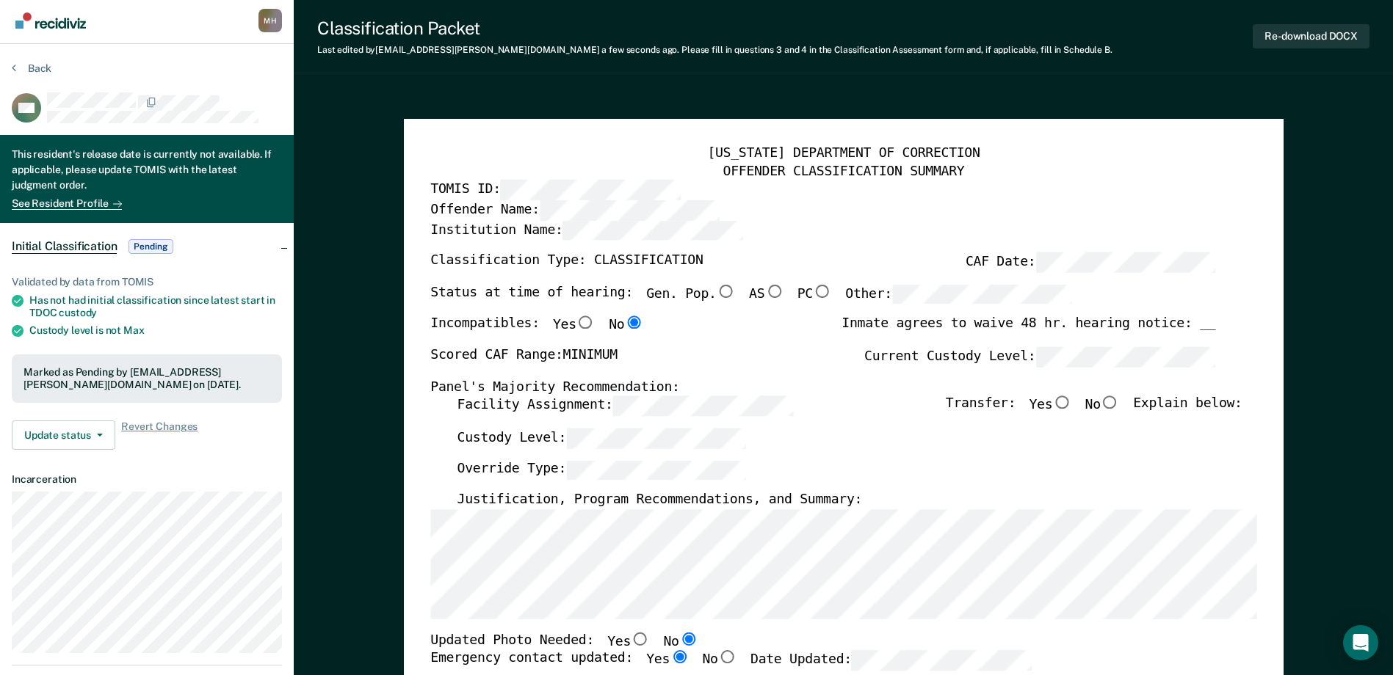
scroll to position [0, 0]
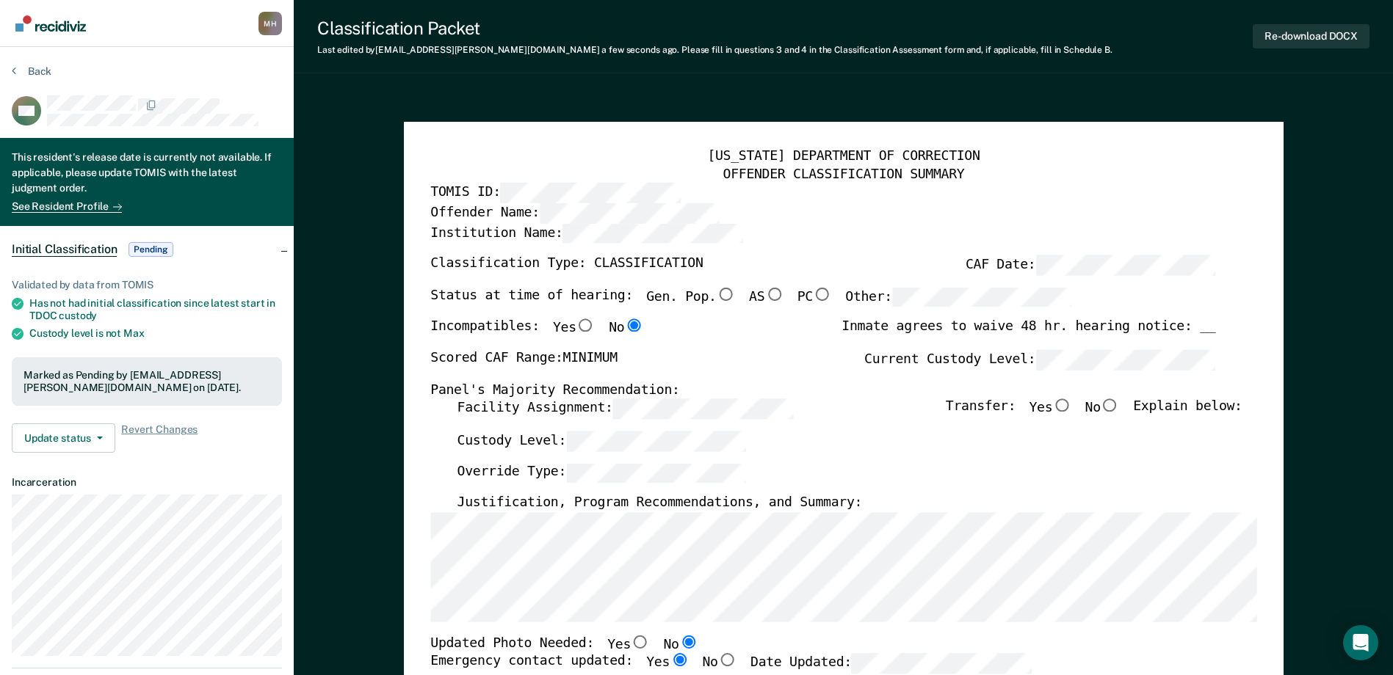
click at [32, 63] on section "Back KM This resident's release date is currently not available. If applicable,…" at bounding box center [147, 569] width 294 height 1044
click at [32, 70] on button "Back" at bounding box center [32, 71] width 40 height 13
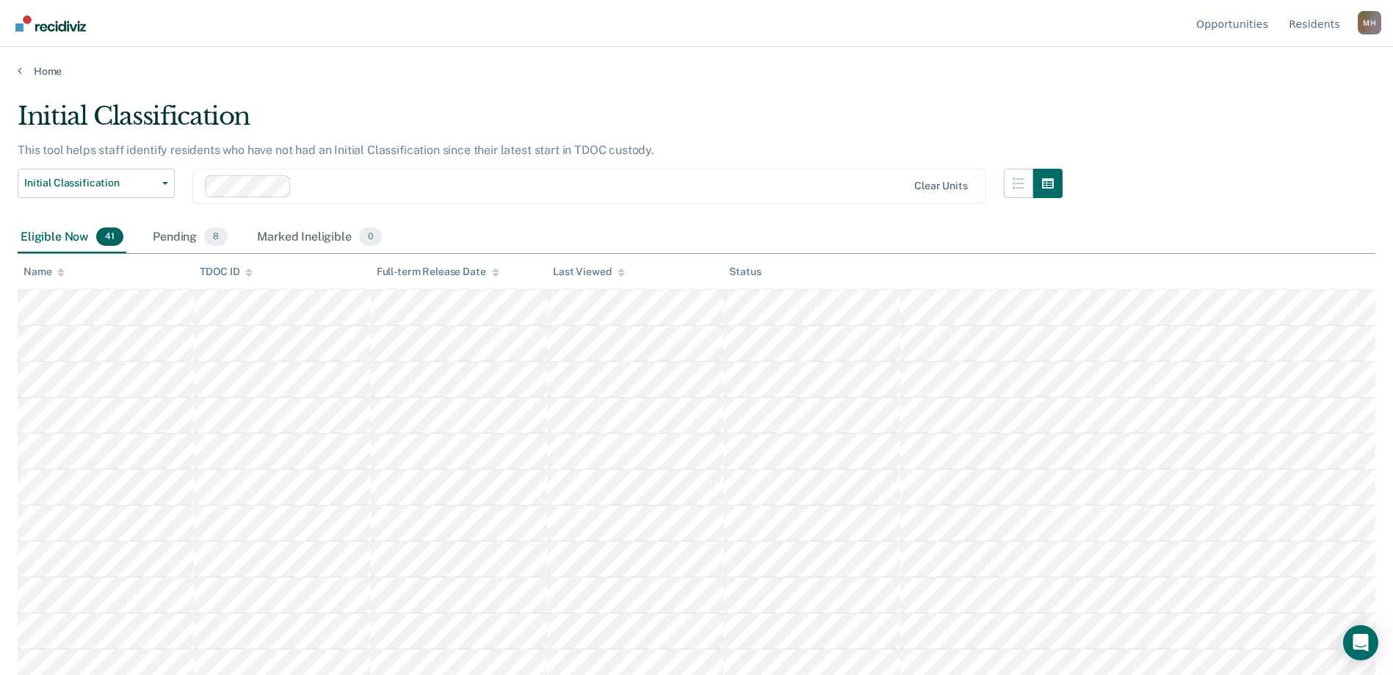
scroll to position [1090, 0]
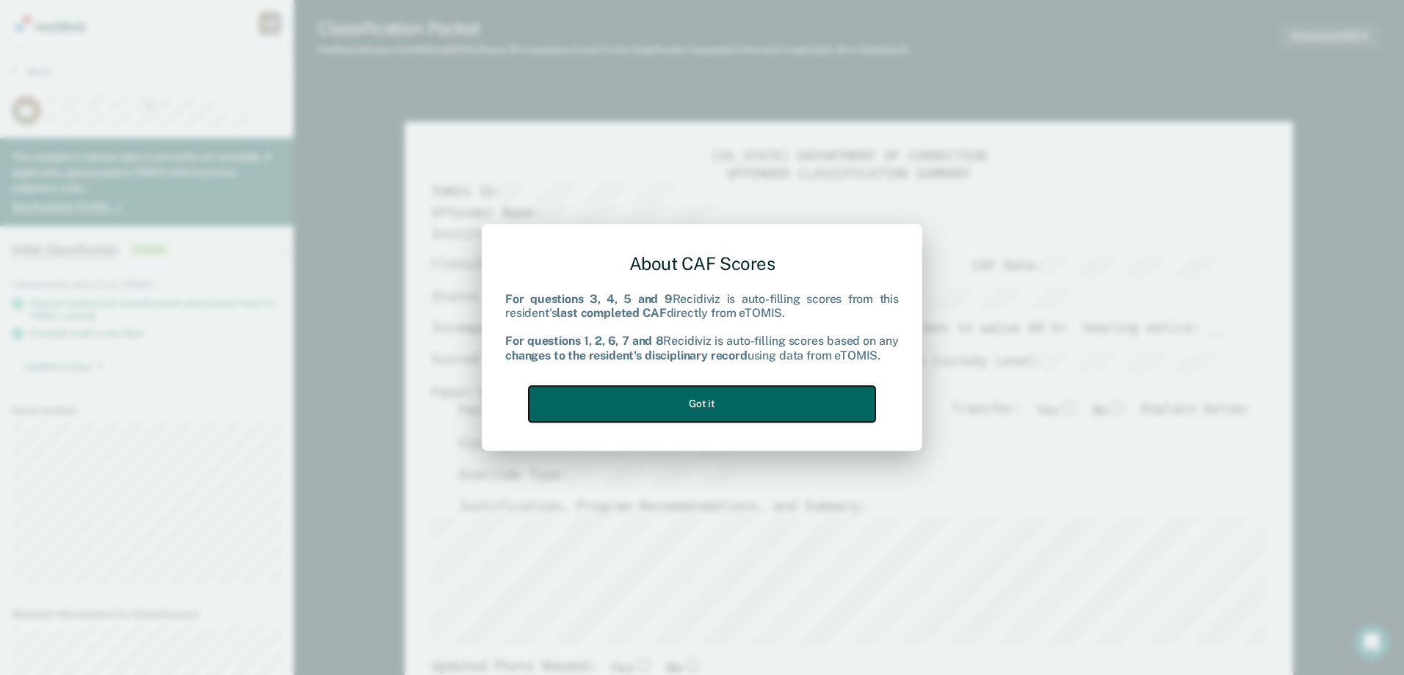
click at [703, 397] on button "Got it" at bounding box center [702, 404] width 347 height 36
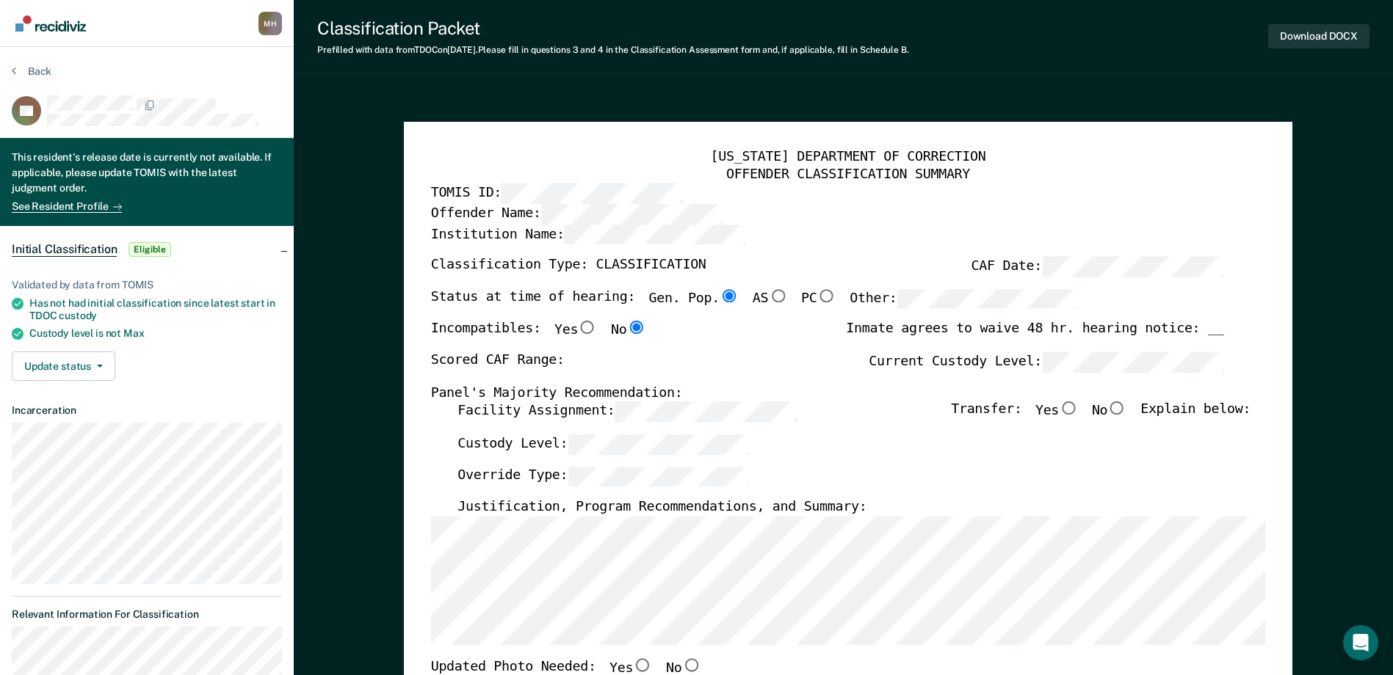
type textarea "x"
radio input "false"
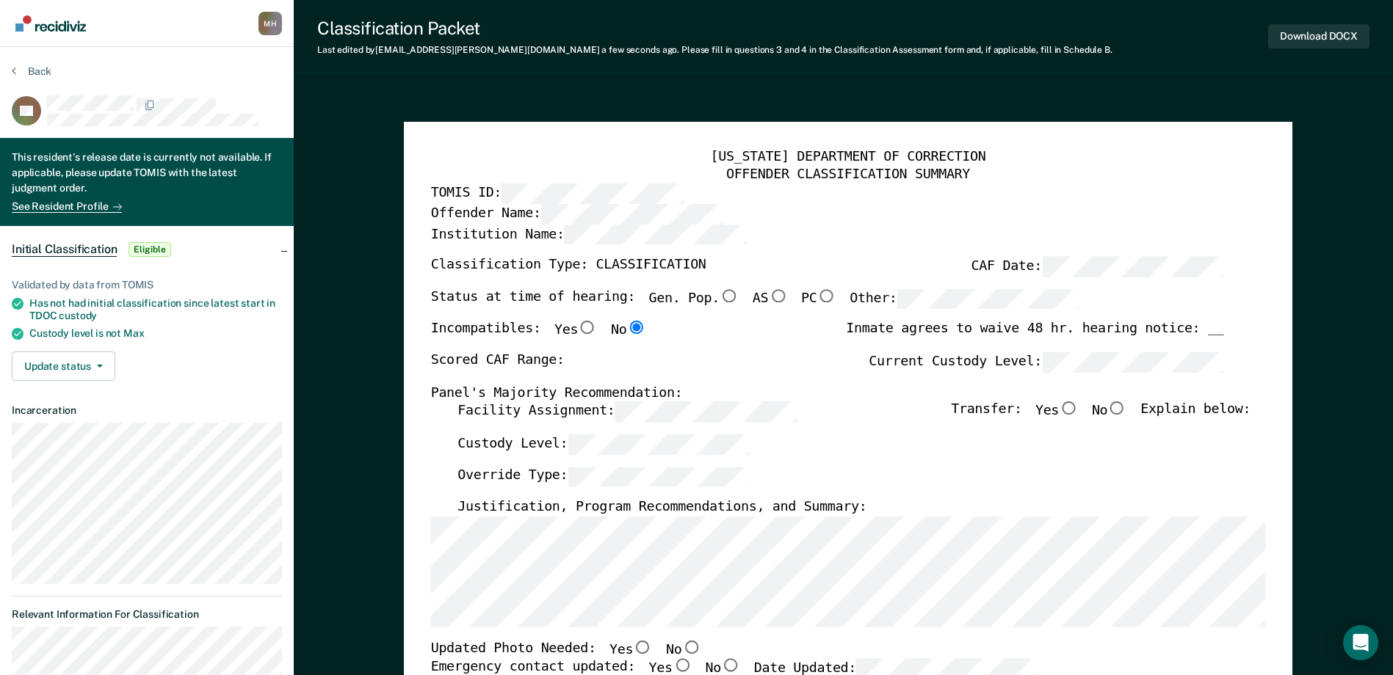
click at [681, 648] on input "No" at bounding box center [690, 647] width 19 height 13
type textarea "x"
radio input "true"
click at [672, 672] on input "Yes" at bounding box center [681, 665] width 19 height 13
type textarea "x"
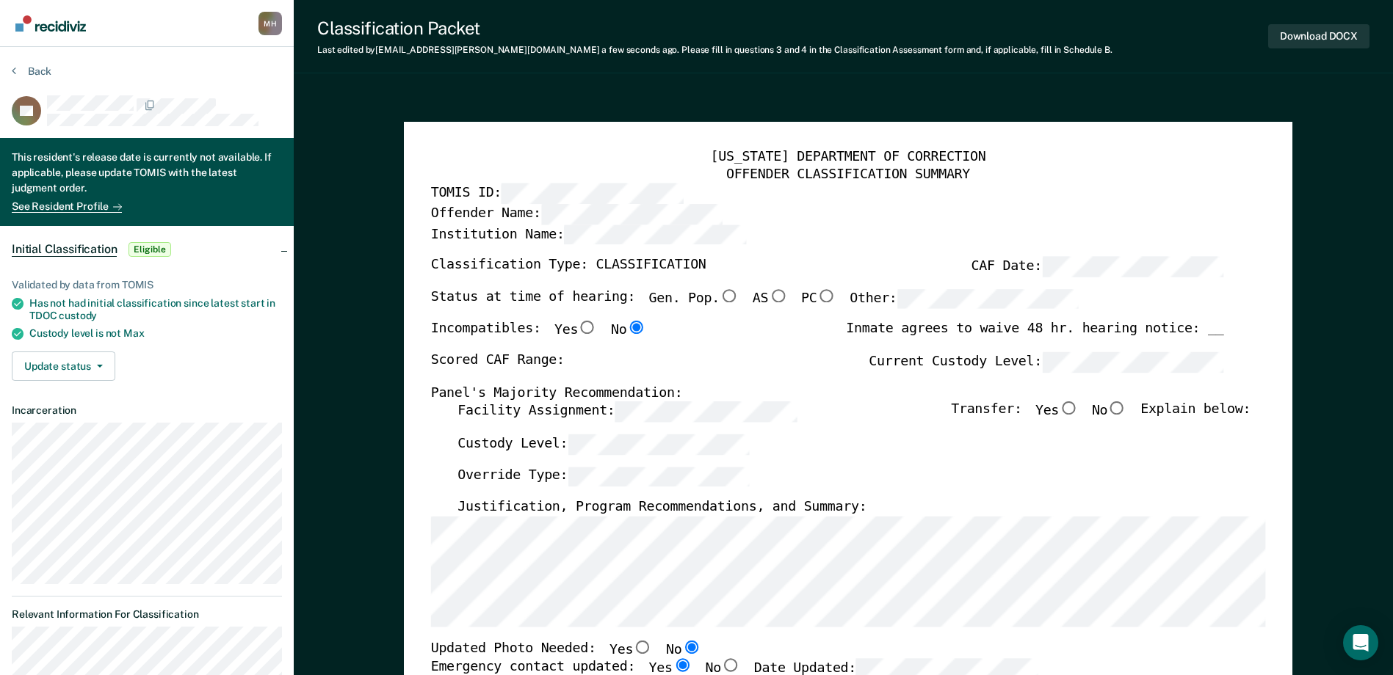
radio input "true"
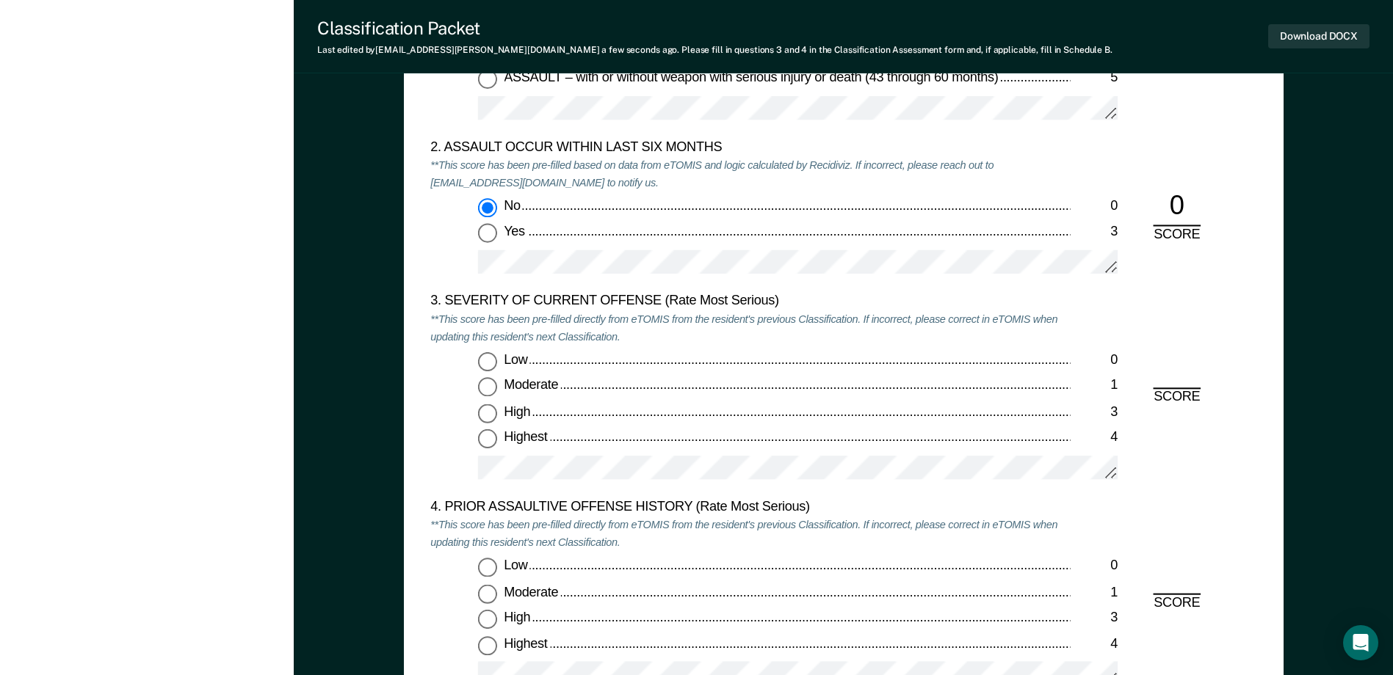
scroll to position [1619, 0]
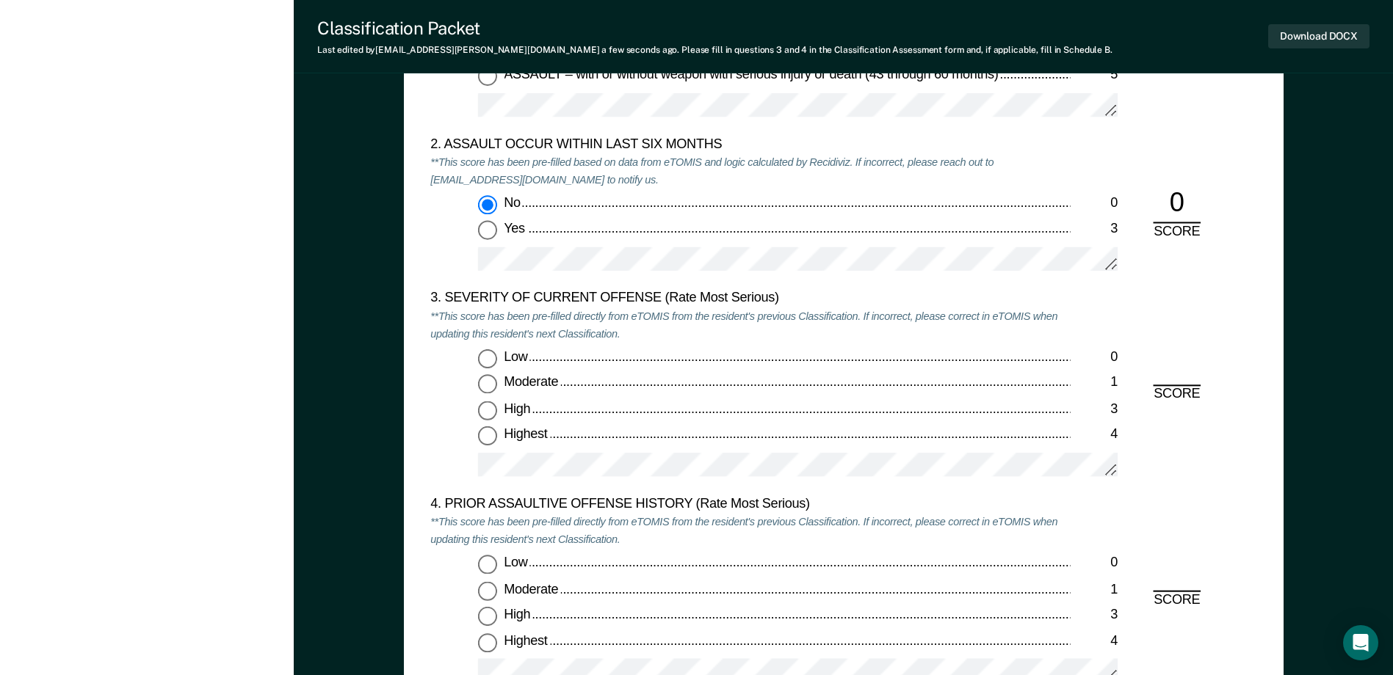
click at [488, 410] on input "High 3" at bounding box center [487, 411] width 19 height 19
type textarea "x"
radio input "true"
click at [482, 564] on input "Low 0" at bounding box center [487, 565] width 19 height 19
type textarea "x"
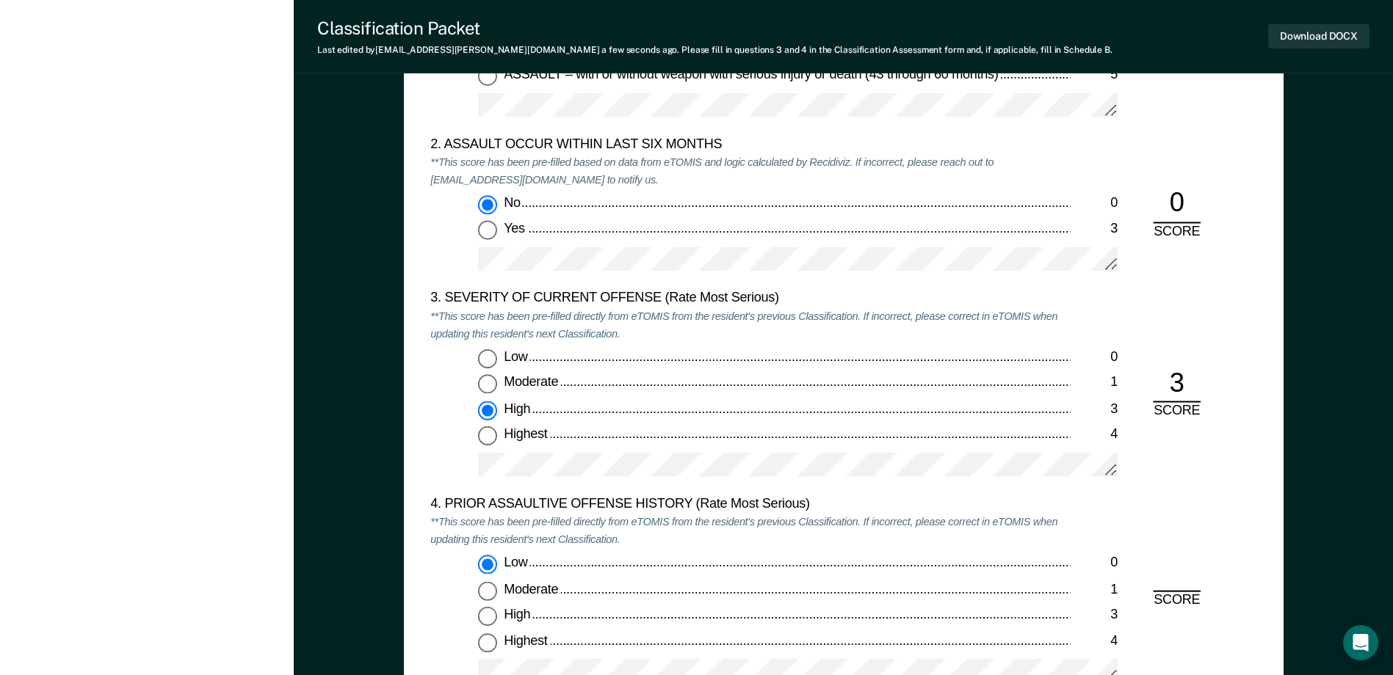
radio input "true"
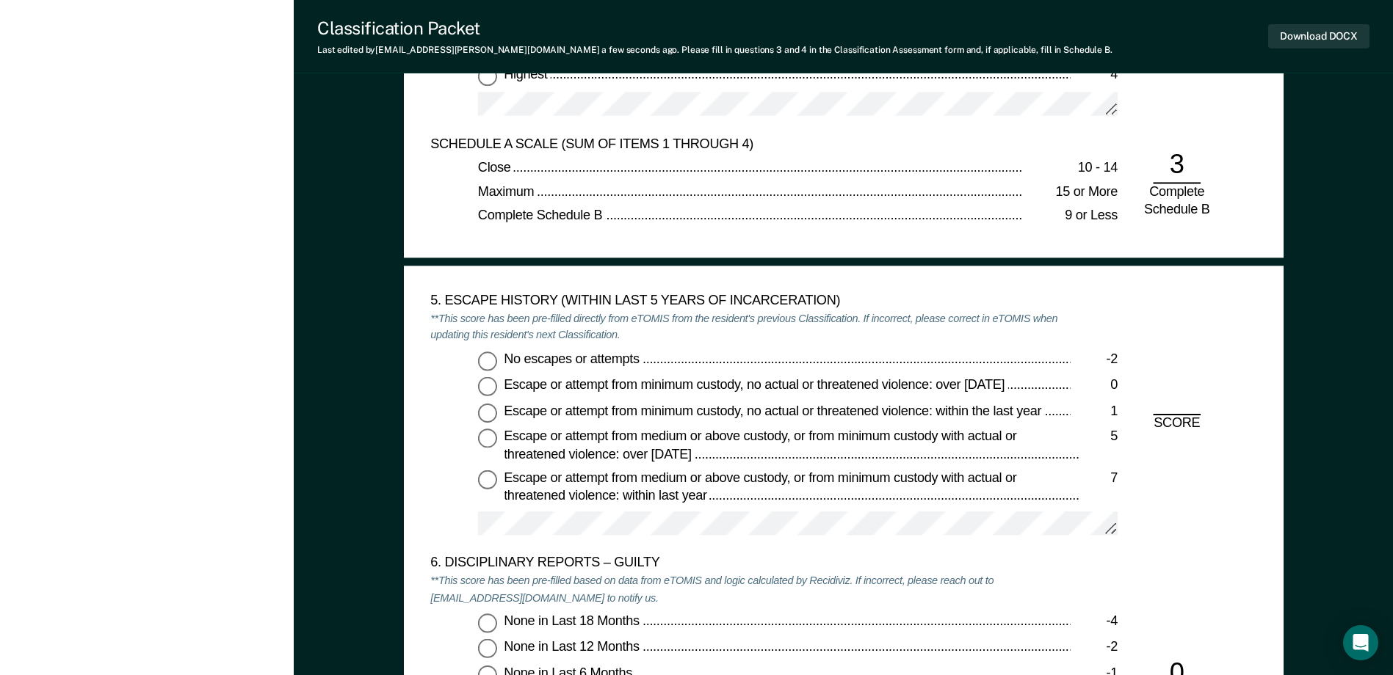
scroll to position [2206, 0]
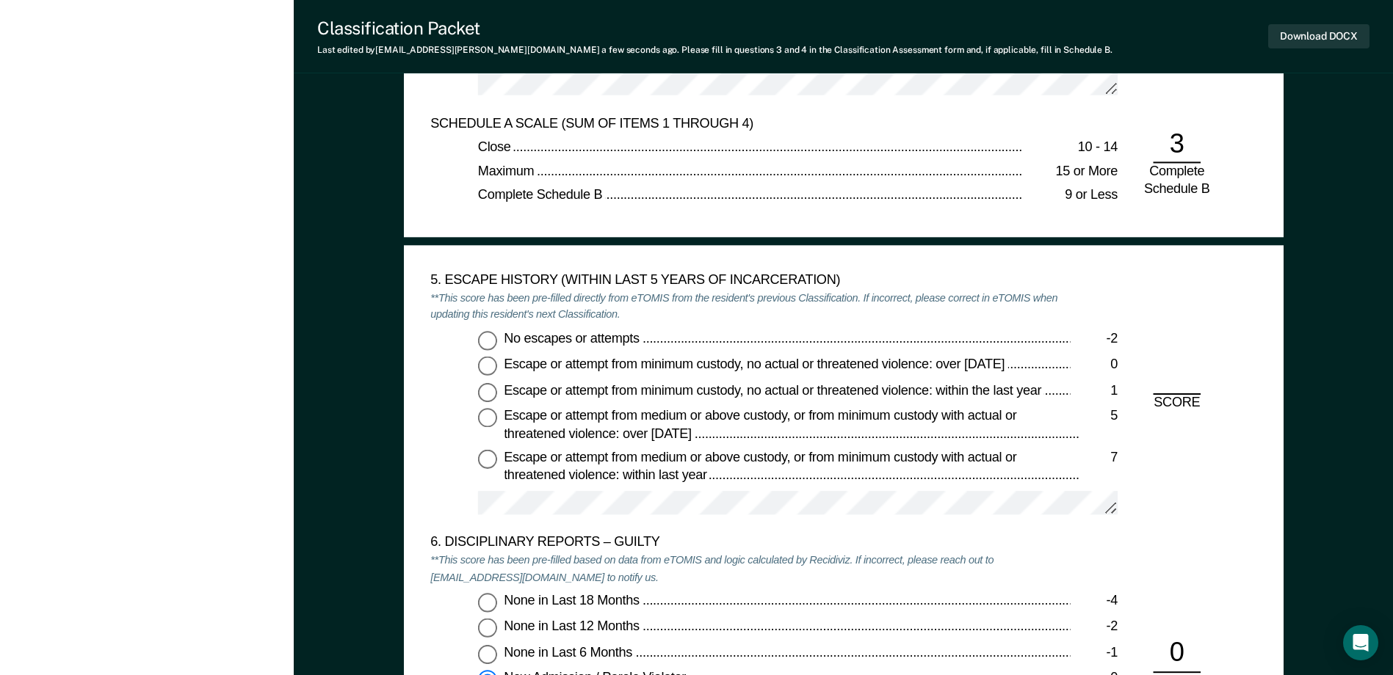
click at [493, 349] on input "No escapes or attempts -2" at bounding box center [487, 340] width 19 height 19
type textarea "x"
radio input "true"
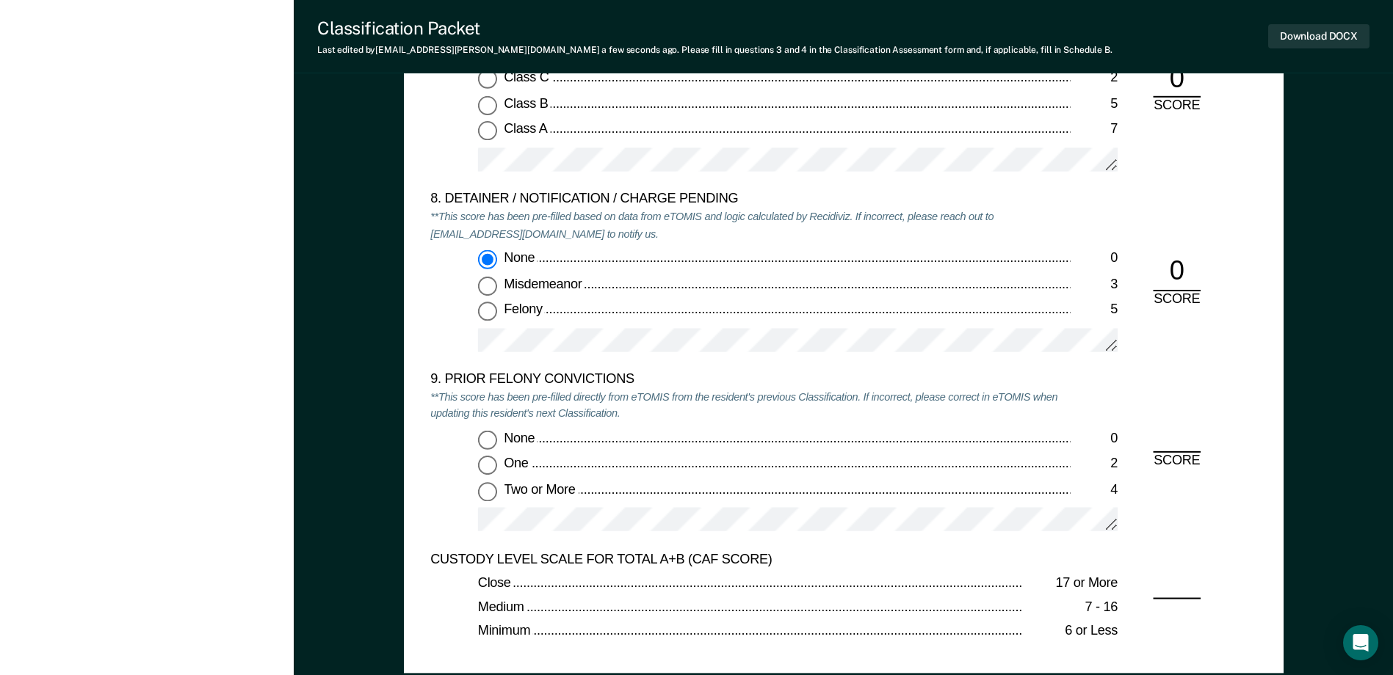
scroll to position [3014, 0]
click at [500, 447] on label "None 0" at bounding box center [798, 439] width 640 height 19
click at [497, 447] on input "None 0" at bounding box center [487, 439] width 19 height 19
type textarea "x"
radio input "true"
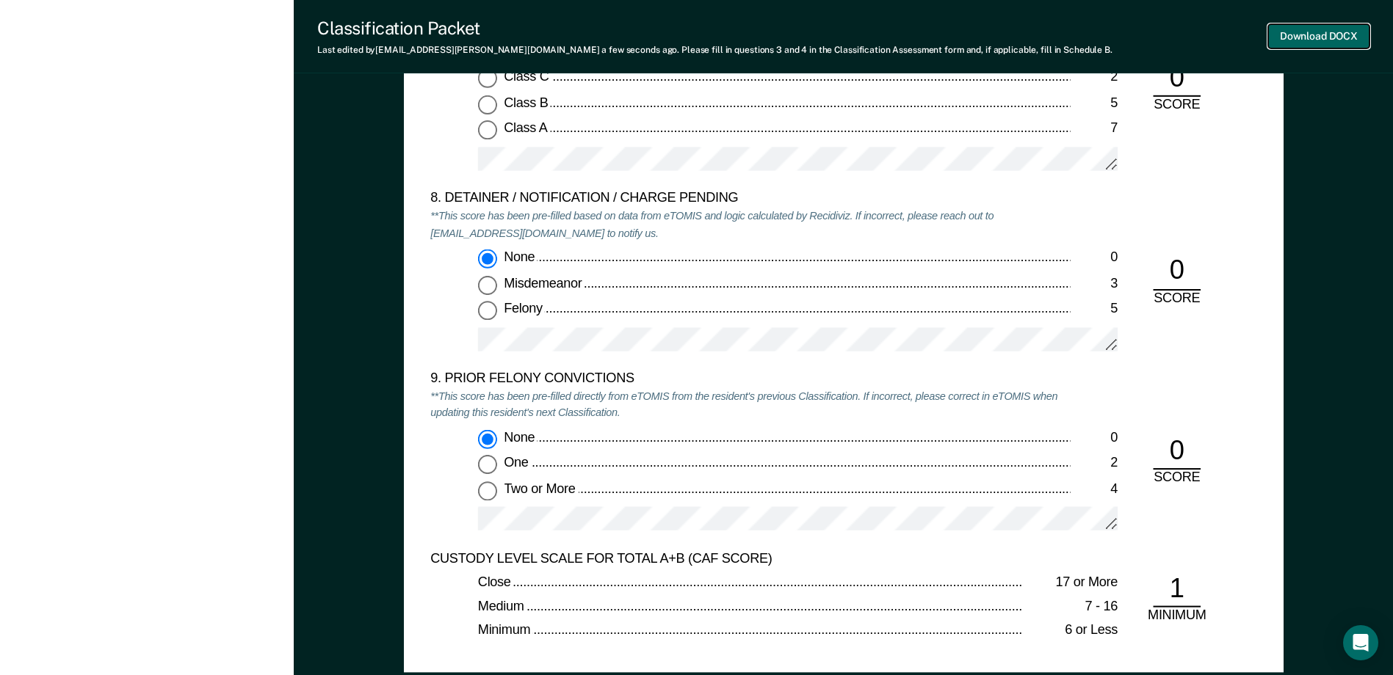
click at [1323, 39] on button "Download DOCX" at bounding box center [1318, 36] width 101 height 24
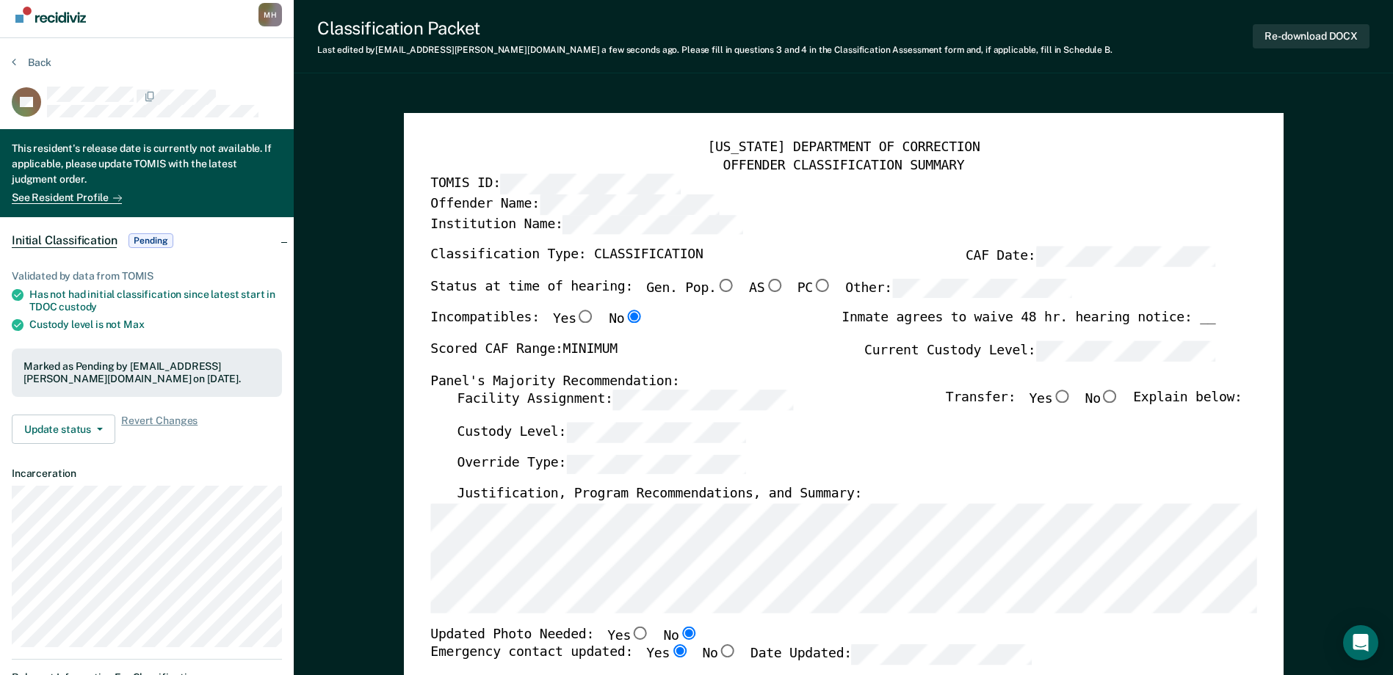
scroll to position [0, 0]
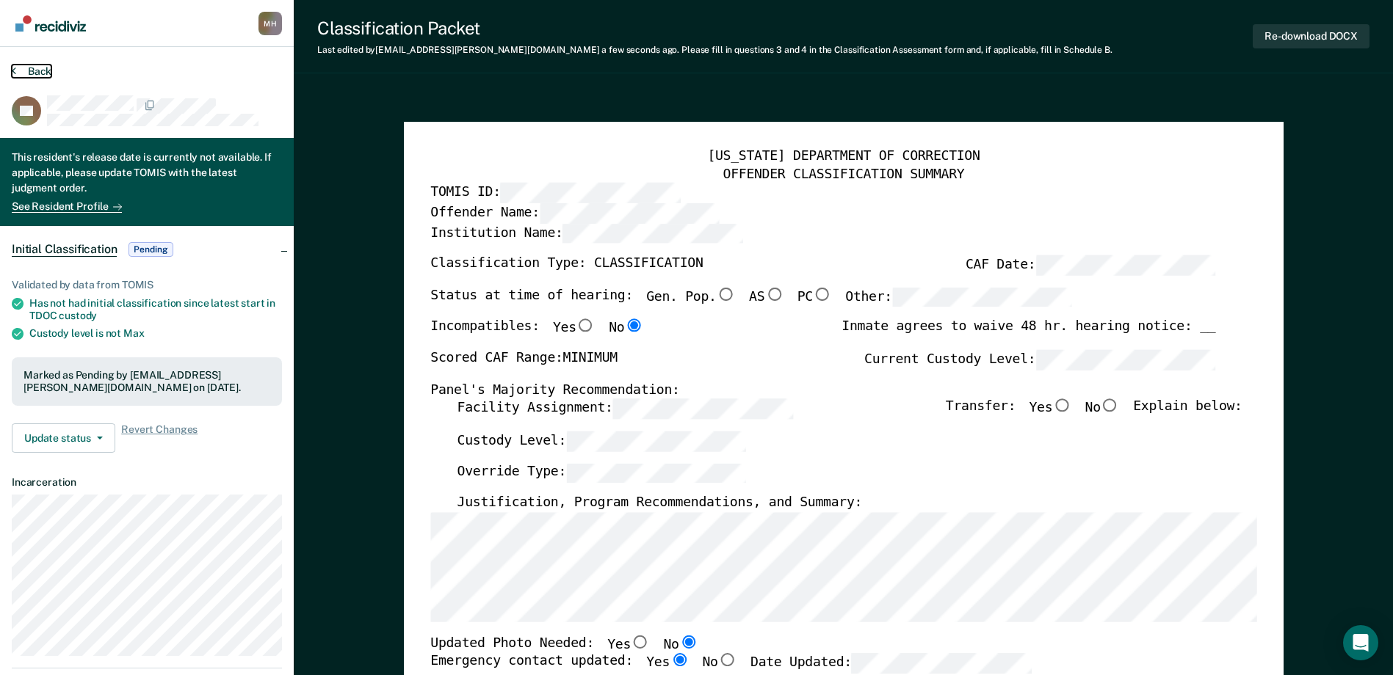
click at [41, 76] on button "Back" at bounding box center [32, 71] width 40 height 13
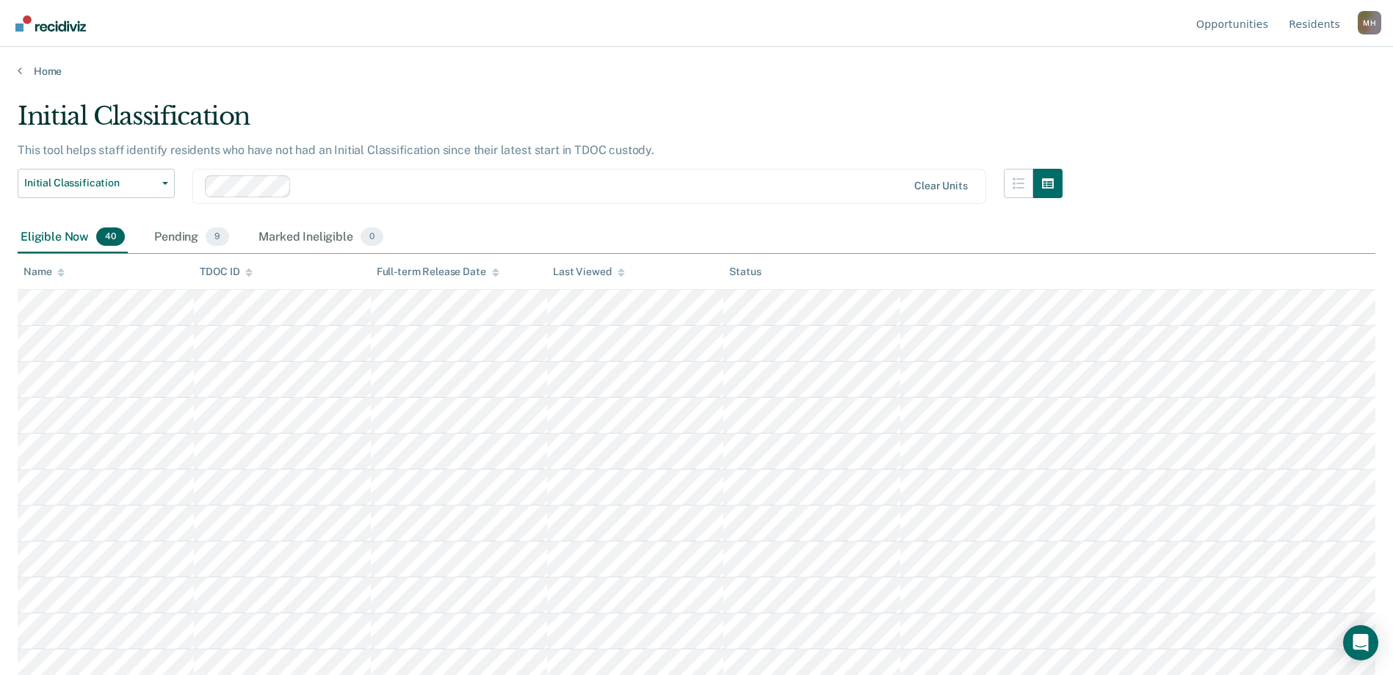
scroll to position [1013, 0]
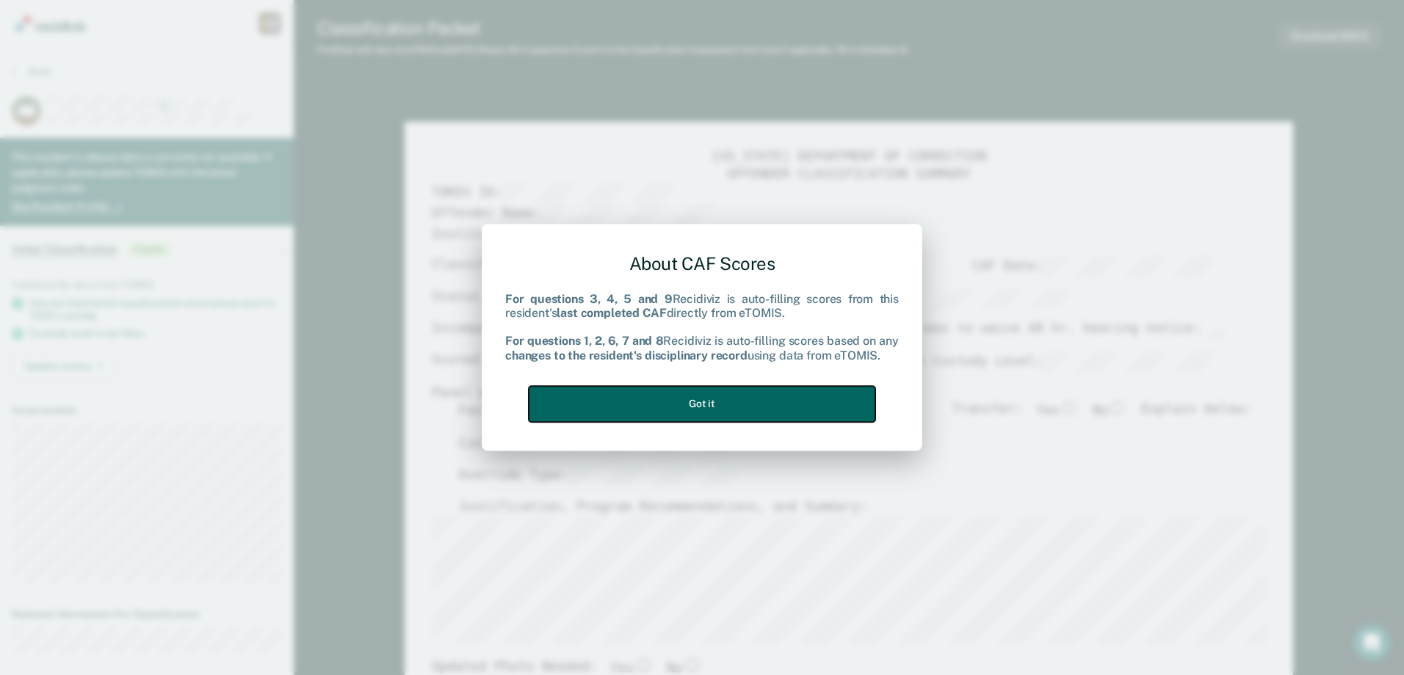
click at [724, 390] on button "Got it" at bounding box center [702, 404] width 347 height 36
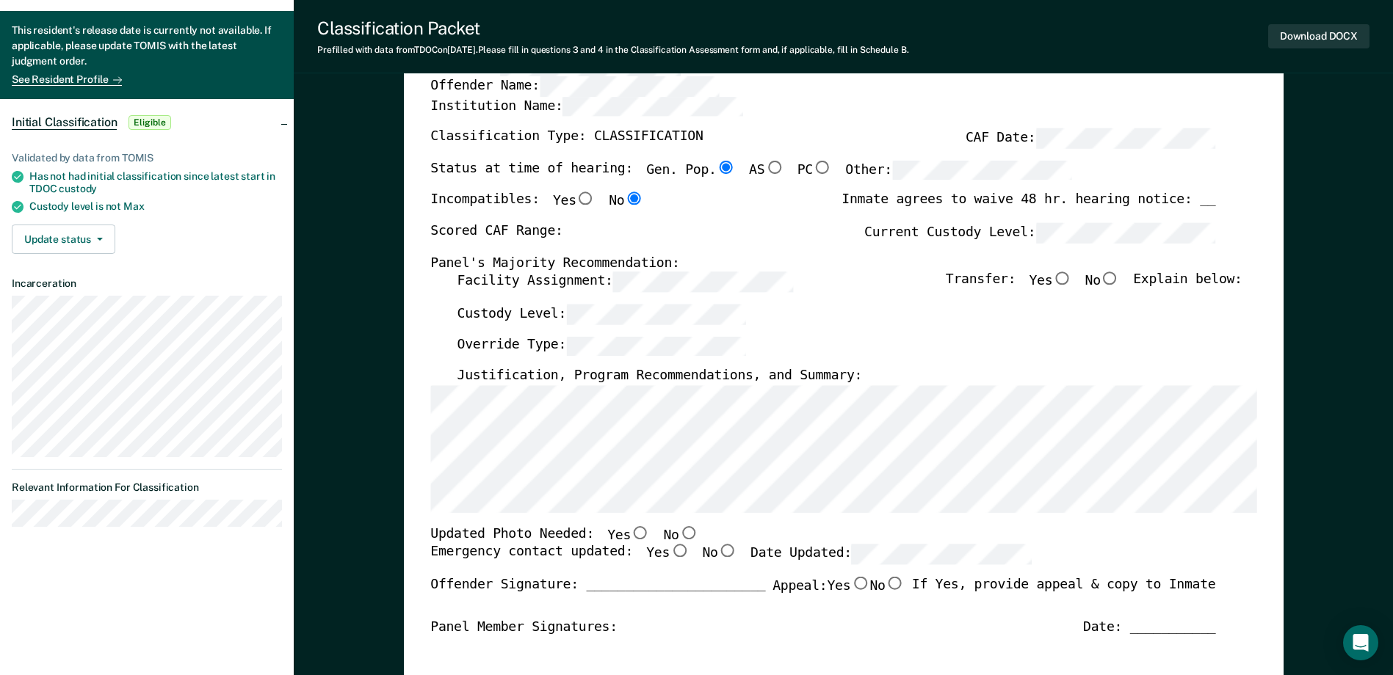
scroll to position [147, 0]
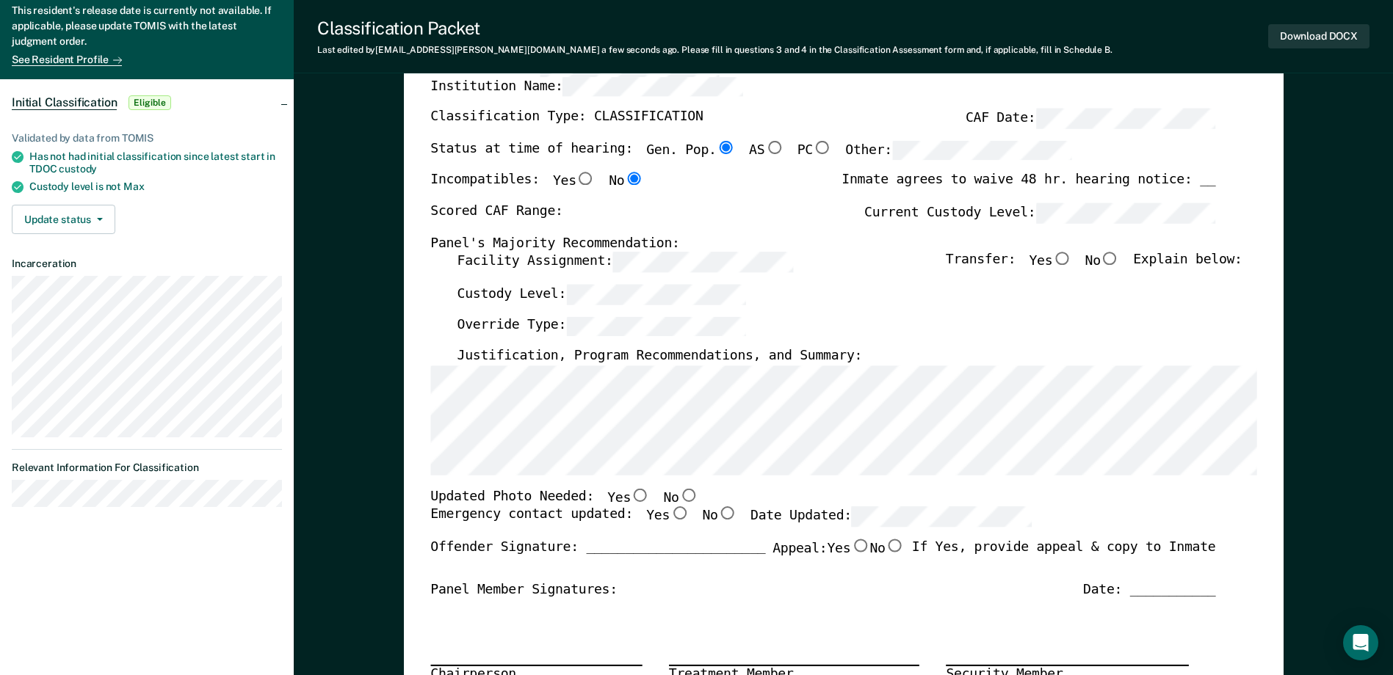
click at [678, 495] on input "No" at bounding box center [687, 495] width 19 height 13
type textarea "x"
radio input "true"
click at [670, 513] on input "Yes" at bounding box center [679, 513] width 19 height 13
type textarea "x"
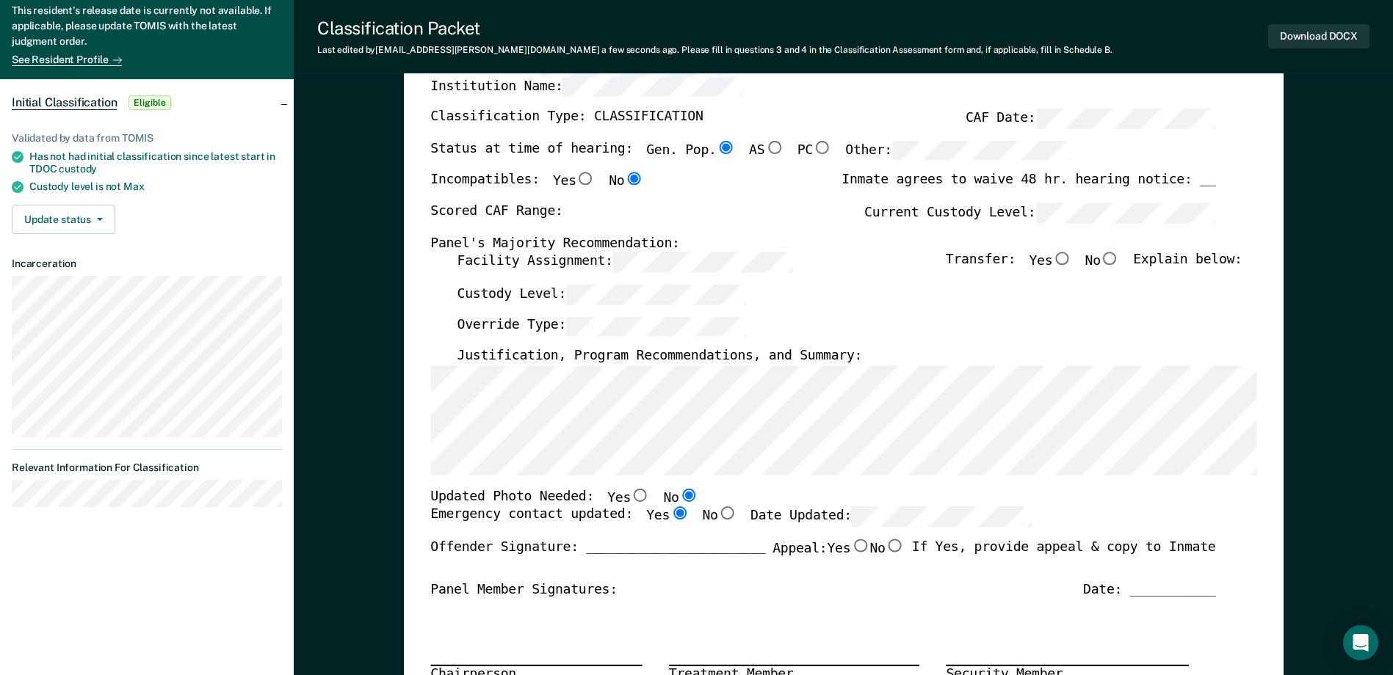
radio input "true"
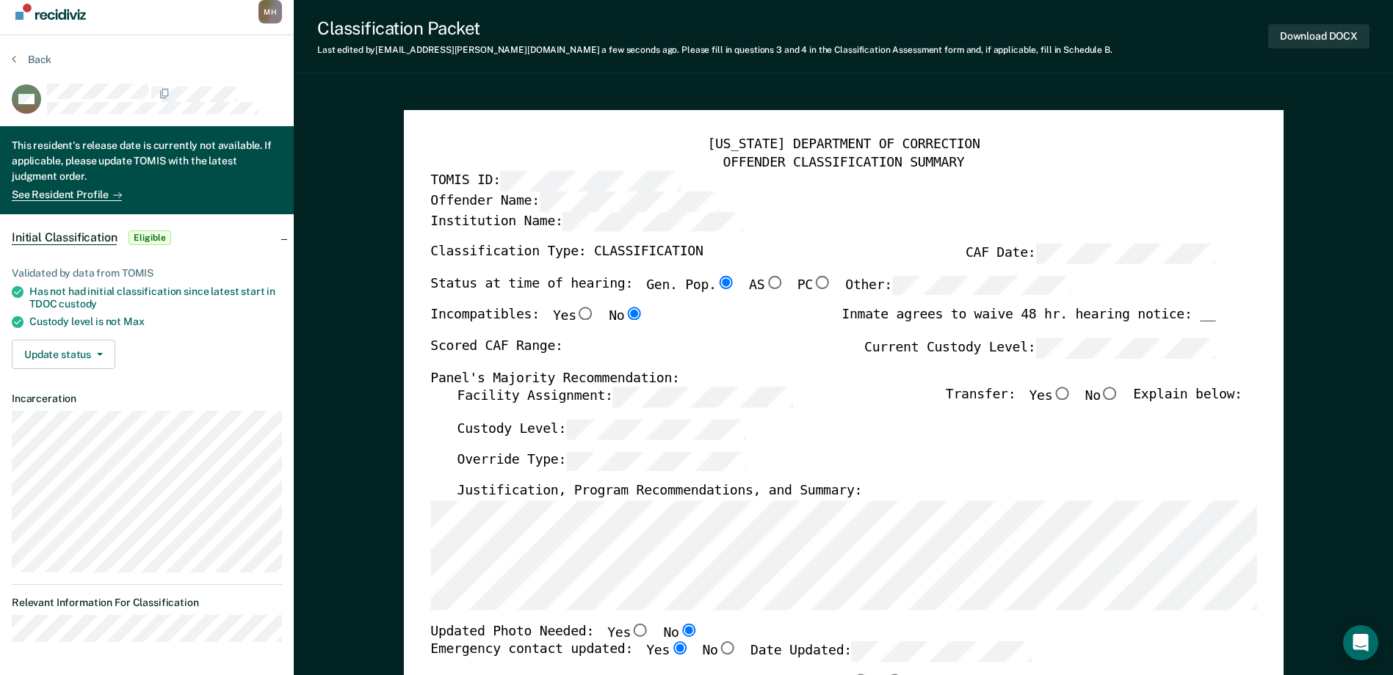
scroll to position [0, 0]
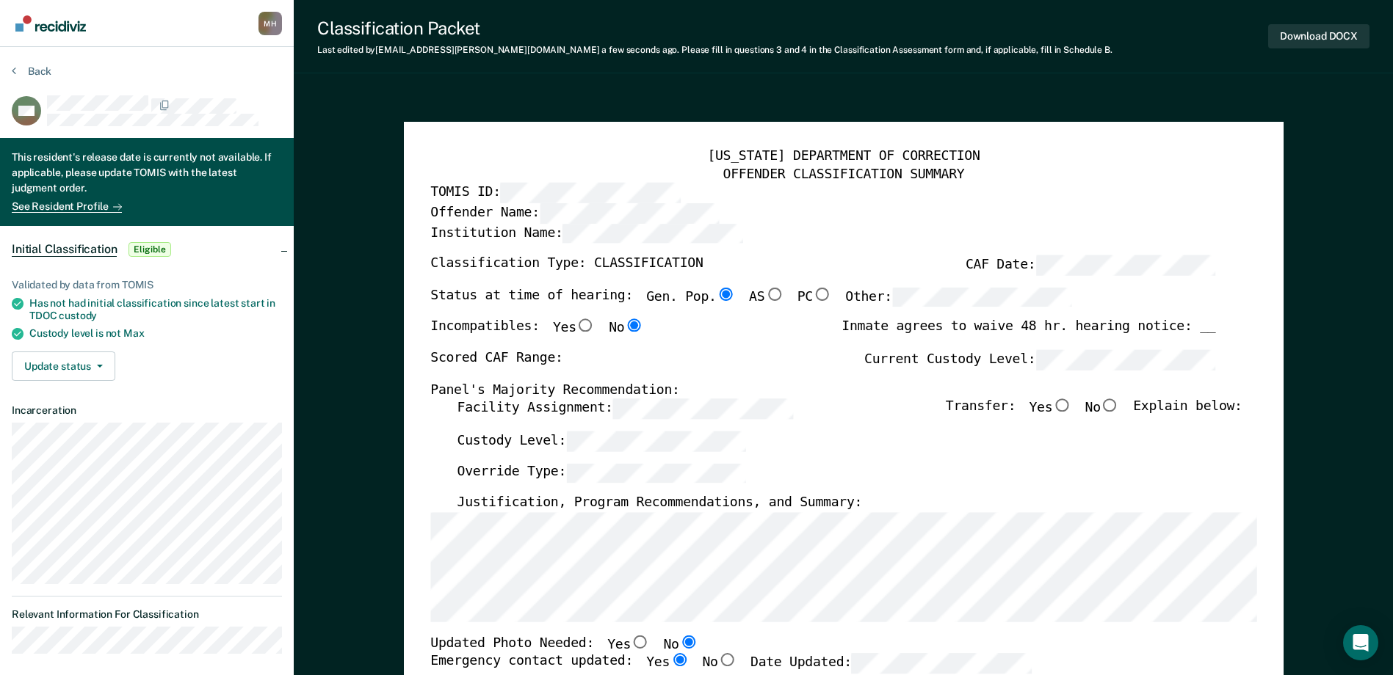
click at [830, 366] on div "Scored CAF Range: Current Custody Level:" at bounding box center [822, 366] width 785 height 32
type textarea "x"
radio input "false"
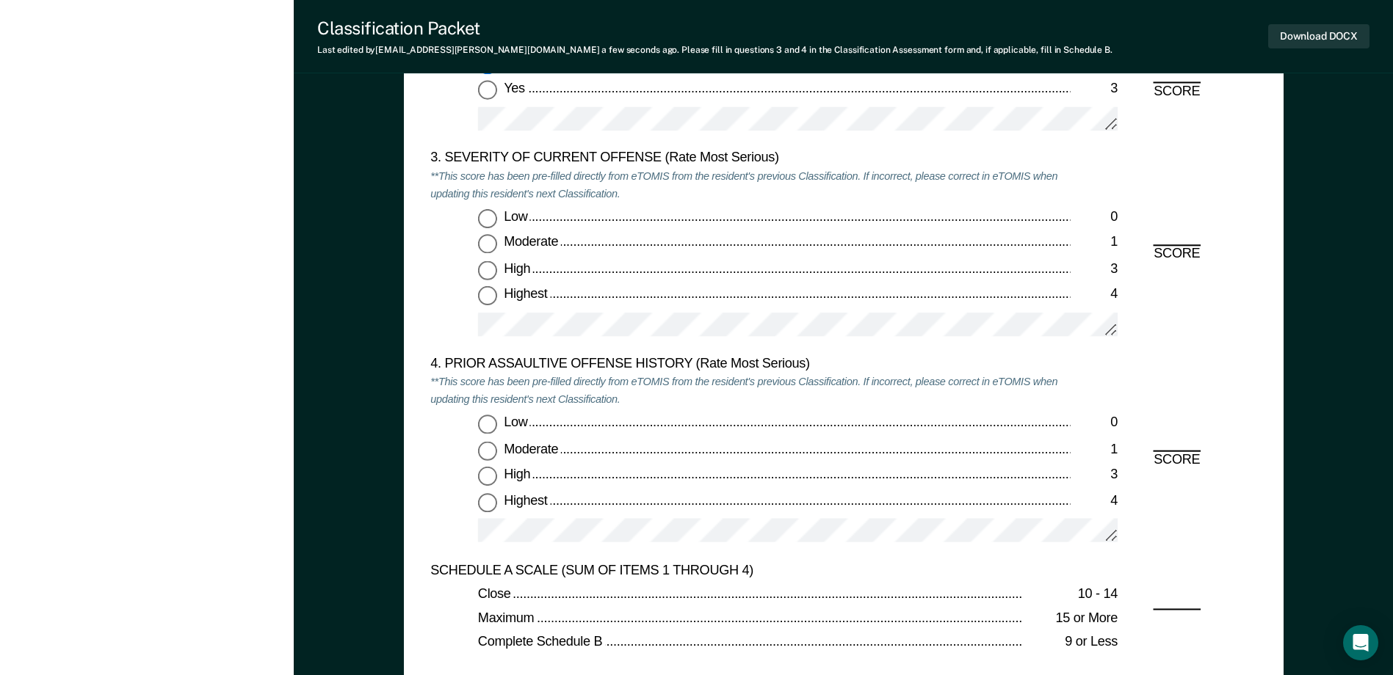
scroll to position [1762, 0]
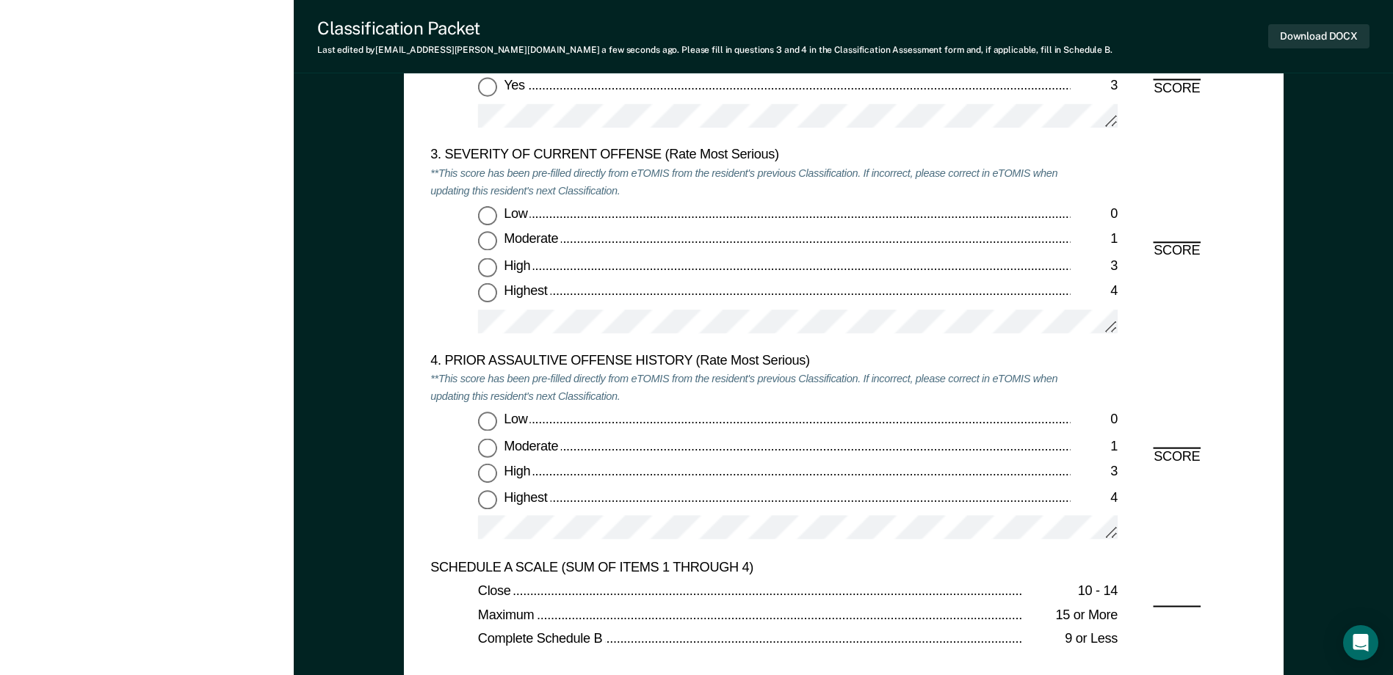
click at [486, 303] on input "Highest 4" at bounding box center [487, 293] width 19 height 19
type textarea "x"
radio input "true"
click at [482, 421] on input "Low 0" at bounding box center [487, 422] width 19 height 19
type textarea "x"
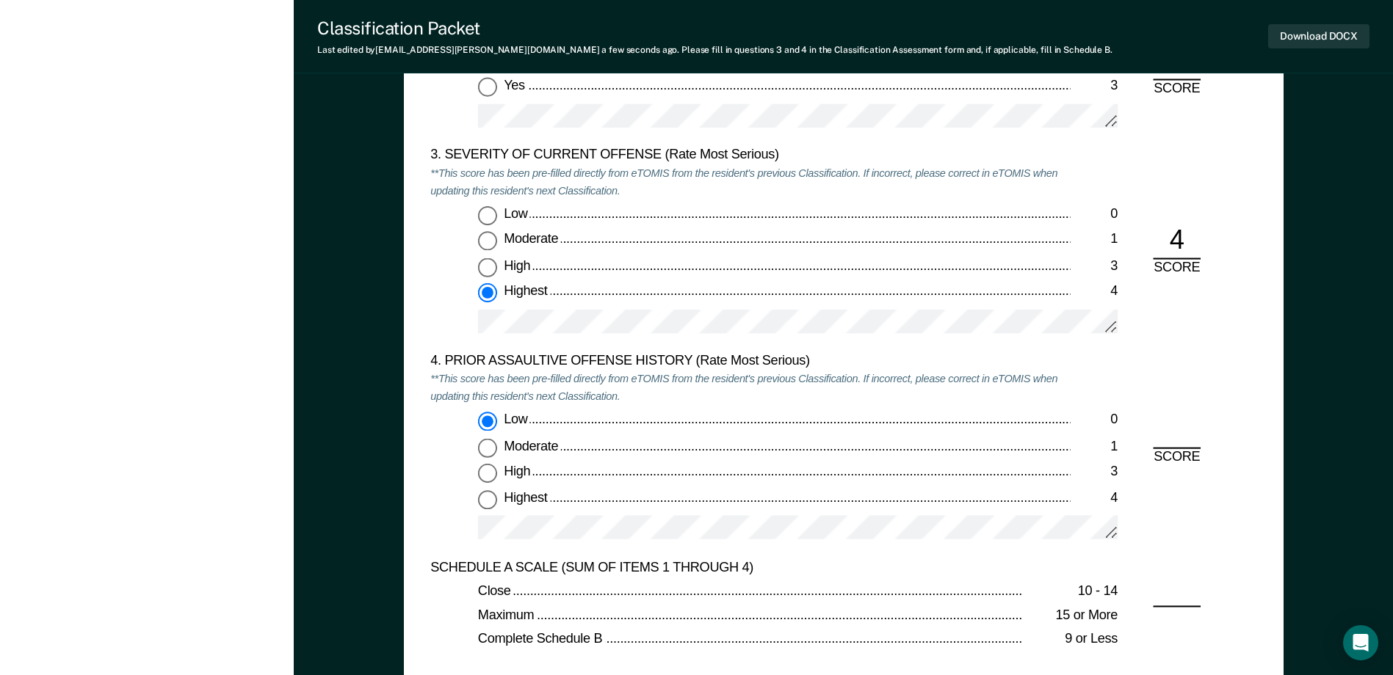
radio input "true"
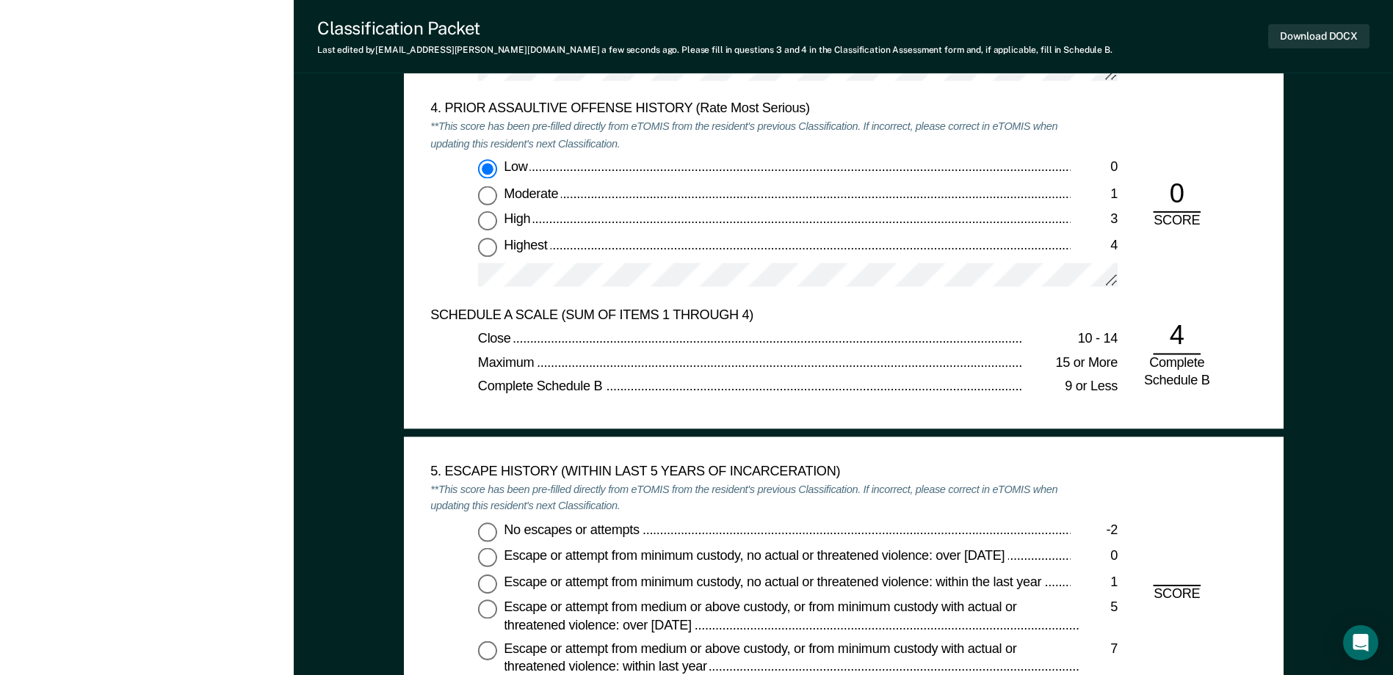
scroll to position [2203, 0]
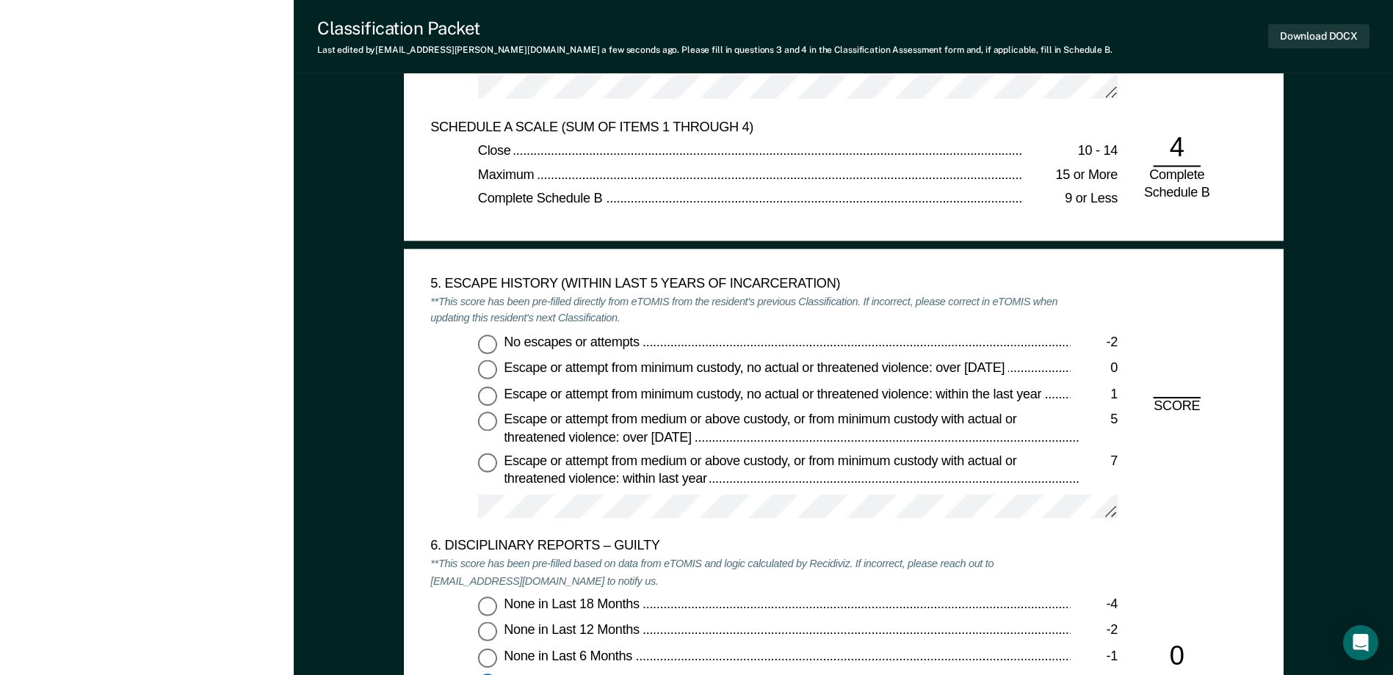
click at [485, 350] on input "No escapes or attempts -2" at bounding box center [487, 344] width 19 height 19
type textarea "x"
radio input "true"
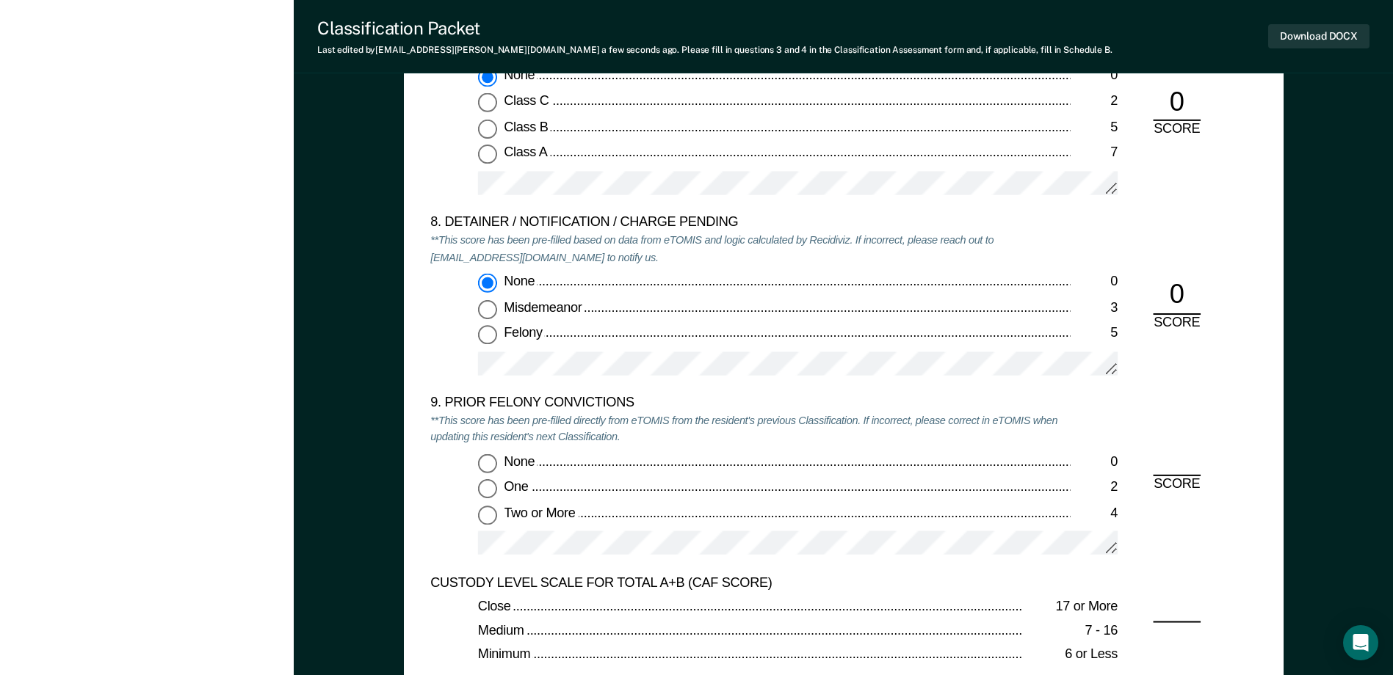
scroll to position [3010, 0]
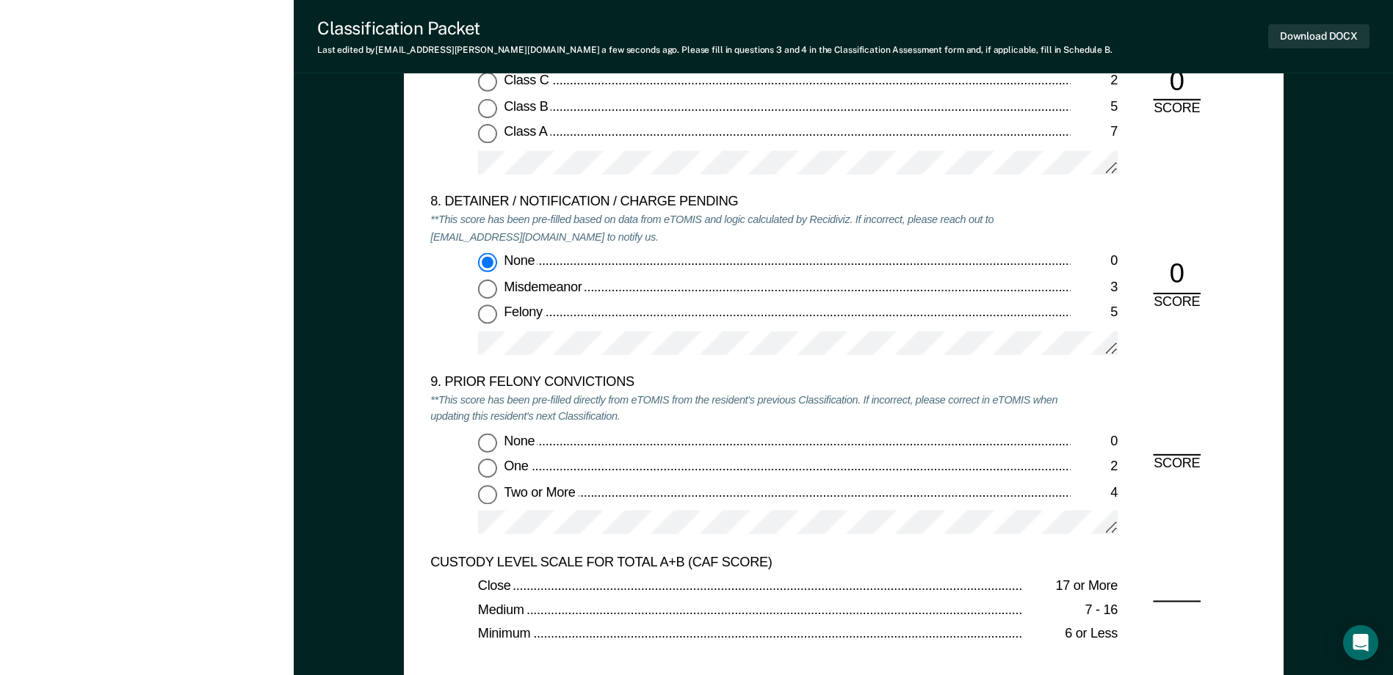
click at [488, 441] on input "None 0" at bounding box center [487, 442] width 19 height 19
type textarea "x"
radio input "true"
click at [1280, 40] on button "Download DOCX" at bounding box center [1318, 36] width 101 height 24
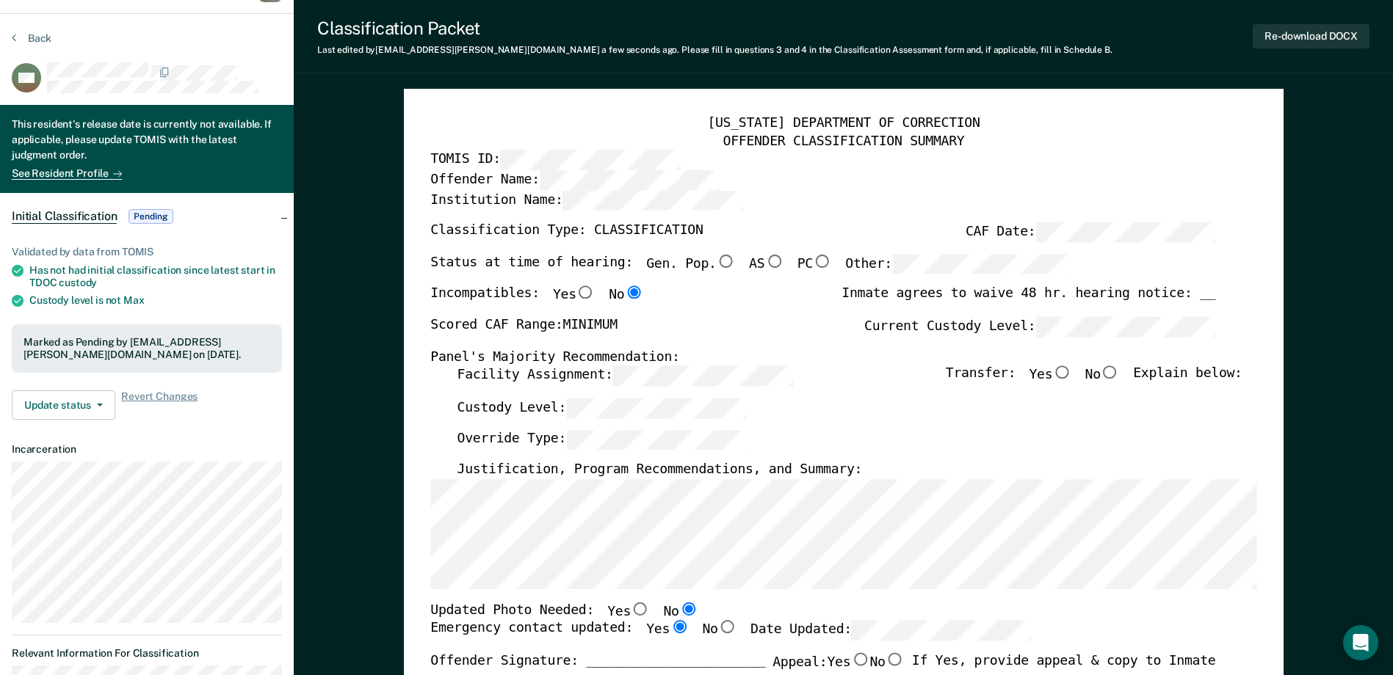
scroll to position [0, 0]
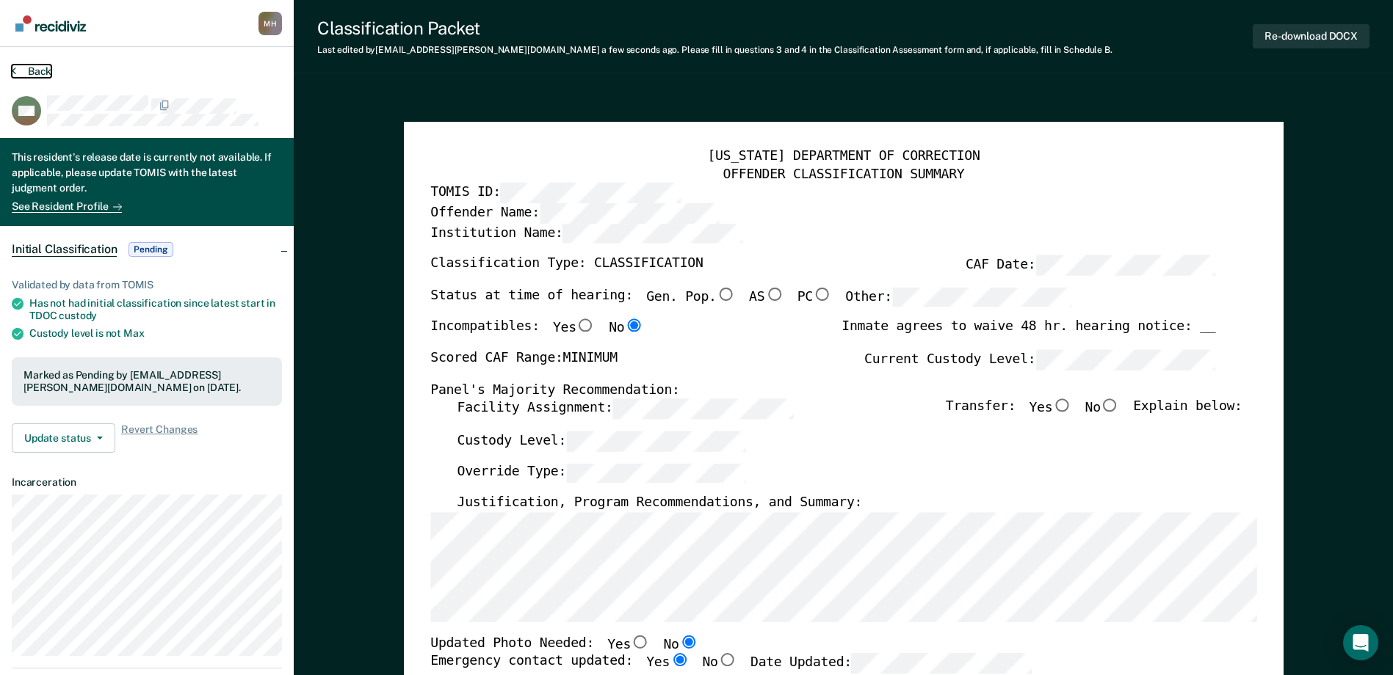
click at [43, 72] on button "Back" at bounding box center [32, 71] width 40 height 13
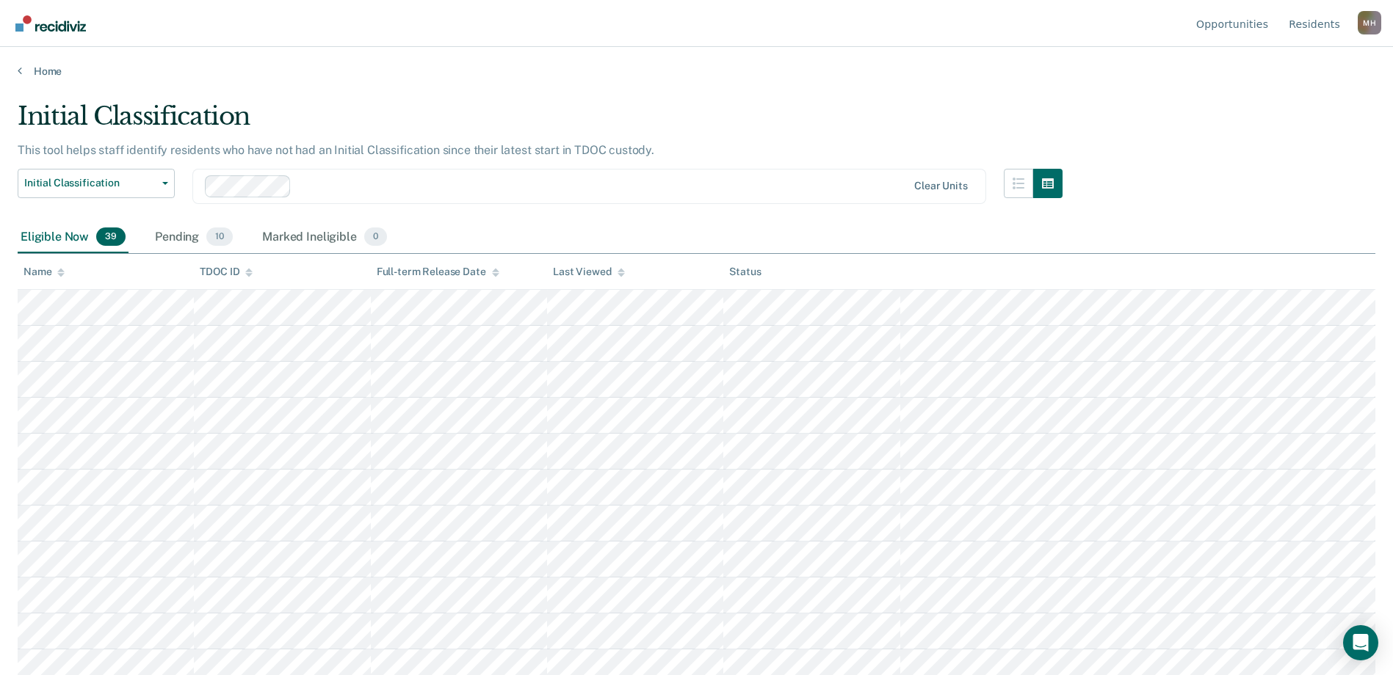
scroll to position [438, 0]
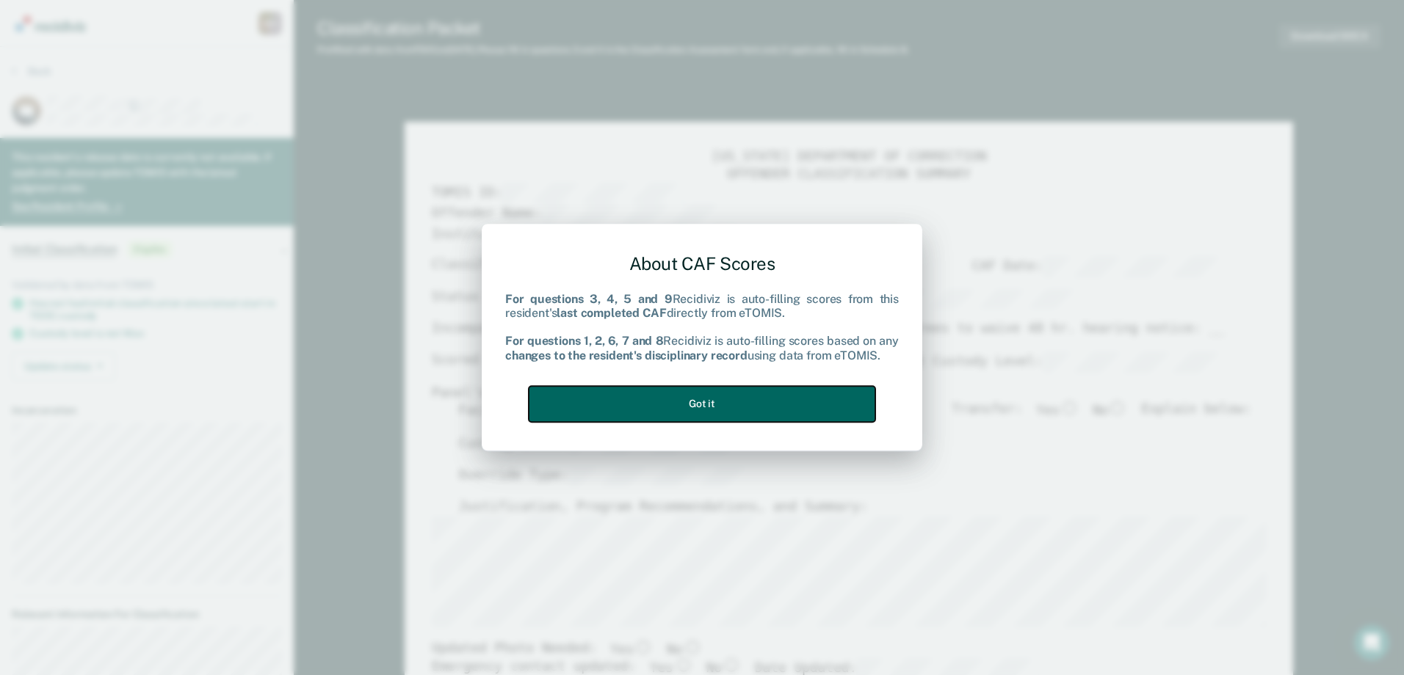
click at [773, 405] on button "Got it" at bounding box center [702, 404] width 347 height 36
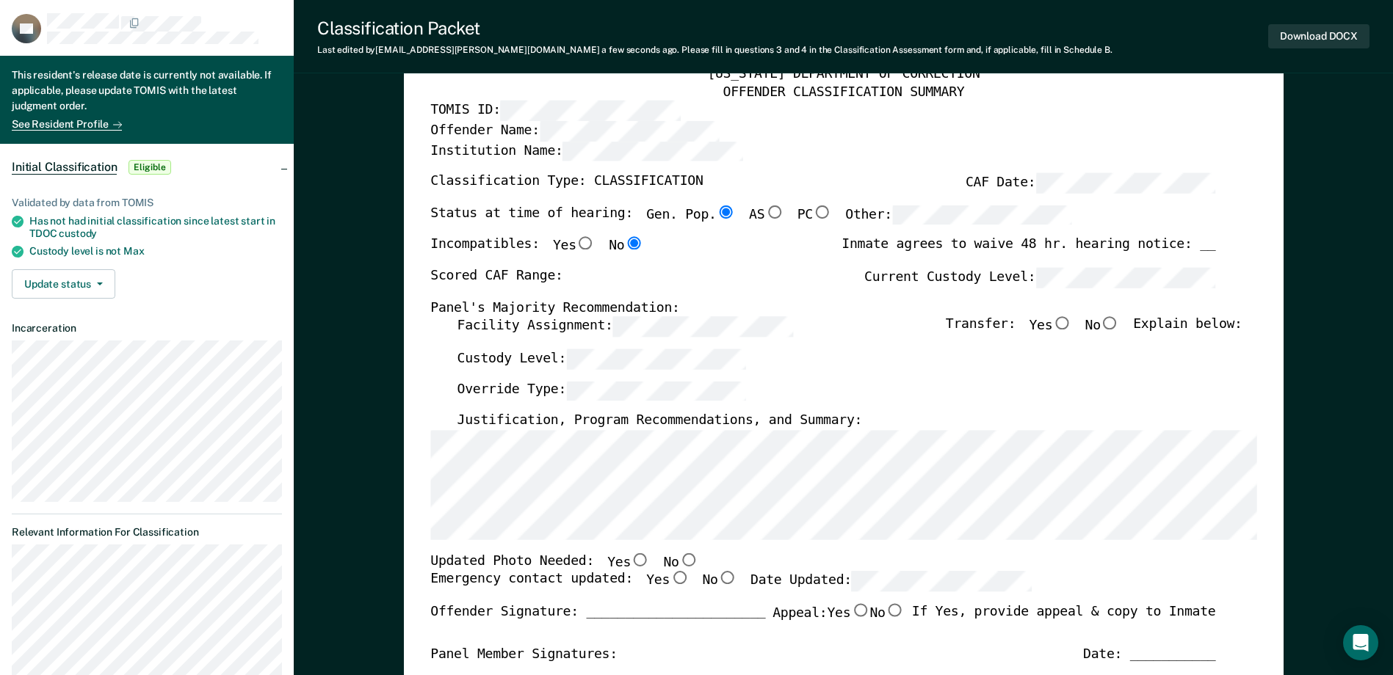
scroll to position [73, 0]
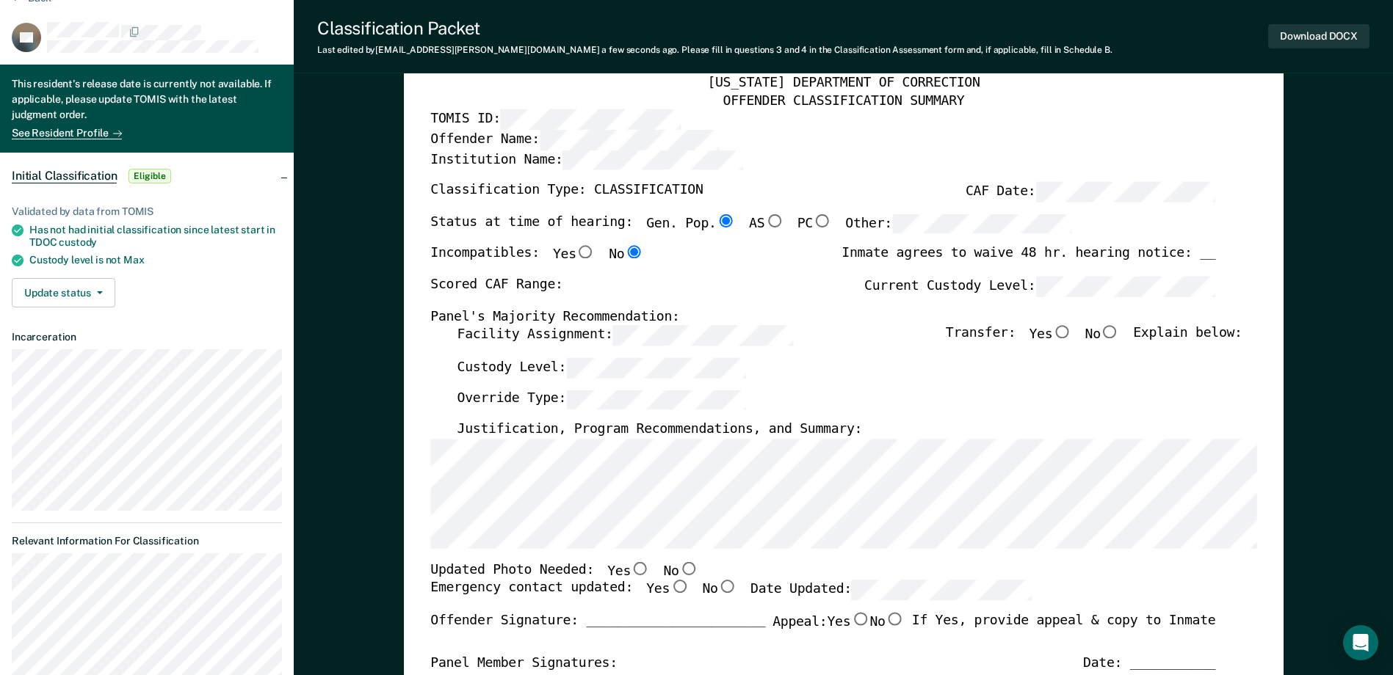
click at [493, 325] on div "[US_STATE] DEPARTMENT OF CORRECTION OFFENDER CLASSIFICATION SUMMARY TOMIS ID: O…" at bounding box center [843, 594] width 826 height 1038
click at [648, 383] on div "Custody Level:" at bounding box center [849, 374] width 785 height 32
click at [678, 571] on input "No" at bounding box center [687, 568] width 19 height 13
type textarea "x"
radio input "true"
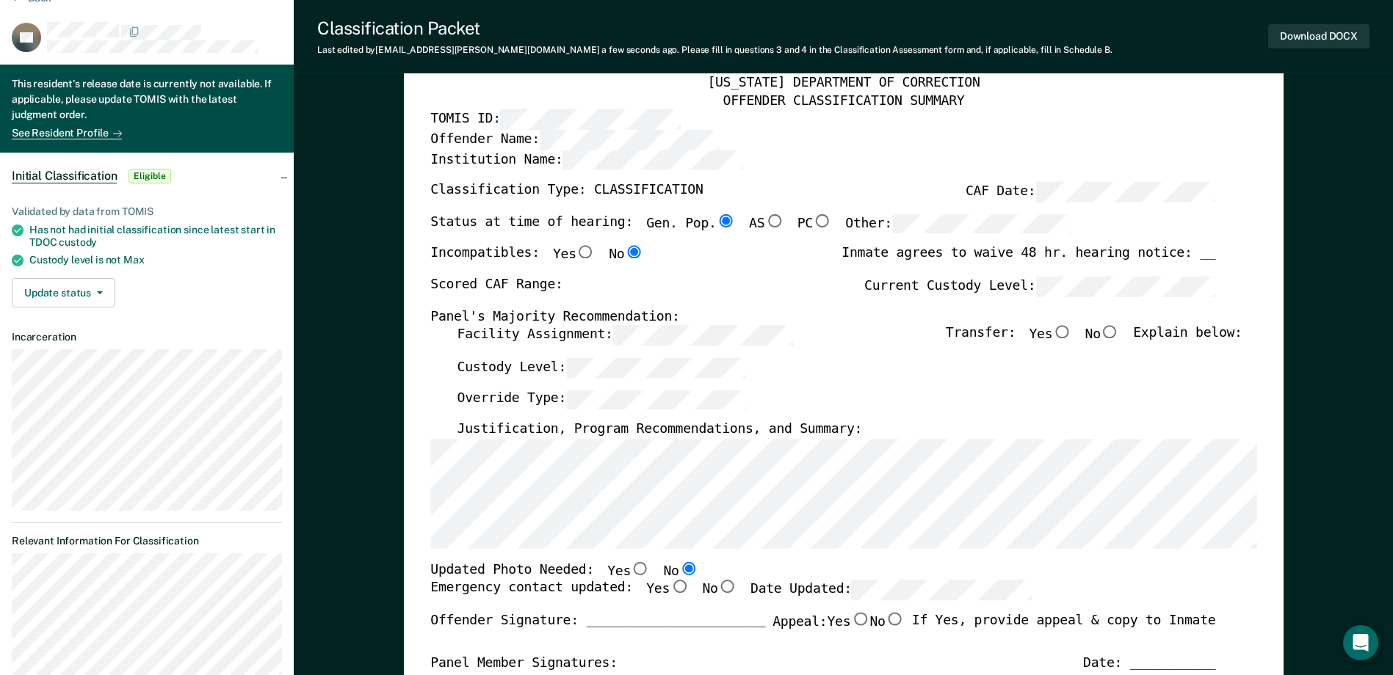
click at [670, 590] on input "Yes" at bounding box center [679, 587] width 19 height 13
type textarea "x"
radio input "true"
type textarea "x"
radio input "false"
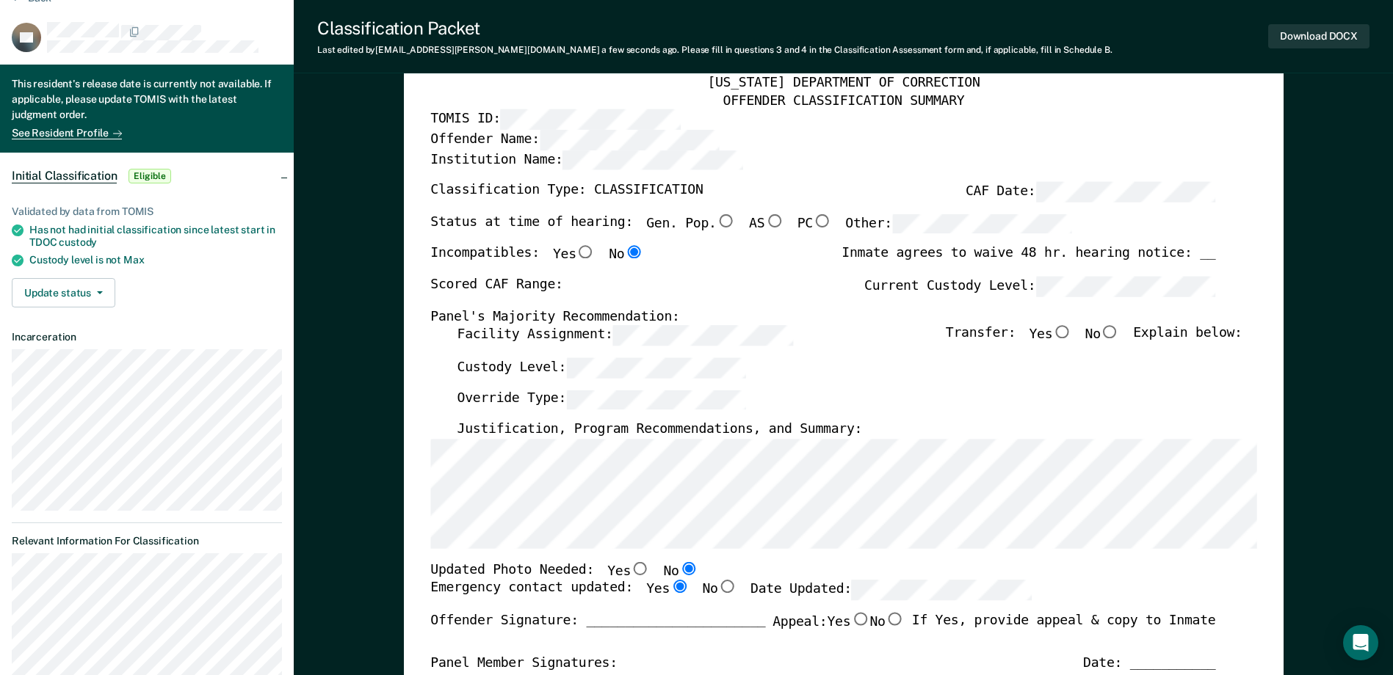
click at [763, 230] on div "Status at time of hearing: Gen. Pop. AS PC Other:" at bounding box center [751, 230] width 642 height 32
click at [797, 291] on div "Scored CAF Range: Current Custody Level:" at bounding box center [822, 293] width 785 height 32
click at [665, 231] on div "Status at time of hearing: Gen. Pop. AS PC Other:" at bounding box center [751, 230] width 642 height 32
click at [797, 302] on div "Scored CAF Range: Current Custody Level:" at bounding box center [822, 293] width 785 height 32
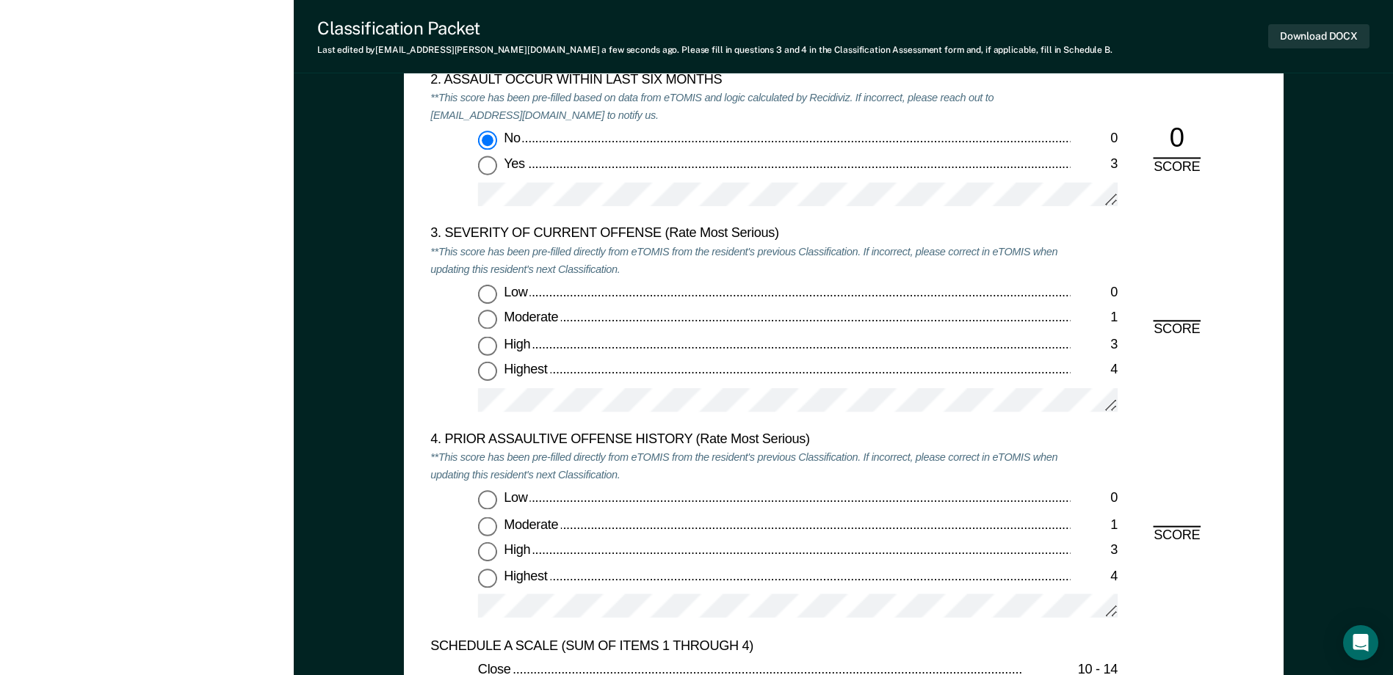
scroll to position [1689, 0]
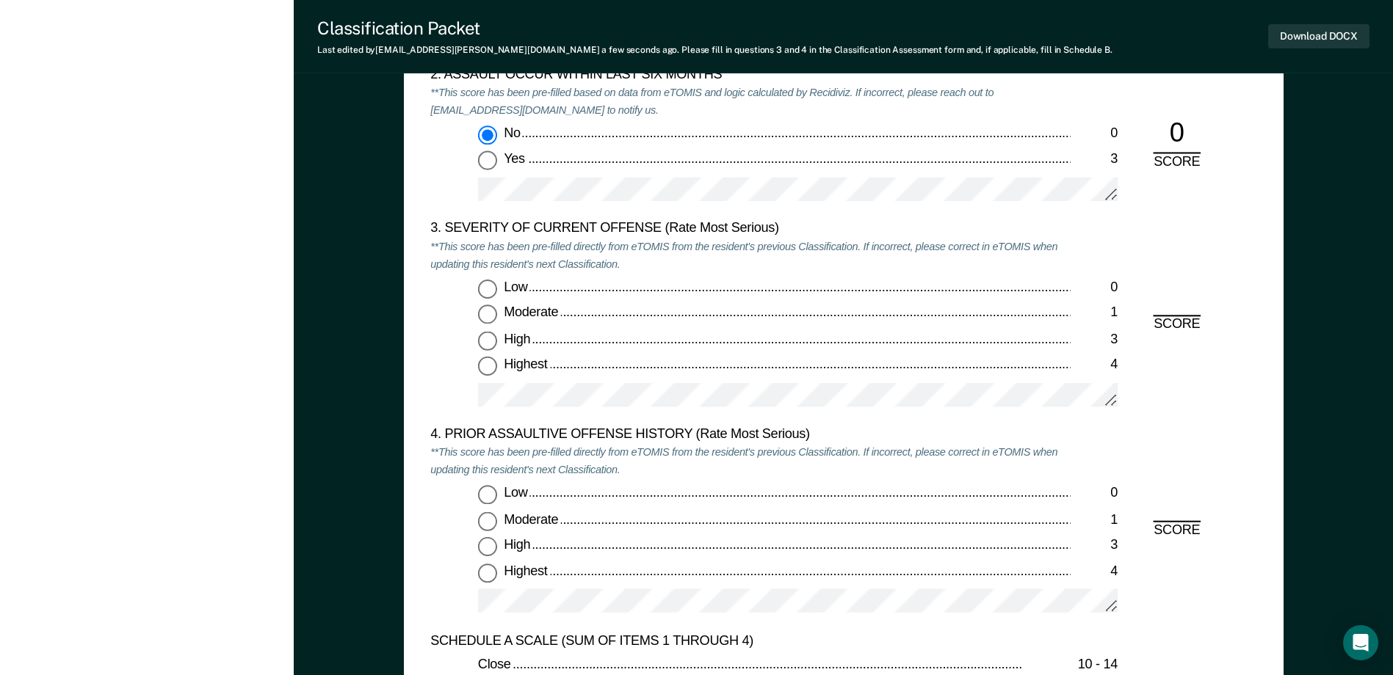
click at [485, 295] on input "Low 0" at bounding box center [487, 289] width 19 height 19
type textarea "x"
radio input "true"
click at [493, 500] on input "Low 0" at bounding box center [487, 495] width 19 height 19
type textarea "x"
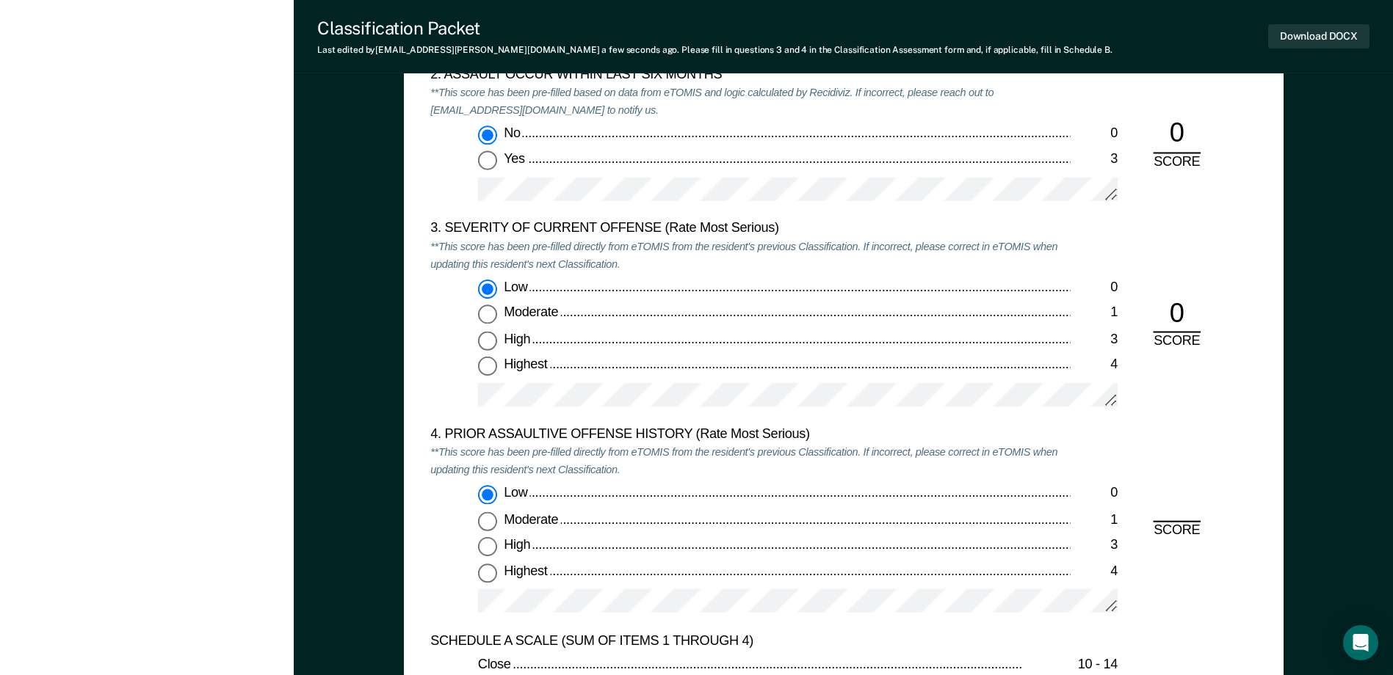
radio input "true"
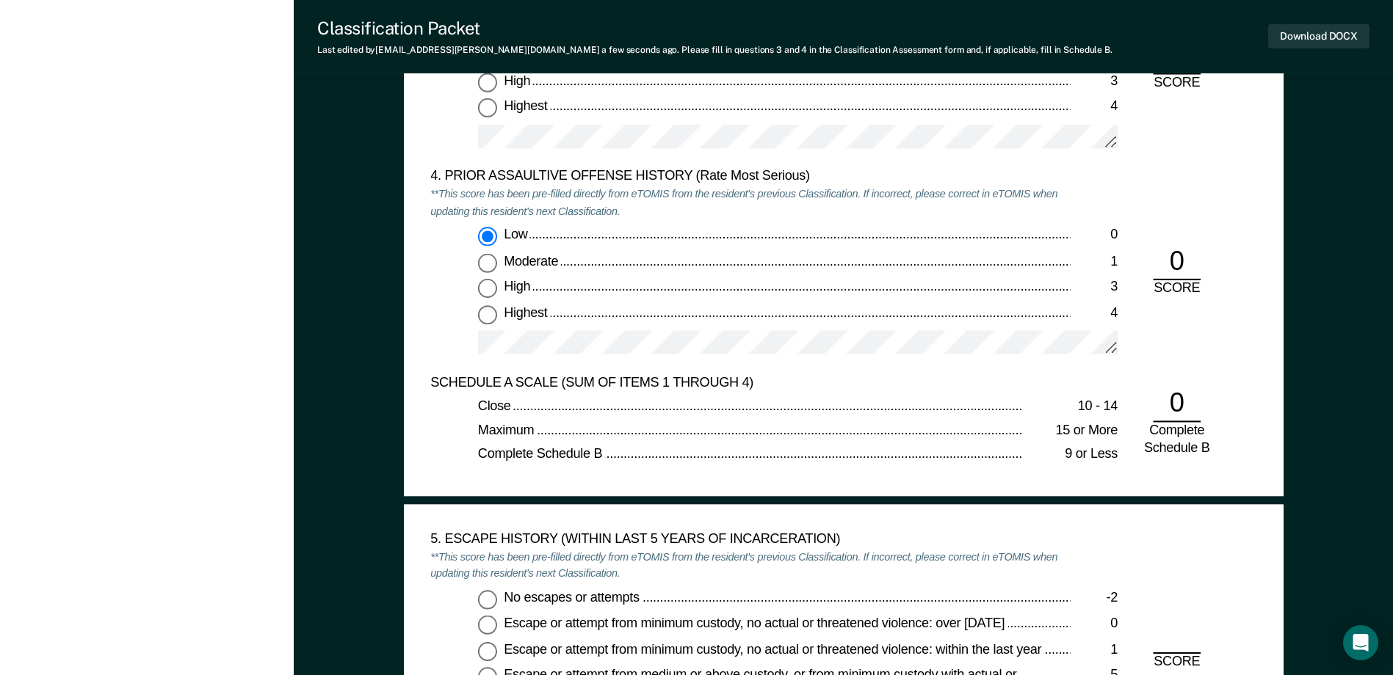
scroll to position [2276, 0]
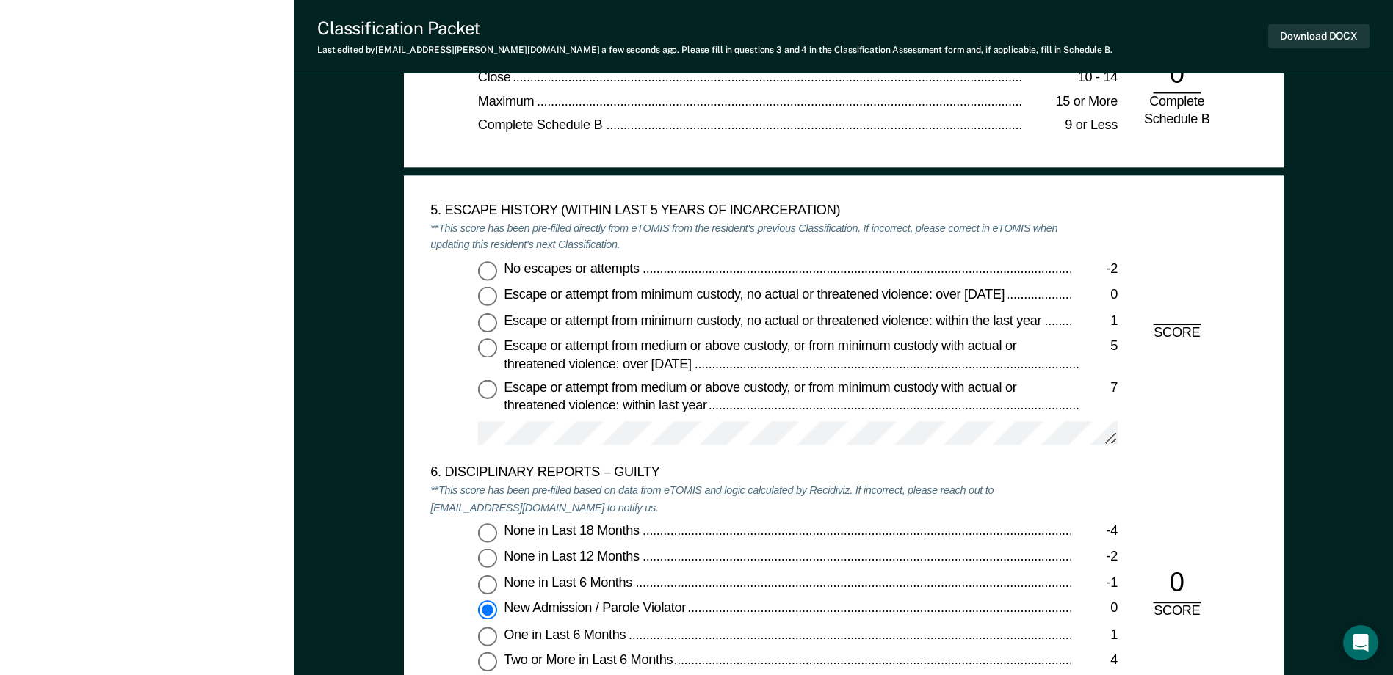
click at [488, 270] on input "No escapes or attempts -2" at bounding box center [487, 270] width 19 height 19
type textarea "x"
radio input "true"
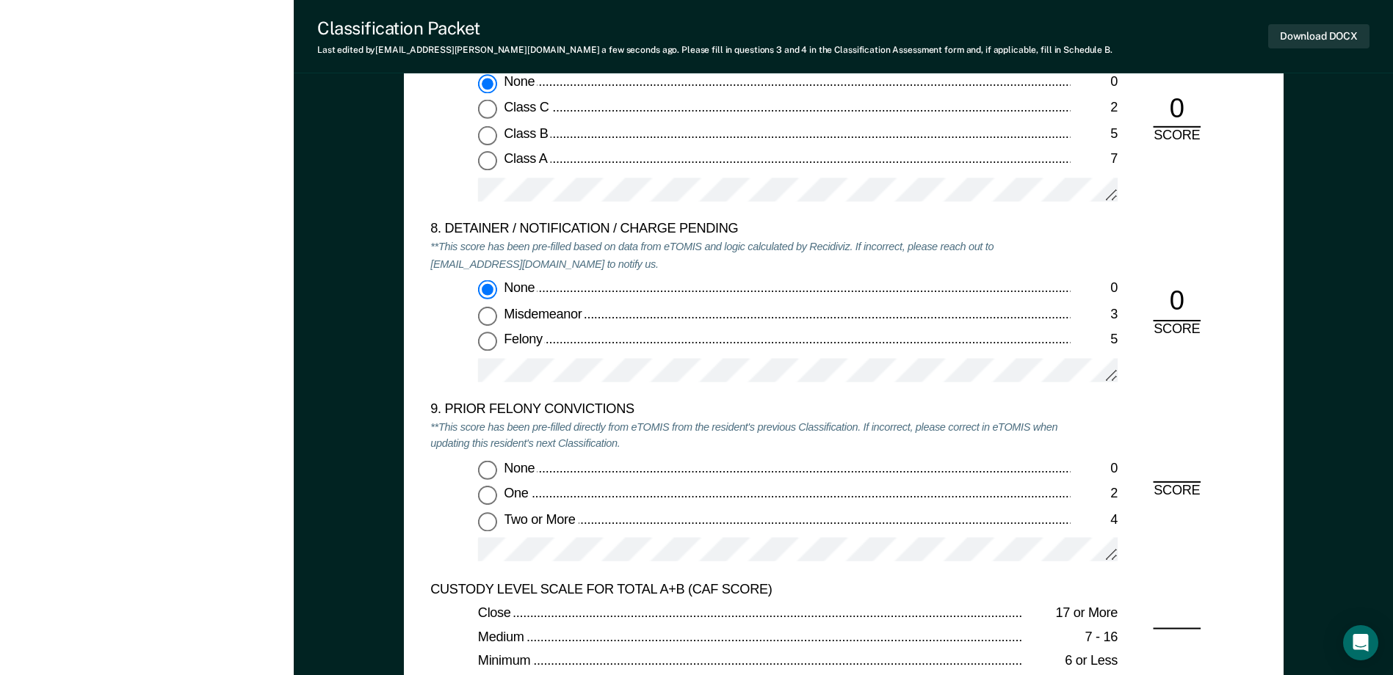
scroll to position [3010, 0]
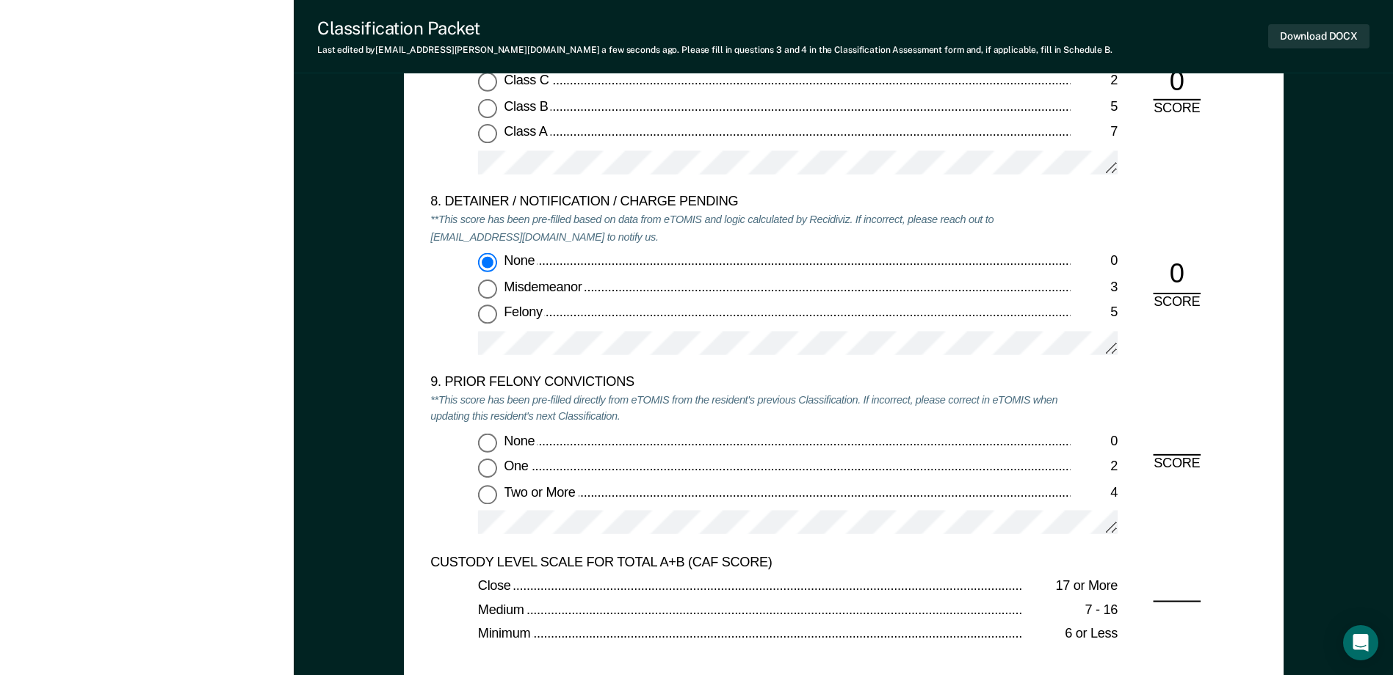
click at [493, 499] on input "Two or More 4" at bounding box center [487, 494] width 19 height 19
type textarea "x"
radio input "true"
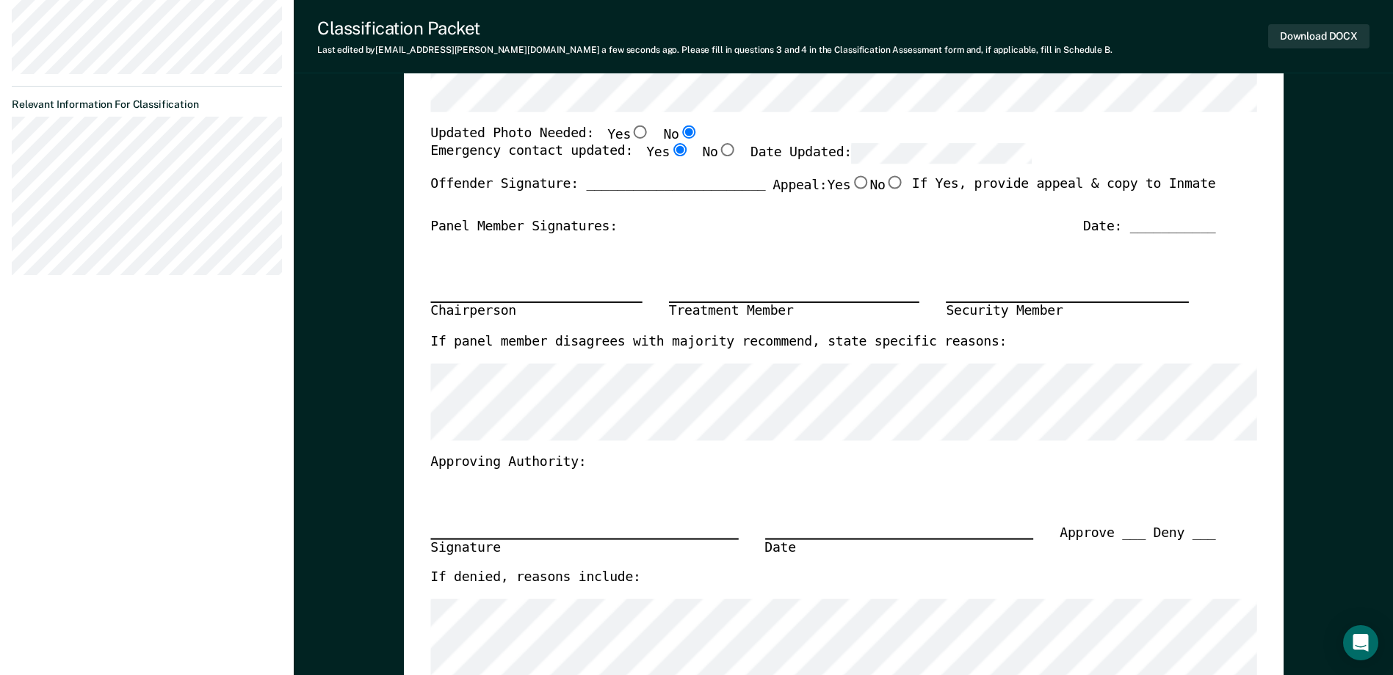
scroll to position [294, 0]
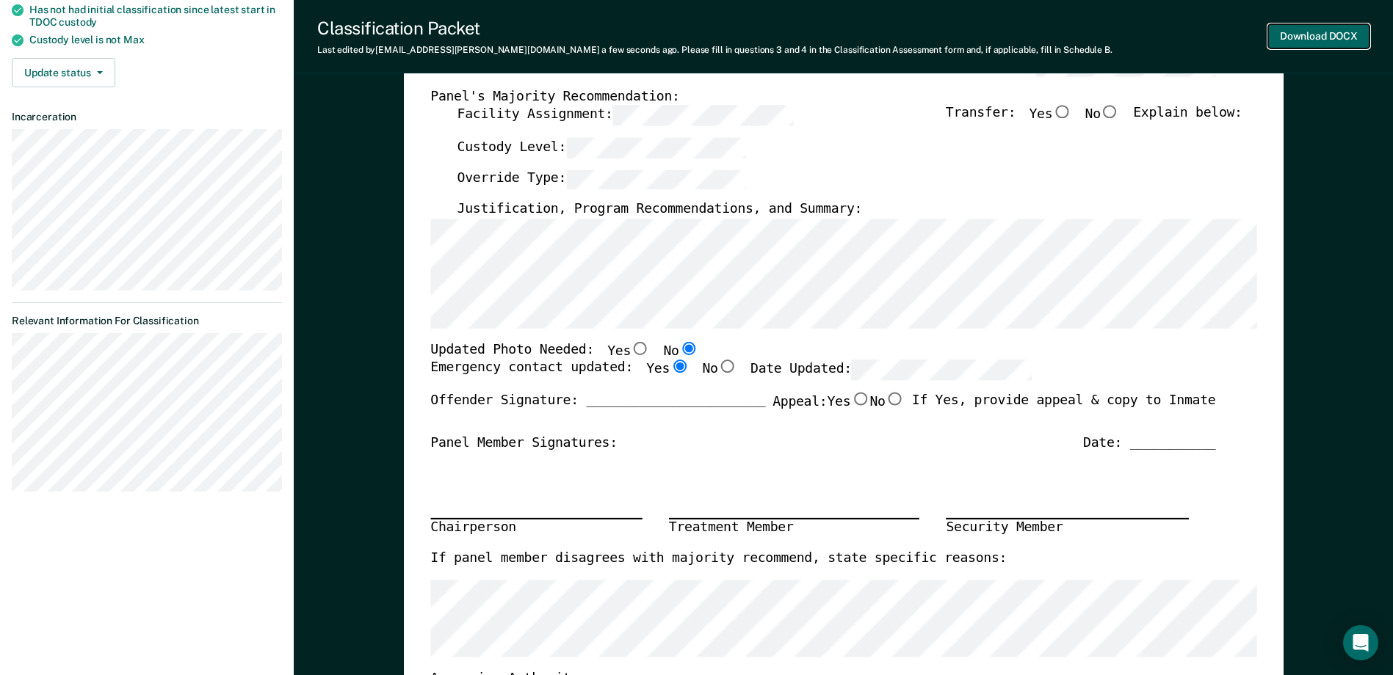
click at [1327, 40] on button "Download DOCX" at bounding box center [1318, 36] width 101 height 24
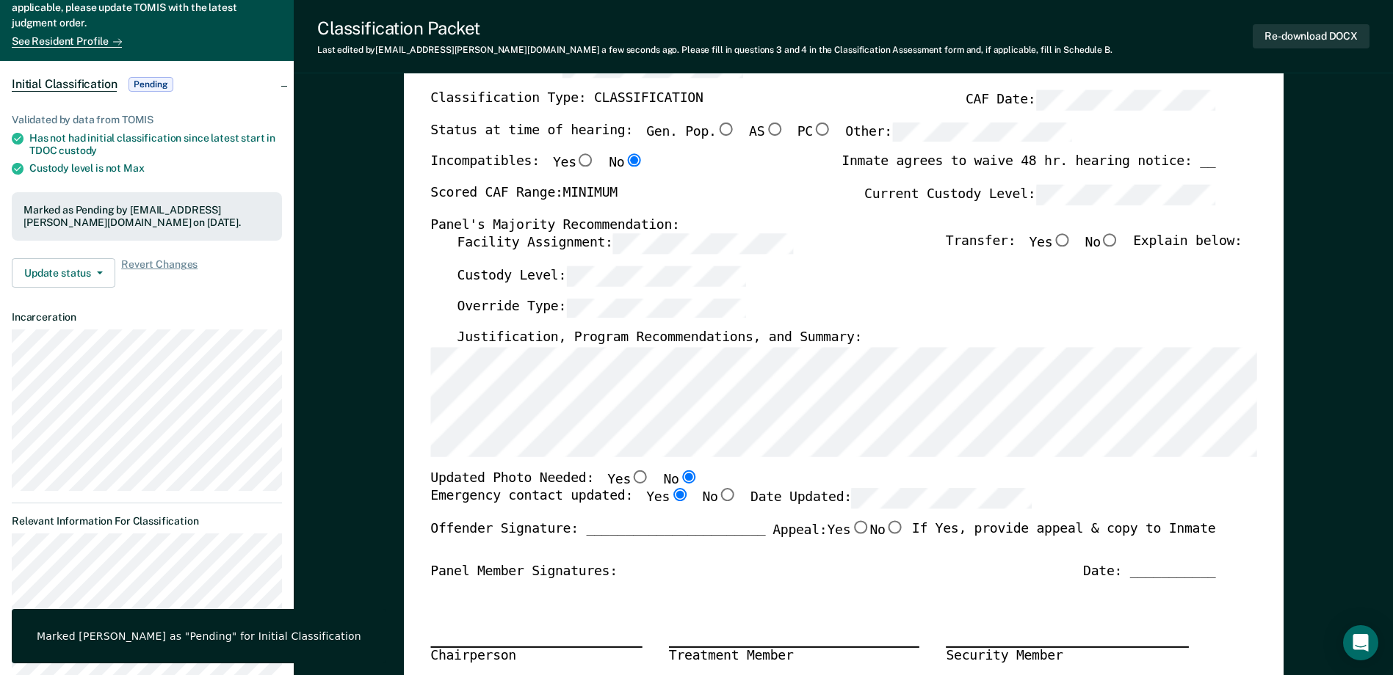
scroll to position [0, 0]
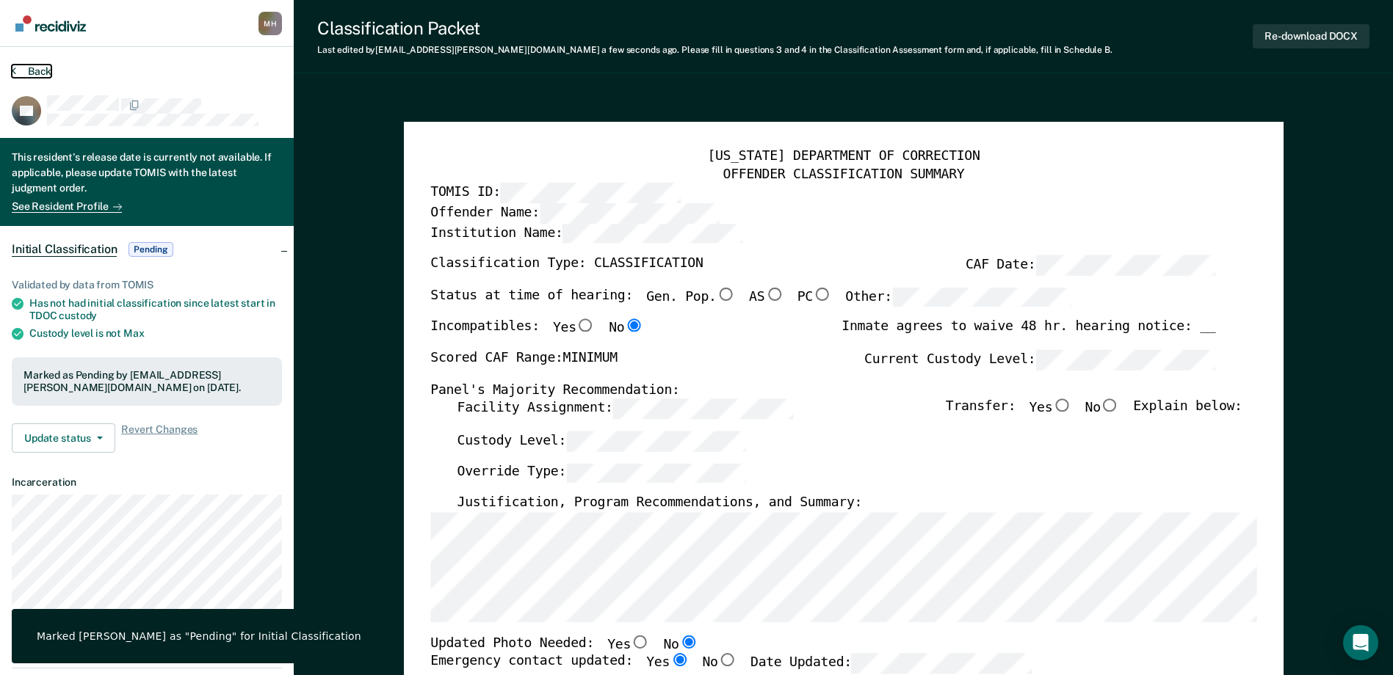
click at [39, 70] on button "Back" at bounding box center [32, 71] width 40 height 13
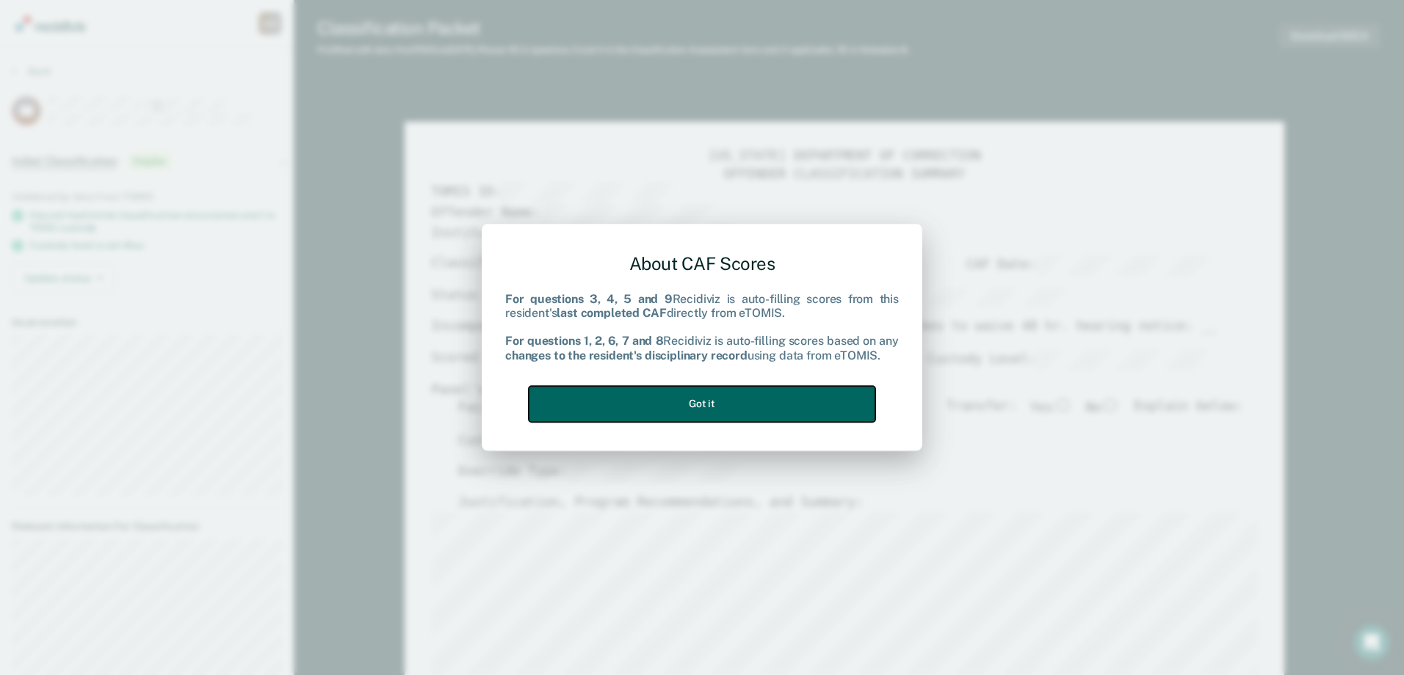
click at [645, 404] on button "Got it" at bounding box center [702, 404] width 347 height 36
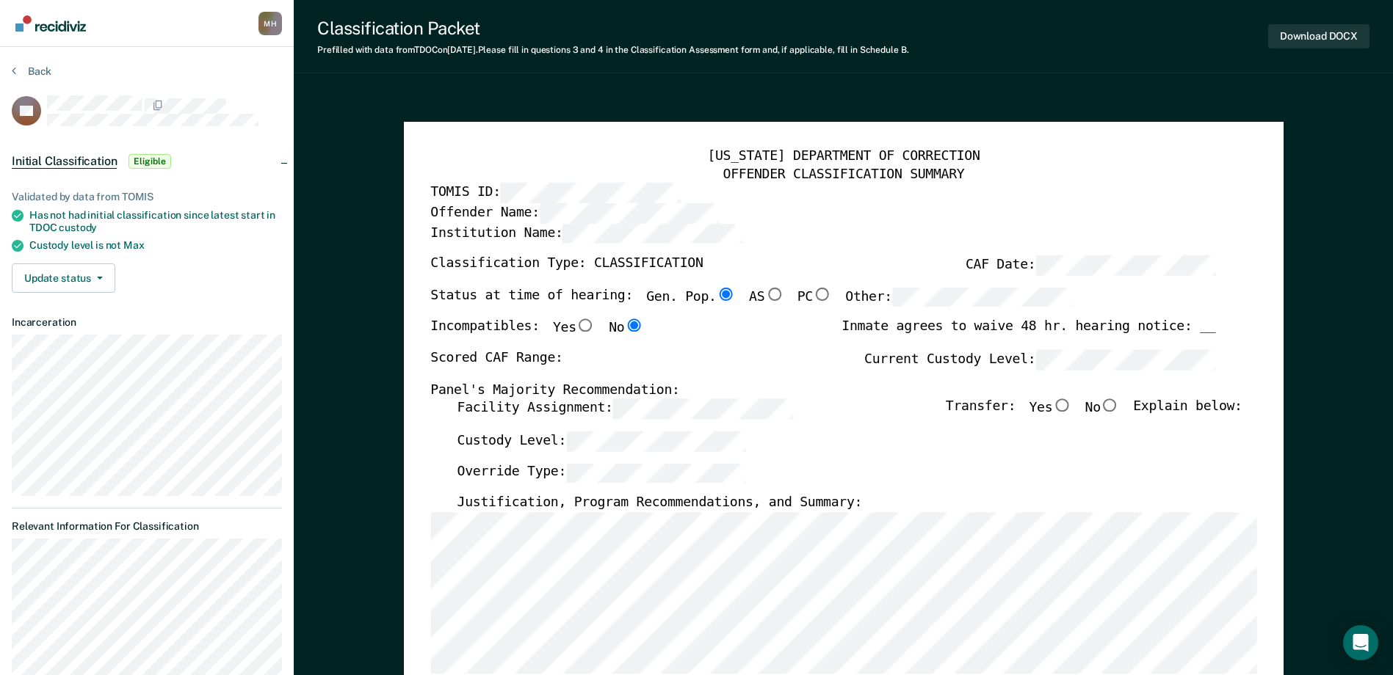
type textarea "x"
radio input "false"
click at [1035, 369] on label "Current Custody Level:" at bounding box center [1039, 360] width 351 height 20
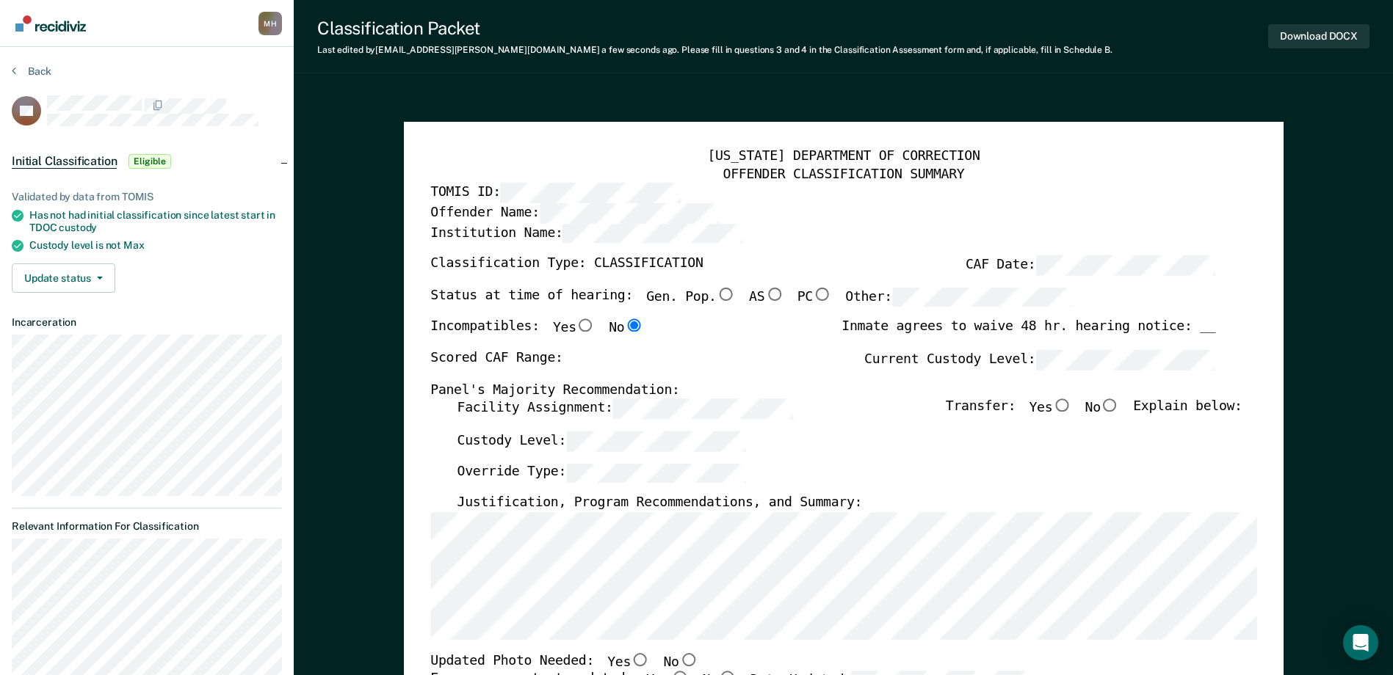
click at [470, 427] on div "Facility Assignment: Transfer: Yes No Explain below:" at bounding box center [849, 415] width 785 height 32
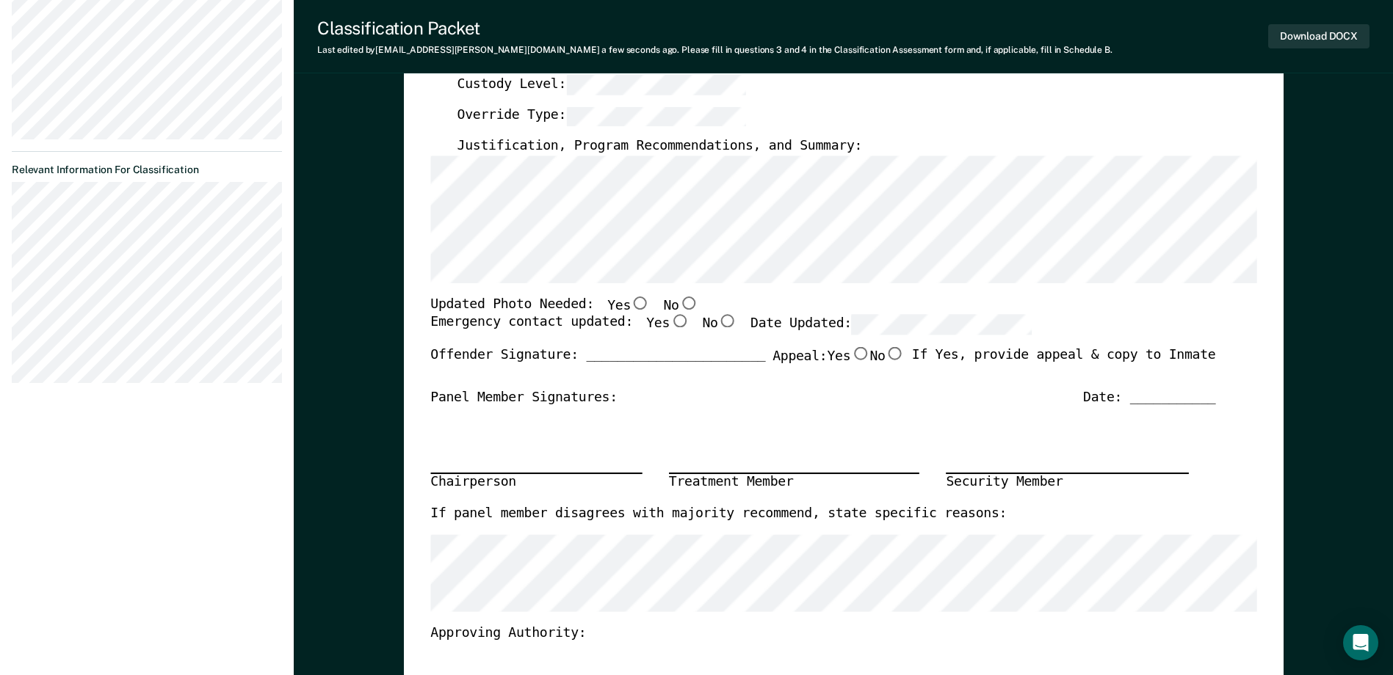
scroll to position [367, 0]
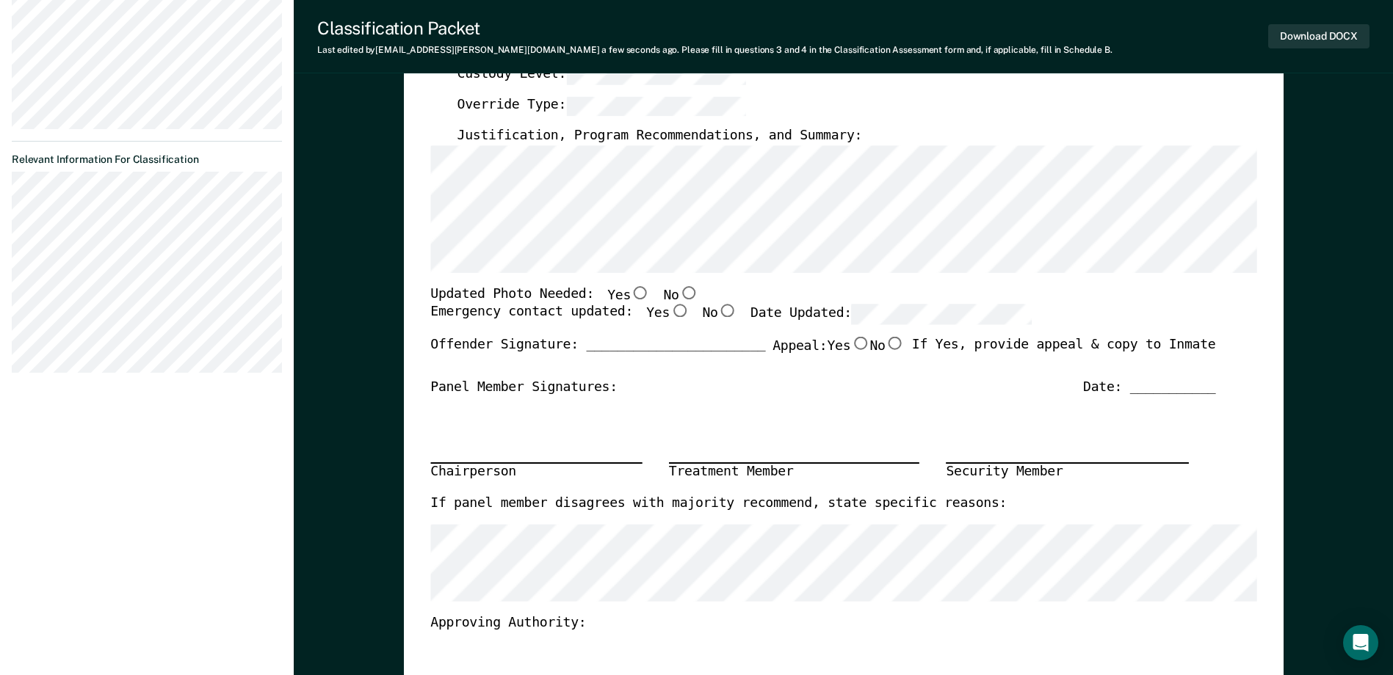
click at [678, 293] on input "No" at bounding box center [687, 292] width 19 height 13
type textarea "x"
radio input "true"
click at [670, 314] on input "Yes" at bounding box center [679, 311] width 19 height 13
type textarea "x"
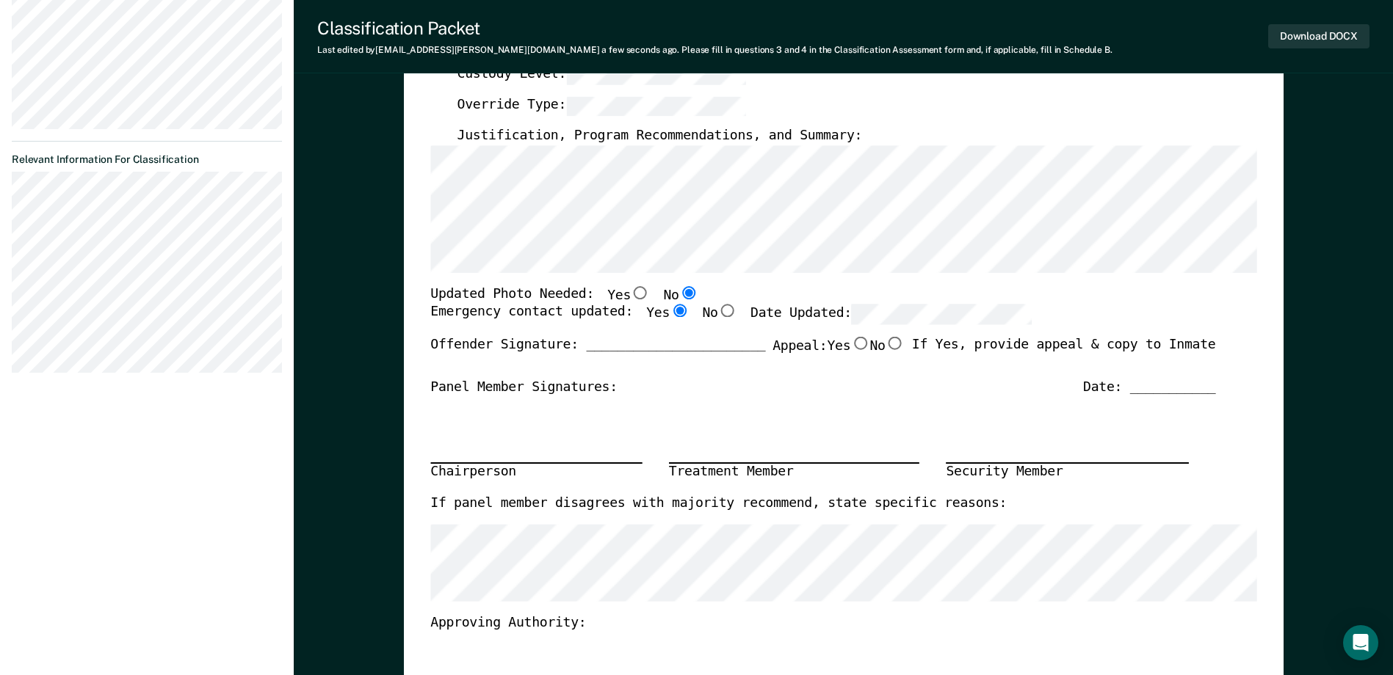
radio input "true"
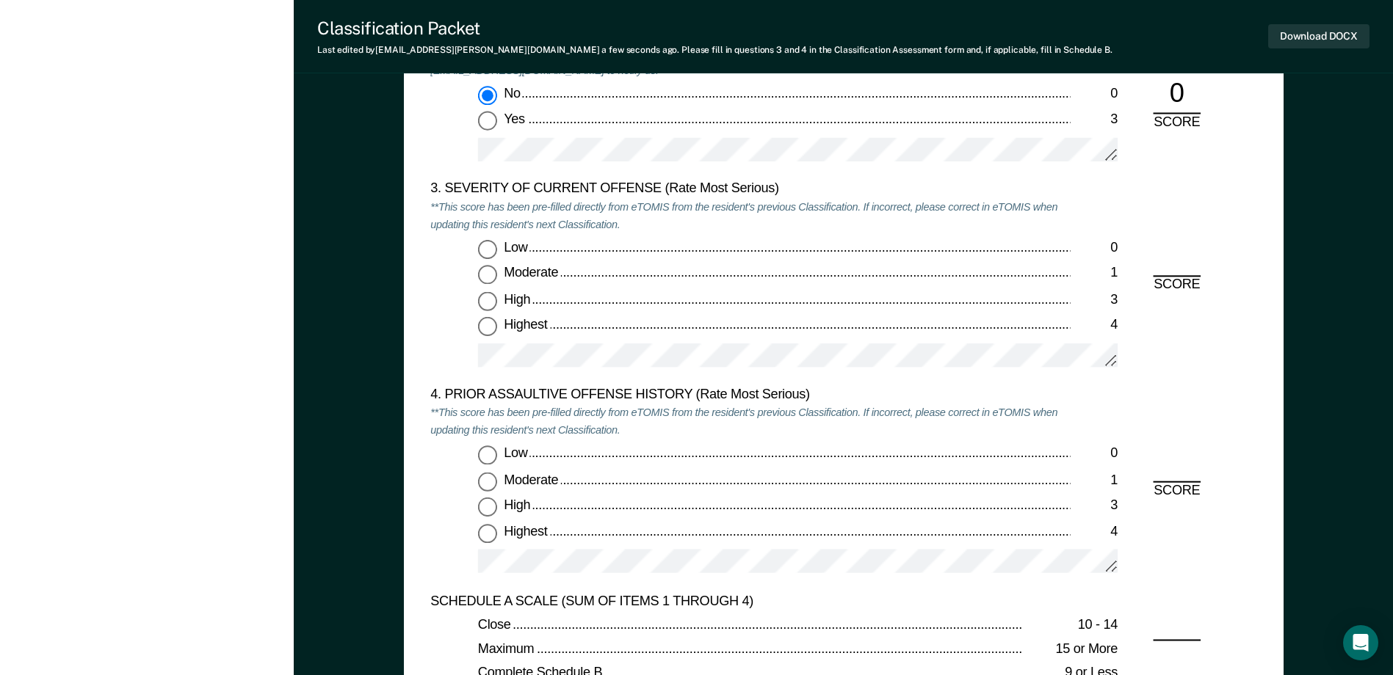
scroll to position [1762, 0]
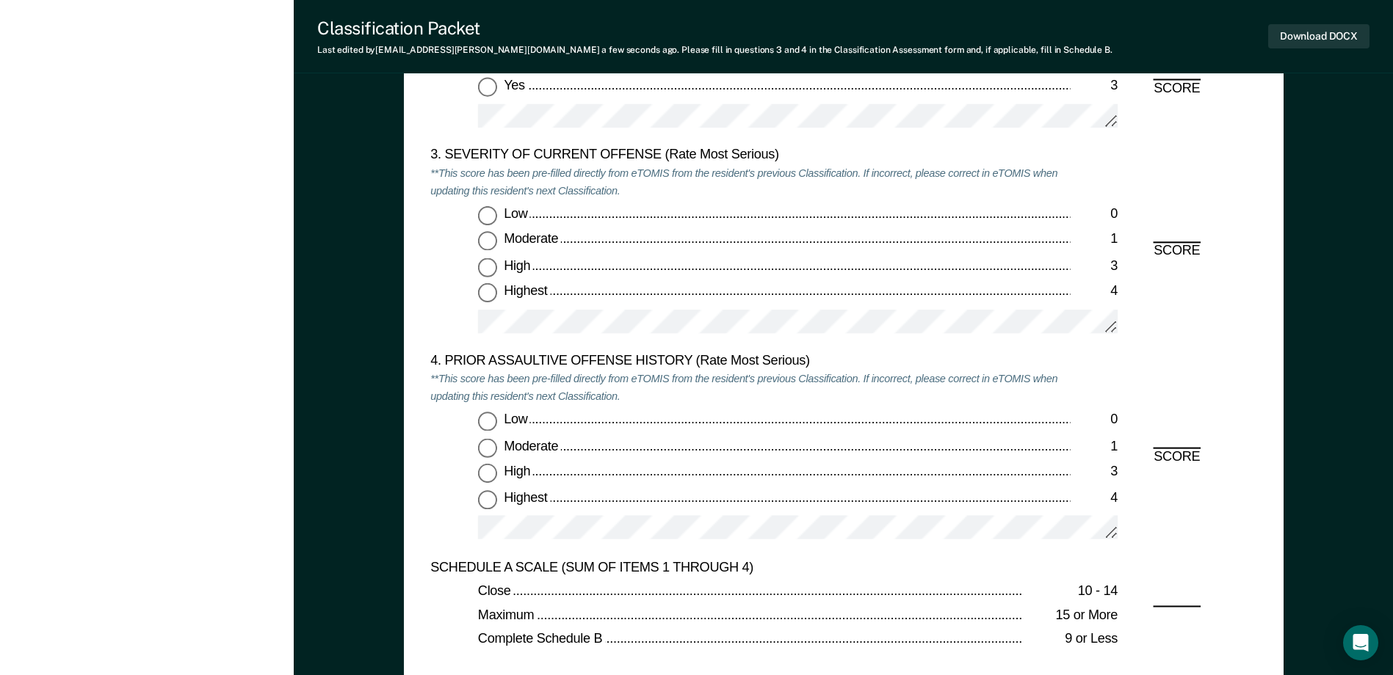
click at [485, 208] on input "Low 0" at bounding box center [487, 215] width 19 height 19
type textarea "x"
radio input "true"
click at [495, 425] on input "Low 0" at bounding box center [487, 422] width 19 height 19
type textarea "x"
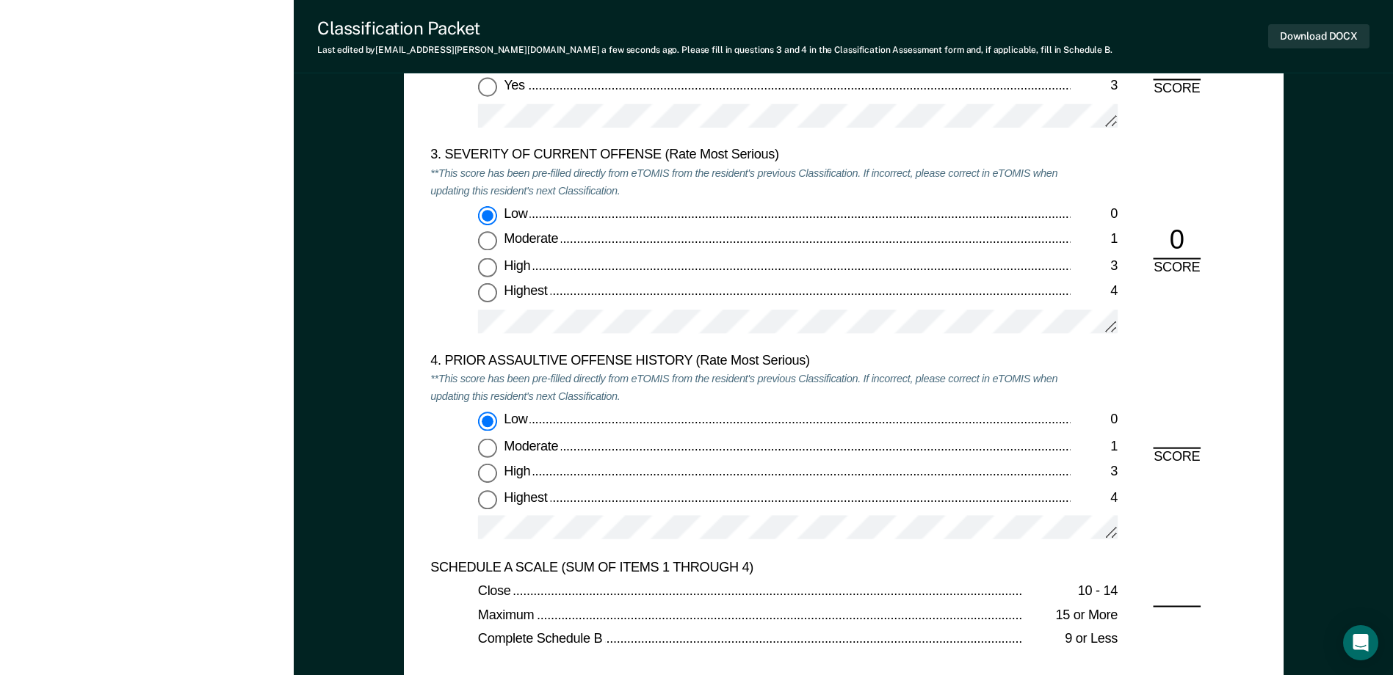
radio input "true"
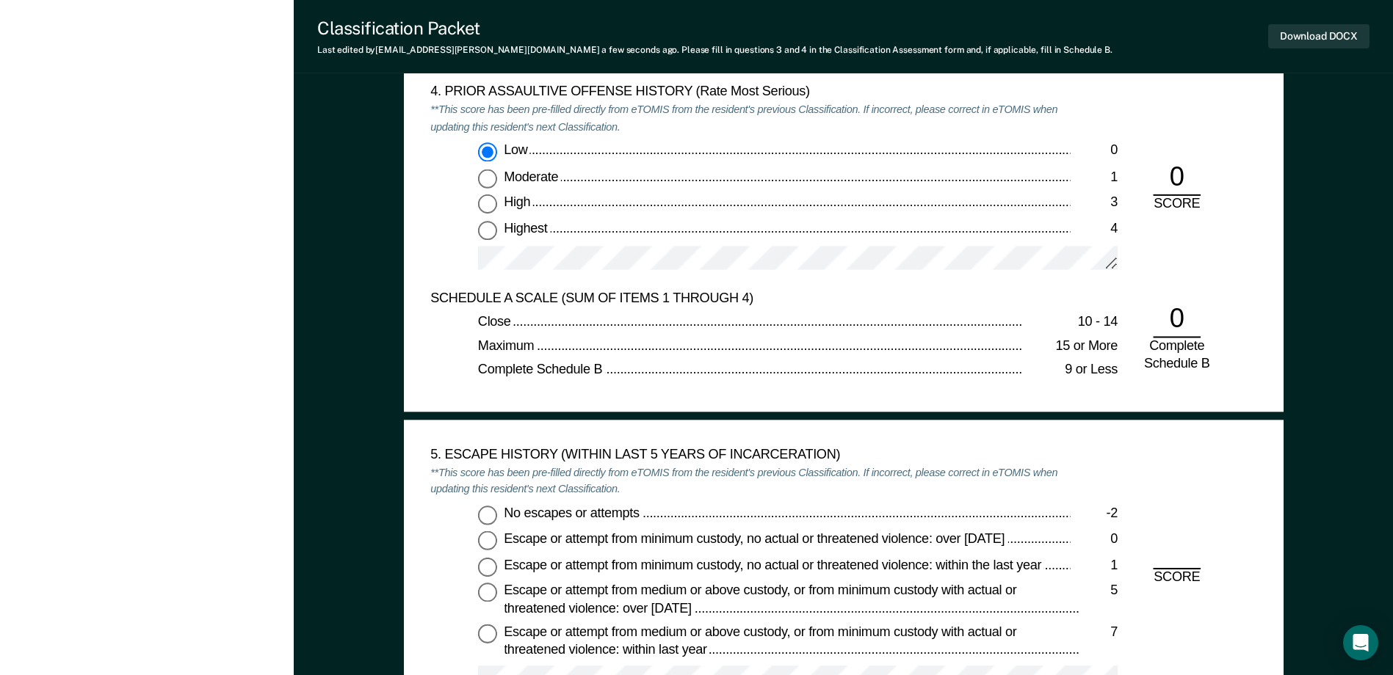
scroll to position [2056, 0]
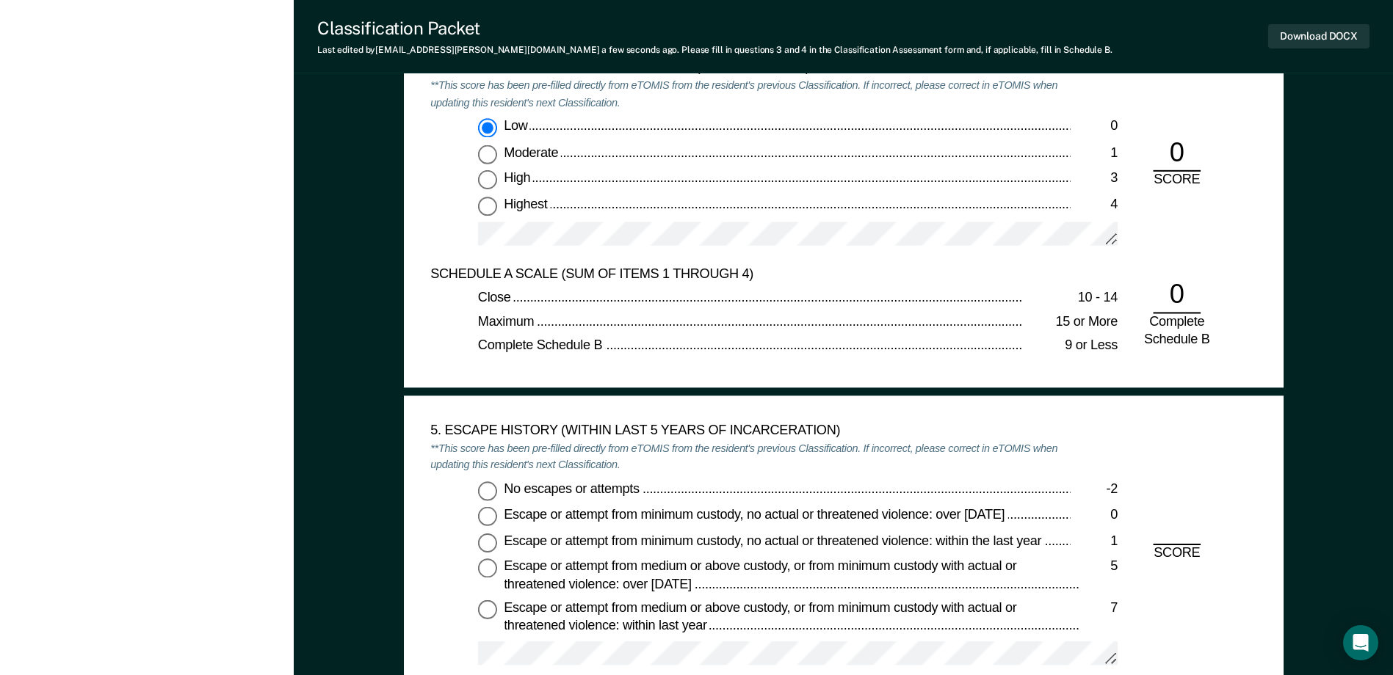
click at [482, 488] on input "No escapes or attempts -2" at bounding box center [487, 491] width 19 height 19
type textarea "x"
radio input "true"
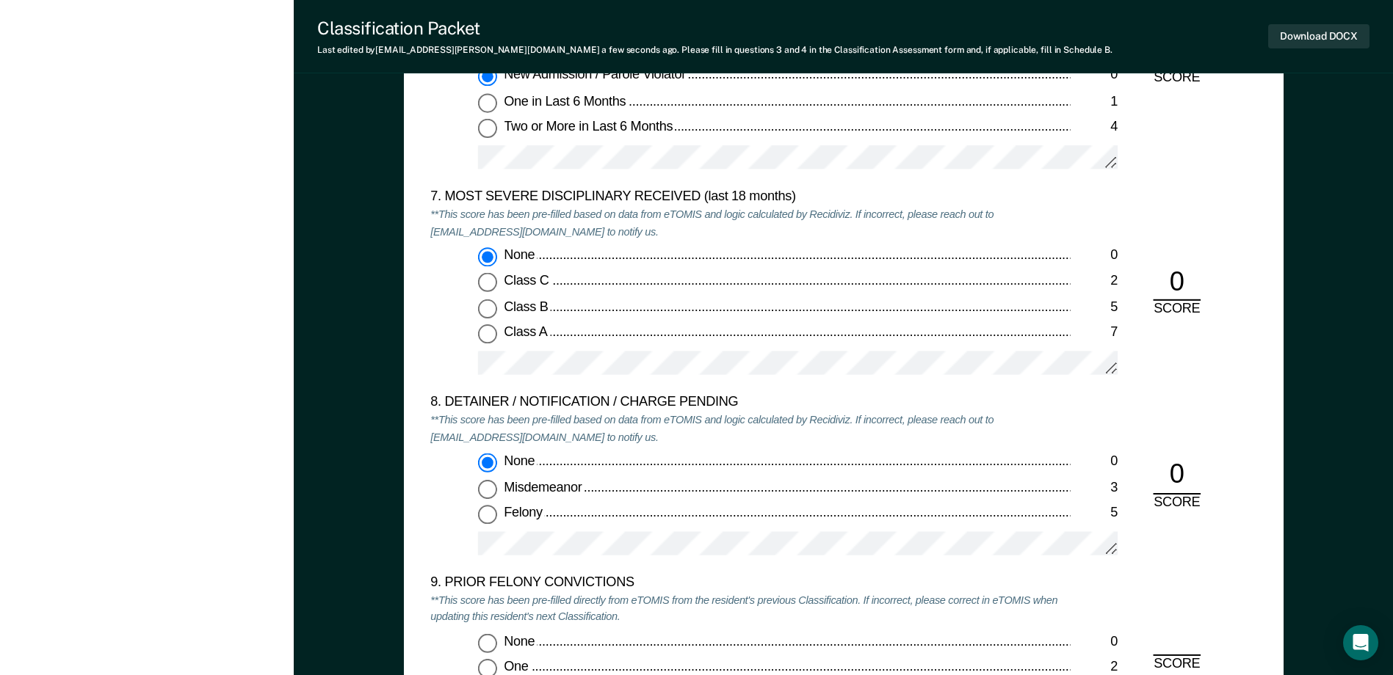
scroll to position [3010, 0]
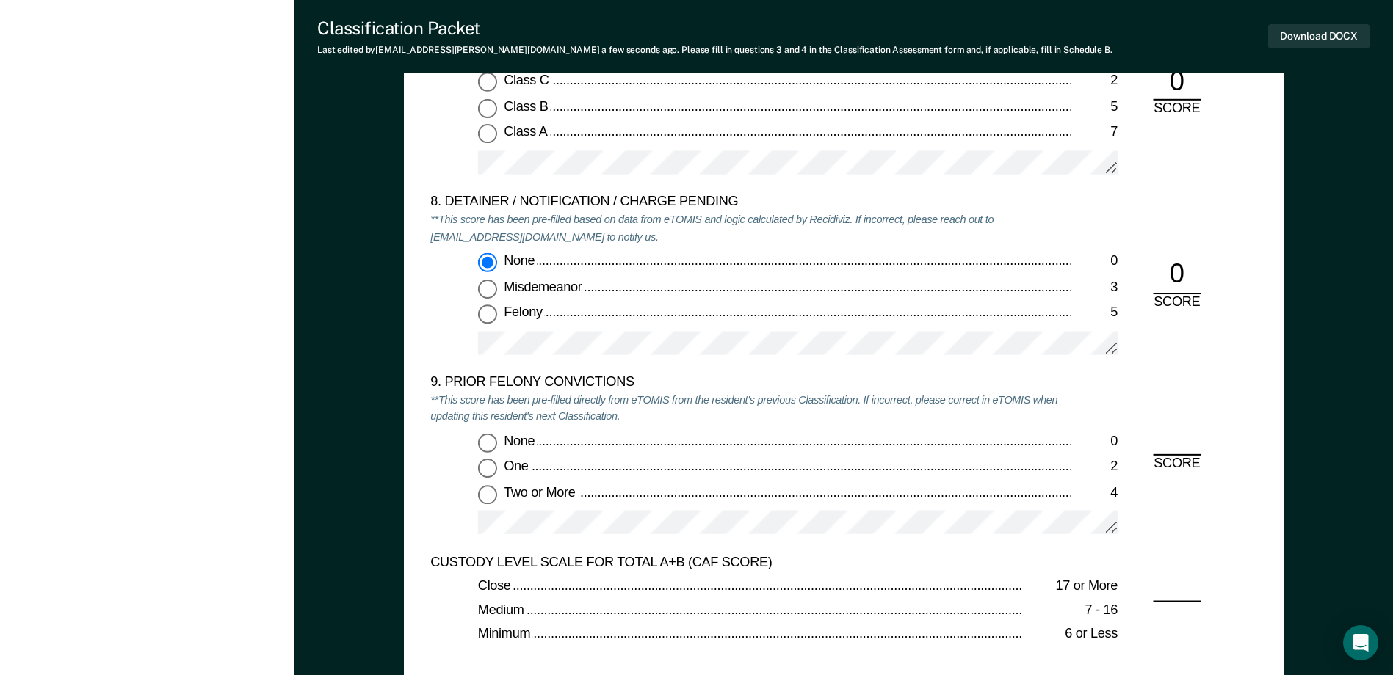
click at [488, 449] on input "None 0" at bounding box center [487, 442] width 19 height 19
type textarea "x"
radio input "true"
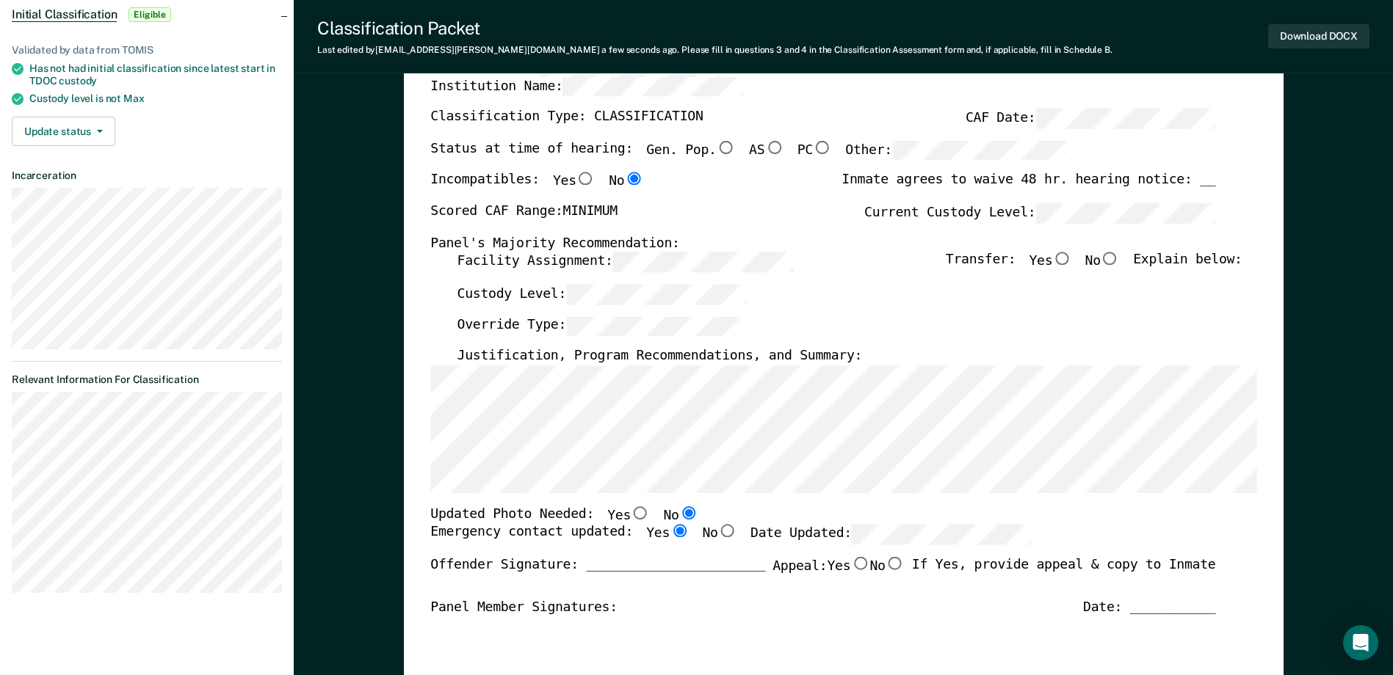
scroll to position [73, 0]
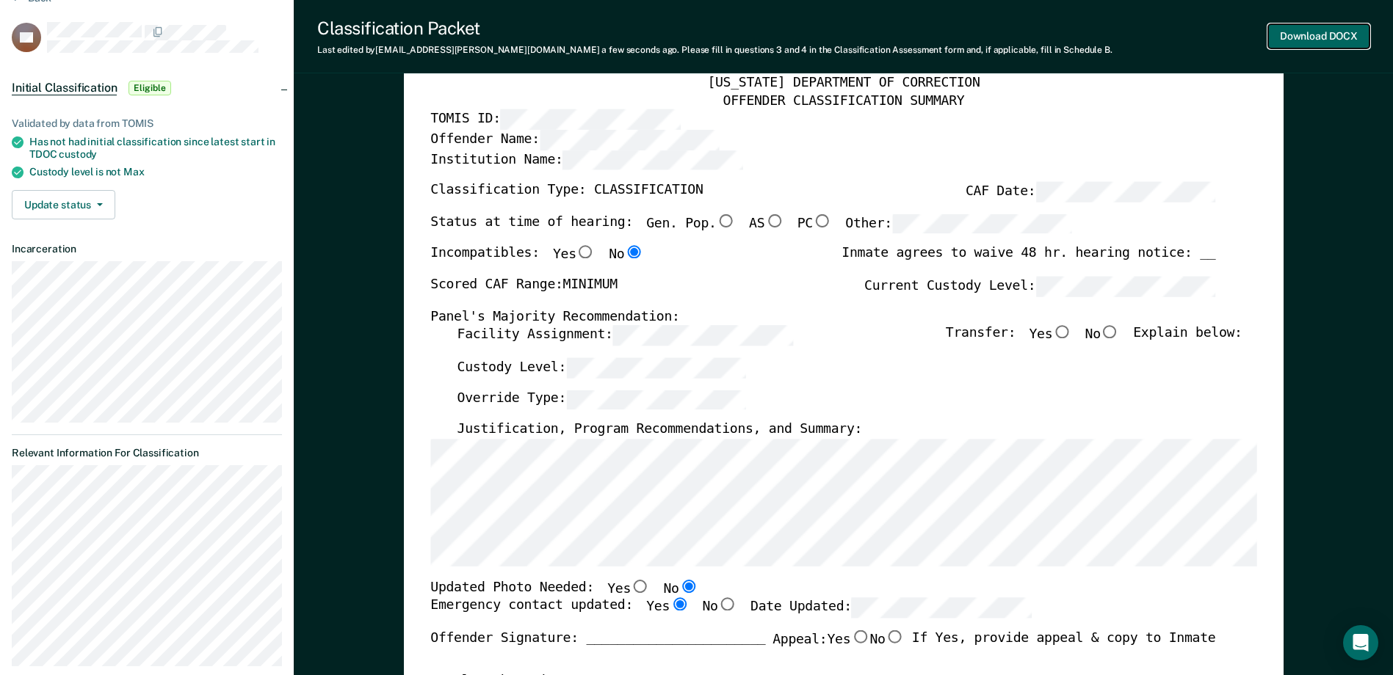
click at [1298, 42] on button "Download DOCX" at bounding box center [1318, 36] width 101 height 24
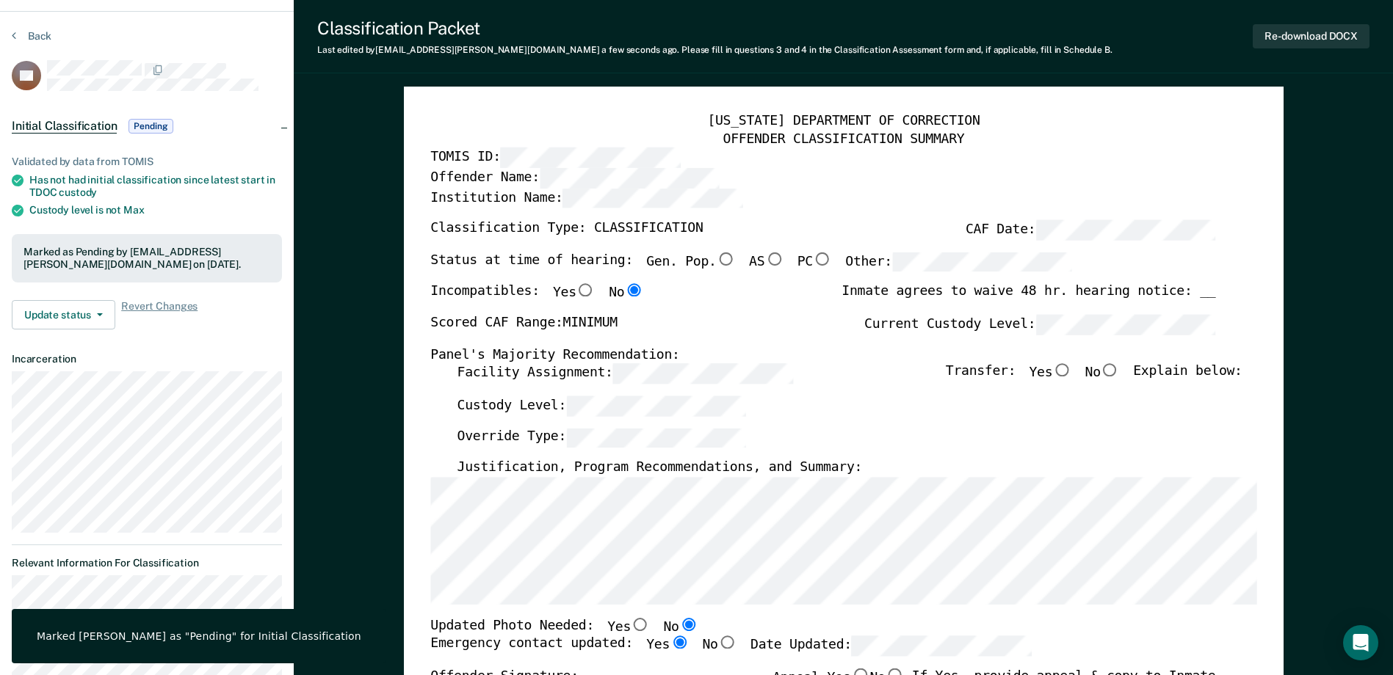
scroll to position [0, 0]
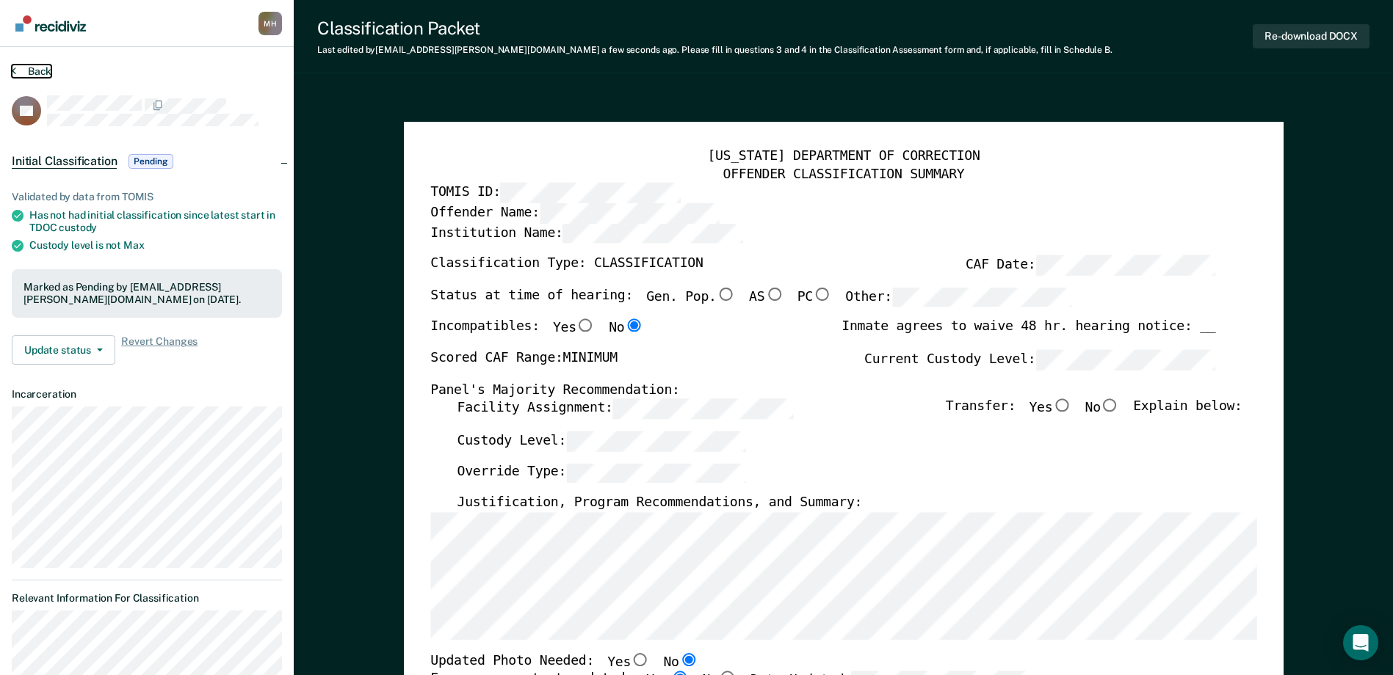
click at [43, 71] on button "Back" at bounding box center [32, 71] width 40 height 13
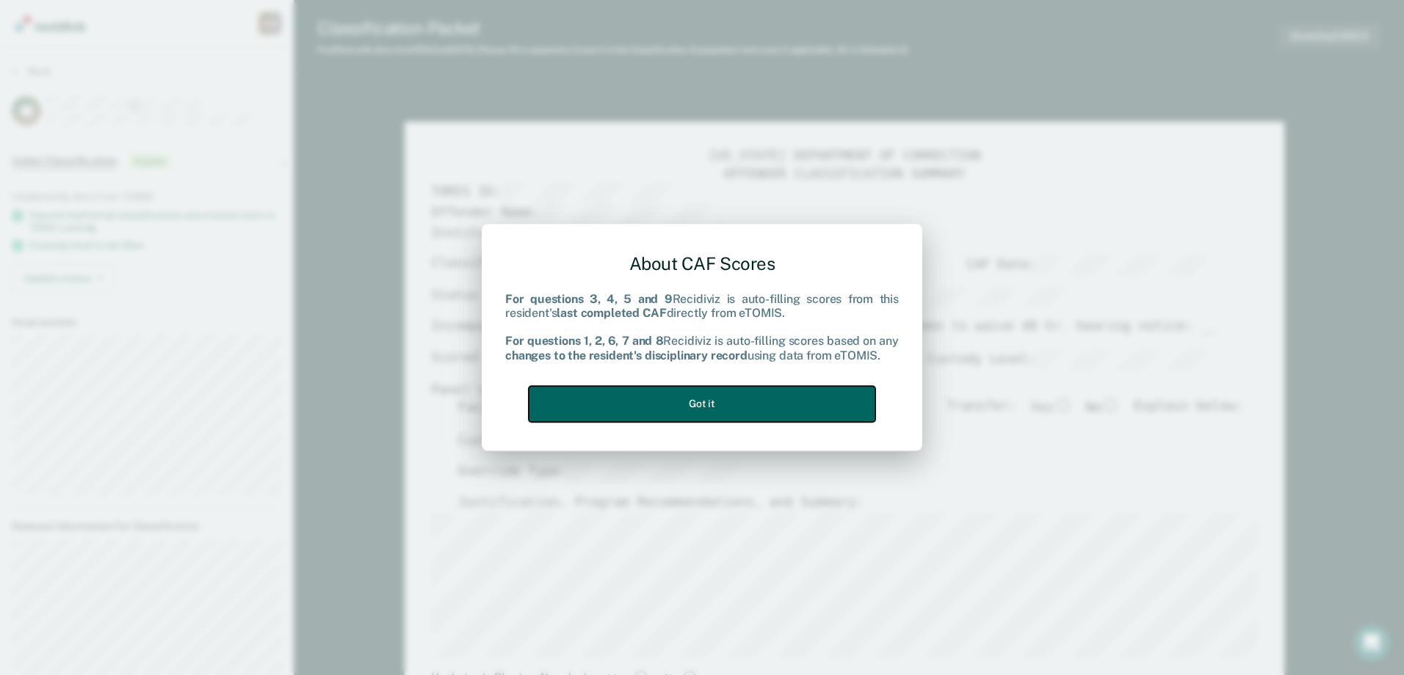
click at [671, 409] on button "Got it" at bounding box center [702, 404] width 347 height 36
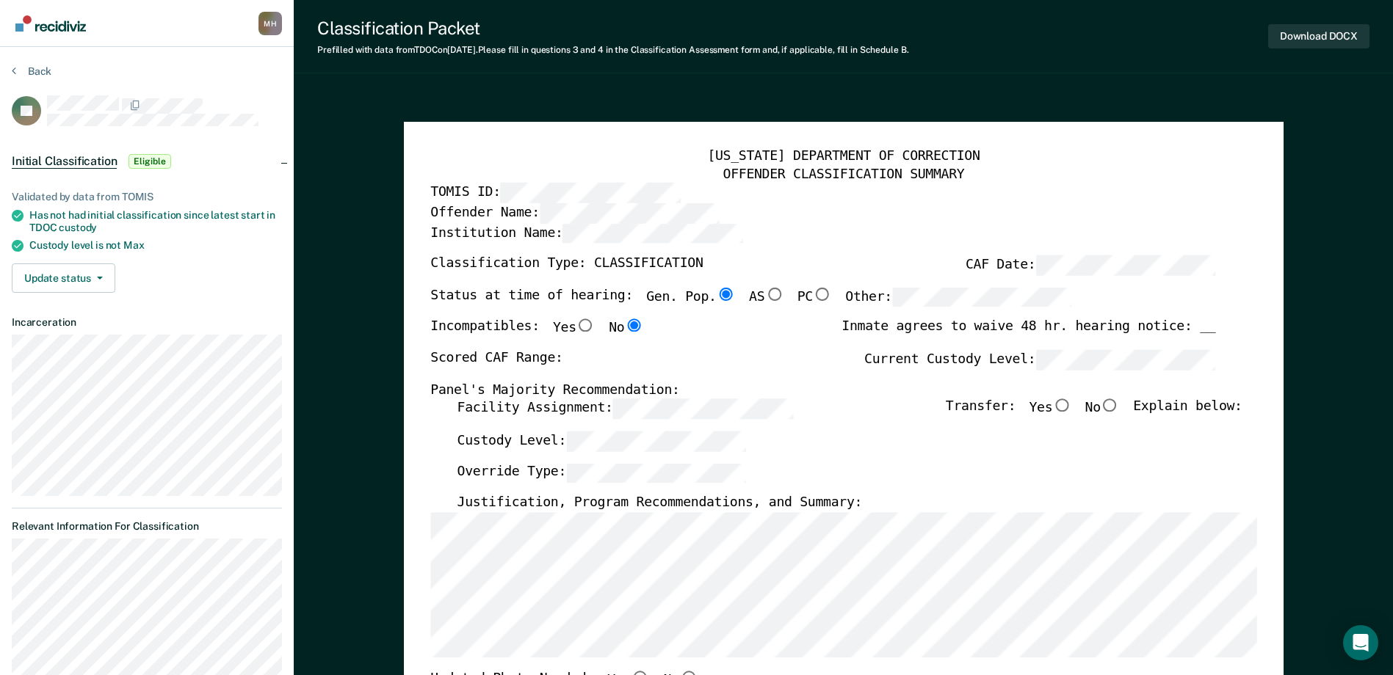
click at [568, 411] on label "Facility Assignment:" at bounding box center [625, 409] width 336 height 20
click at [941, 309] on div "Status at time of hearing: Gen. Pop. AS PC Other:" at bounding box center [751, 304] width 642 height 32
click at [802, 353] on div "Scored CAF Range: Current Custody Level:" at bounding box center [822, 366] width 785 height 32
type textarea "x"
radio input "false"
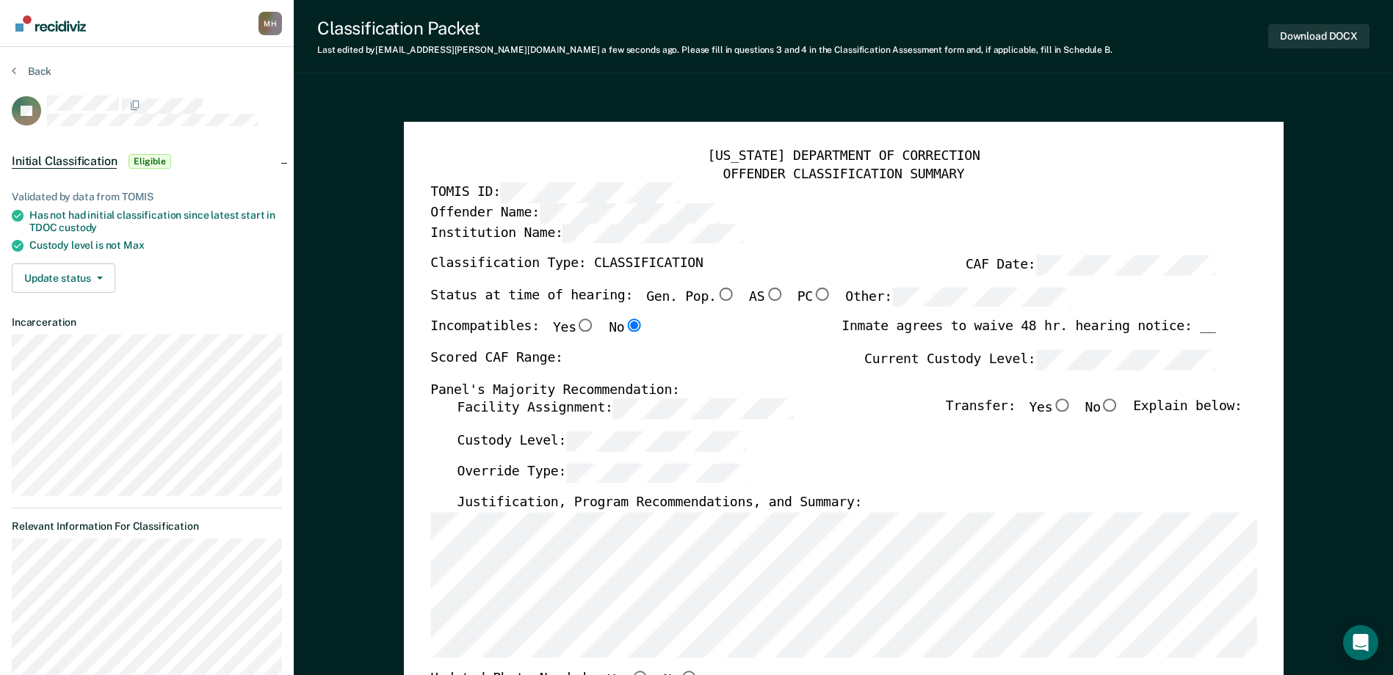
scroll to position [147, 0]
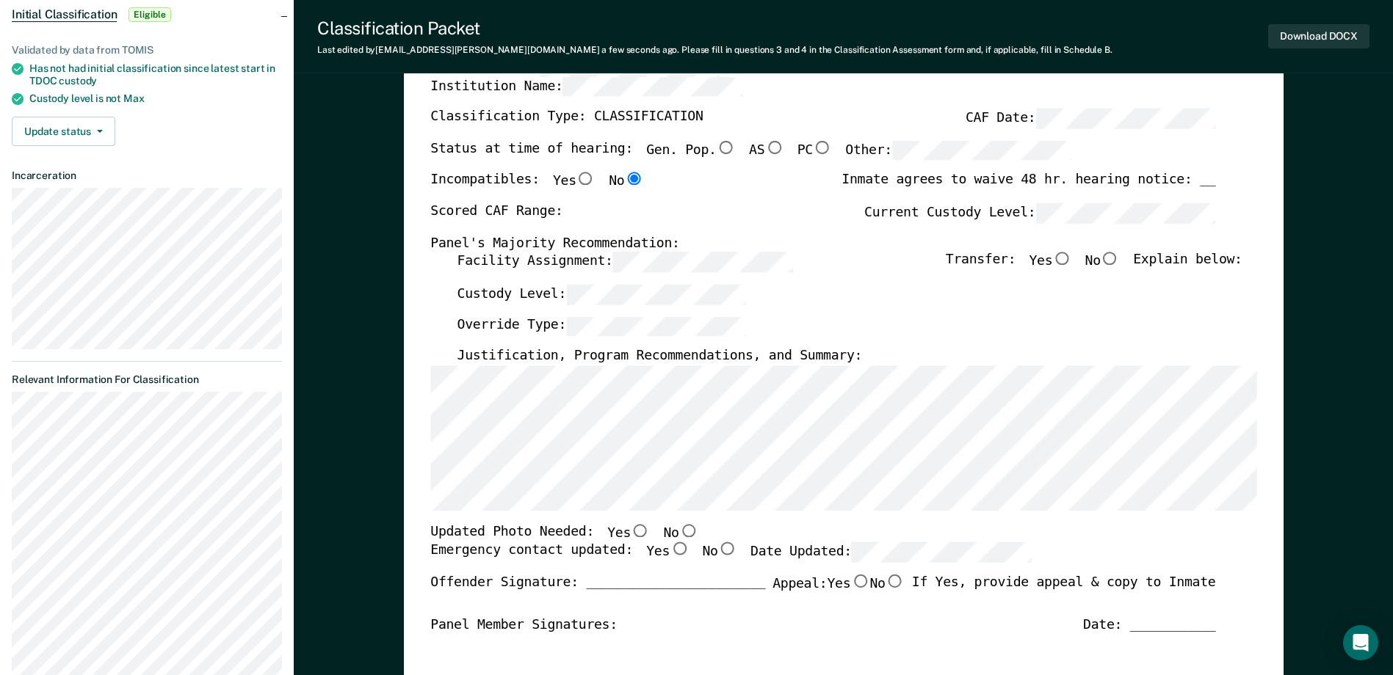
click at [408, 377] on div "[US_STATE] DEPARTMENT OF CORRECTION OFFENDER CLASSIFICATION SUMMARY TOMIS ID: O…" at bounding box center [844, 548] width 880 height 1146
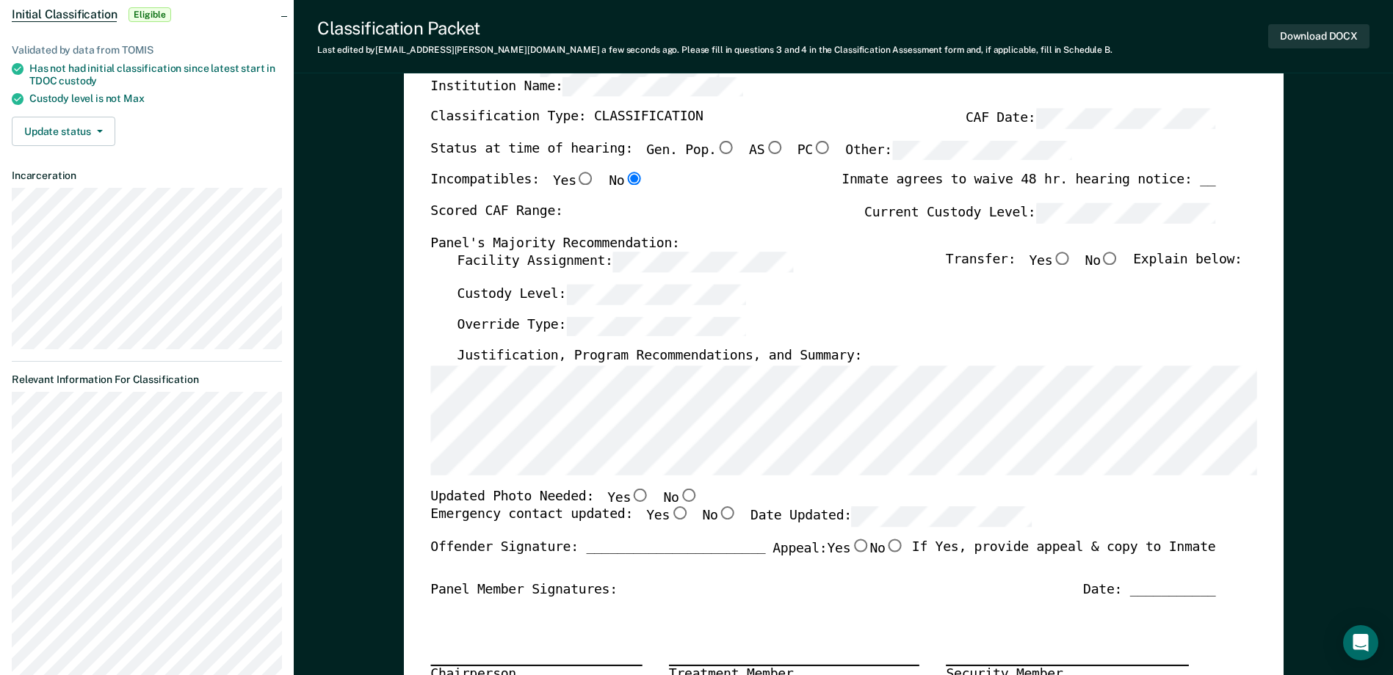
click at [678, 499] on input "No" at bounding box center [687, 495] width 19 height 13
type textarea "x"
radio input "true"
click at [670, 519] on input "Yes" at bounding box center [679, 513] width 19 height 13
type textarea "x"
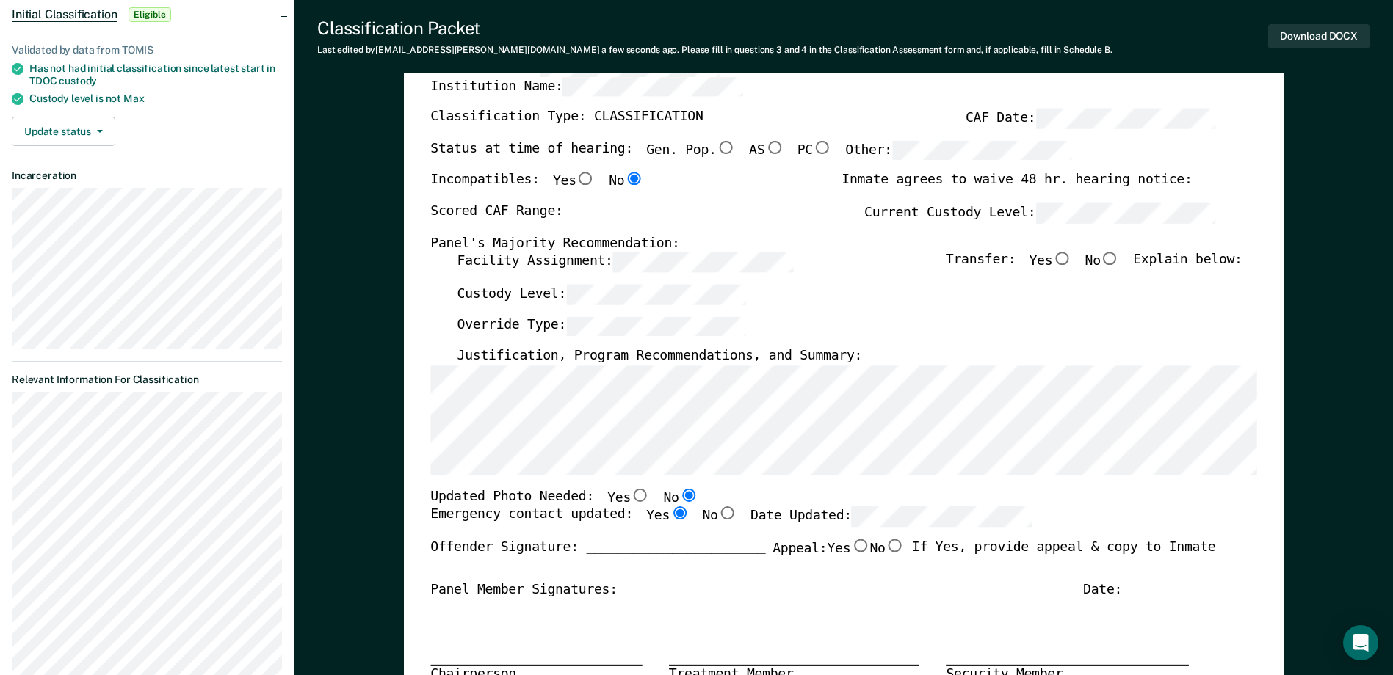
radio input "true"
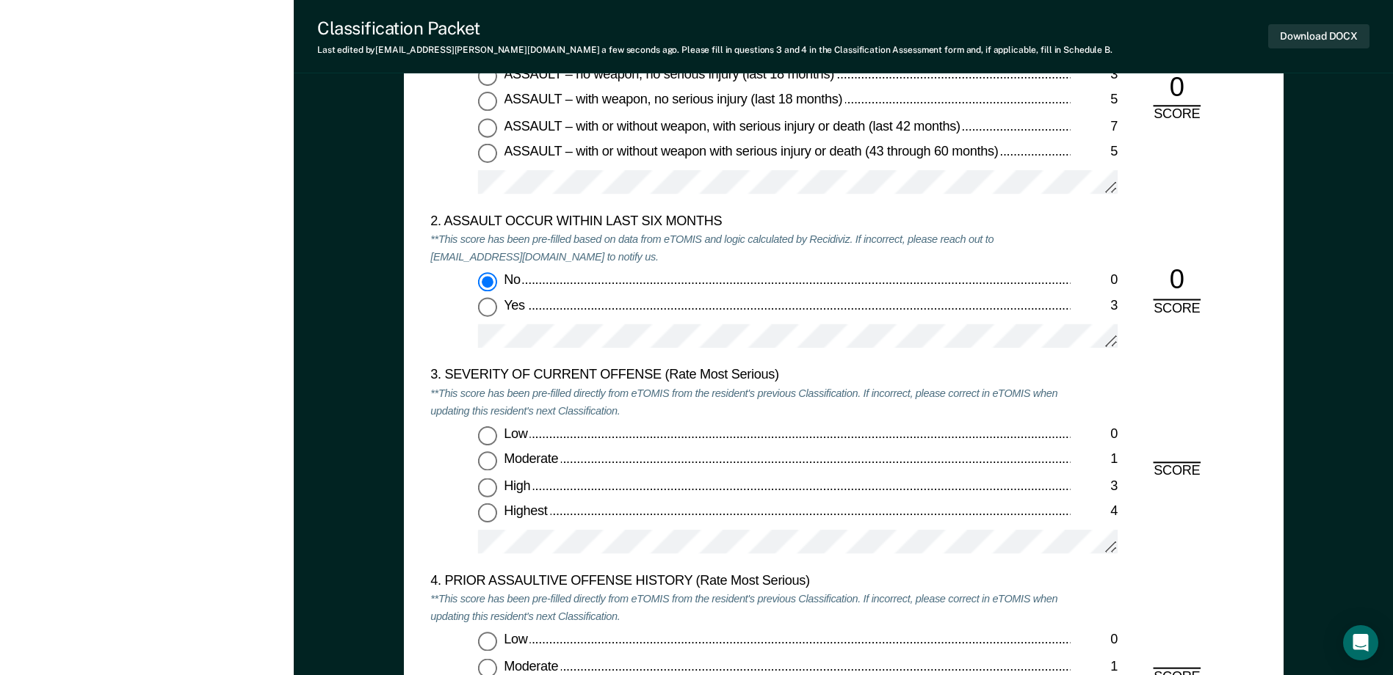
scroll to position [1762, 0]
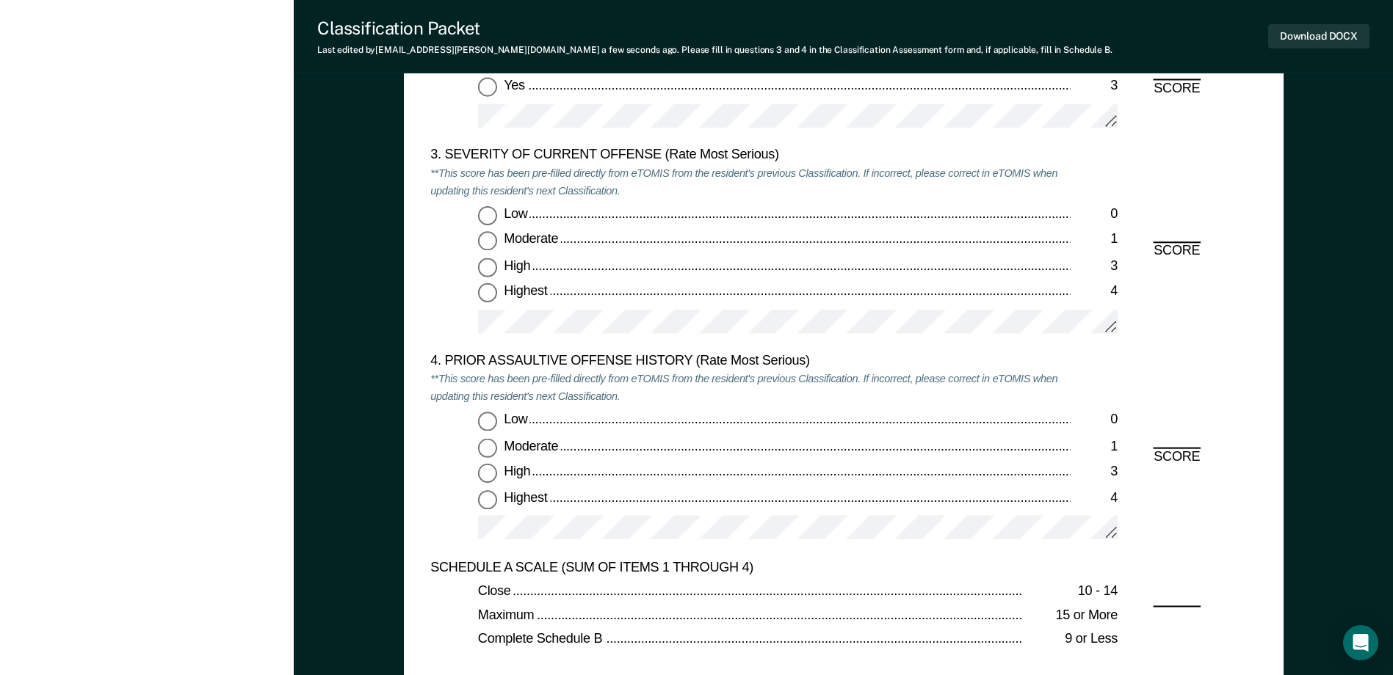
click at [493, 247] on input "Moderate 1" at bounding box center [487, 241] width 19 height 19
type textarea "x"
radio input "true"
click at [493, 417] on input "Low 0" at bounding box center [487, 422] width 19 height 19
type textarea "x"
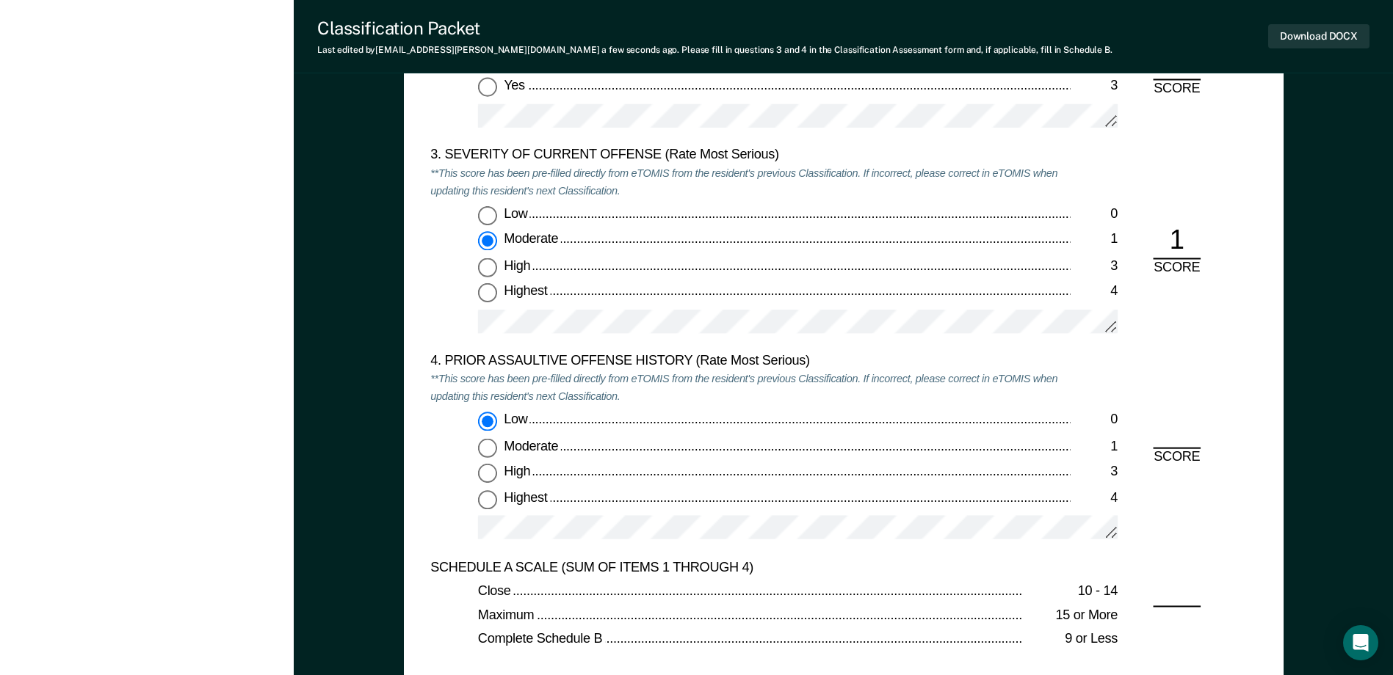
radio input "true"
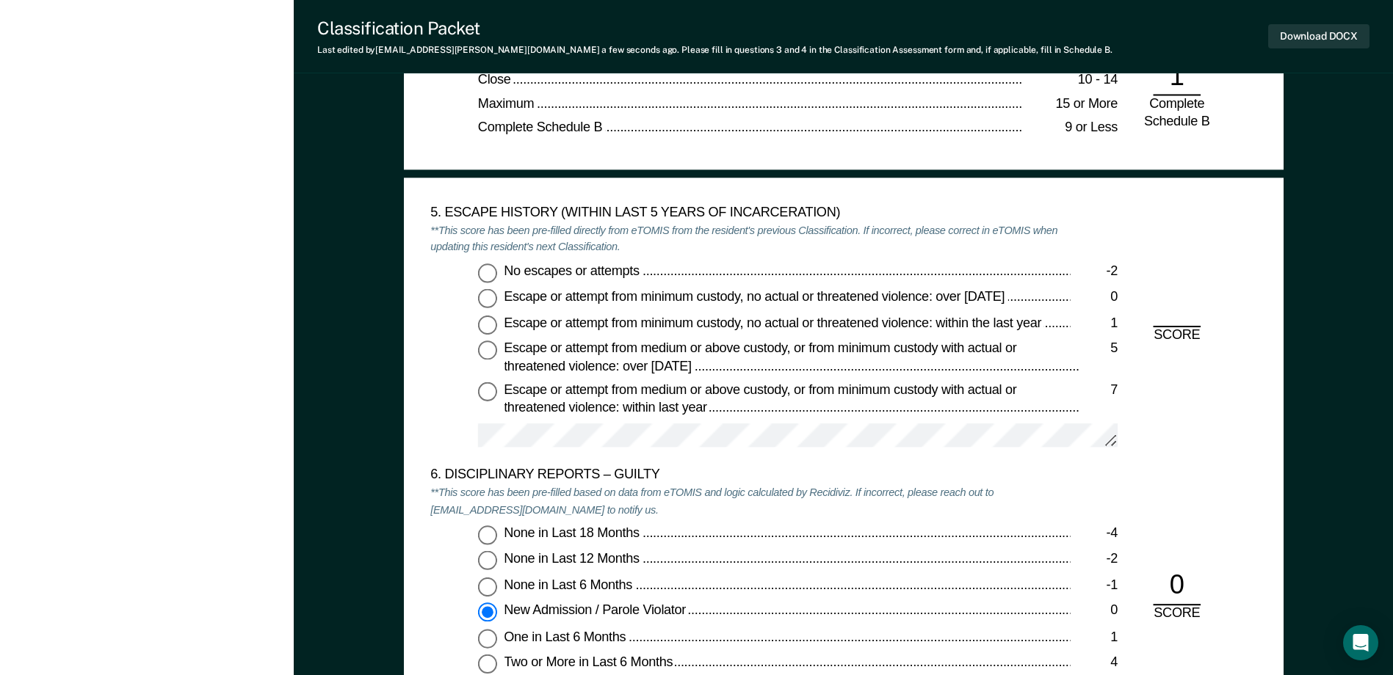
scroll to position [2276, 0]
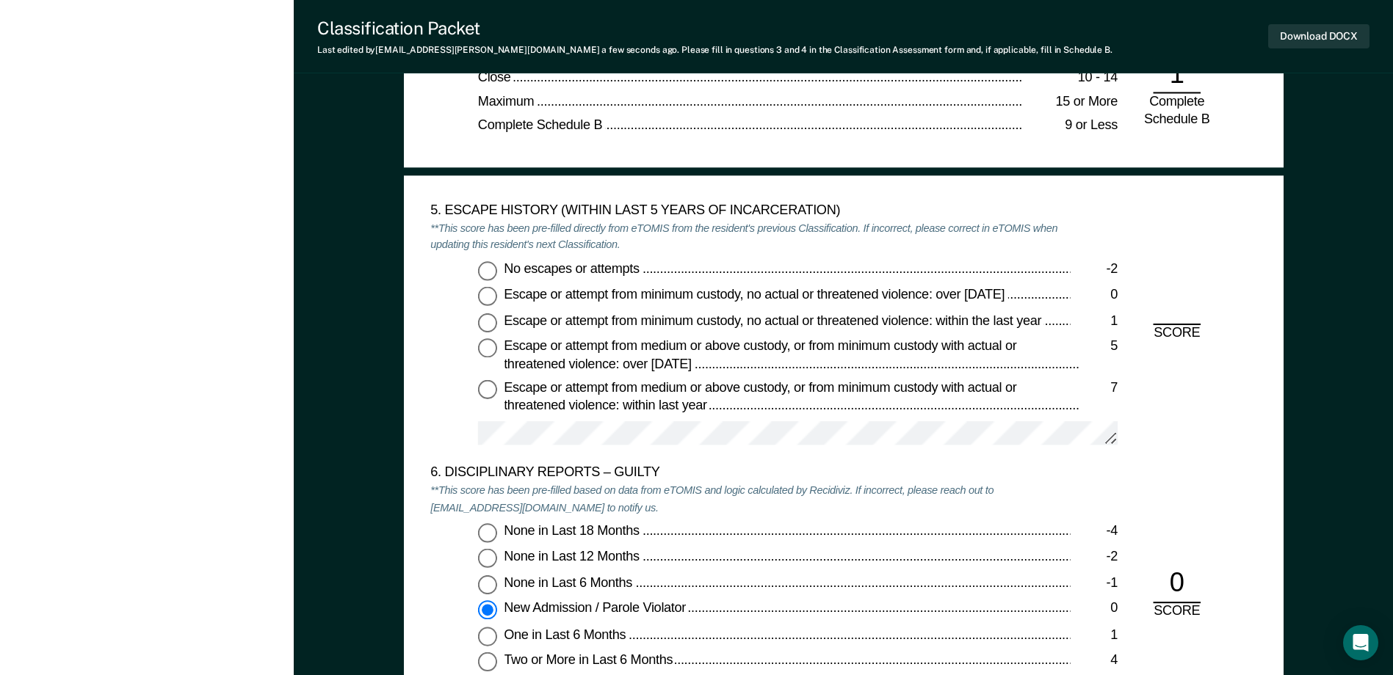
click at [492, 274] on input "No escapes or attempts -2" at bounding box center [487, 270] width 19 height 19
type textarea "x"
radio input "true"
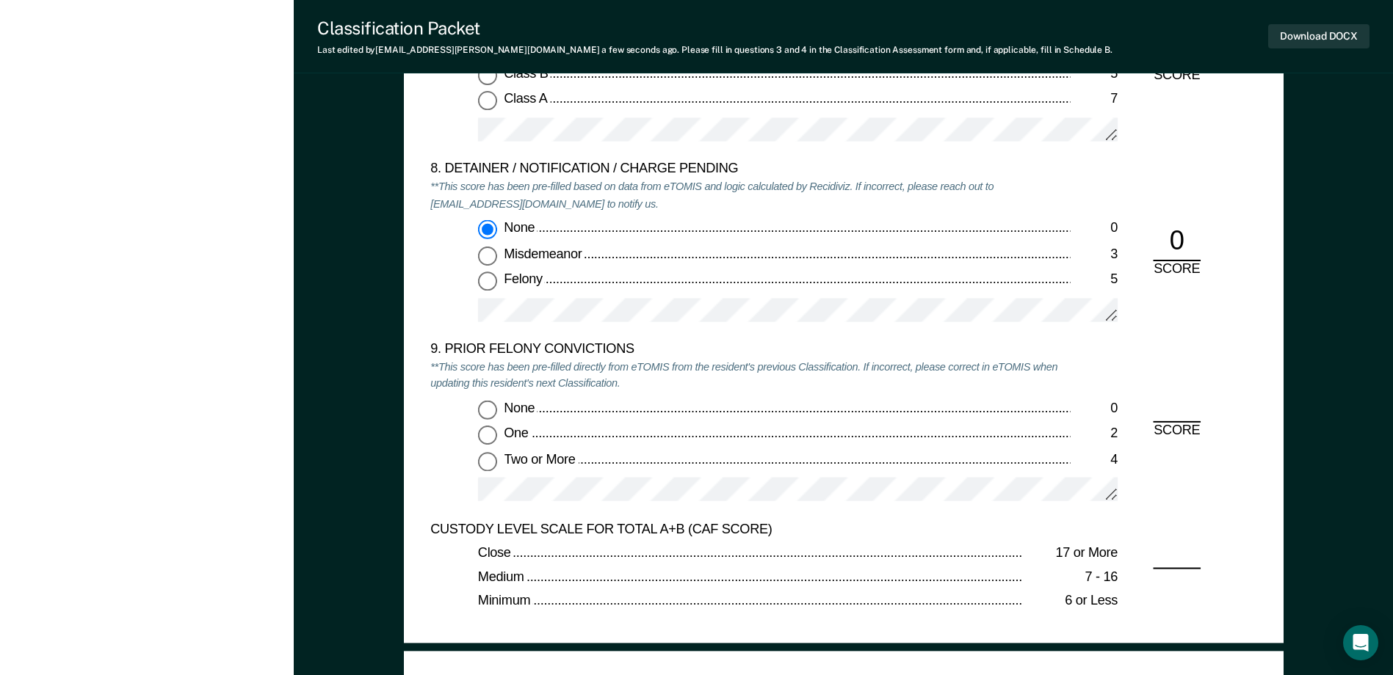
scroll to position [3084, 0]
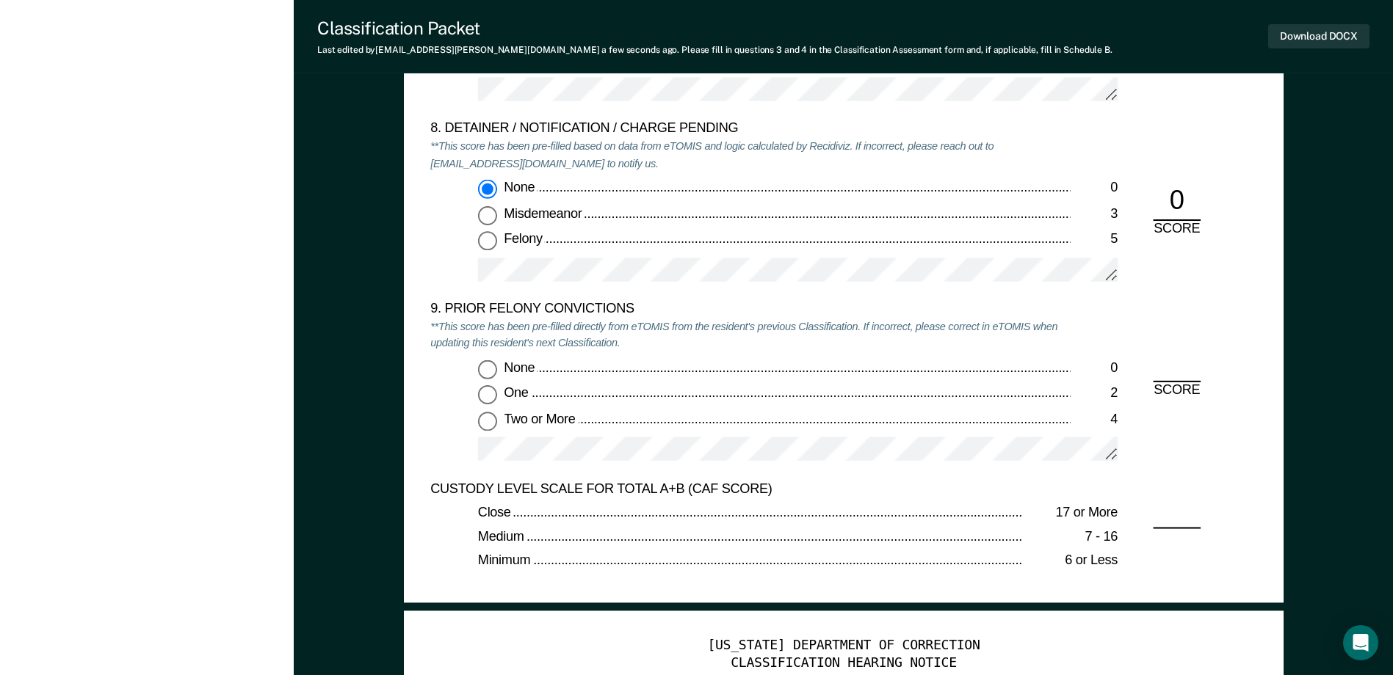
click at [489, 395] on input "One 2" at bounding box center [487, 394] width 19 height 19
type textarea "x"
radio input "true"
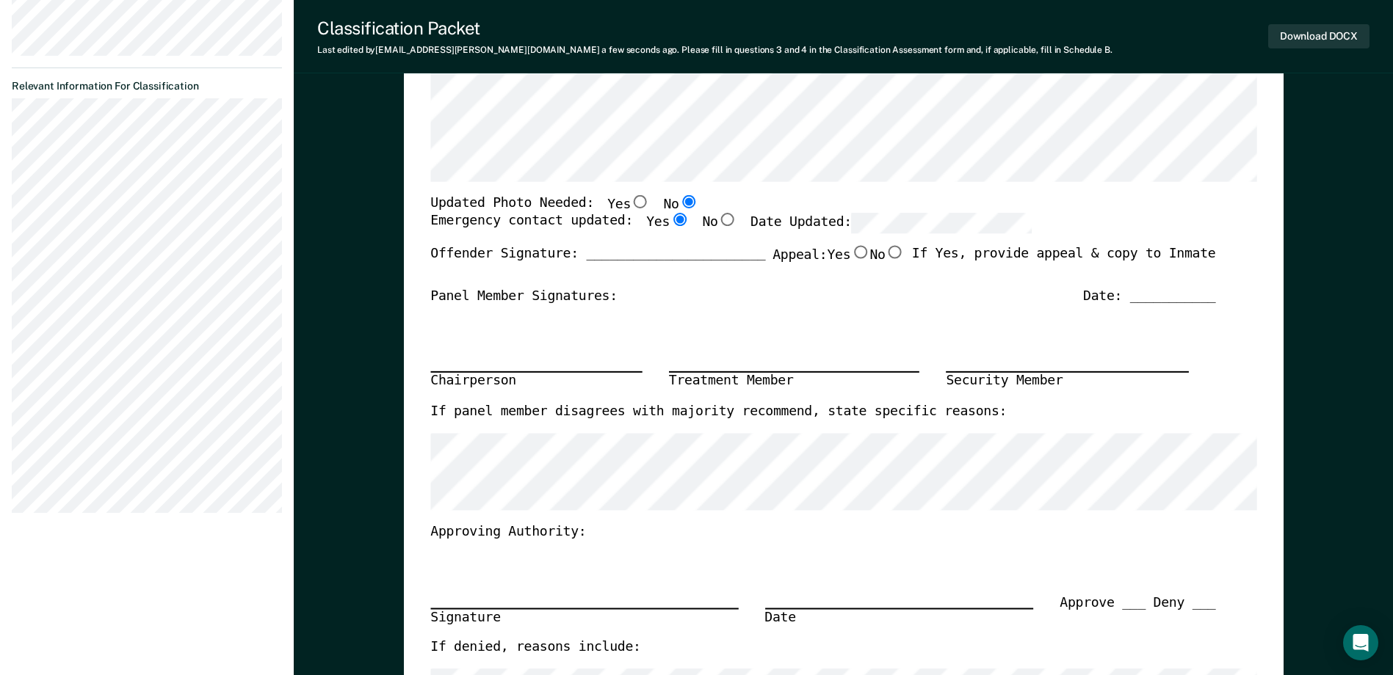
scroll to position [0, 0]
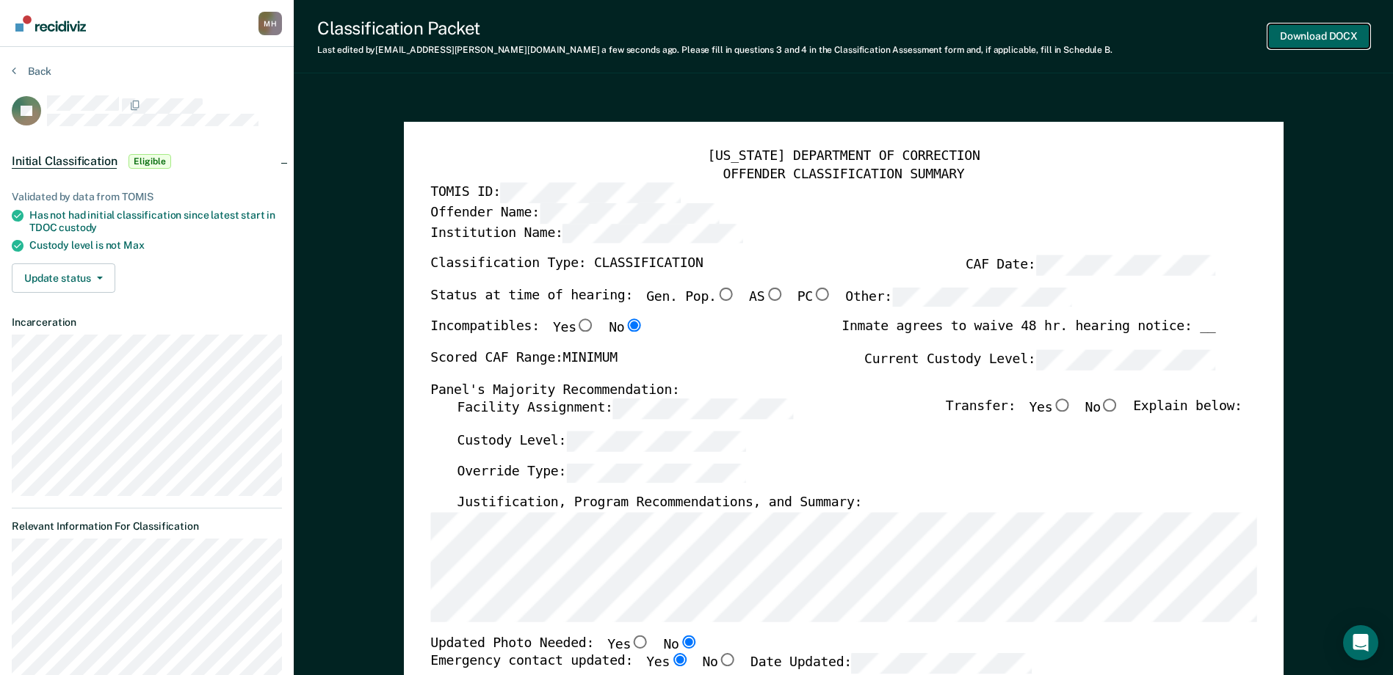
click at [1350, 40] on button "Download DOCX" at bounding box center [1318, 36] width 101 height 24
type textarea "x"
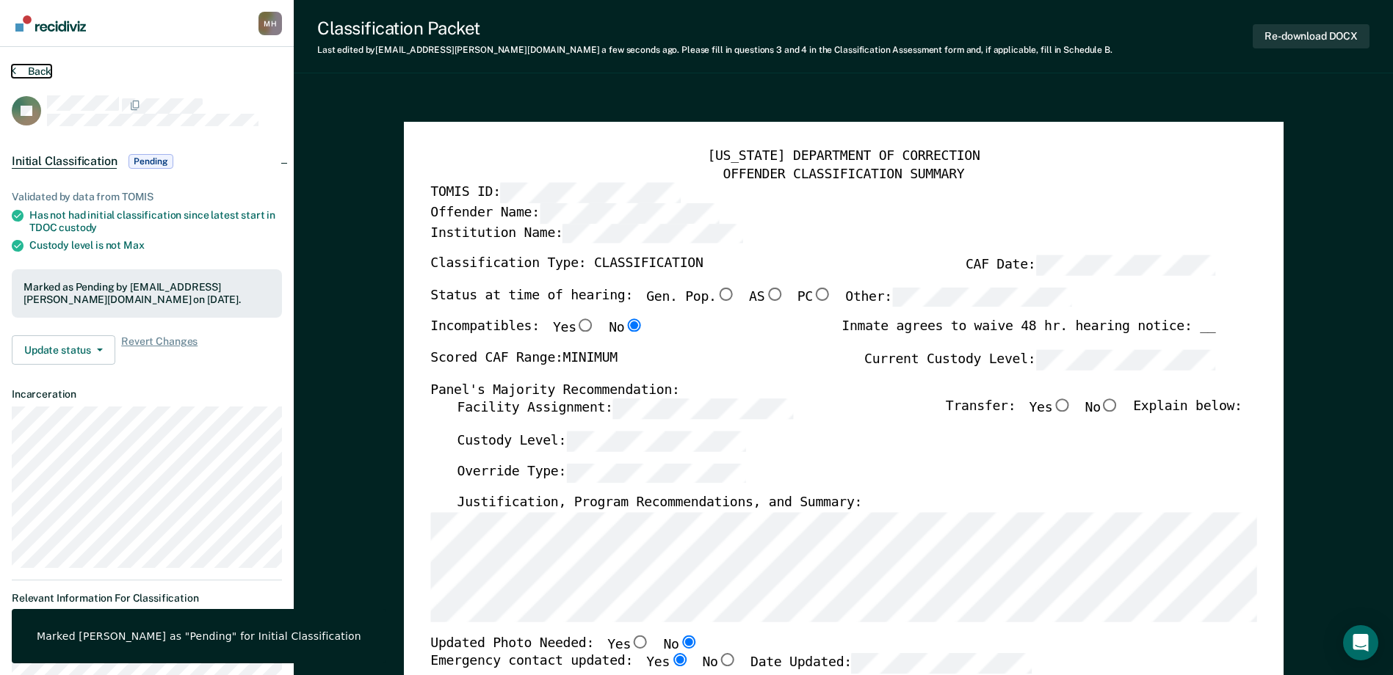
click at [46, 72] on button "Back" at bounding box center [32, 71] width 40 height 13
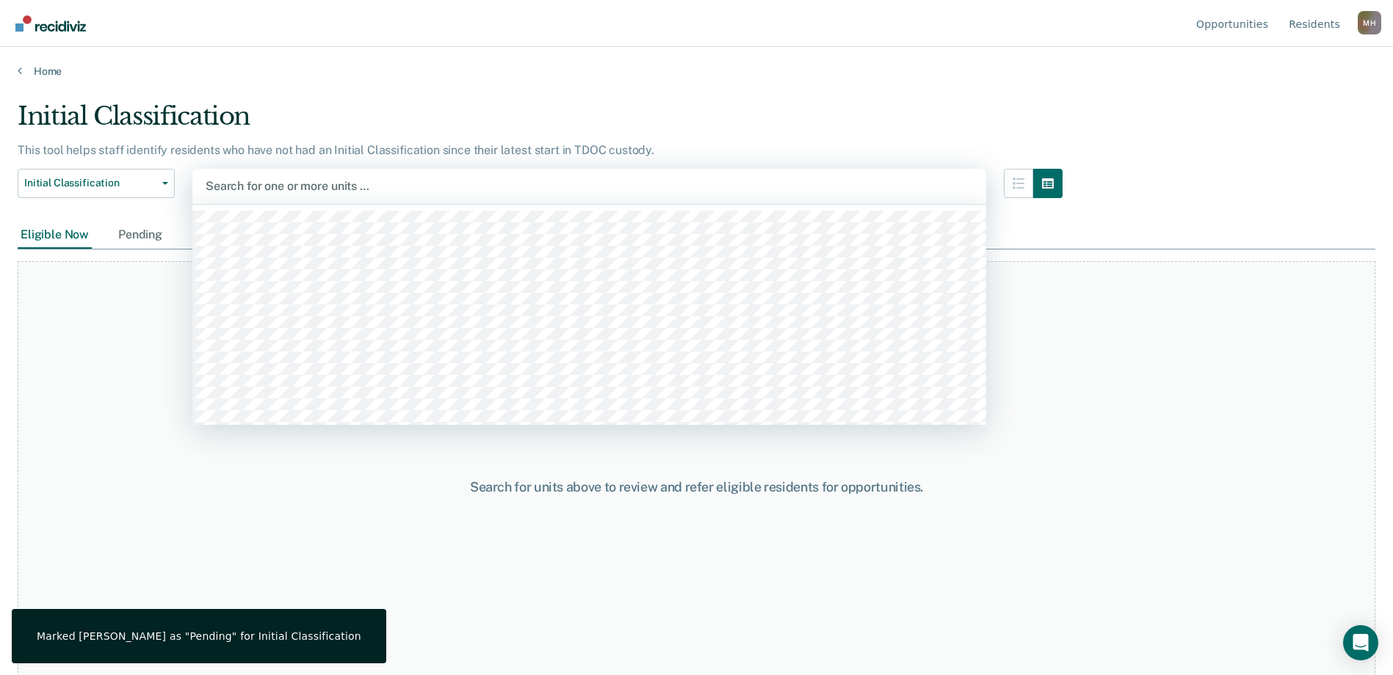
click at [278, 191] on div at bounding box center [589, 186] width 767 height 17
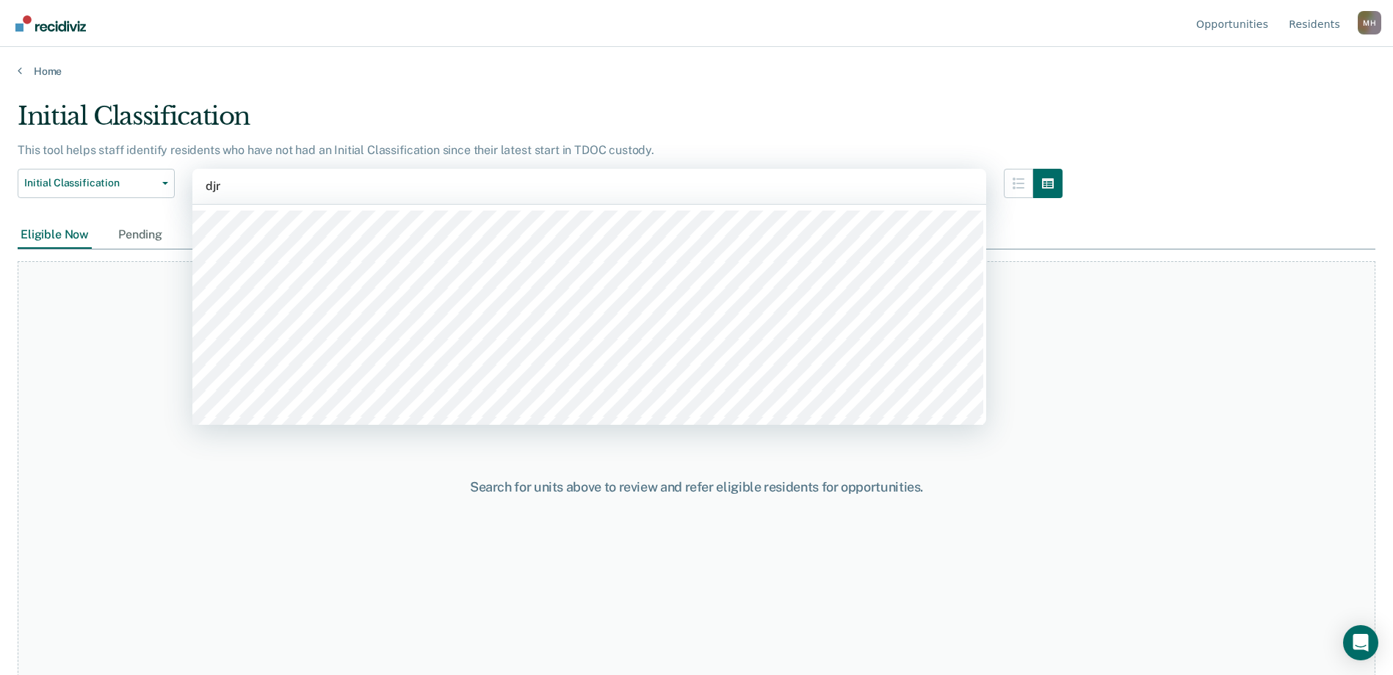
type input "djrc"
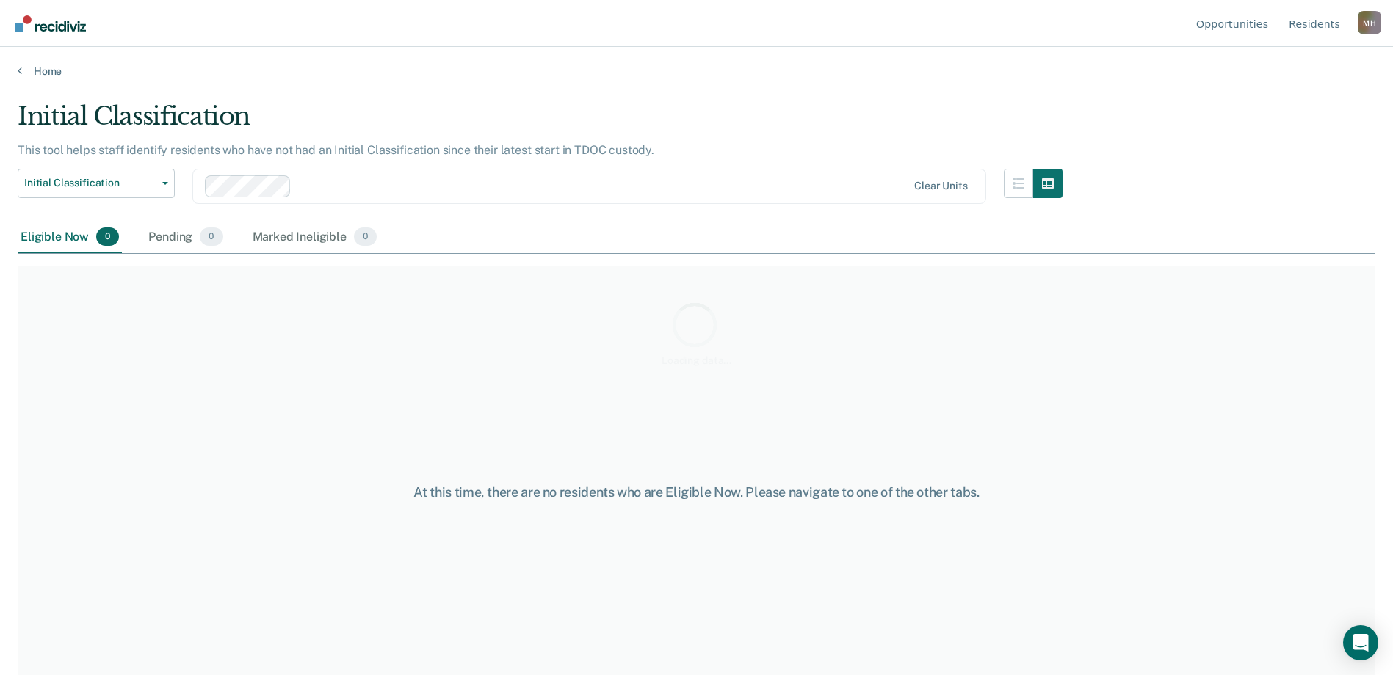
click at [121, 182] on div "Loading data..." at bounding box center [697, 333] width 1358 height 464
click at [164, 184] on icon "button" at bounding box center [165, 183] width 6 height 3
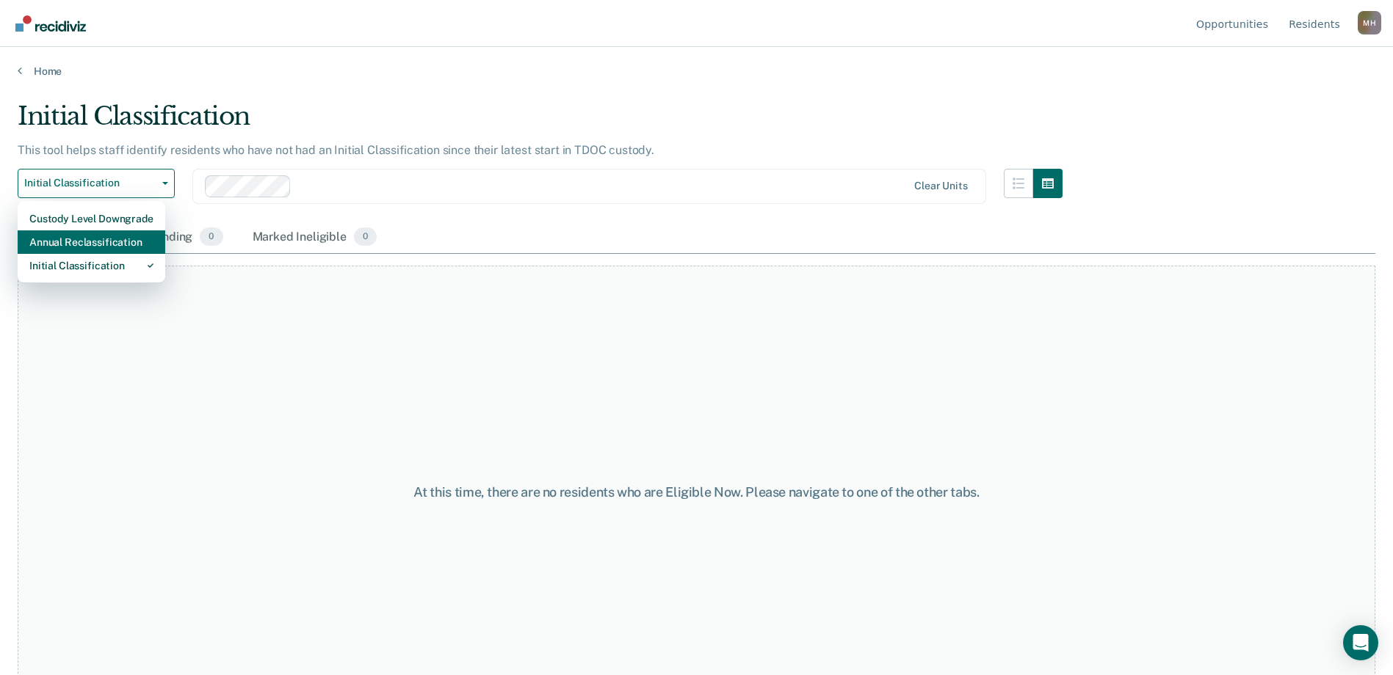
click at [109, 244] on div "Annual Reclassification" at bounding box center [91, 242] width 124 height 23
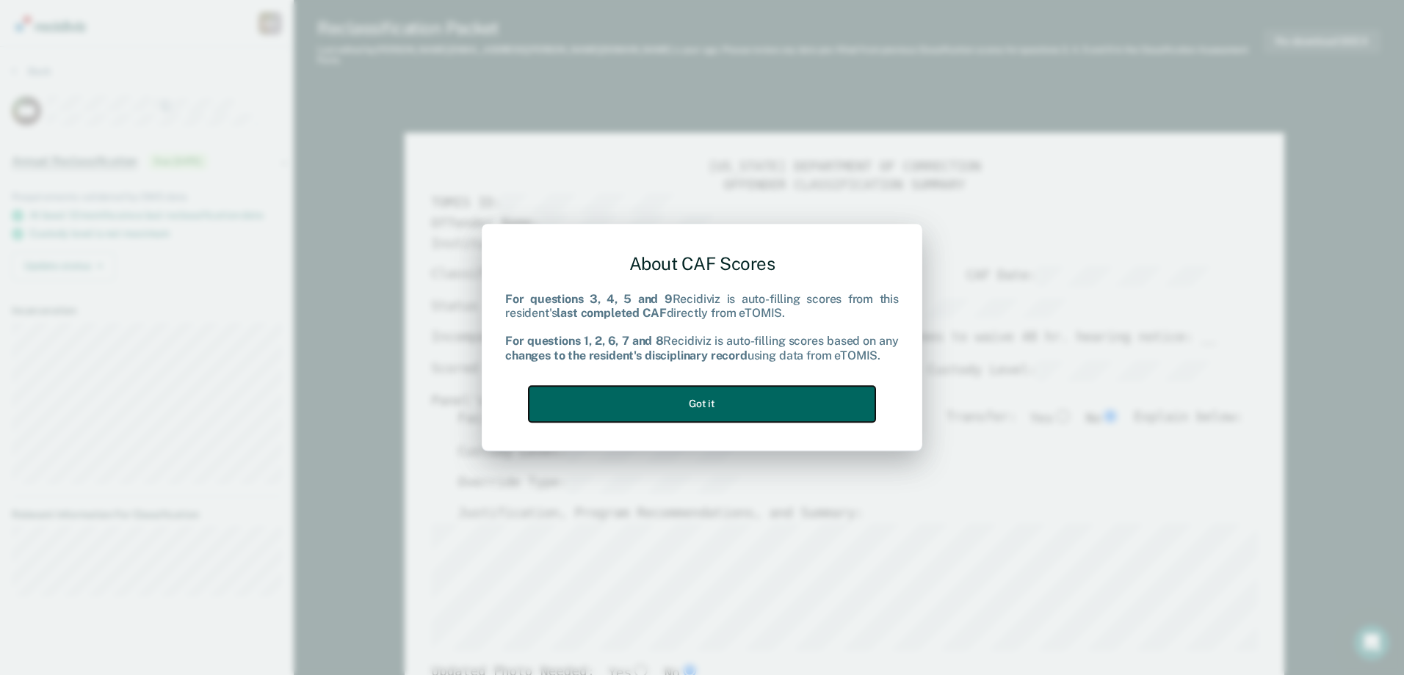
click at [654, 405] on button "Got it" at bounding box center [702, 404] width 347 height 36
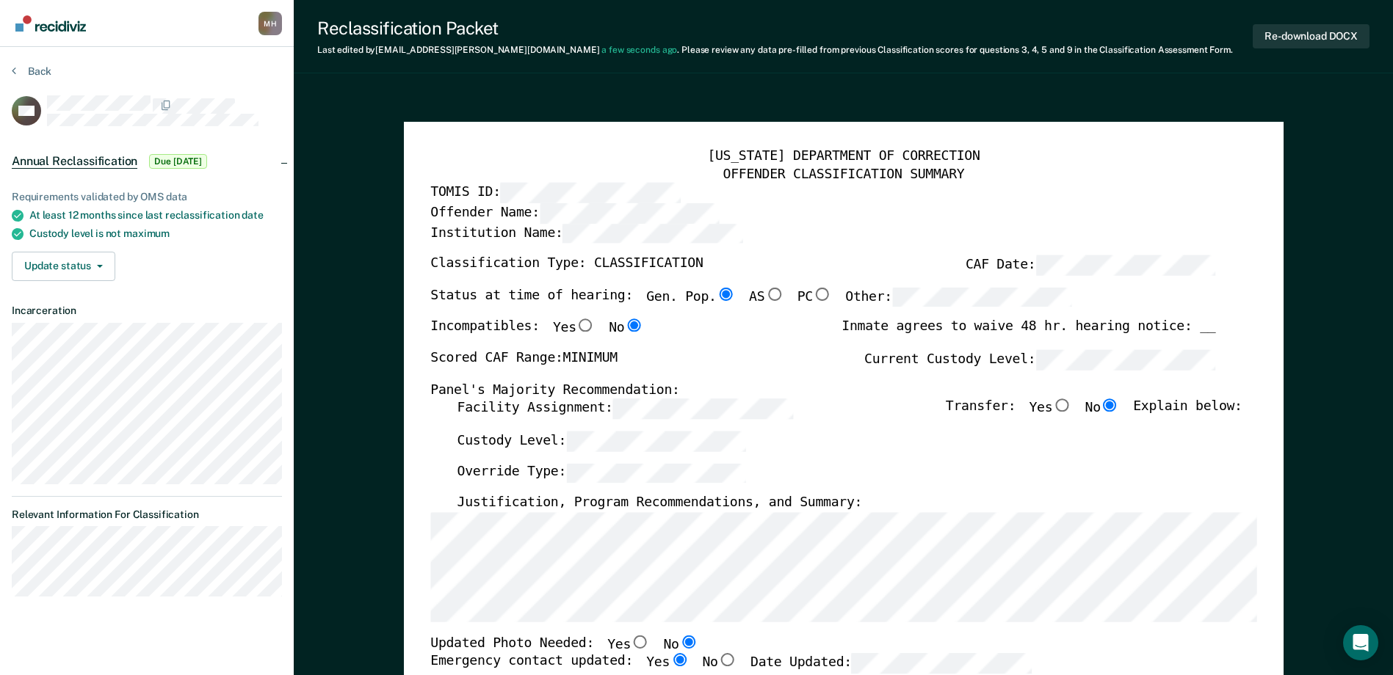
click at [510, 473] on label "Override Type:" at bounding box center [601, 473] width 289 height 20
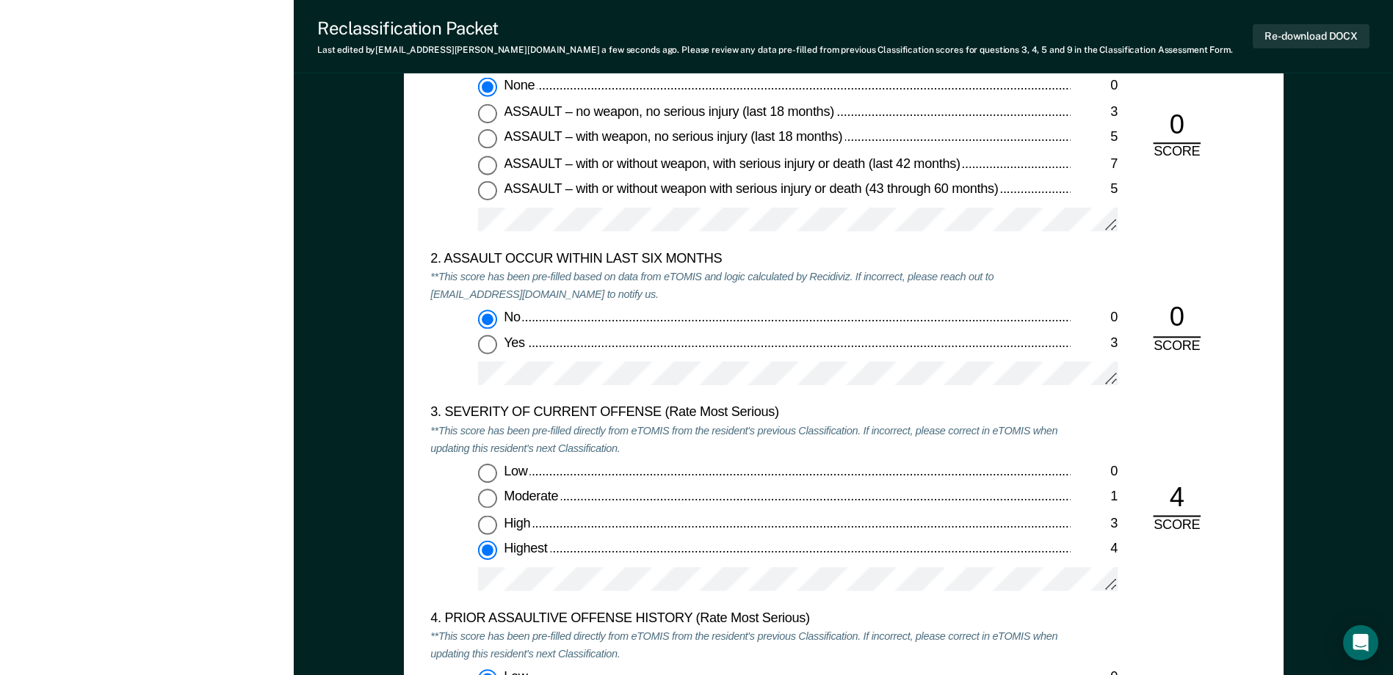
scroll to position [1395, 0]
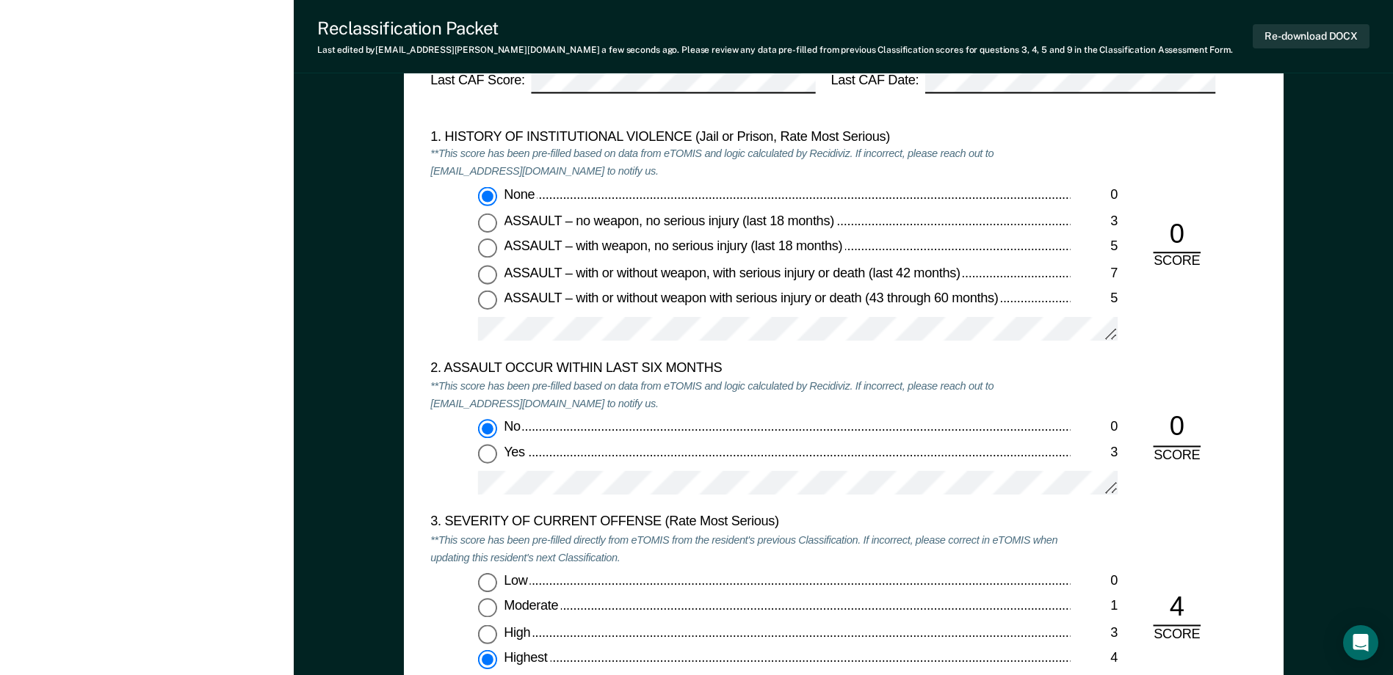
click at [1239, 205] on div "1. HISTORY OF INSTITUTIONAL VIOLENCE (Jail or Prison, Rate Most Serious) **This…" at bounding box center [843, 245] width 826 height 232
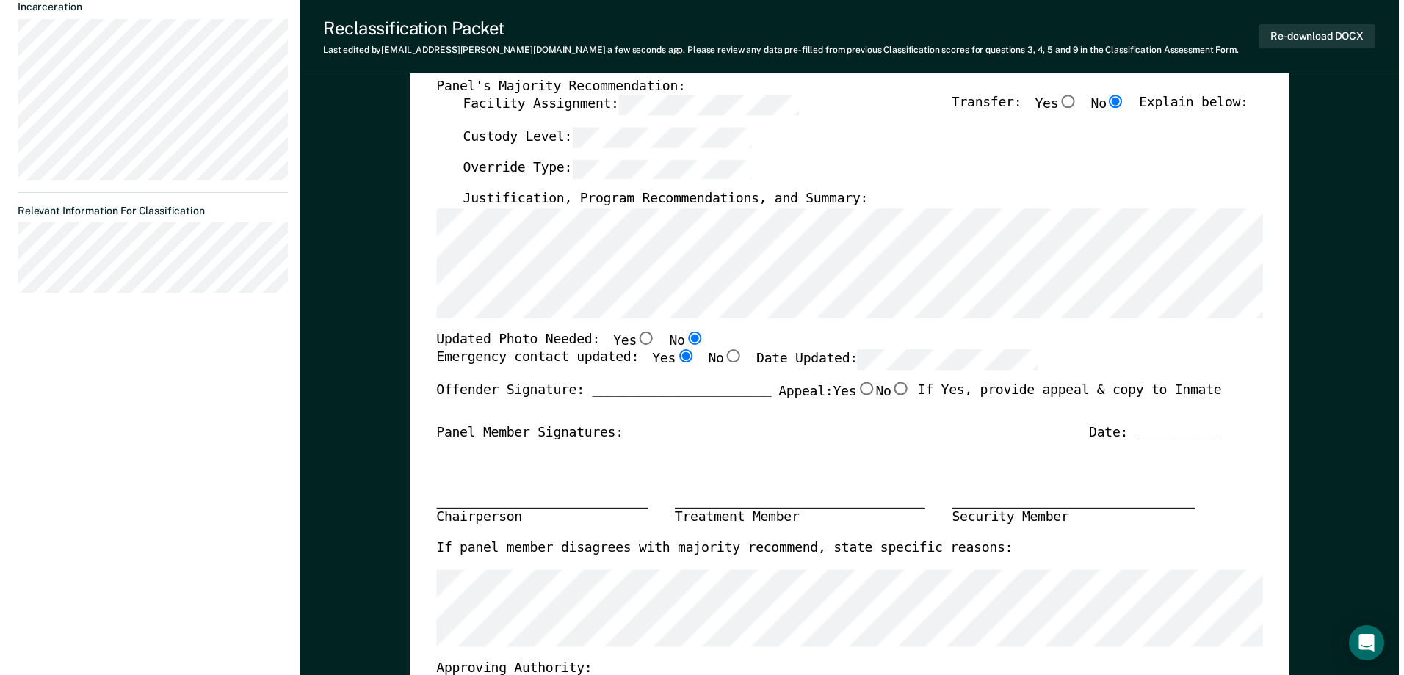
scroll to position [0, 0]
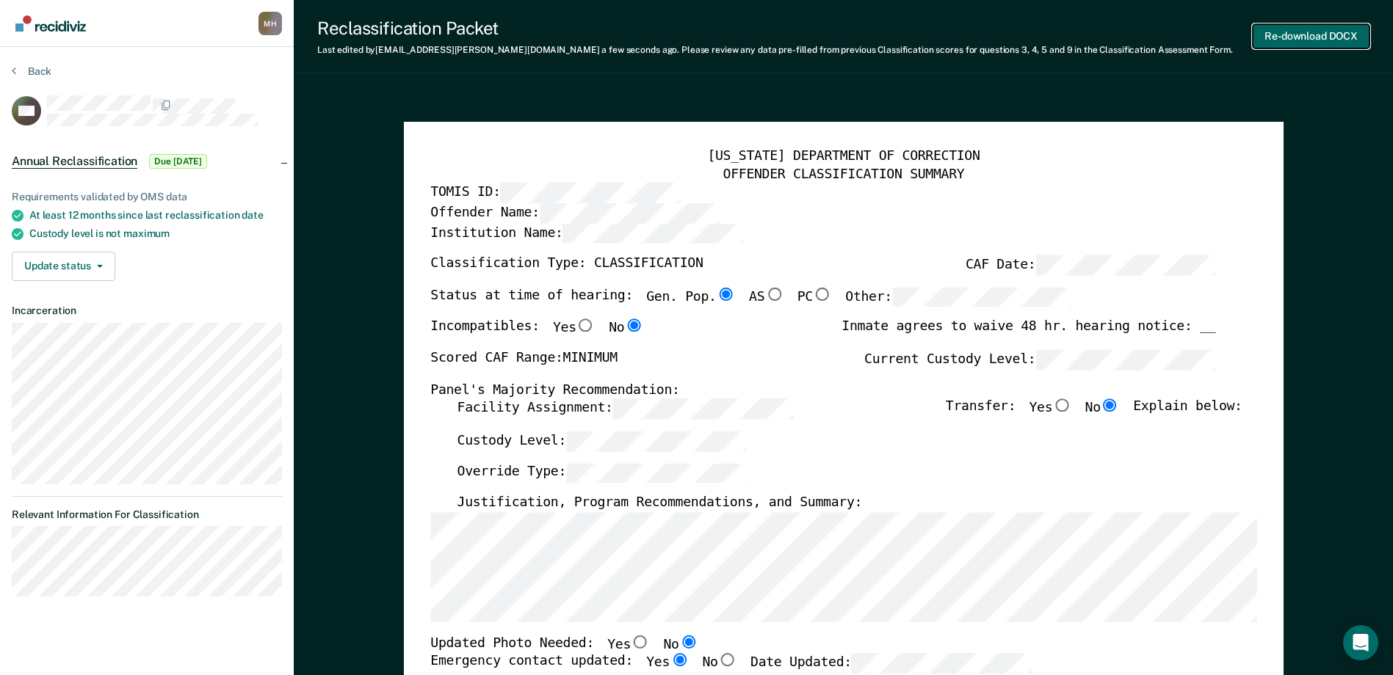
click at [1286, 32] on button "Re-download DOCX" at bounding box center [1311, 36] width 117 height 24
type textarea "x"
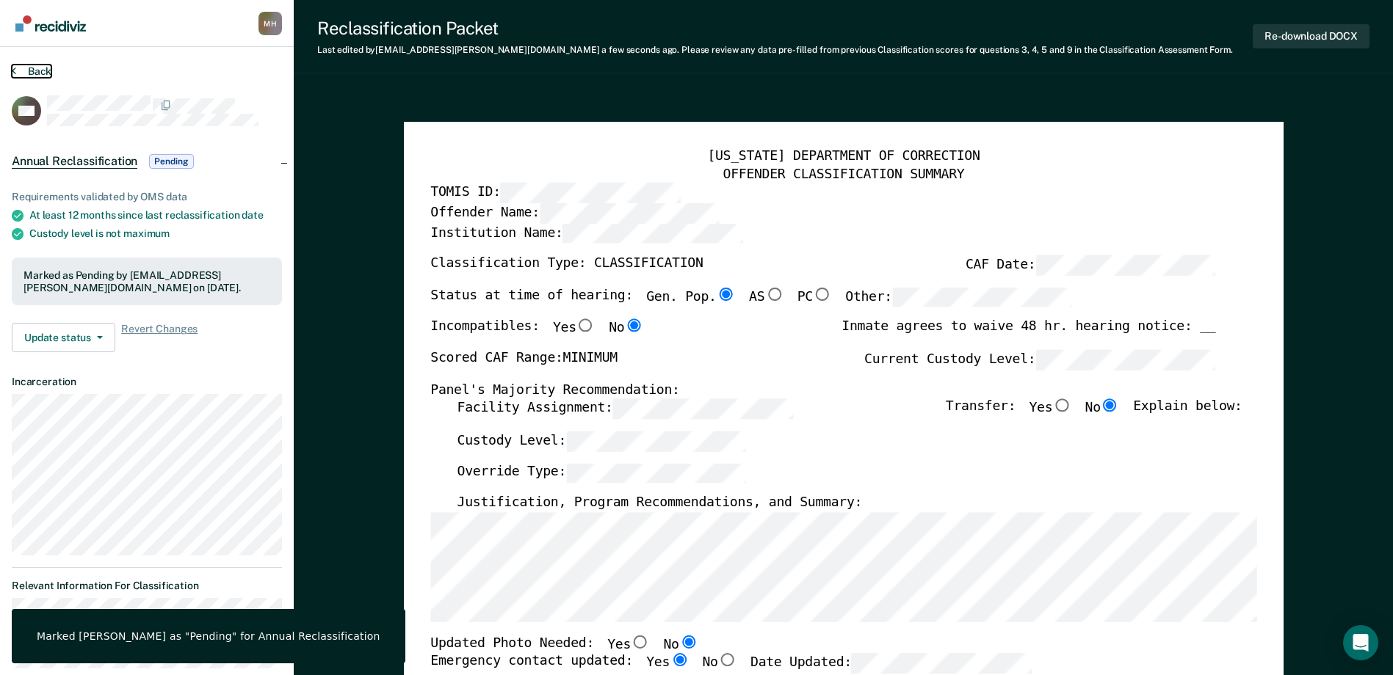
click at [29, 74] on button "Back" at bounding box center [32, 71] width 40 height 13
